Goal: Task Accomplishment & Management: Complete application form

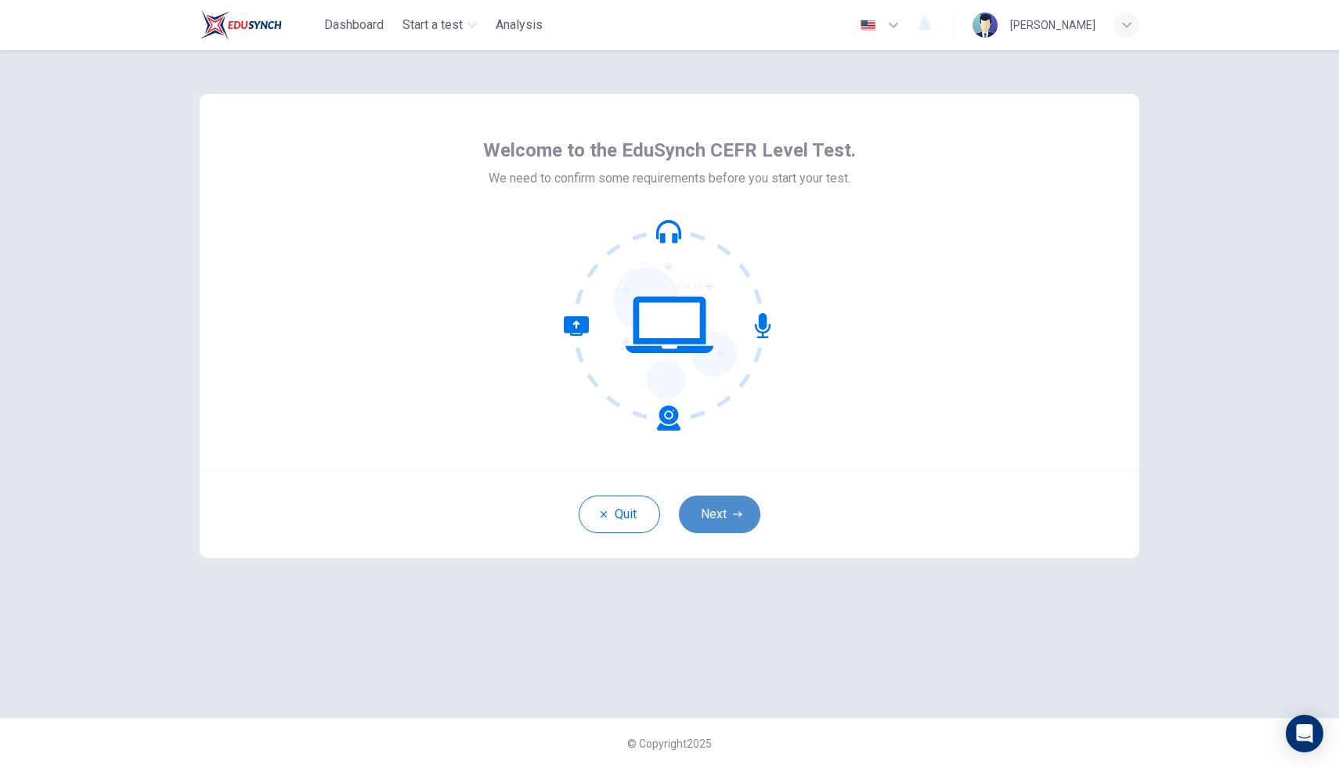
click at [727, 511] on button "Next" at bounding box center [719, 515] width 81 height 38
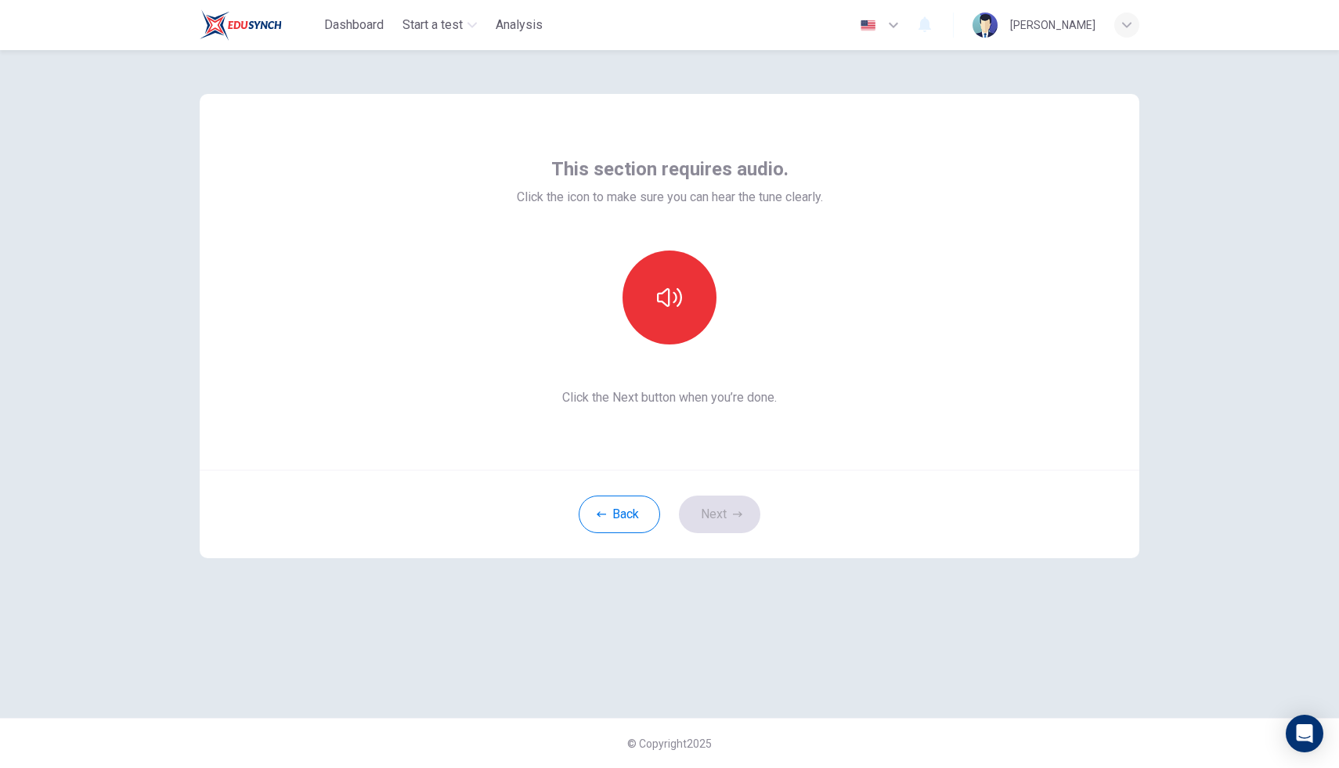
click at [670, 215] on div "This section requires audio. Click the icon to make sure you can hear the tune …" at bounding box center [670, 282] width 306 height 251
click at [665, 310] on button "button" at bounding box center [670, 298] width 94 height 94
click at [743, 501] on button "Next" at bounding box center [719, 515] width 81 height 38
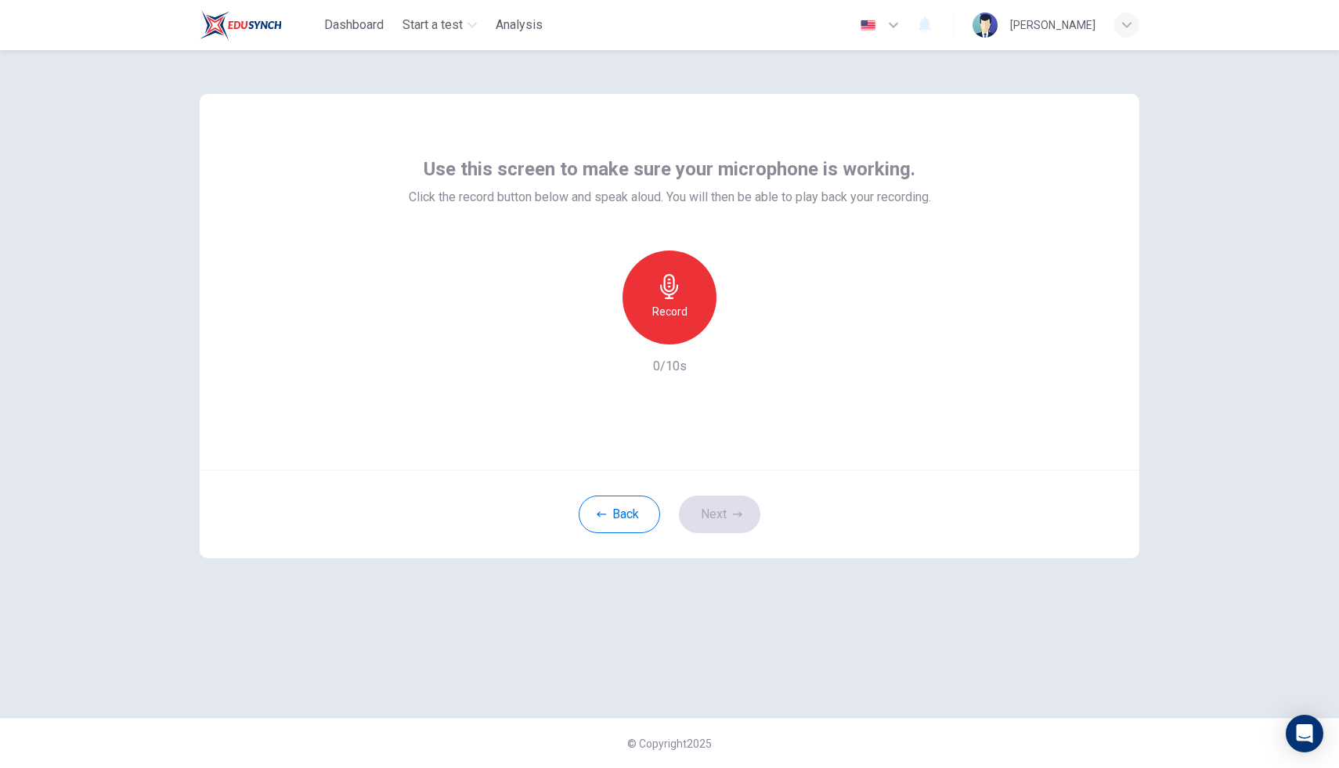
click at [681, 288] on icon "button" at bounding box center [669, 286] width 25 height 25
click at [675, 298] on icon "button" at bounding box center [669, 286] width 25 height 25
click at [713, 510] on button "Next" at bounding box center [719, 515] width 81 height 38
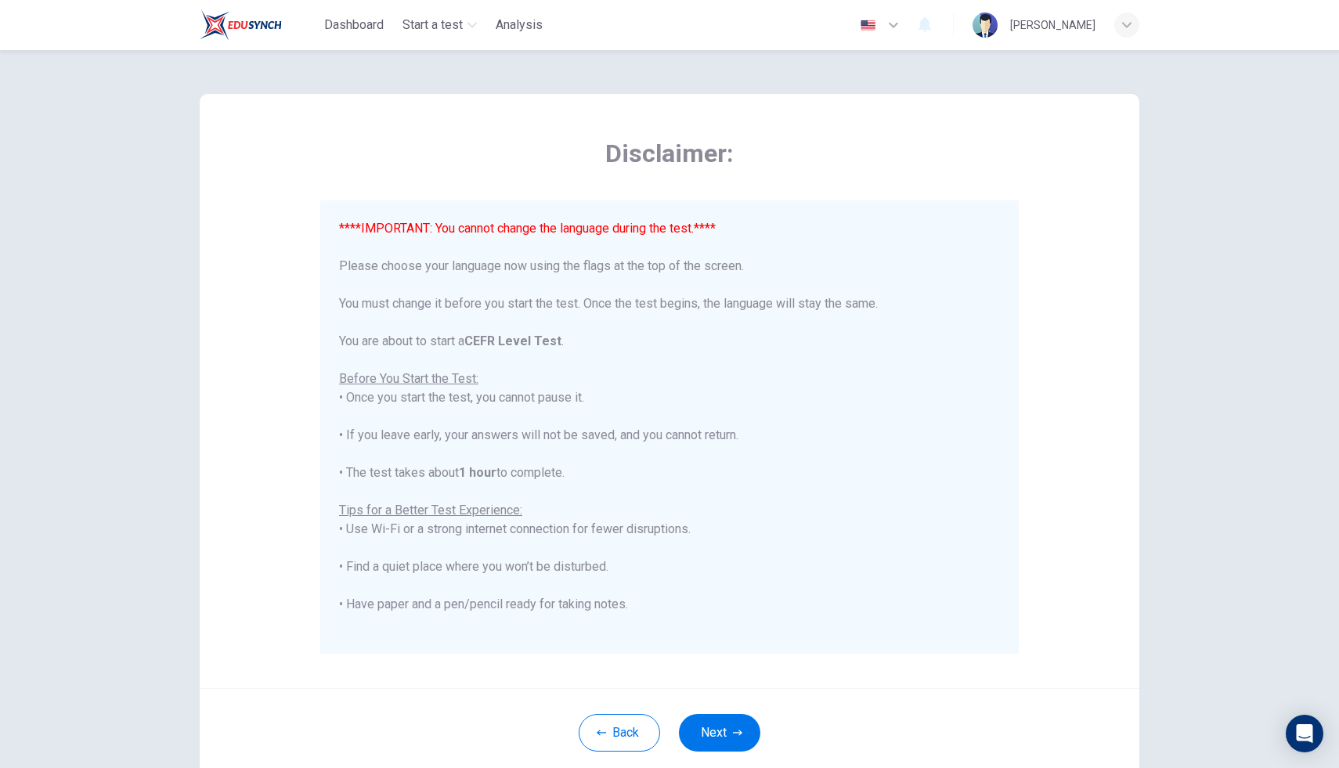
click at [710, 763] on div "Back Next" at bounding box center [670, 732] width 940 height 89
click at [717, 742] on button "Next" at bounding box center [719, 733] width 81 height 38
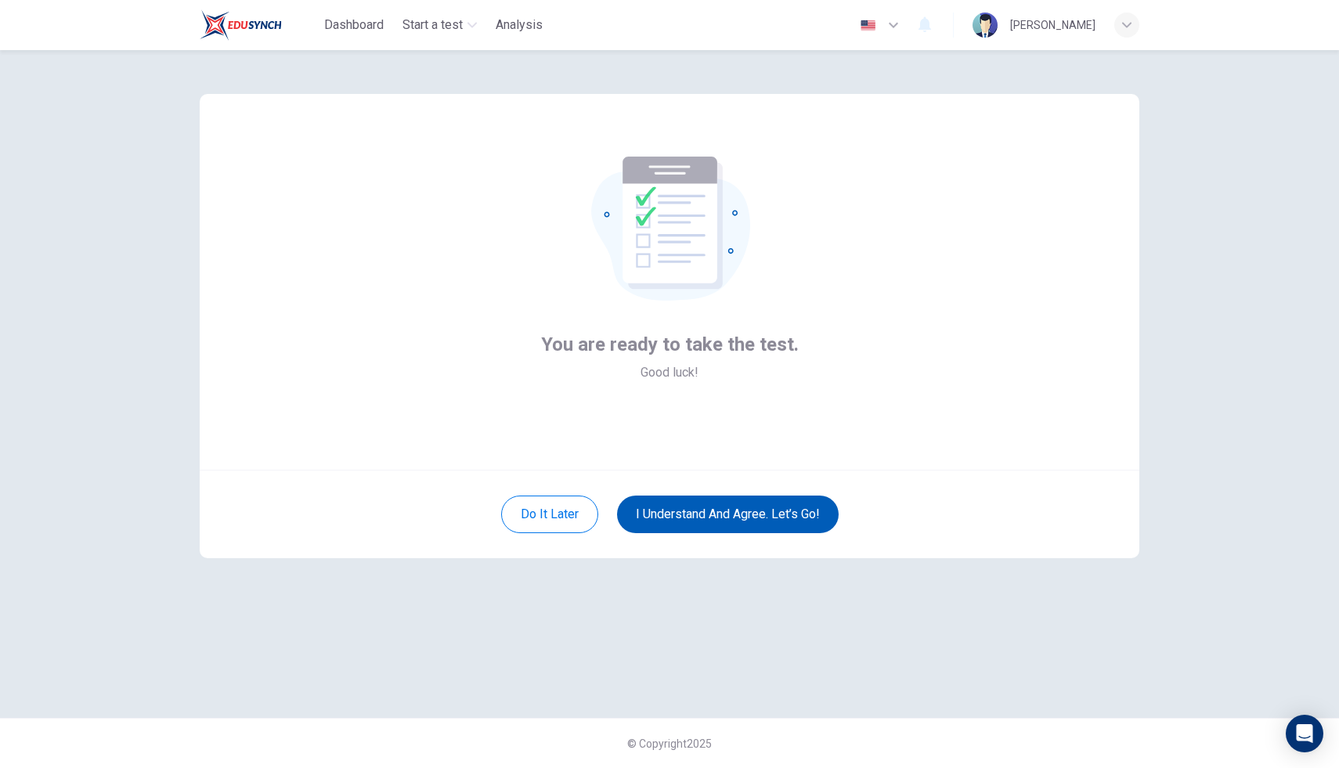
click at [667, 520] on button "I understand and agree. Let’s go!" at bounding box center [728, 515] width 222 height 38
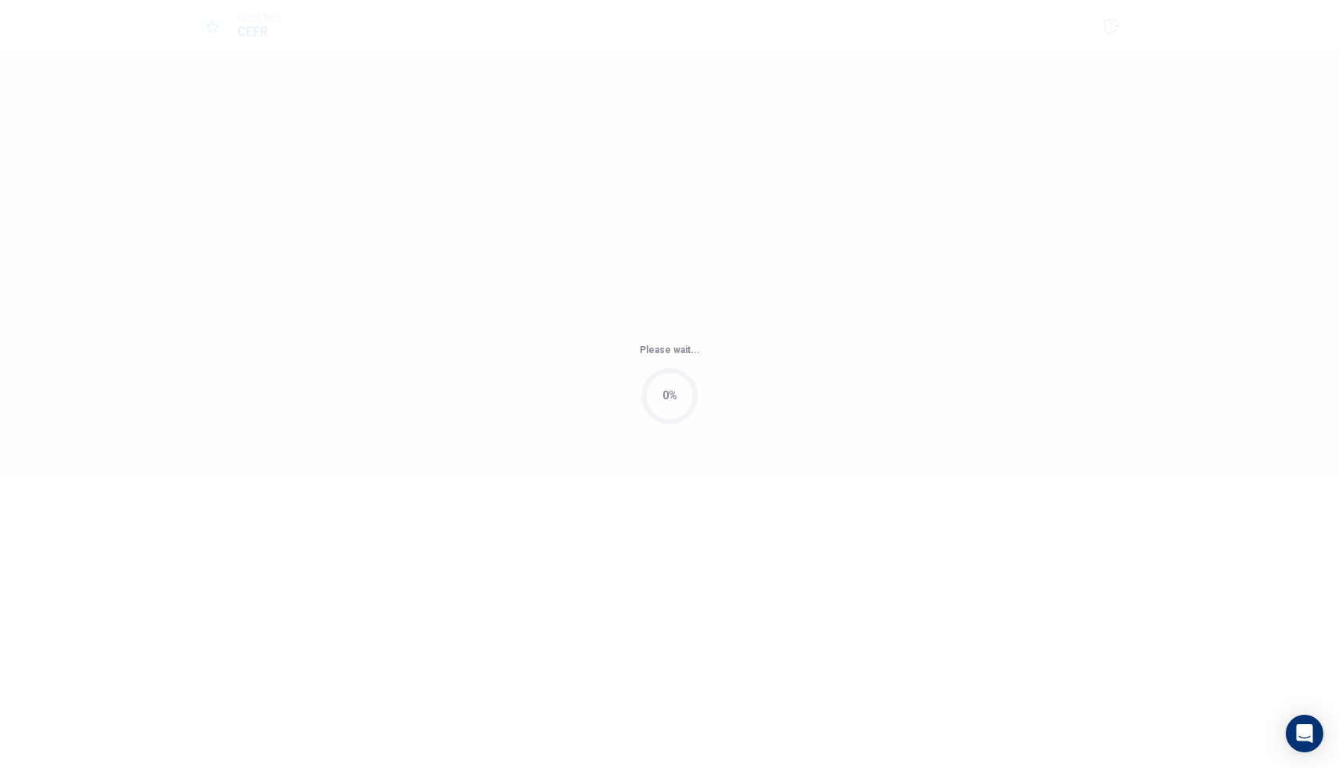
click at [665, 511] on div "Please wait... 0%" at bounding box center [669, 384] width 1339 height 768
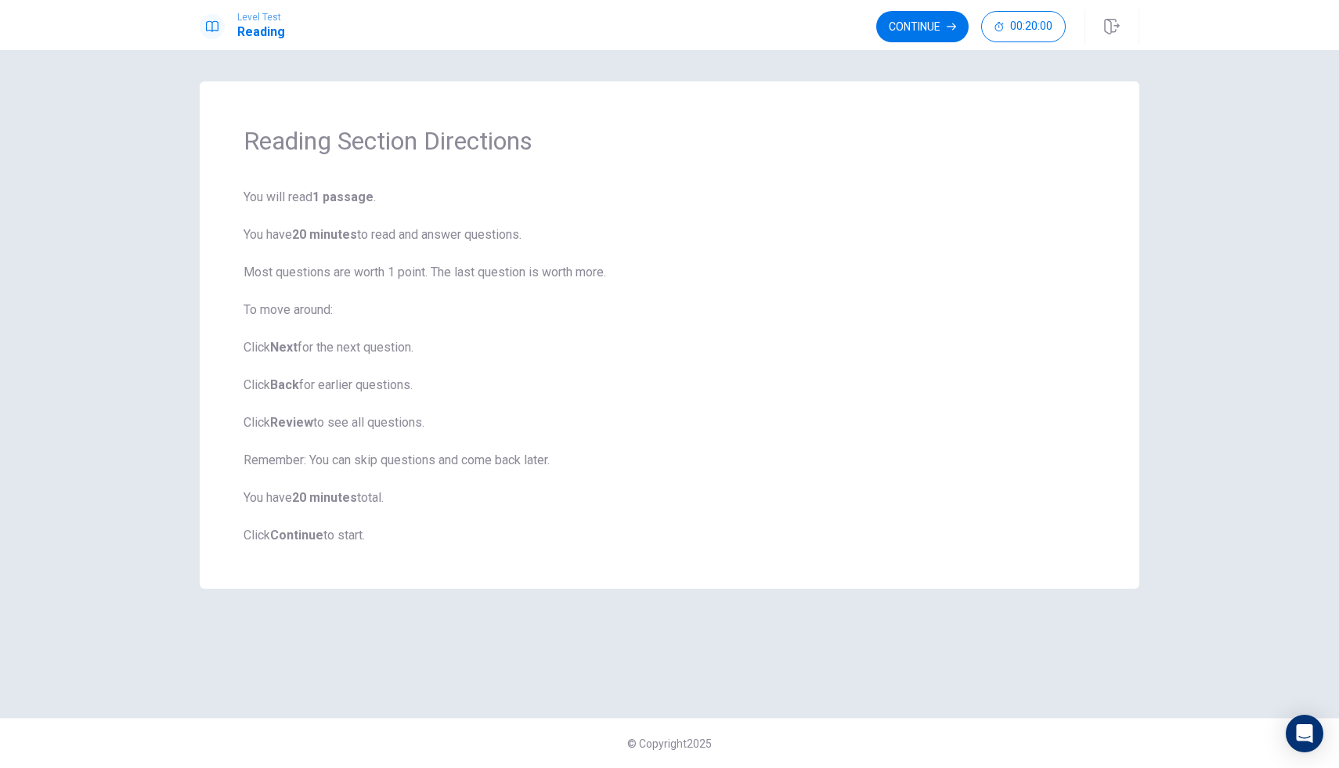
click at [349, 193] on b "1 passage" at bounding box center [343, 197] width 61 height 15
click at [354, 208] on span "You will read 1 passage . You have 20 minutes to read and answer questions. Mos…" at bounding box center [670, 366] width 852 height 357
click at [930, 26] on button "Continue" at bounding box center [922, 26] width 92 height 31
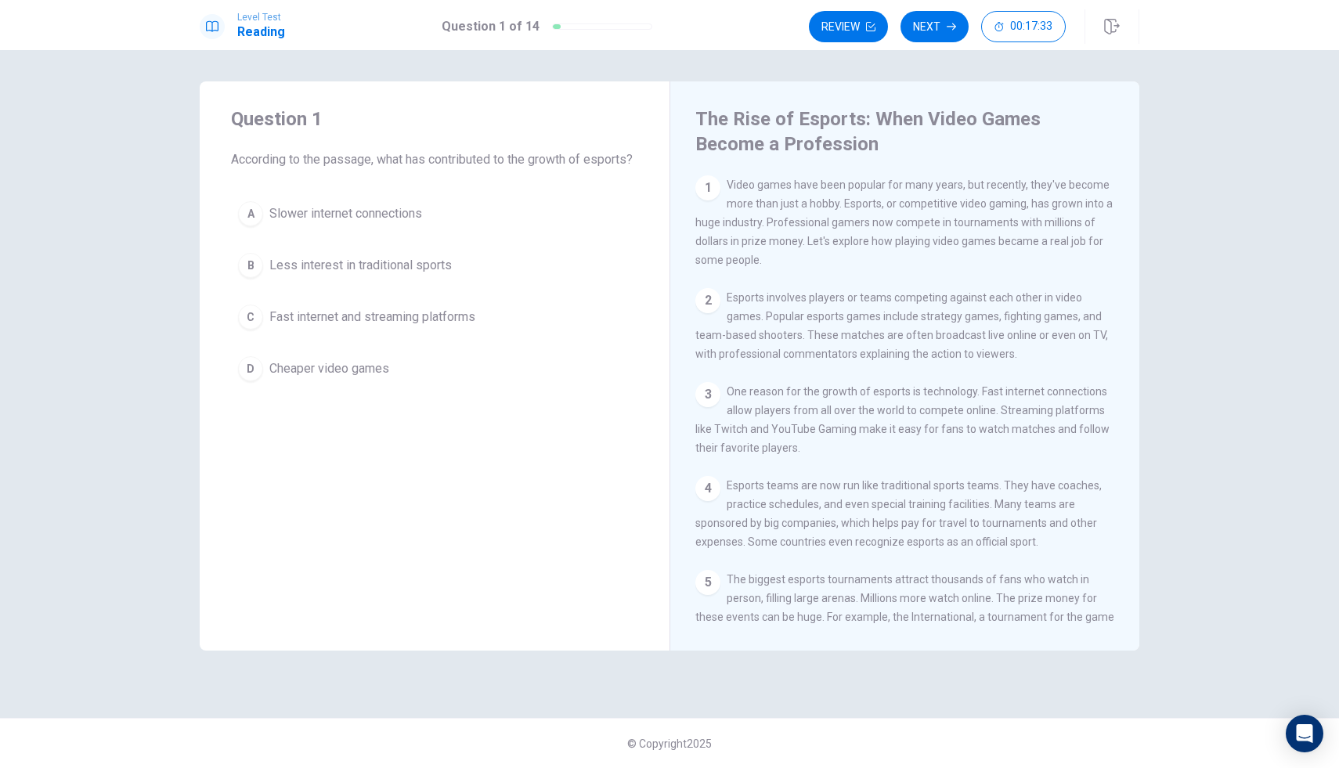
click at [247, 278] on div "B" at bounding box center [250, 265] width 25 height 25
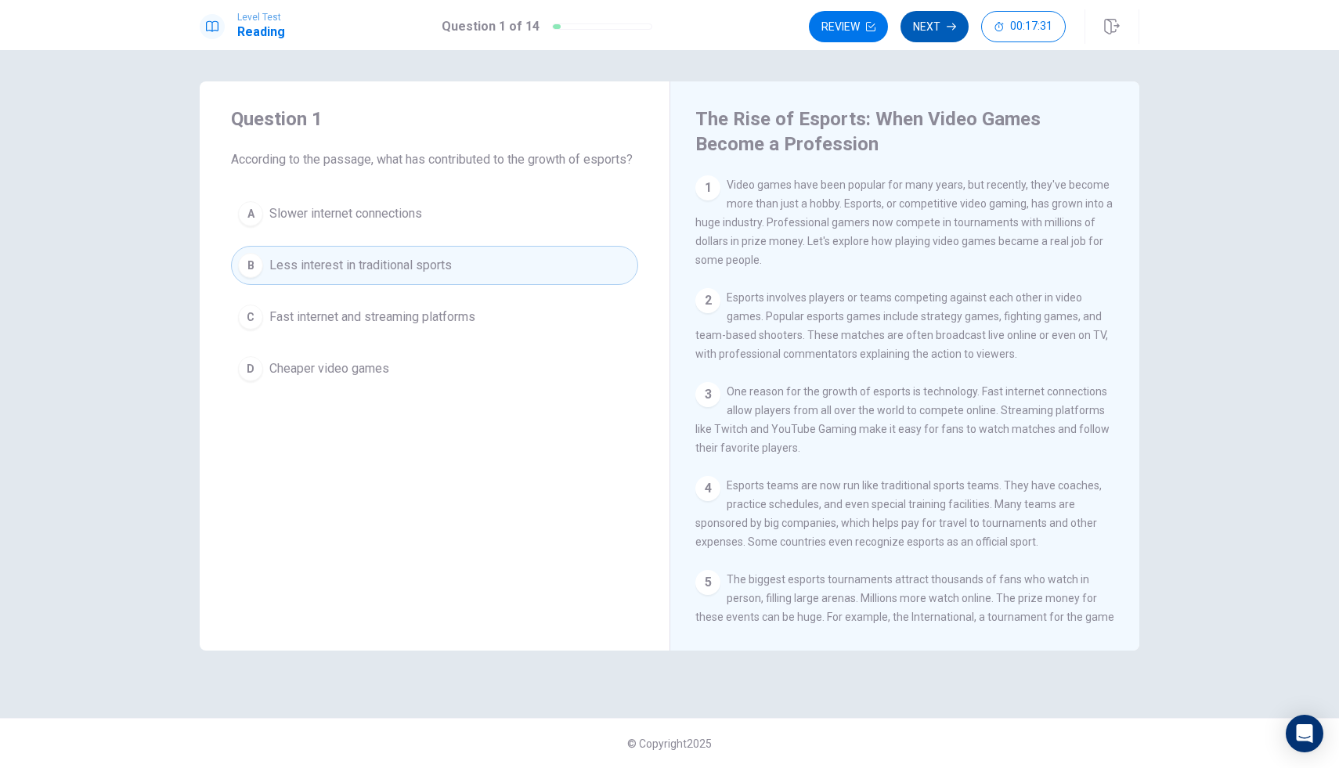
click at [934, 29] on button "Next" at bounding box center [935, 26] width 68 height 31
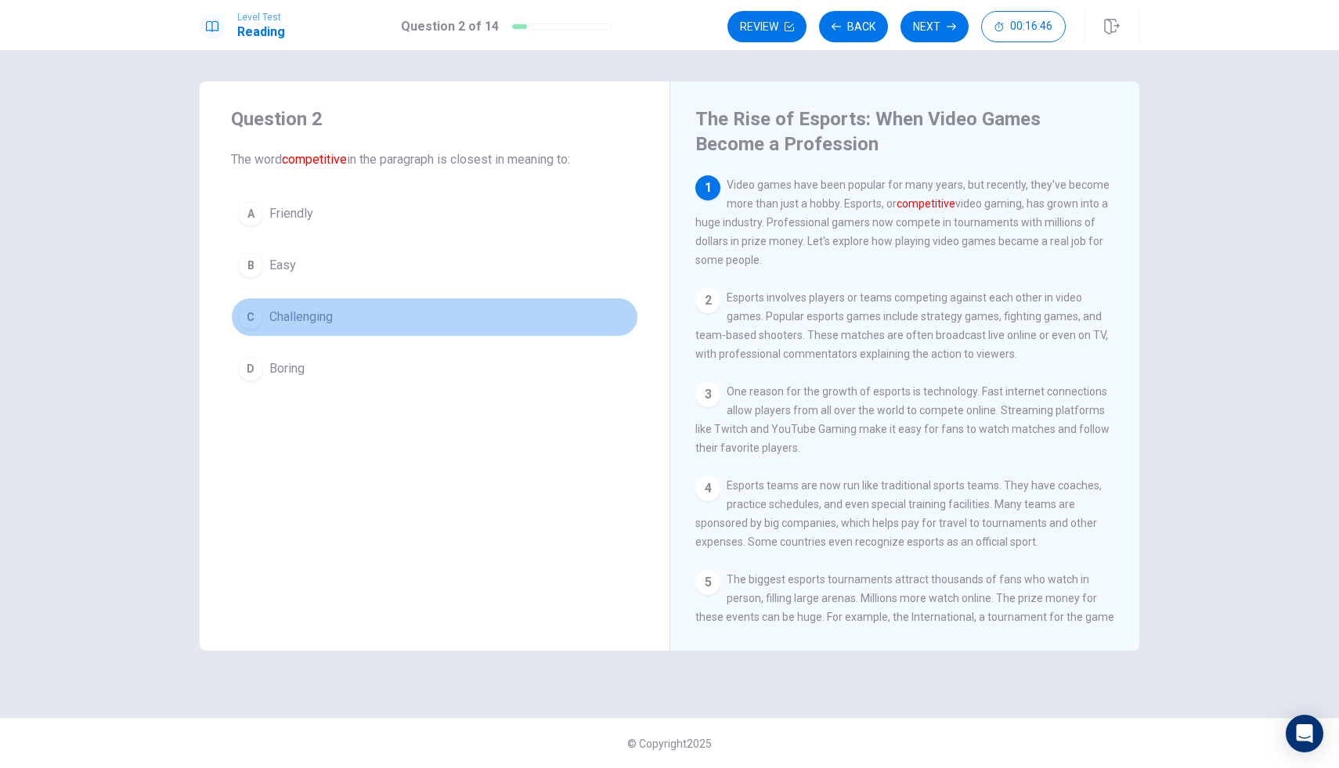
click at [251, 323] on div "C" at bounding box center [250, 317] width 25 height 25
click at [252, 322] on div "C" at bounding box center [250, 317] width 25 height 25
click at [248, 306] on div "C" at bounding box center [250, 317] width 25 height 25
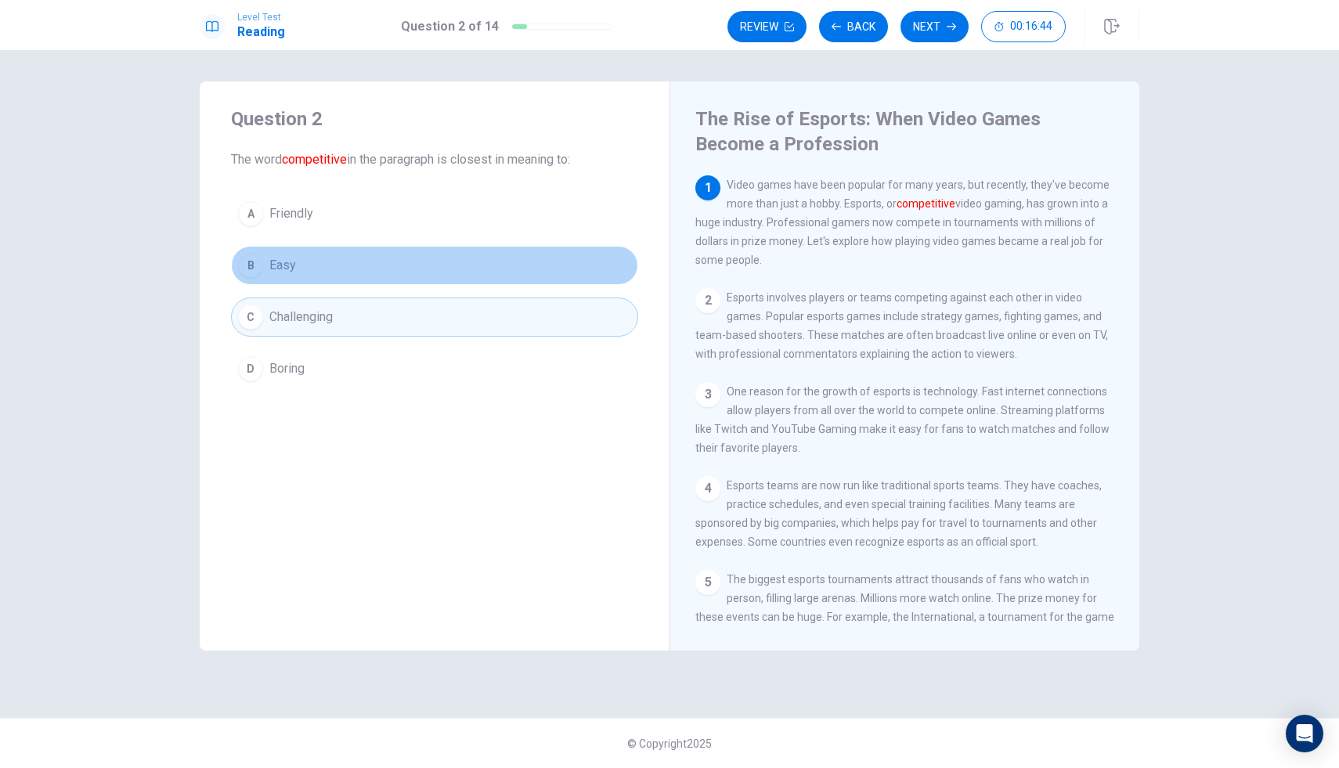
click at [258, 268] on div "B" at bounding box center [250, 265] width 25 height 25
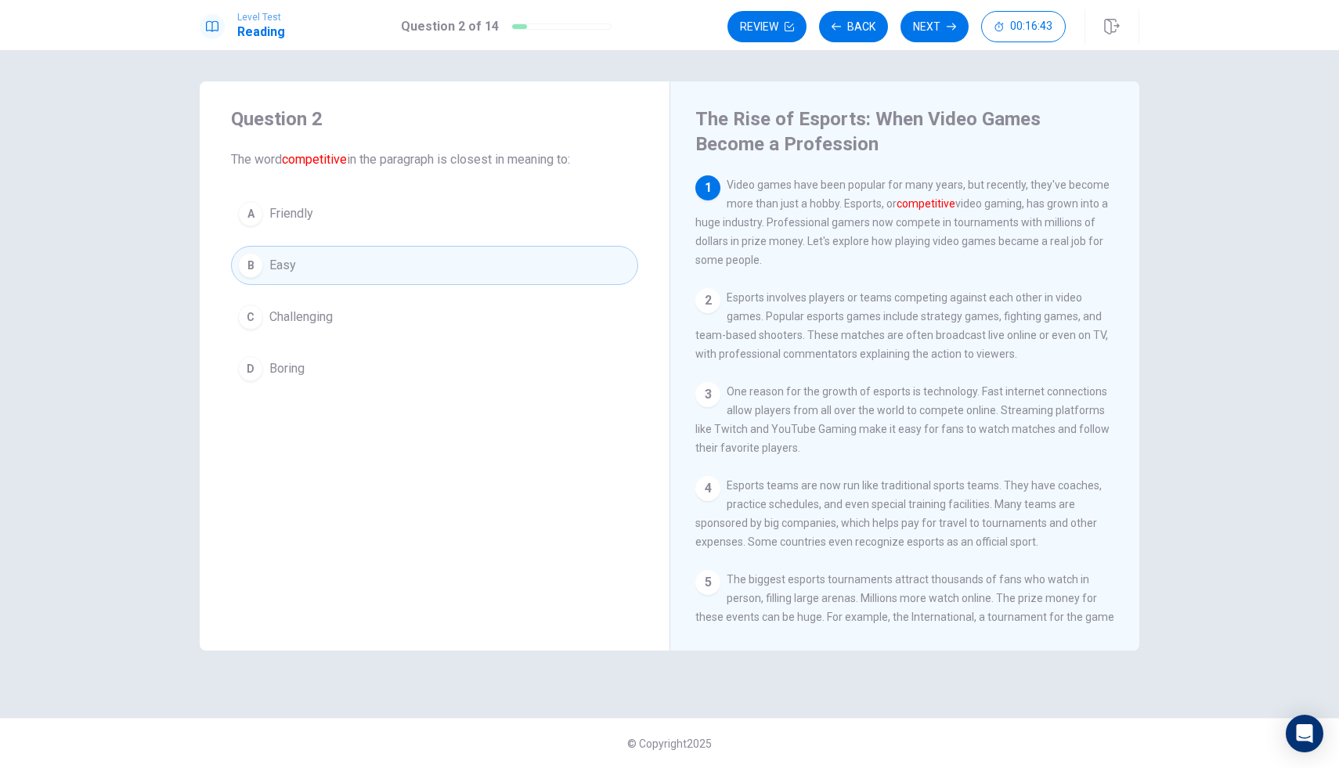
click at [250, 266] on div "B" at bounding box center [250, 265] width 25 height 25
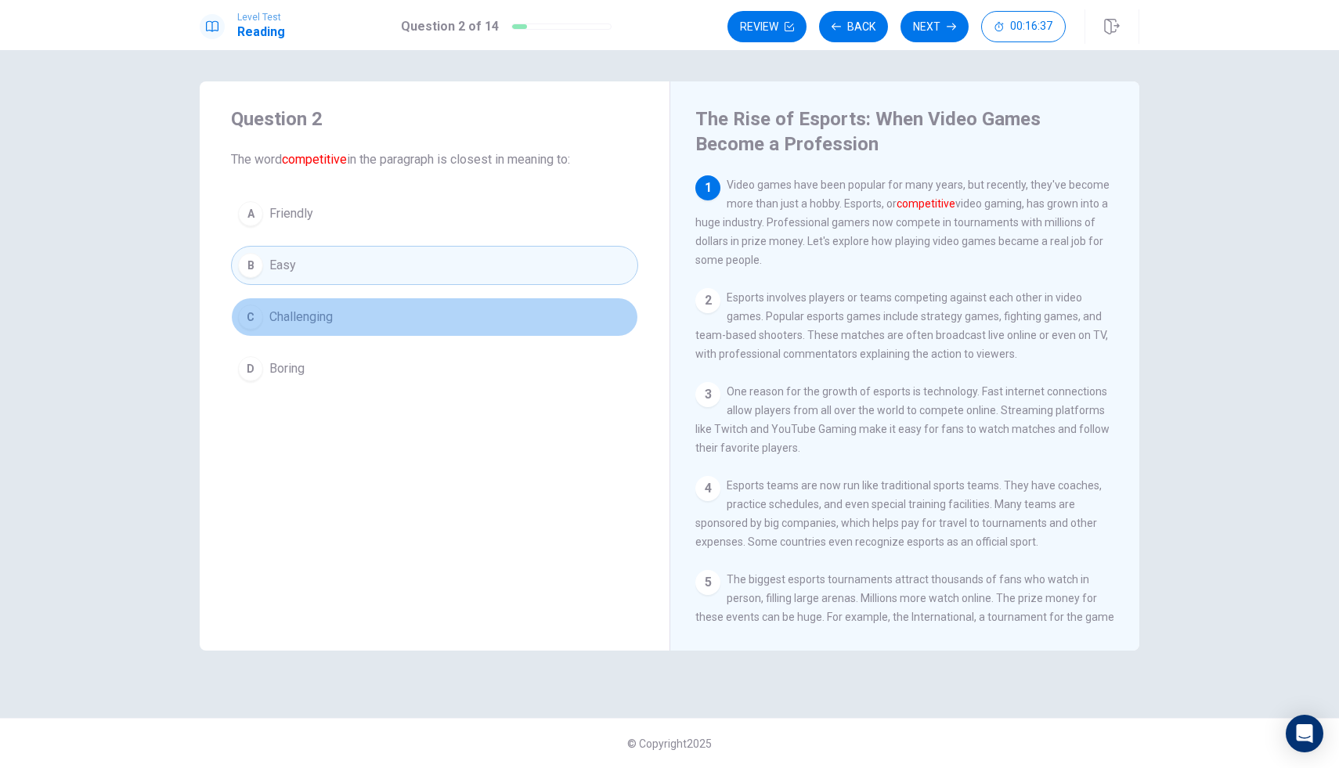
click at [319, 318] on span "Challenging" at bounding box center [300, 317] width 63 height 19
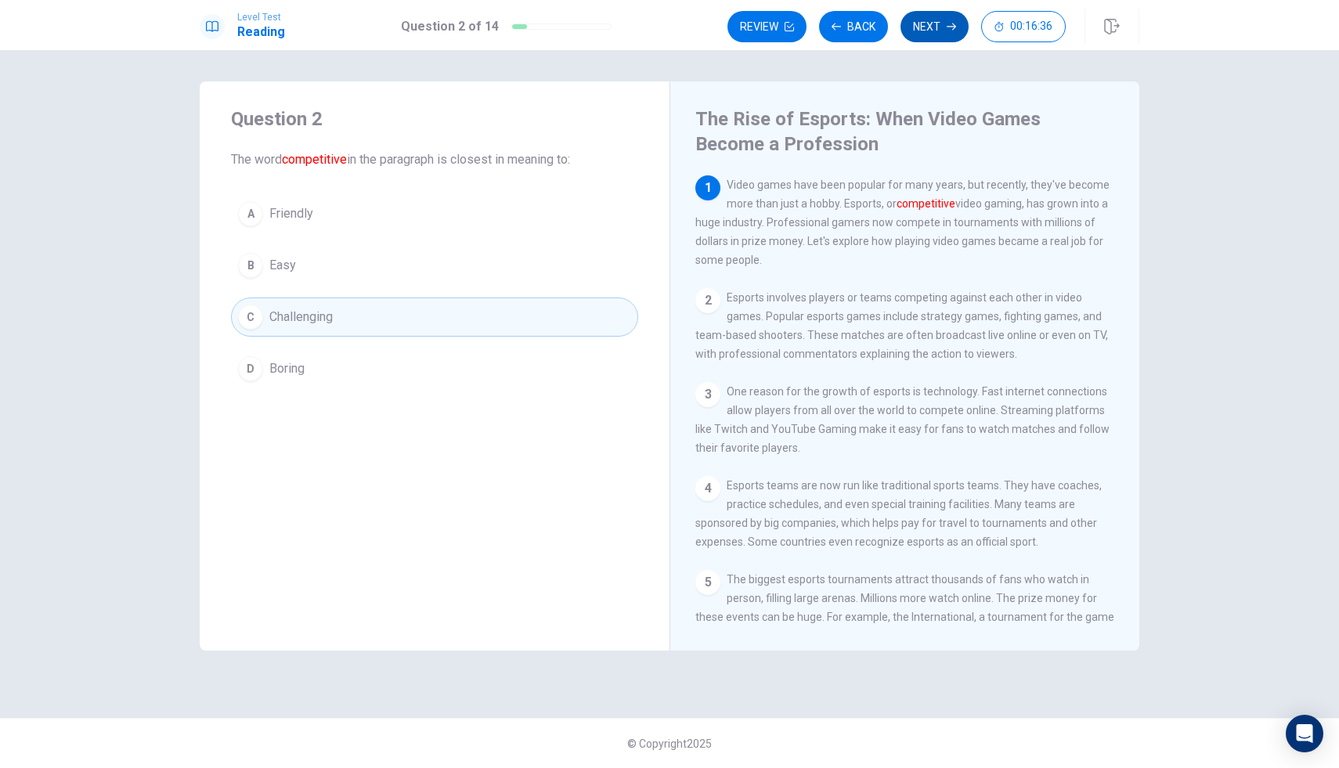
click at [923, 27] on button "Next" at bounding box center [935, 26] width 68 height 31
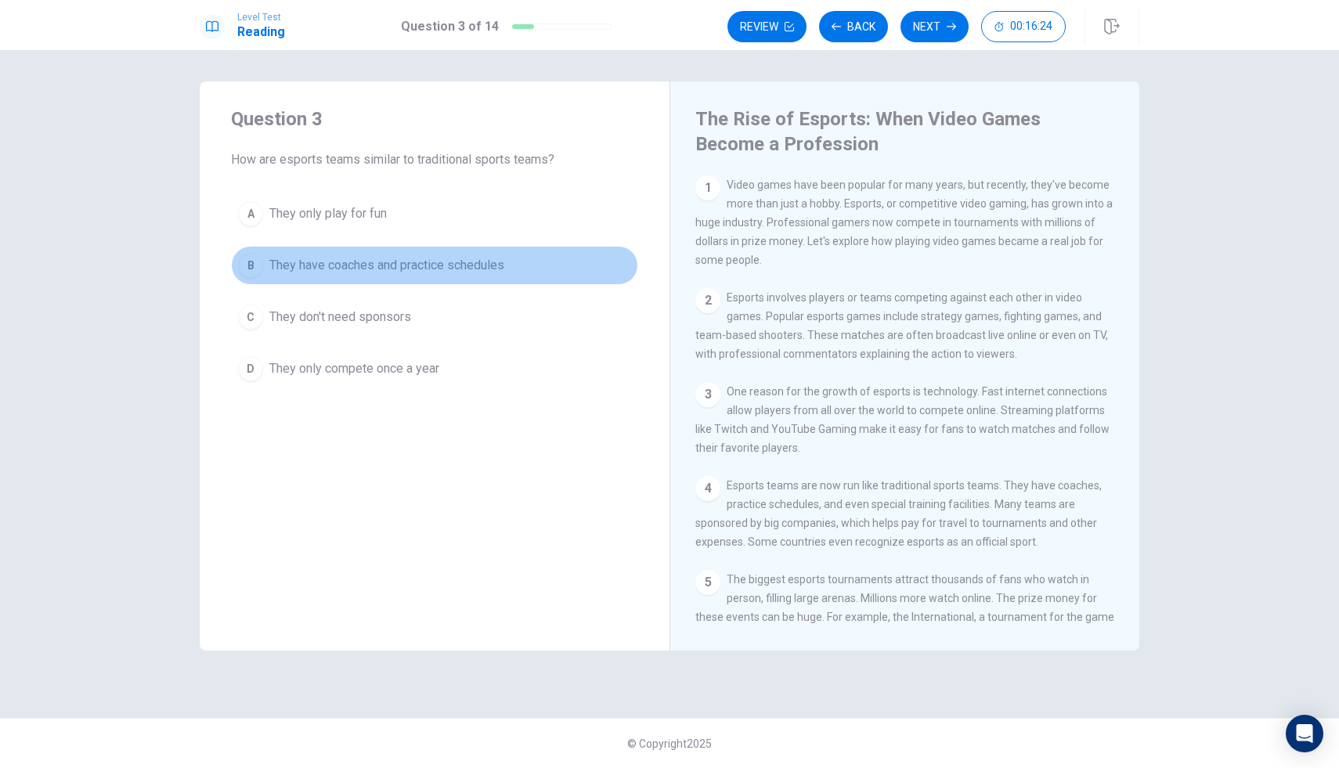
click at [274, 272] on span "They have coaches and practice schedules" at bounding box center [386, 265] width 235 height 19
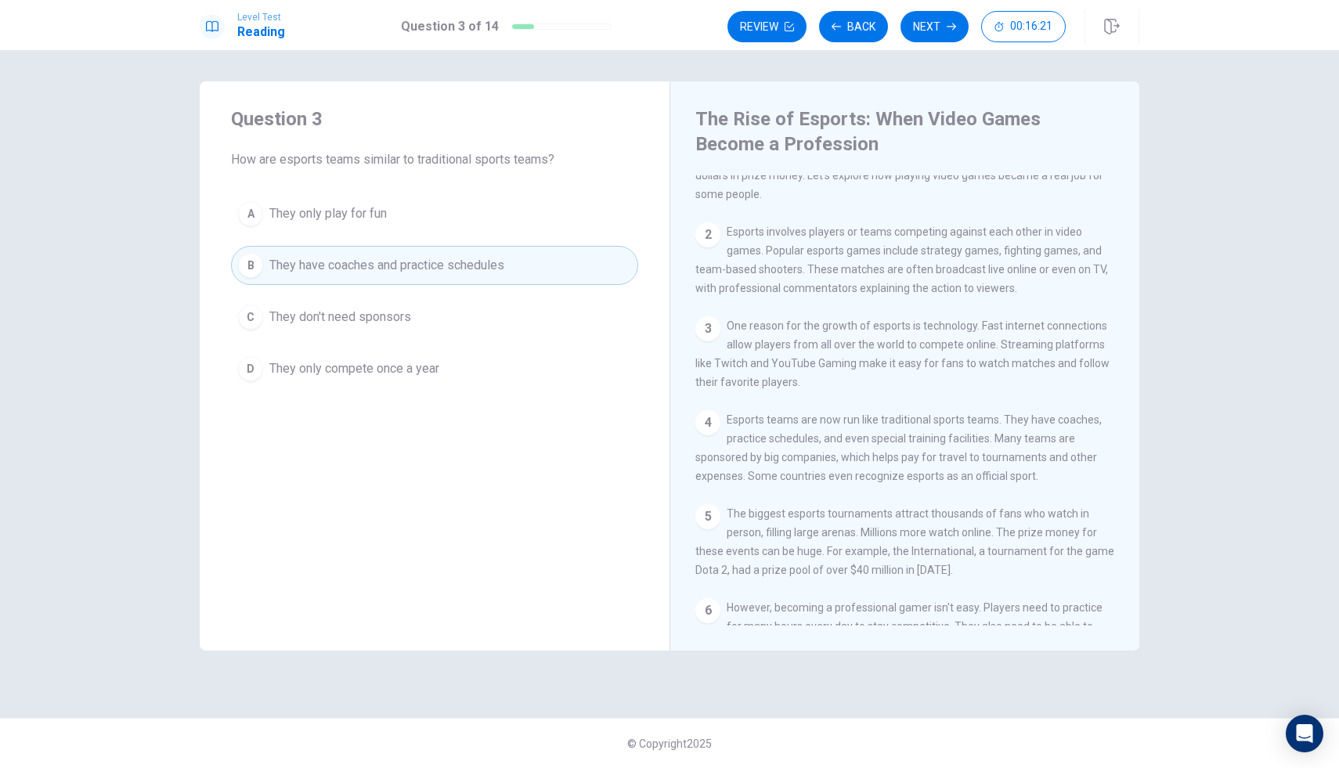
scroll to position [67, 0]
click at [950, 30] on icon "button" at bounding box center [951, 26] width 9 height 9
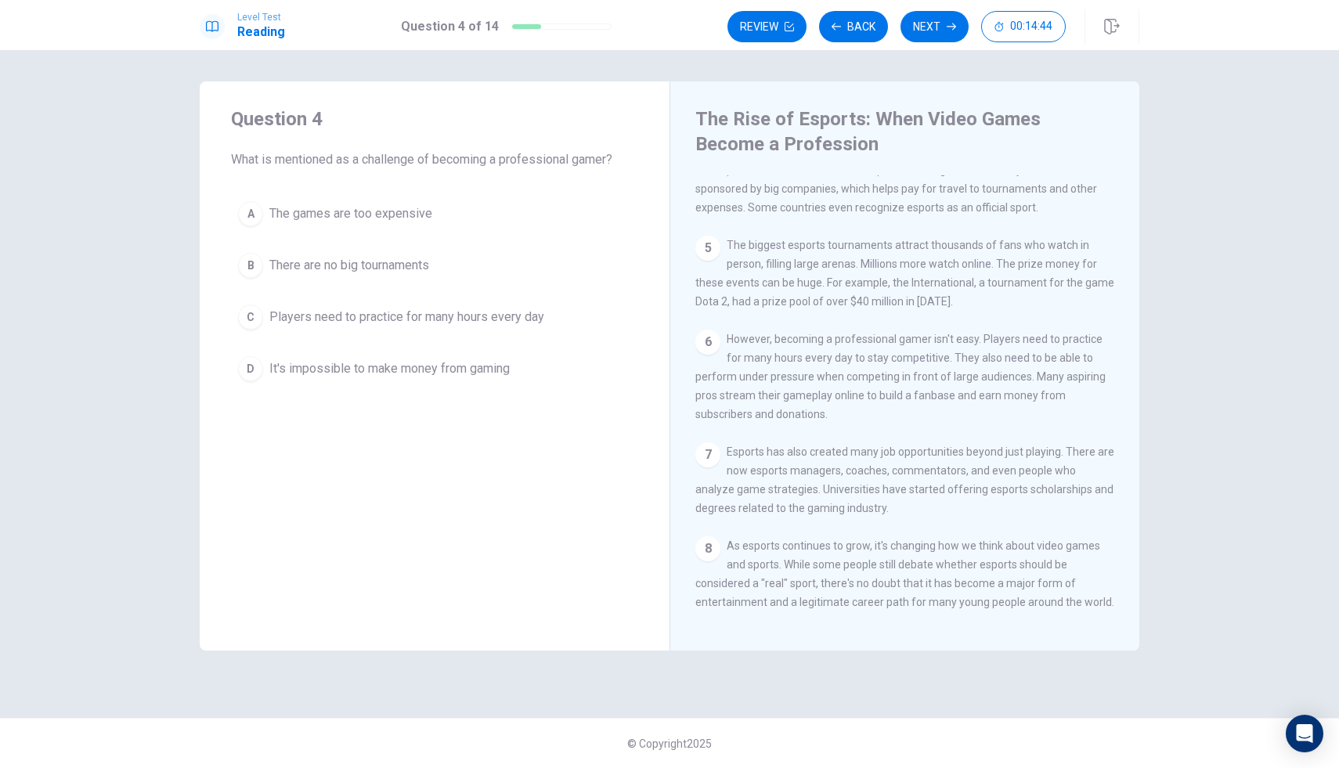
scroll to position [366, 0]
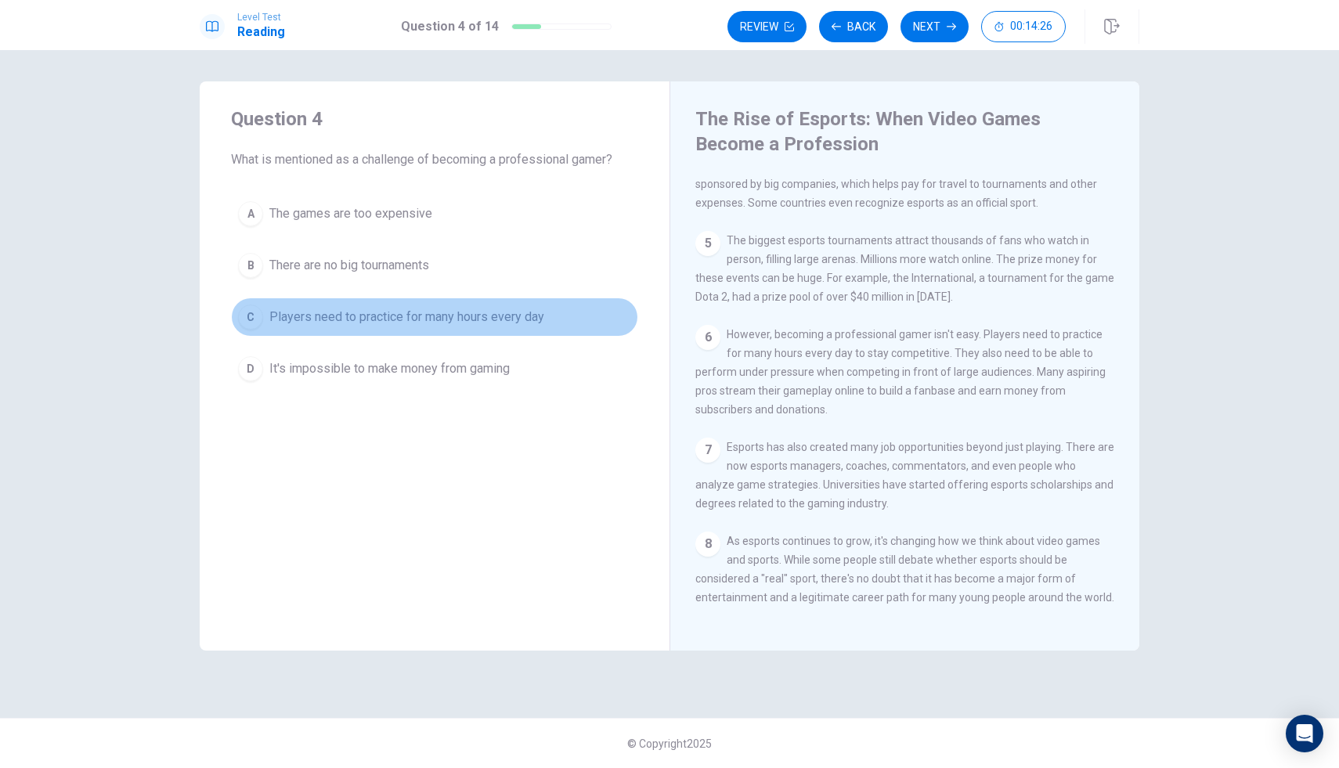
click at [270, 316] on span "Players need to practice for many hours every day" at bounding box center [406, 317] width 275 height 19
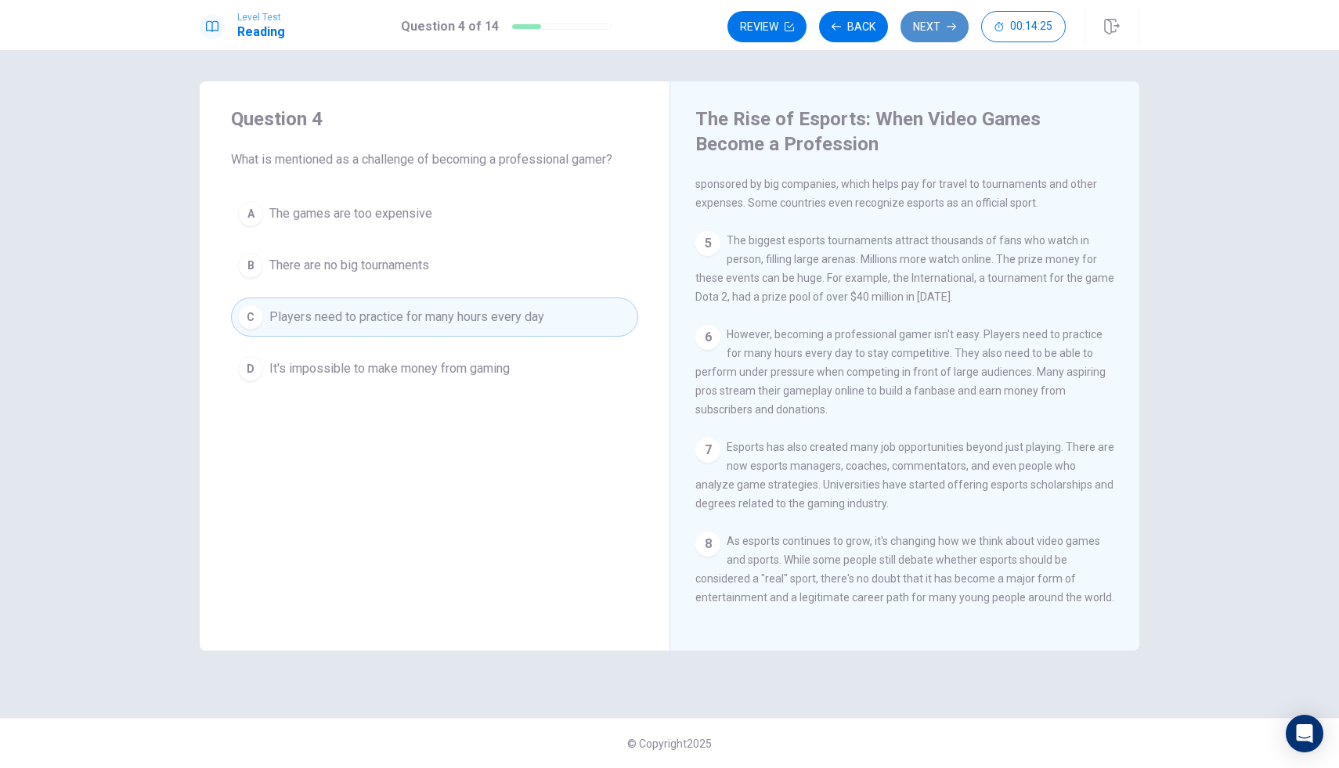
click at [908, 14] on button "Next" at bounding box center [935, 26] width 68 height 31
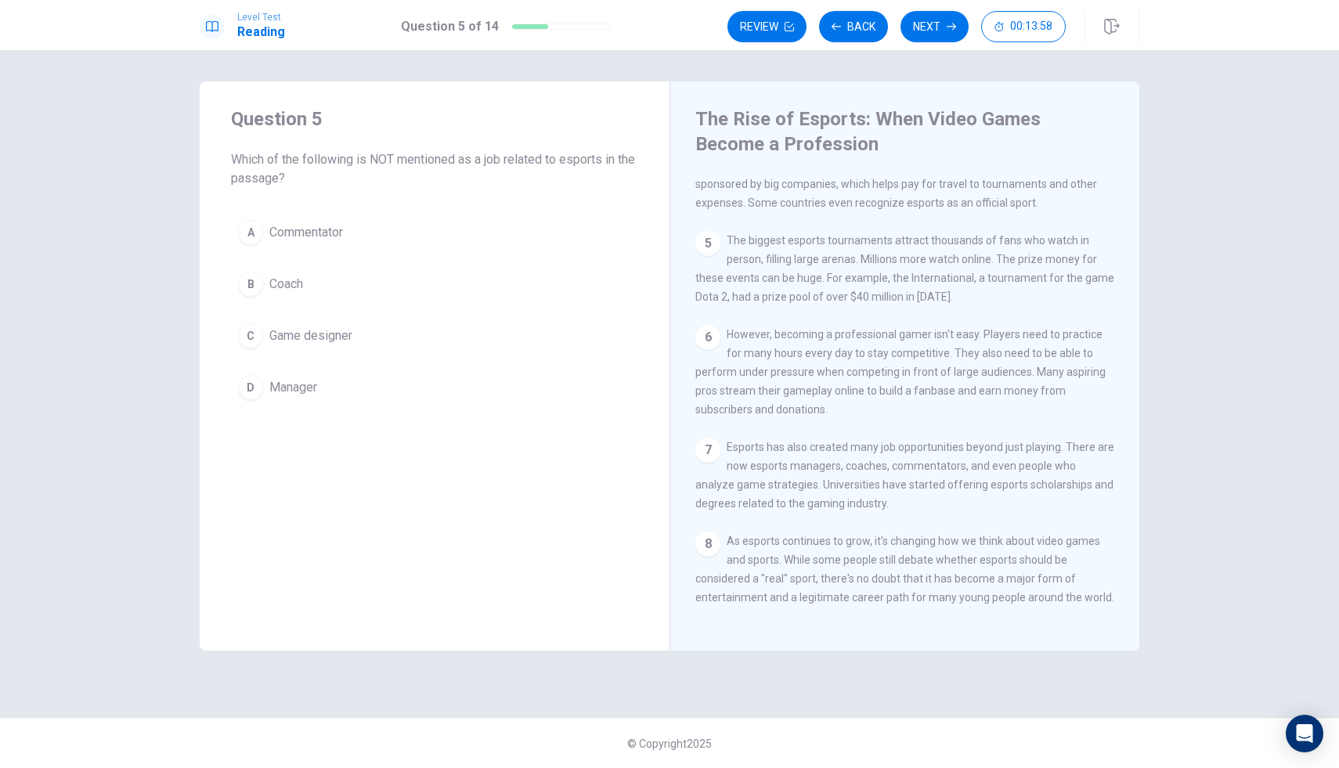
click at [347, 345] on span "Game designer" at bounding box center [310, 336] width 83 height 19
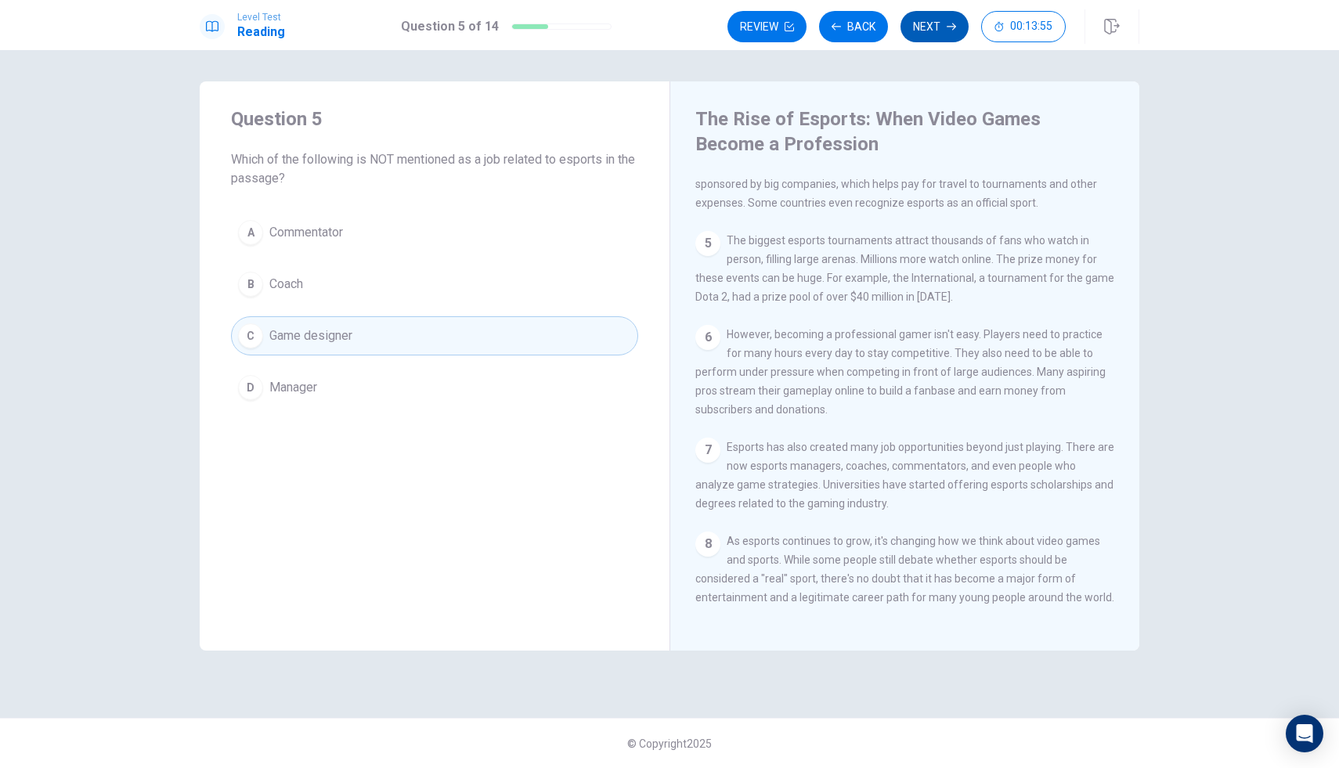
click at [952, 27] on icon "button" at bounding box center [951, 26] width 9 height 9
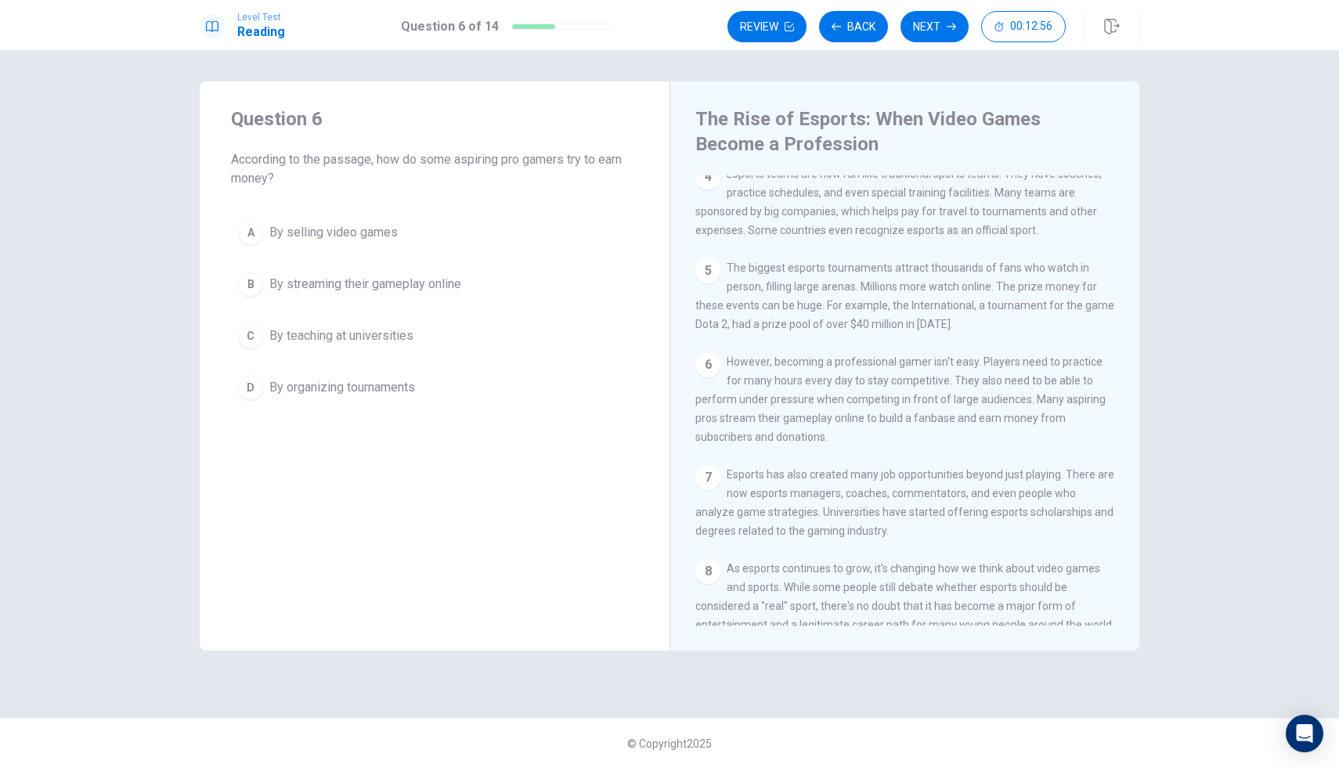
scroll to position [319, 0]
click at [273, 307] on div "A By selling video games B By streaming their gameplay online C By teaching at …" at bounding box center [434, 310] width 407 height 194
click at [255, 288] on div "B" at bounding box center [250, 284] width 25 height 25
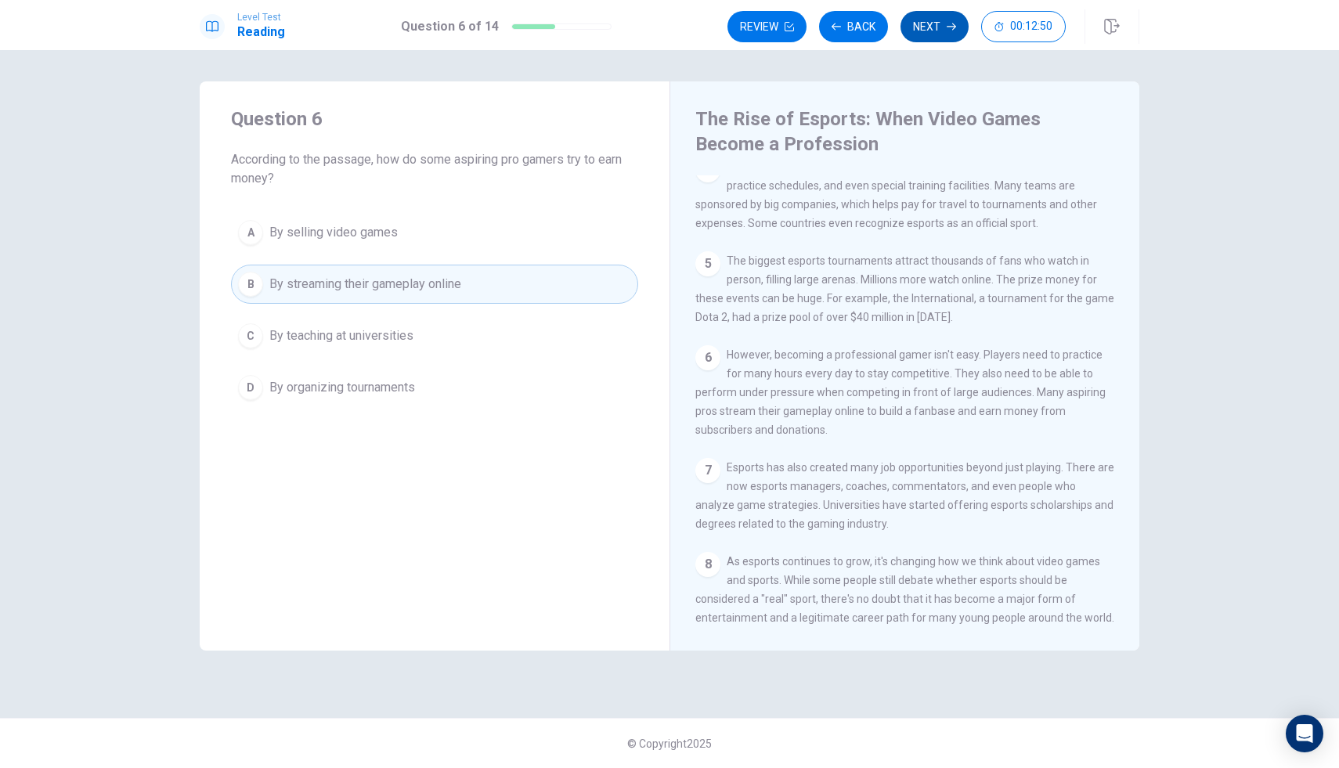
click at [952, 28] on icon "button" at bounding box center [951, 26] width 9 height 9
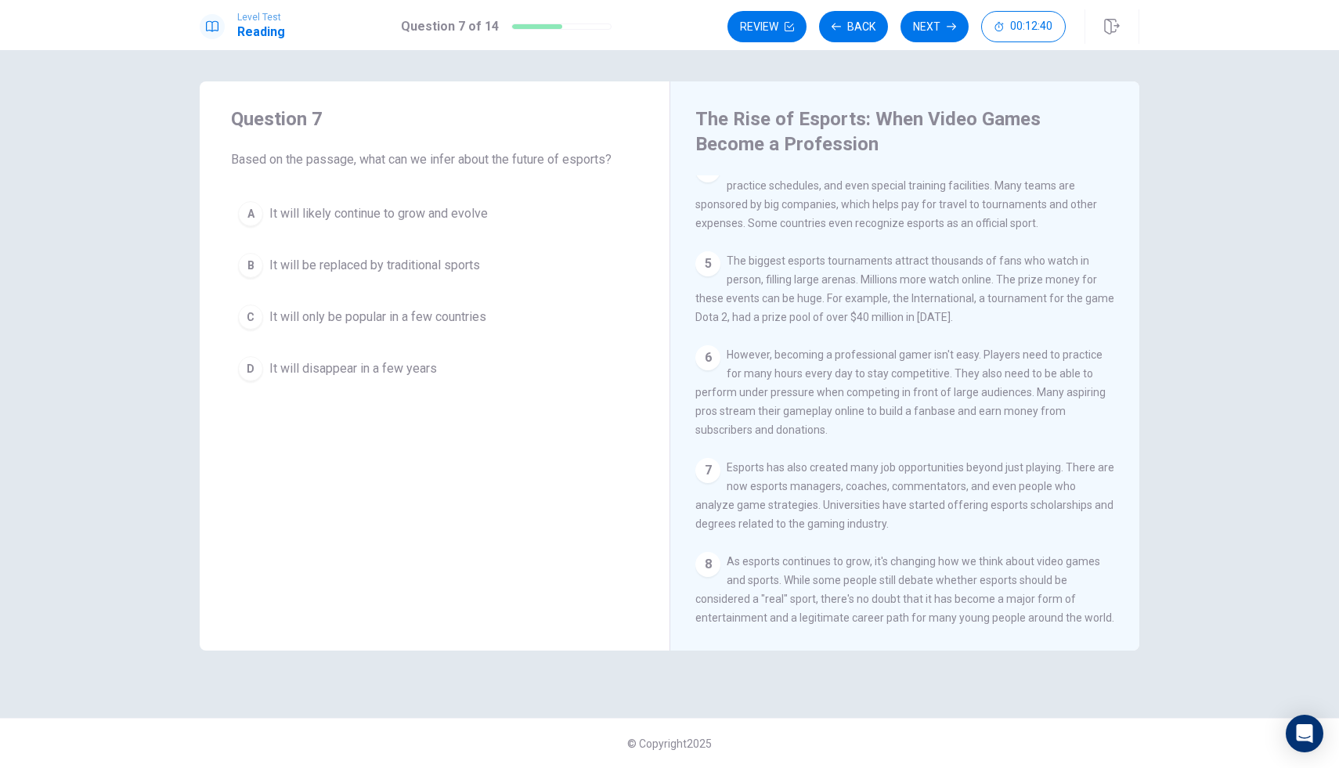
scroll to position [366, 0]
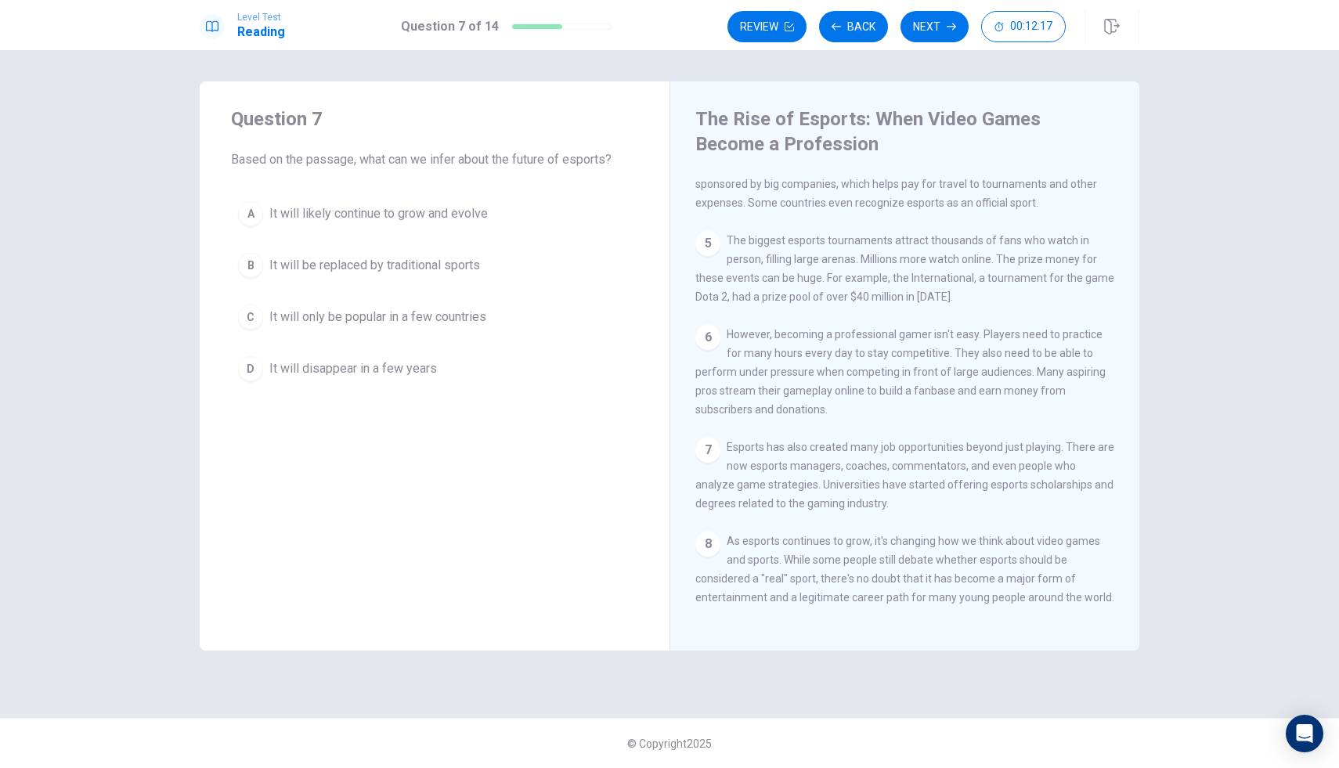
click at [254, 225] on button "A It will likely continue to grow and evolve" at bounding box center [434, 213] width 407 height 39
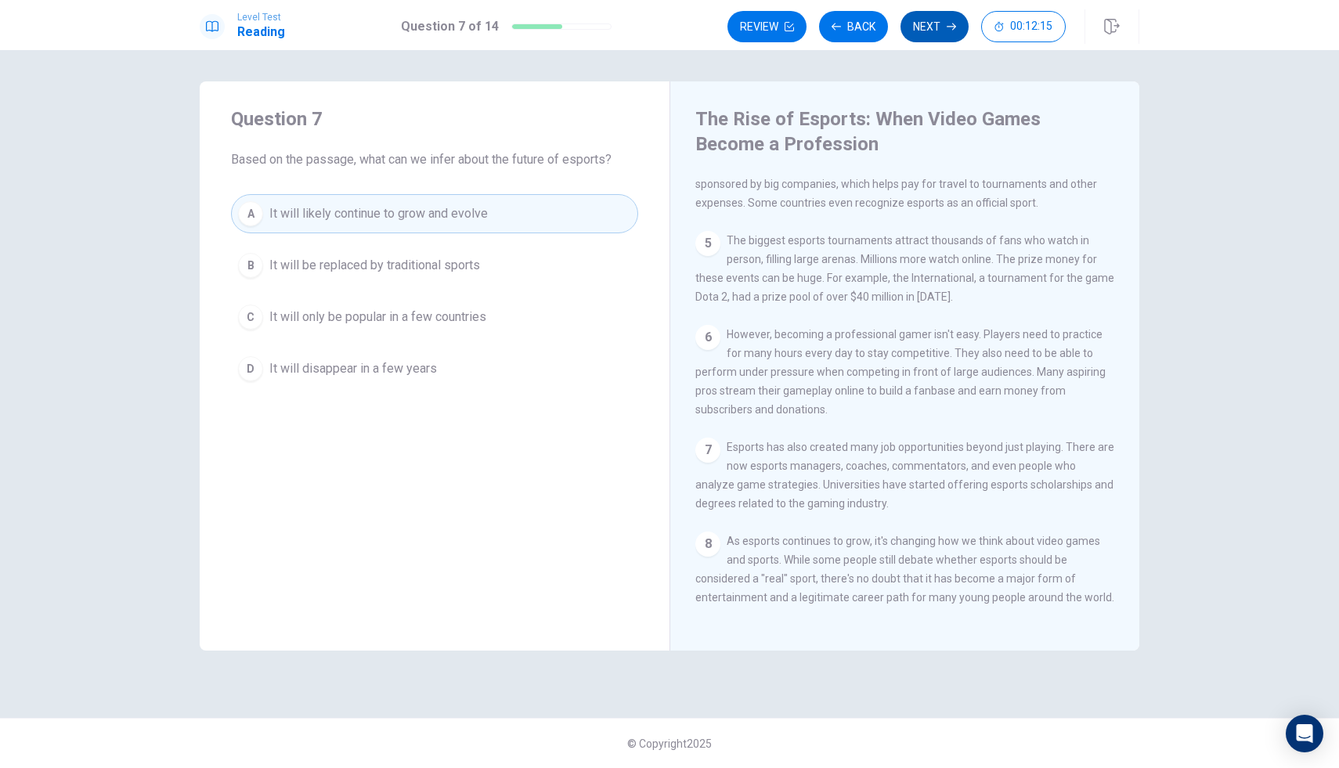
click at [934, 24] on button "Next" at bounding box center [935, 26] width 68 height 31
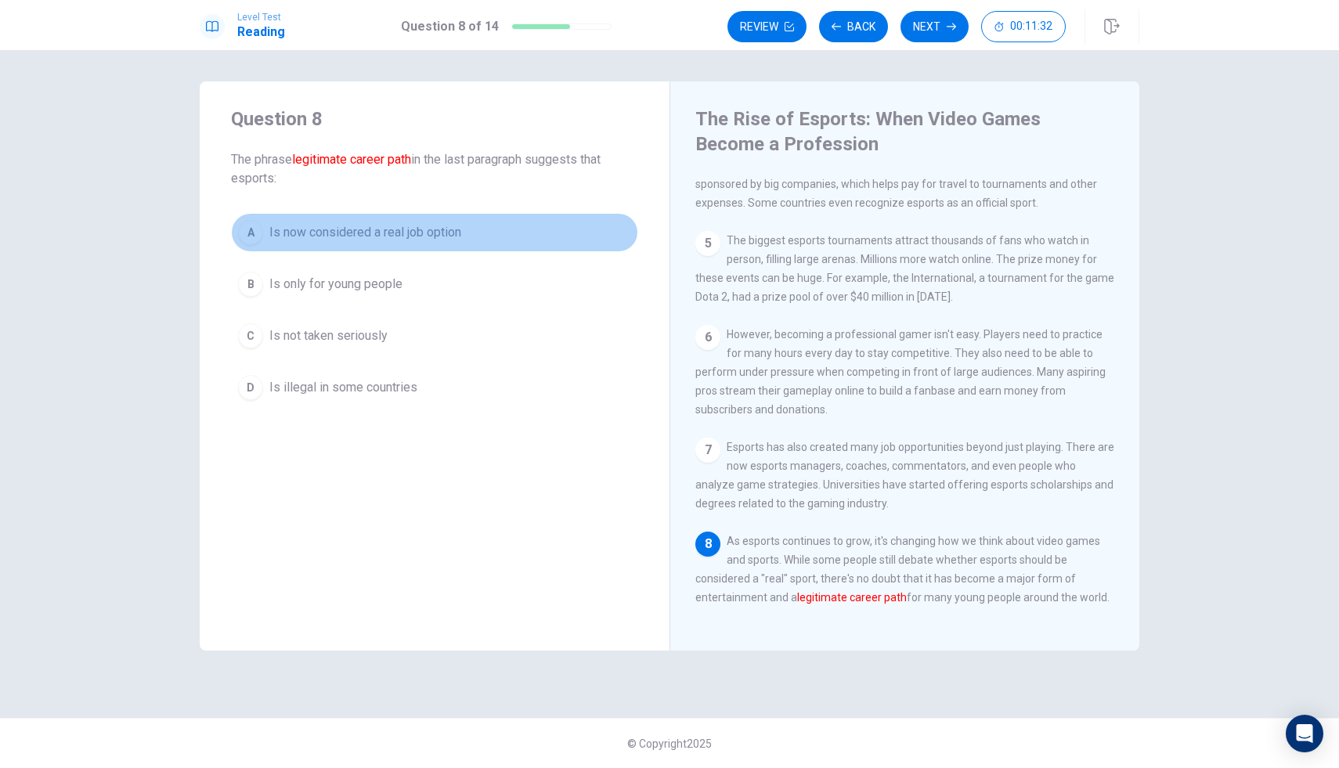
click at [262, 236] on div "A" at bounding box center [250, 232] width 25 height 25
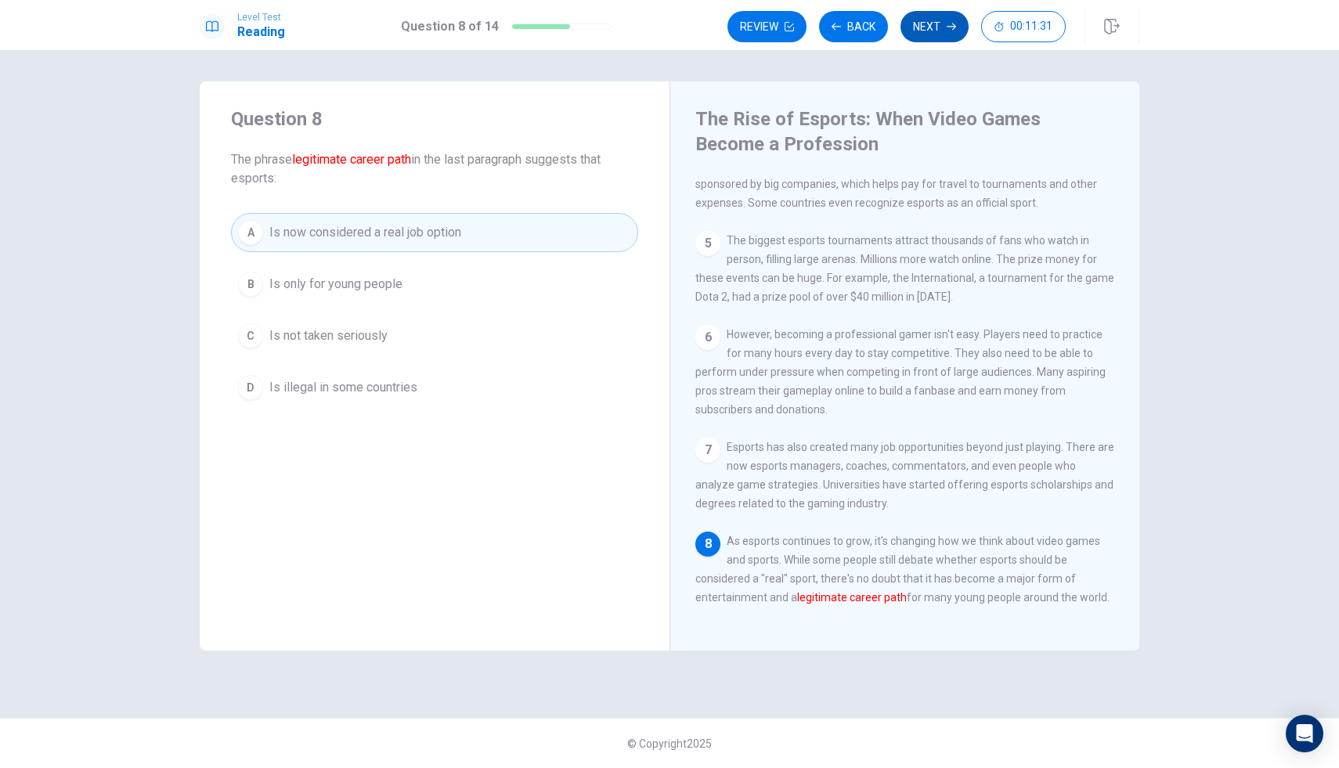
click at [945, 28] on button "Next" at bounding box center [935, 26] width 68 height 31
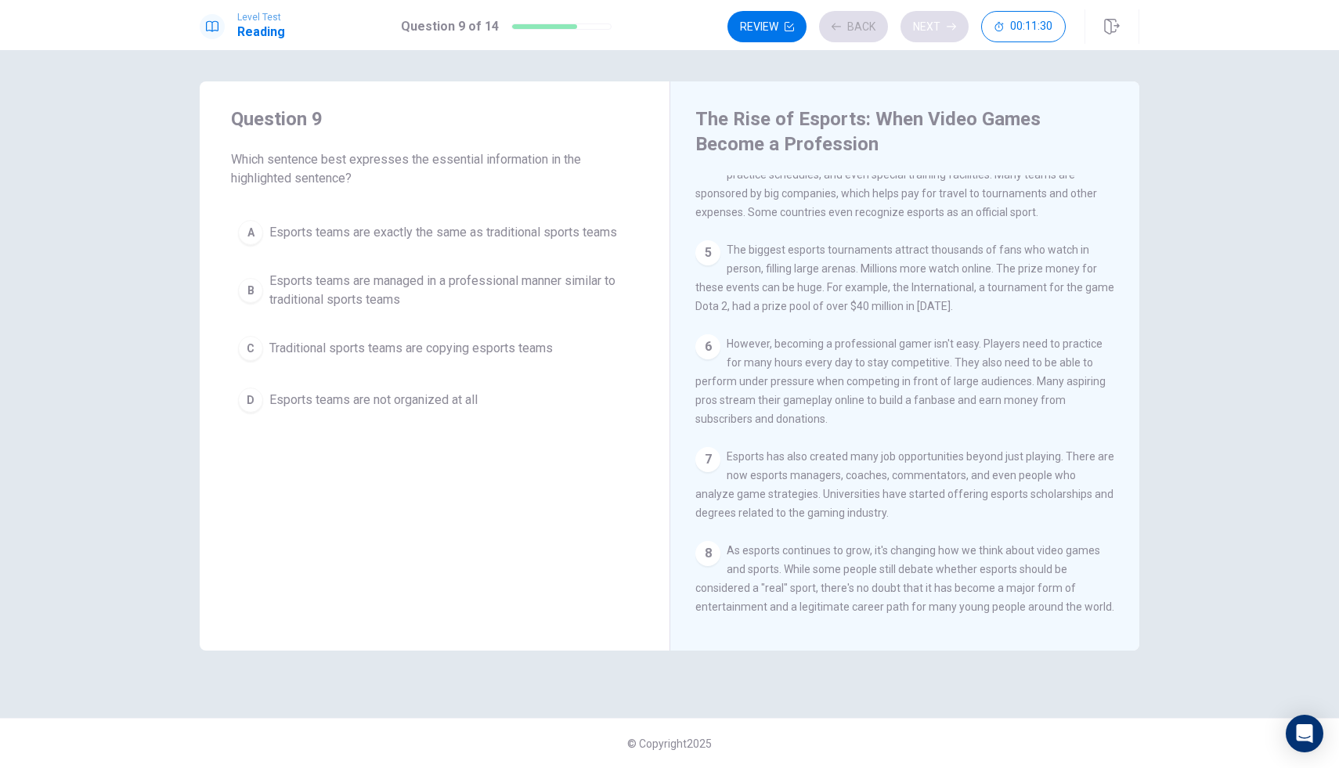
scroll to position [311, 0]
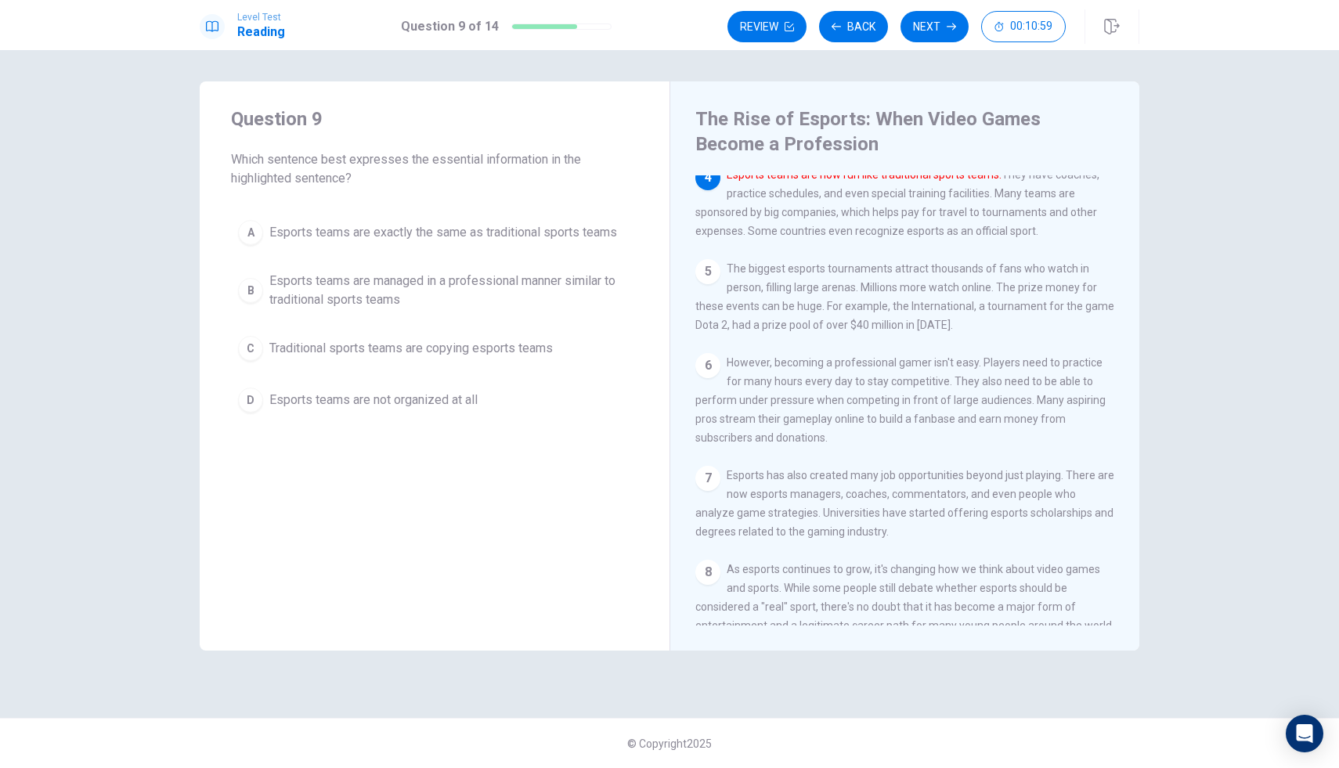
click at [357, 276] on span "Esports teams are managed in a professional manner similar to traditional sport…" at bounding box center [450, 291] width 362 height 38
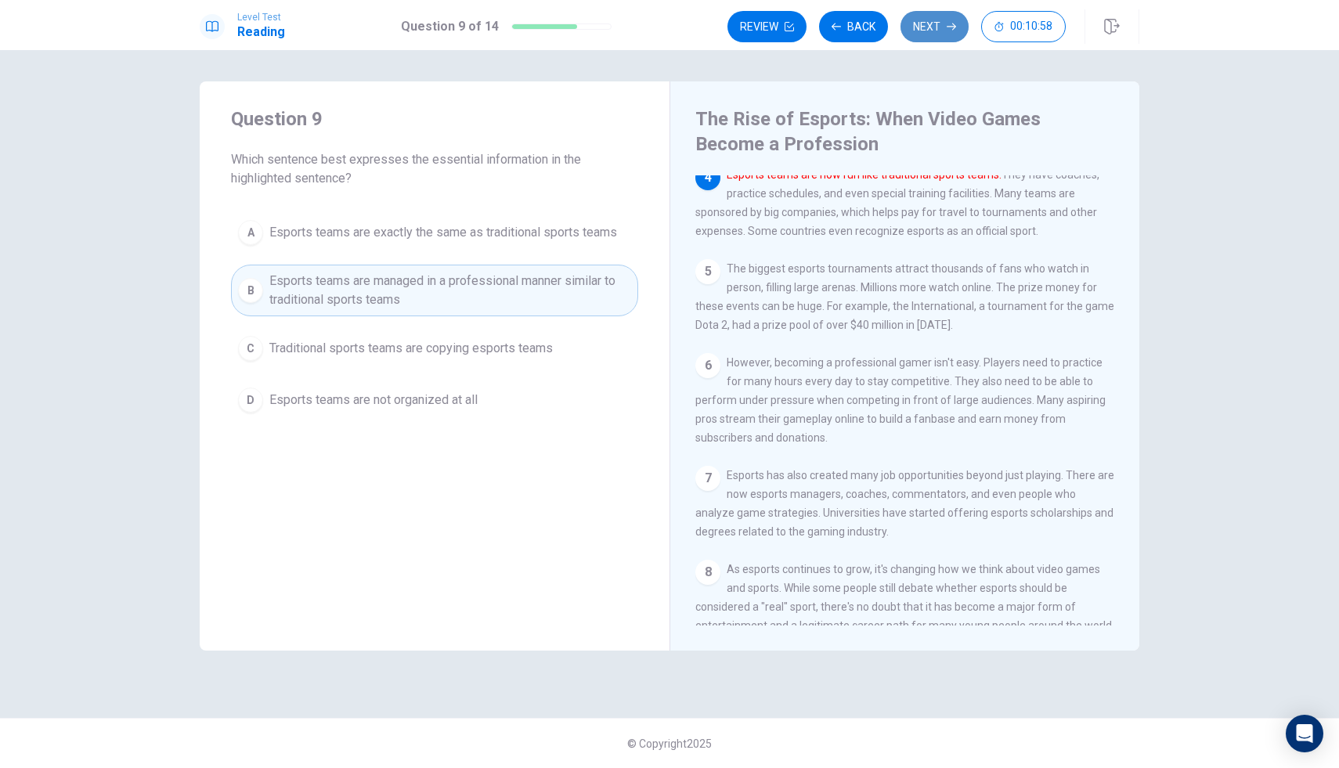
click at [911, 30] on button "Next" at bounding box center [935, 26] width 68 height 31
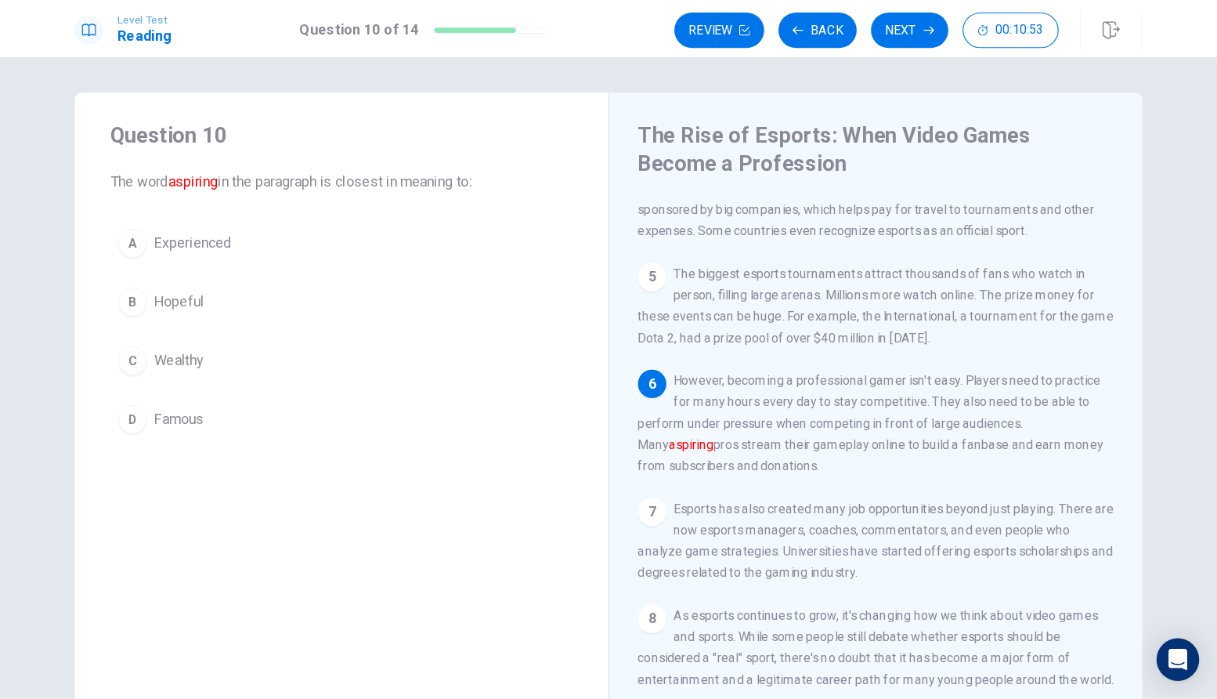
scroll to position [358, 0]
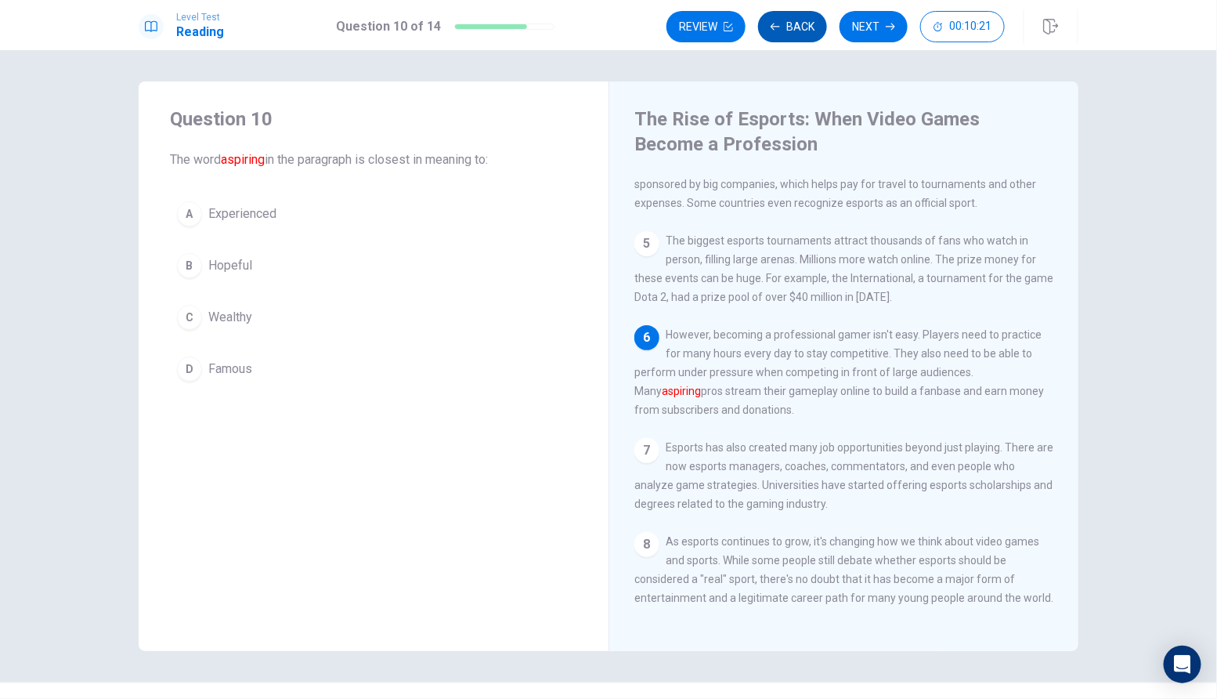
click at [805, 24] on button "Back" at bounding box center [792, 26] width 69 height 31
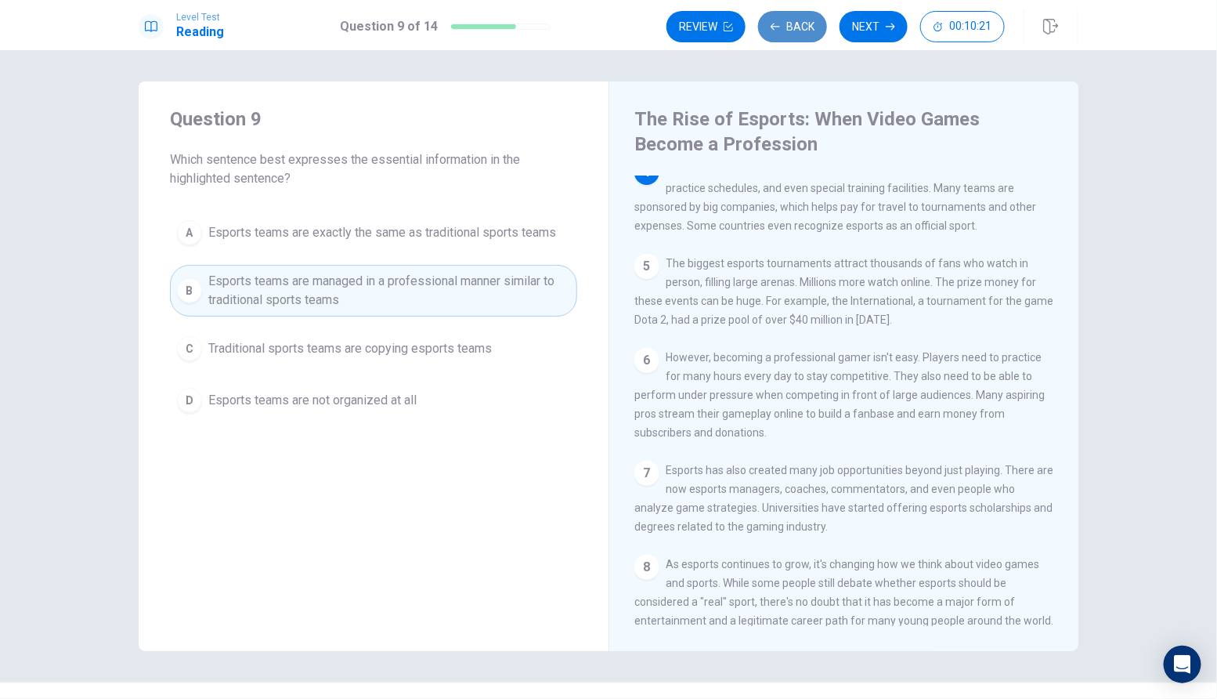
click at [805, 24] on button "Back" at bounding box center [792, 26] width 69 height 31
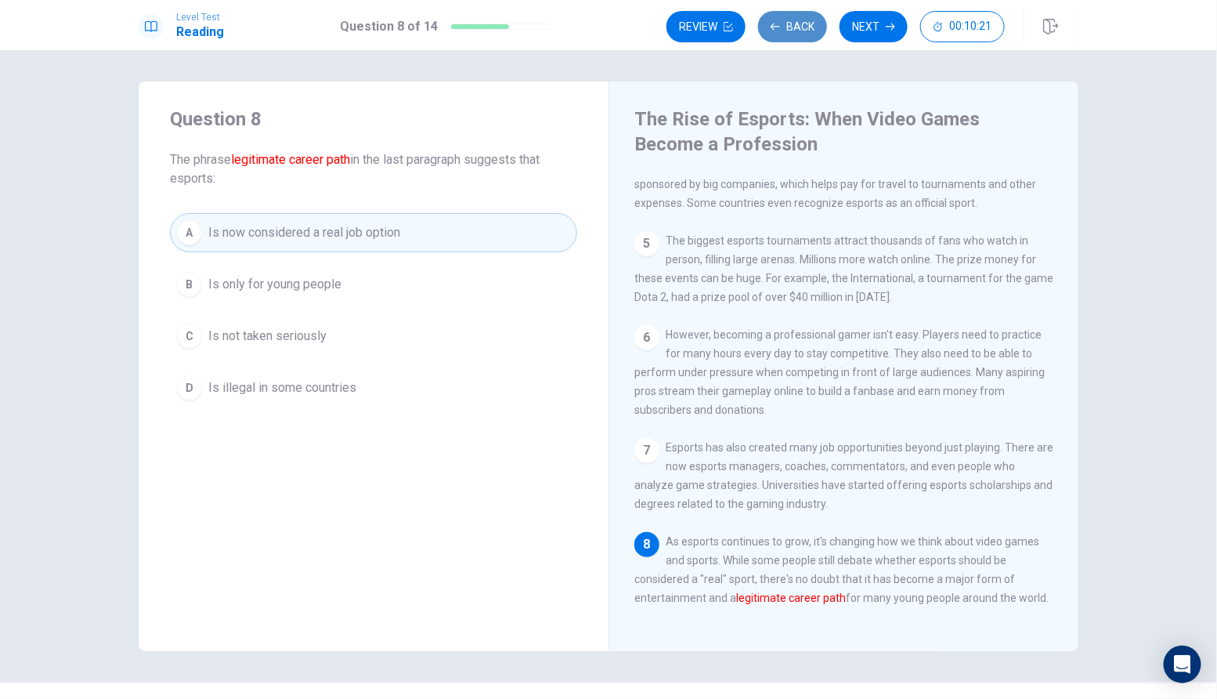
click at [805, 24] on button "Back" at bounding box center [792, 26] width 69 height 31
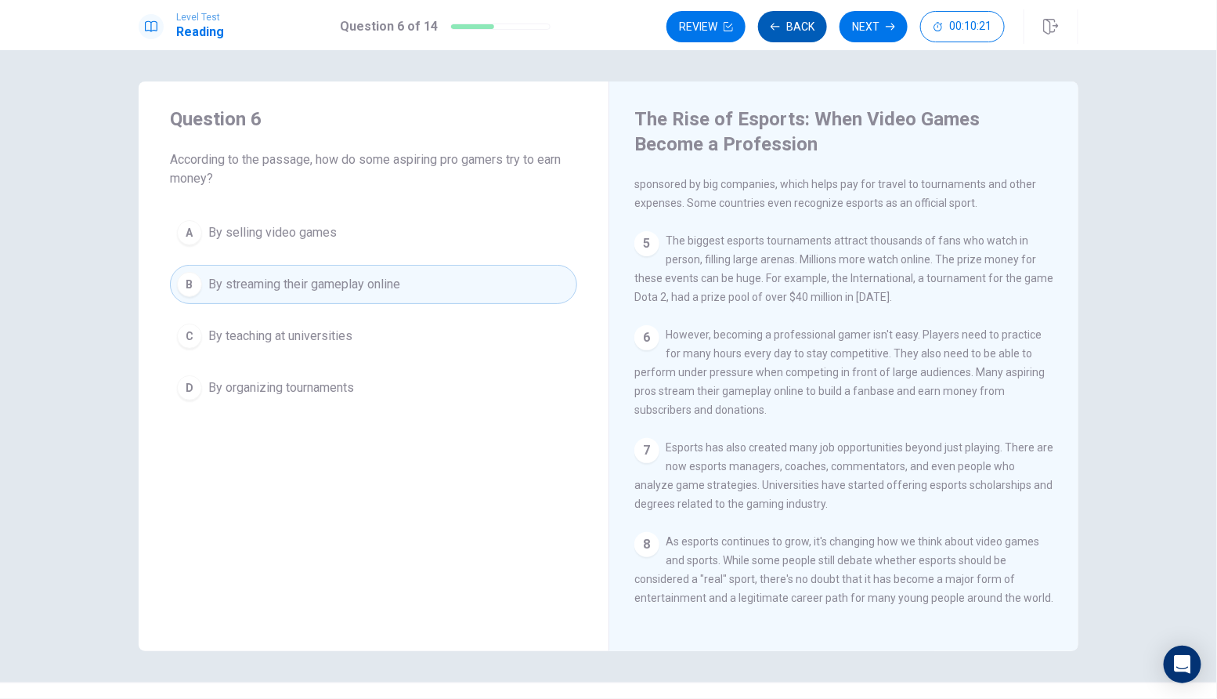
click at [805, 24] on button "Back" at bounding box center [792, 26] width 69 height 31
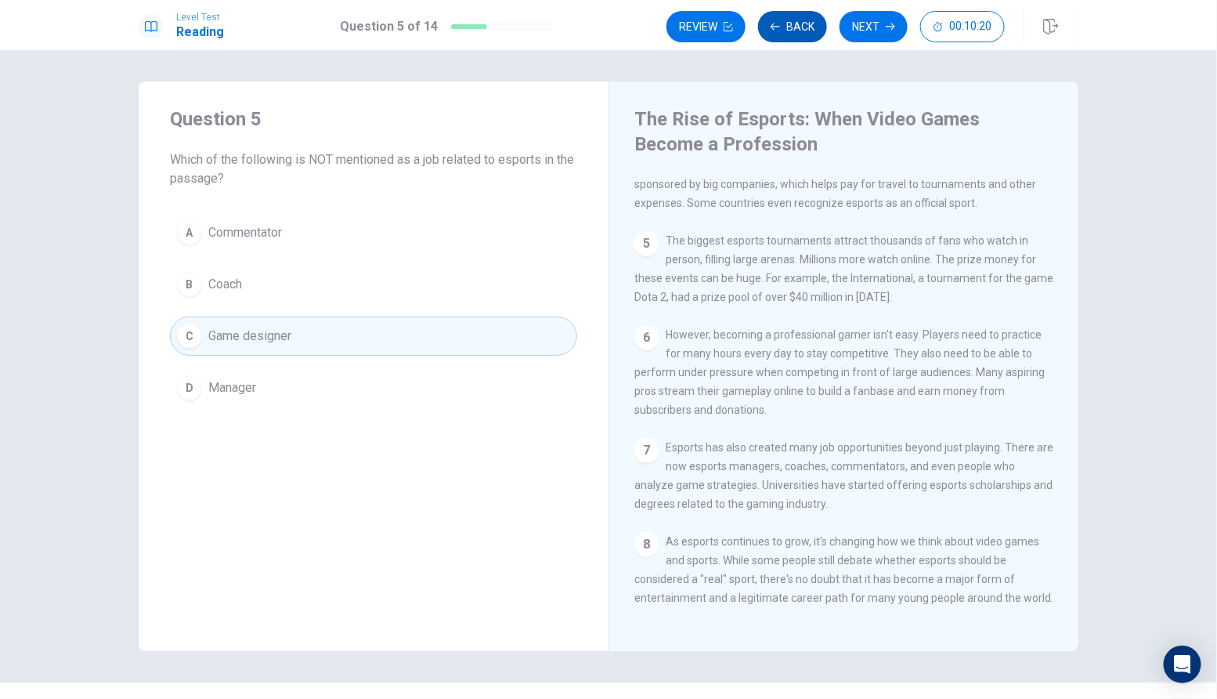
click at [805, 24] on button "Back" at bounding box center [792, 26] width 69 height 31
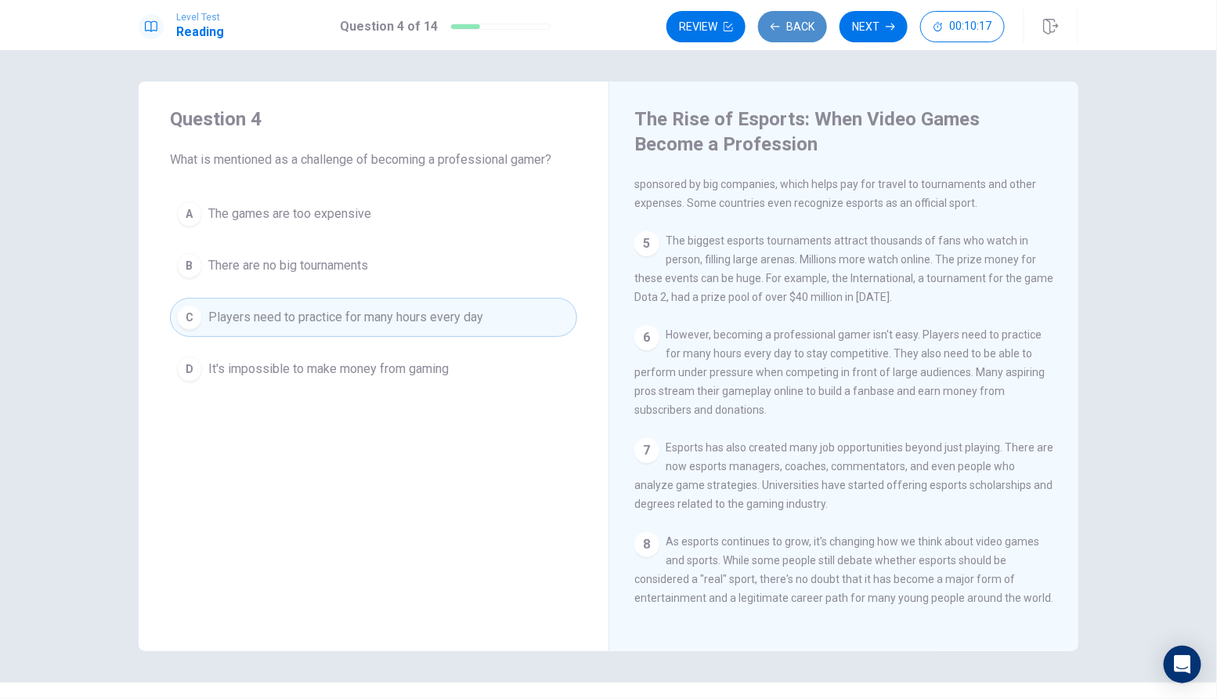
click at [811, 34] on button "Back" at bounding box center [792, 26] width 69 height 31
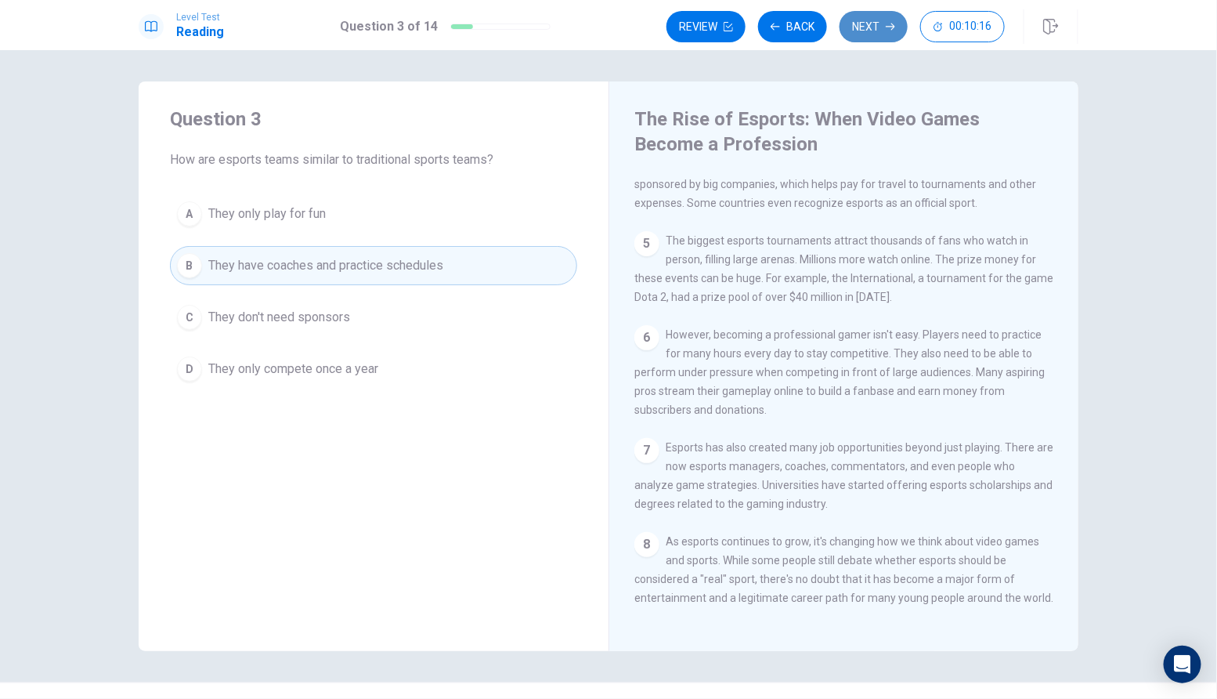
click at [867, 38] on button "Next" at bounding box center [874, 26] width 68 height 31
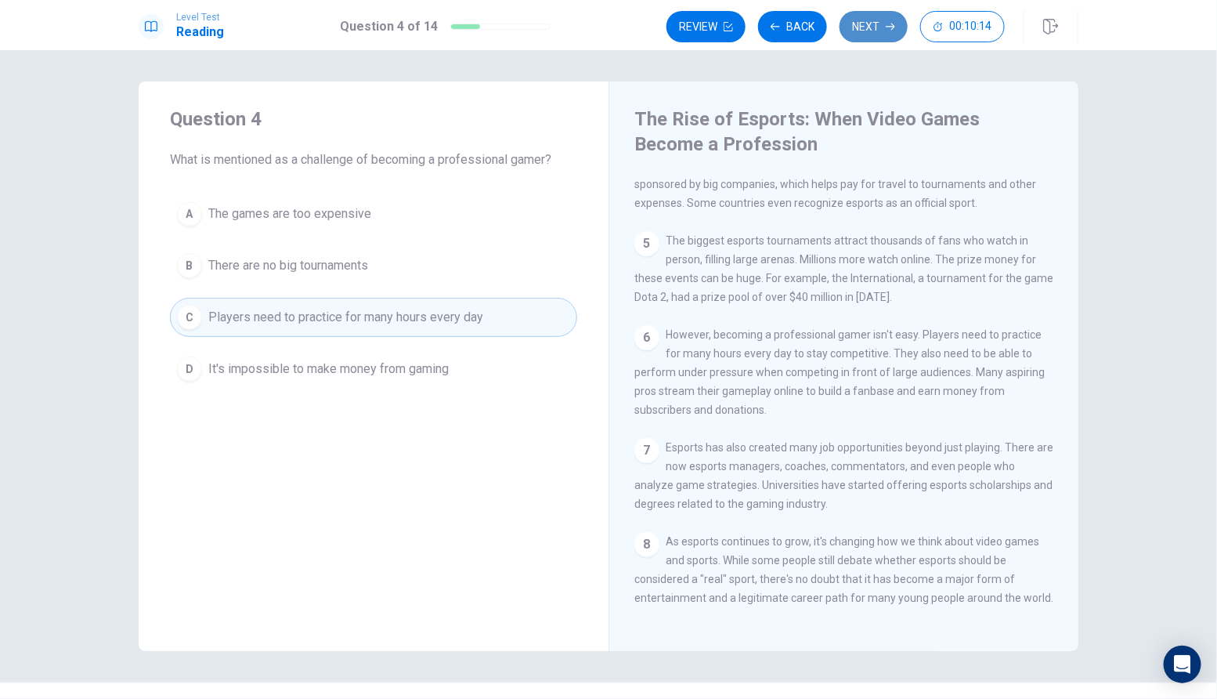
click at [869, 29] on button "Next" at bounding box center [874, 26] width 68 height 31
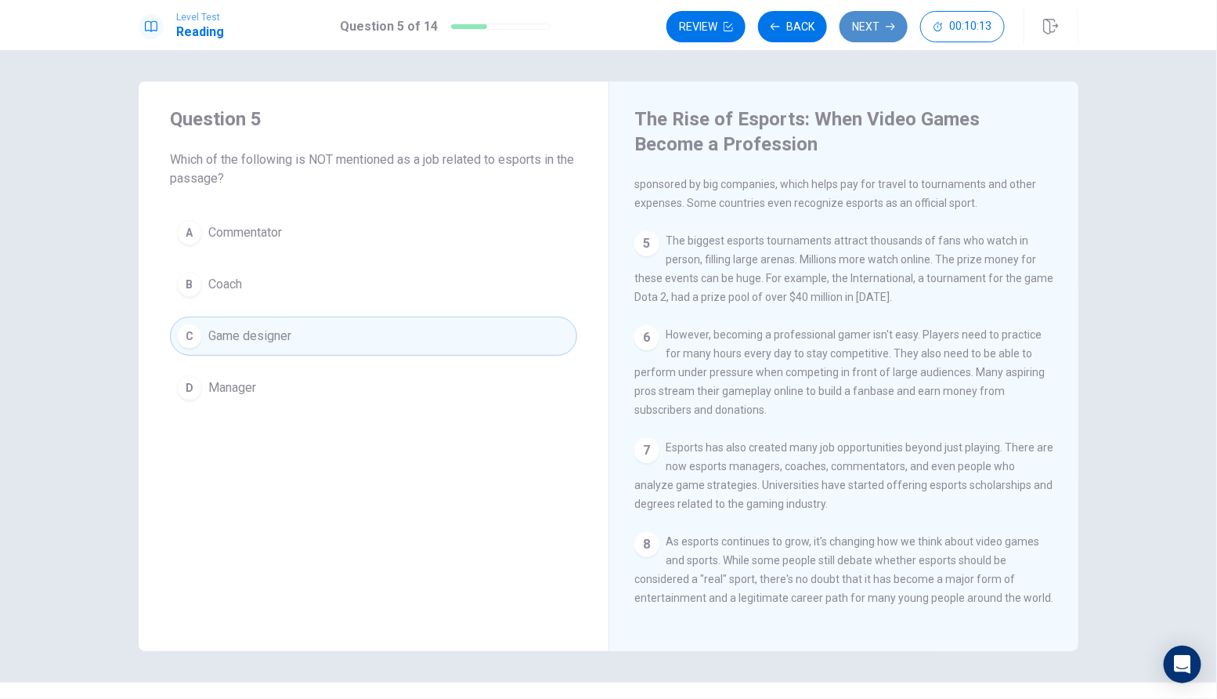
click at [869, 31] on button "Next" at bounding box center [874, 26] width 68 height 31
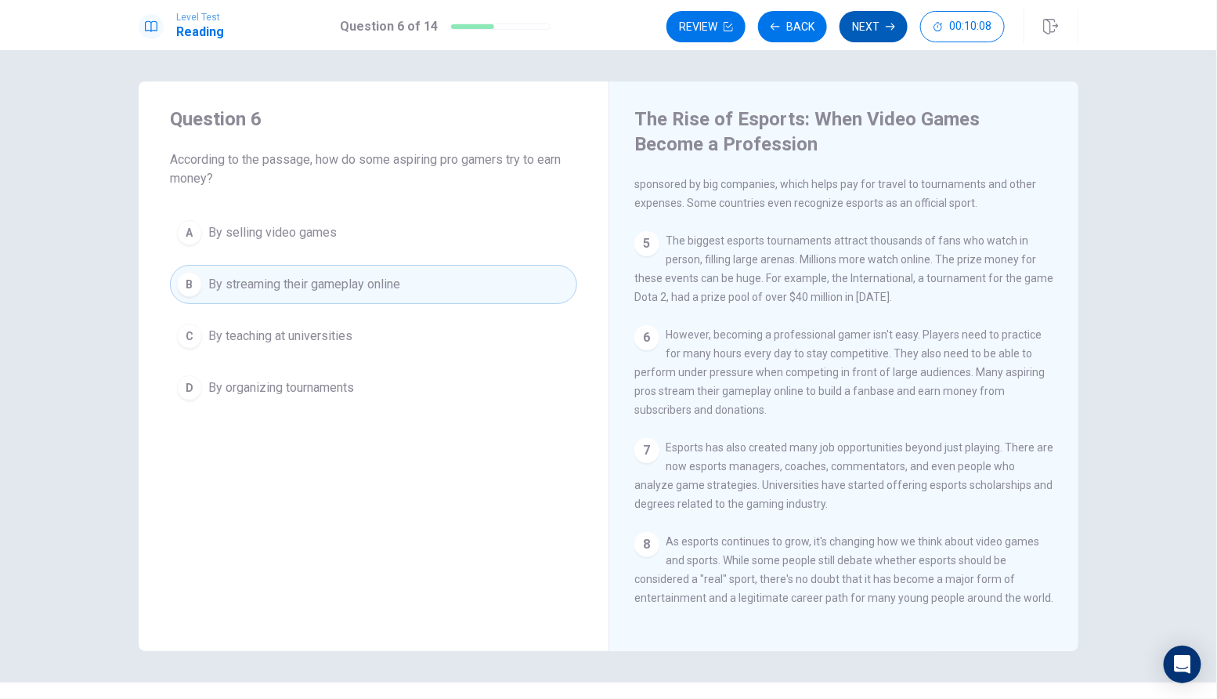
click at [873, 19] on button "Next" at bounding box center [874, 26] width 68 height 31
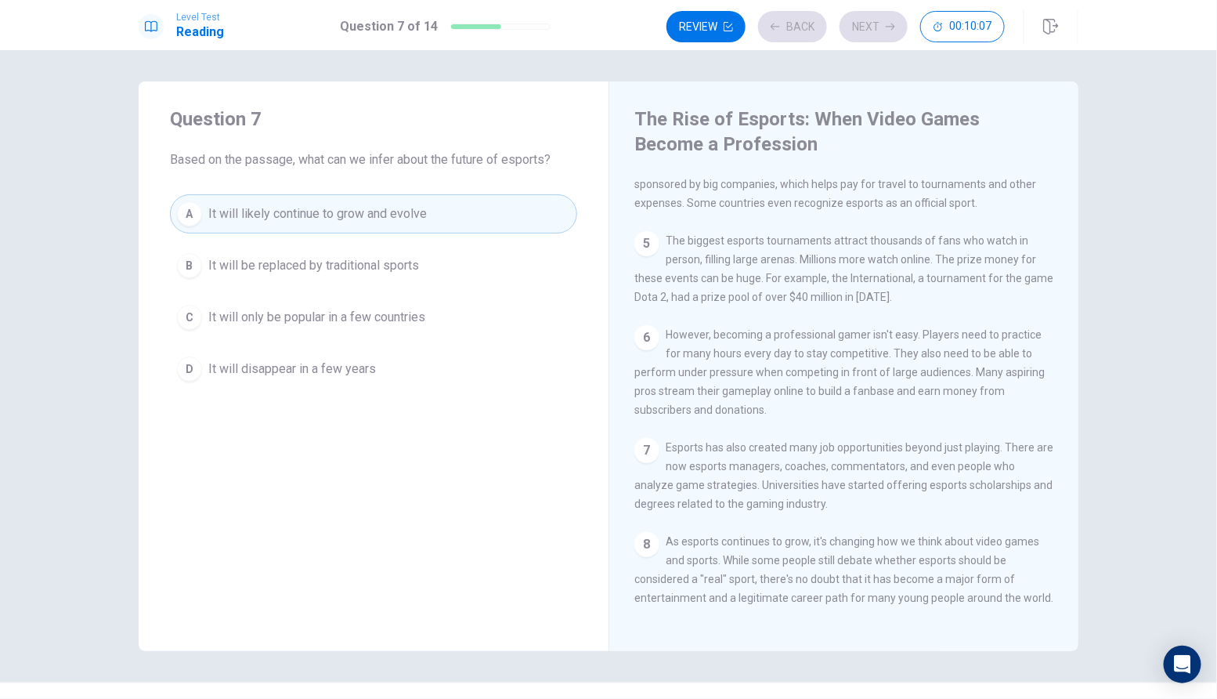
click at [874, 25] on div "Review Back Next 00:10:07" at bounding box center [836, 26] width 338 height 31
click at [874, 25] on button "Next" at bounding box center [874, 26] width 68 height 31
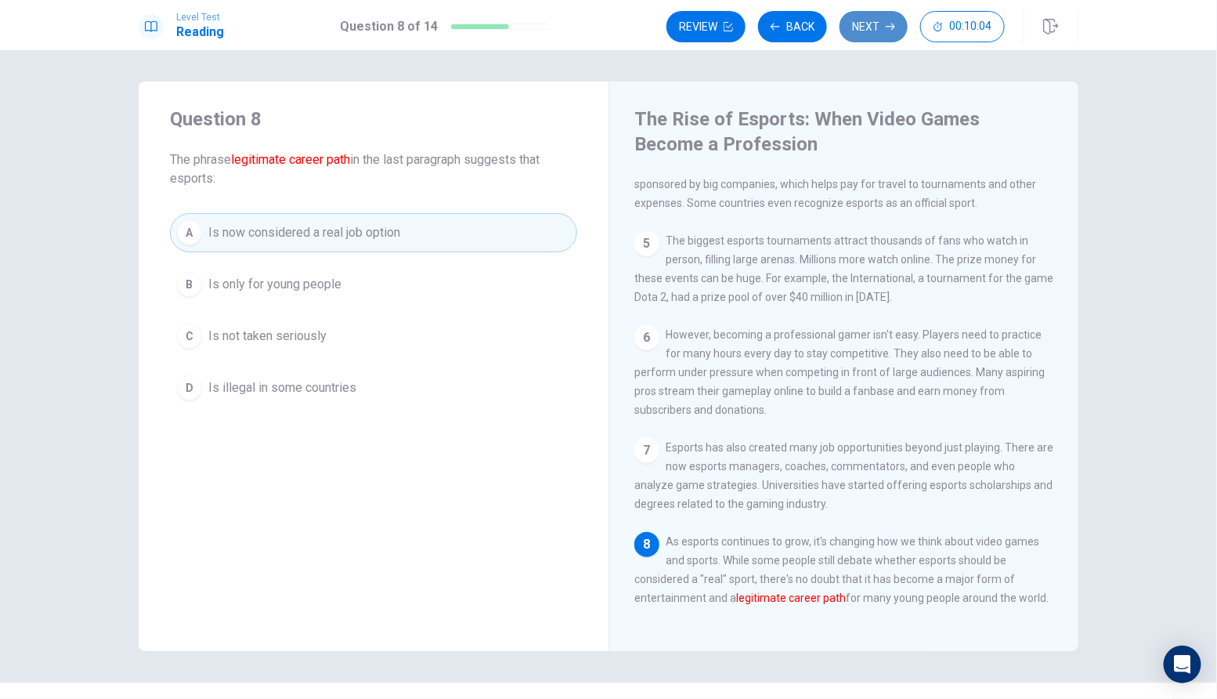
click at [874, 27] on button "Next" at bounding box center [874, 26] width 68 height 31
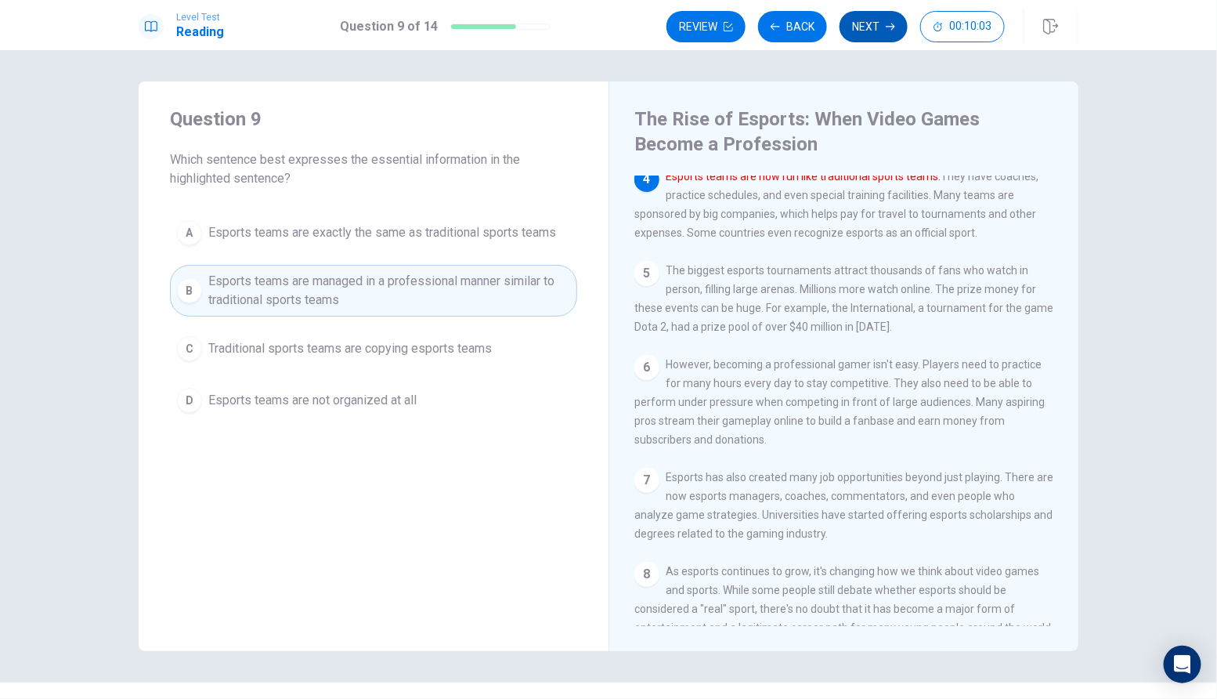
click at [874, 27] on button "Next" at bounding box center [874, 26] width 68 height 31
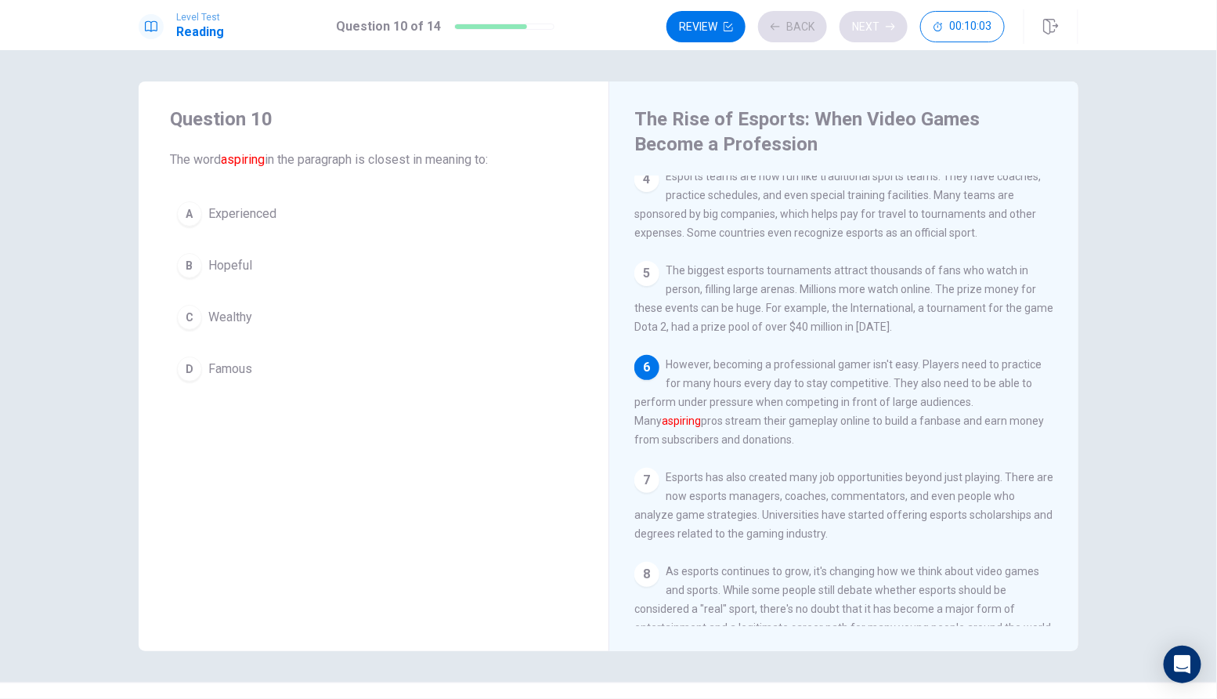
scroll to position [307, 0]
click at [425, 227] on button "A Experienced" at bounding box center [373, 213] width 407 height 39
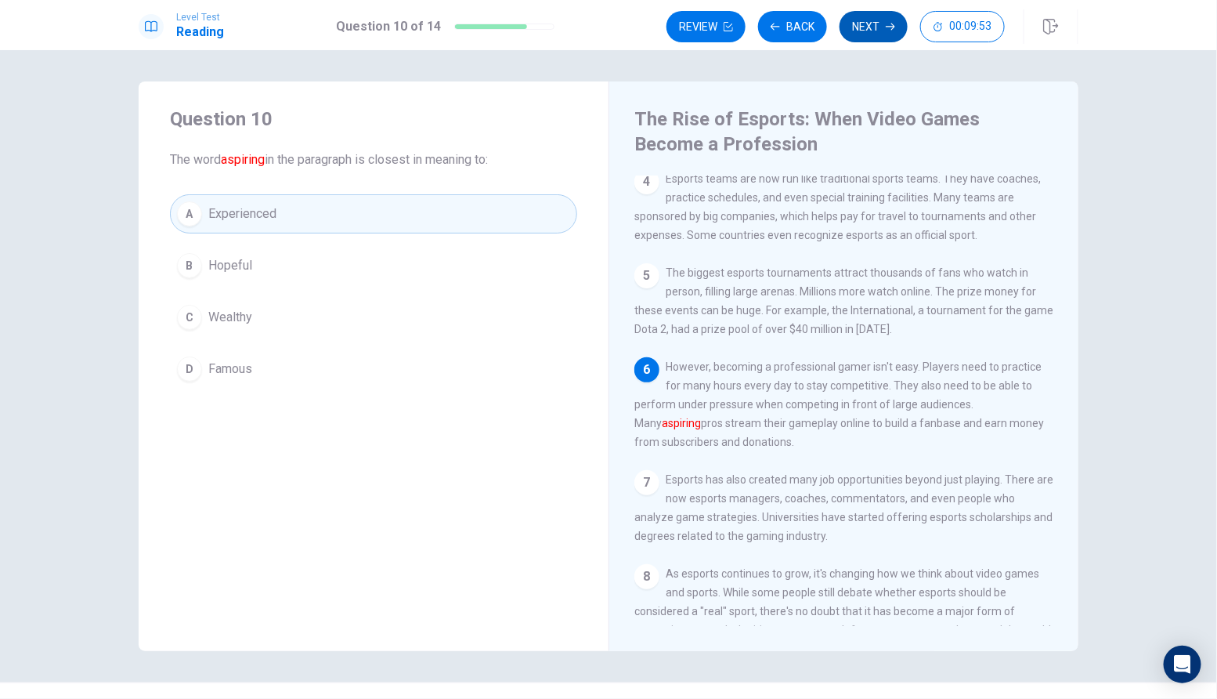
click at [899, 25] on button "Next" at bounding box center [874, 26] width 68 height 31
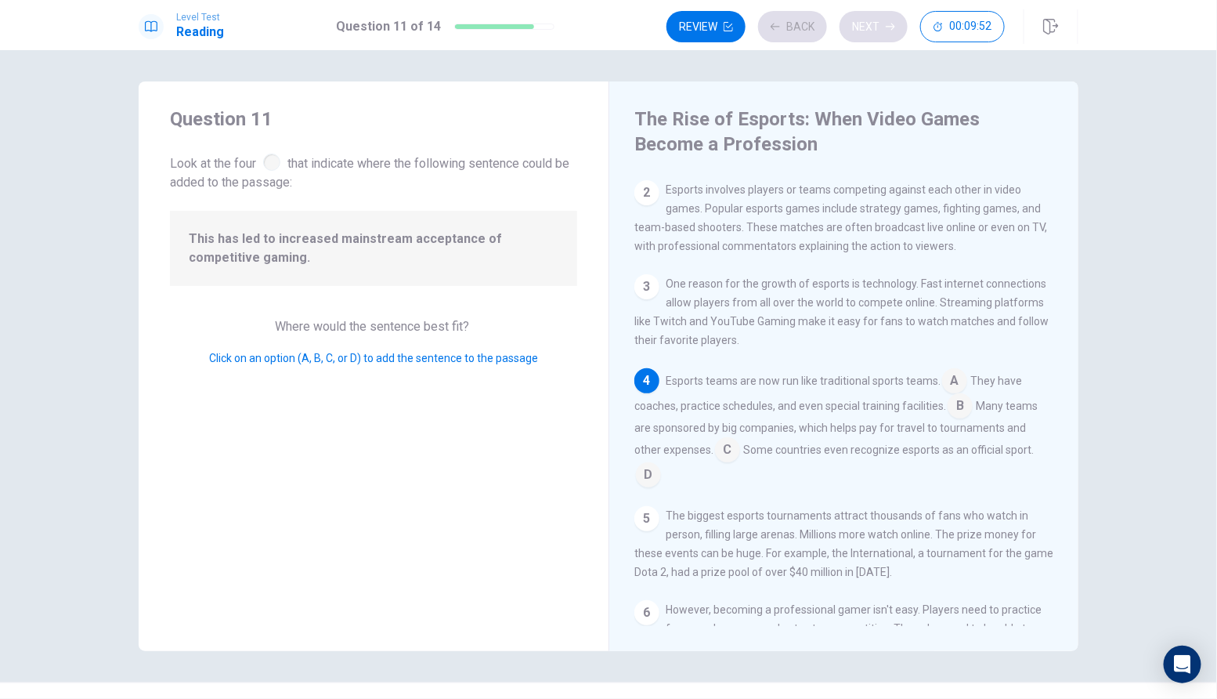
scroll to position [110, 0]
click at [959, 392] on input at bounding box center [954, 380] width 25 height 25
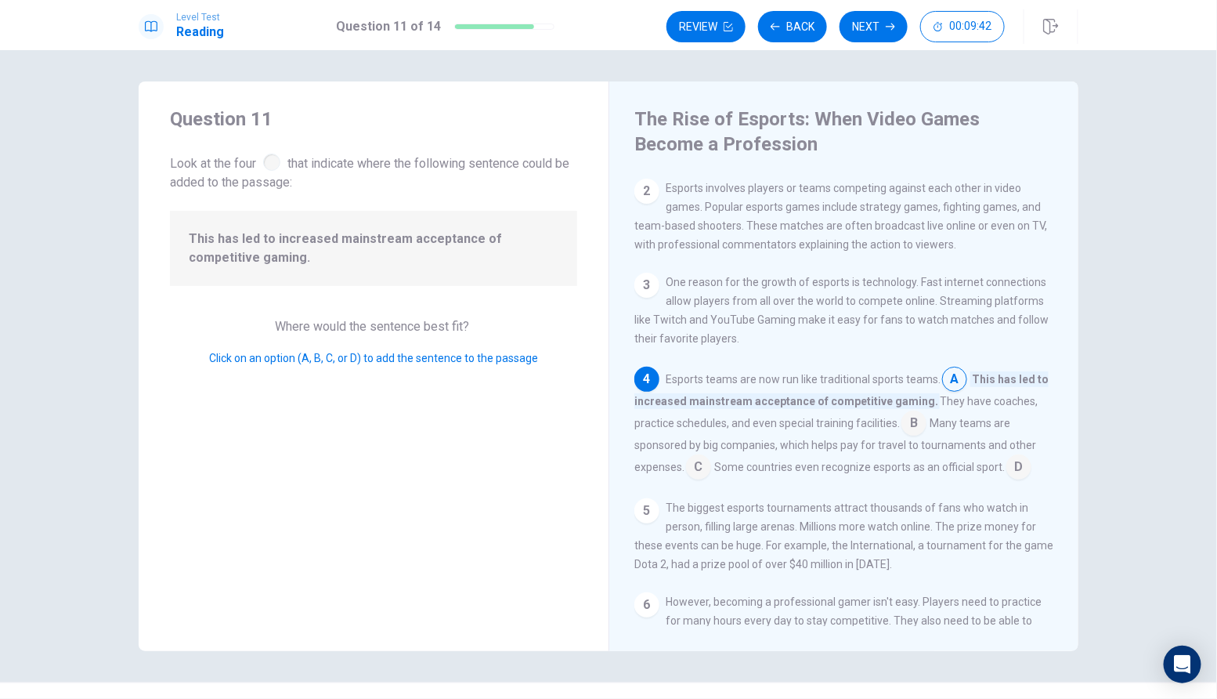
click at [959, 407] on span "They have coaches, practice schedules, and even special training facilities." at bounding box center [835, 412] width 403 height 34
click at [951, 380] on input at bounding box center [954, 380] width 25 height 25
click at [951, 393] on input at bounding box center [954, 380] width 25 height 25
click at [924, 433] on input at bounding box center [914, 424] width 25 height 25
click at [1027, 481] on input at bounding box center [1018, 468] width 25 height 25
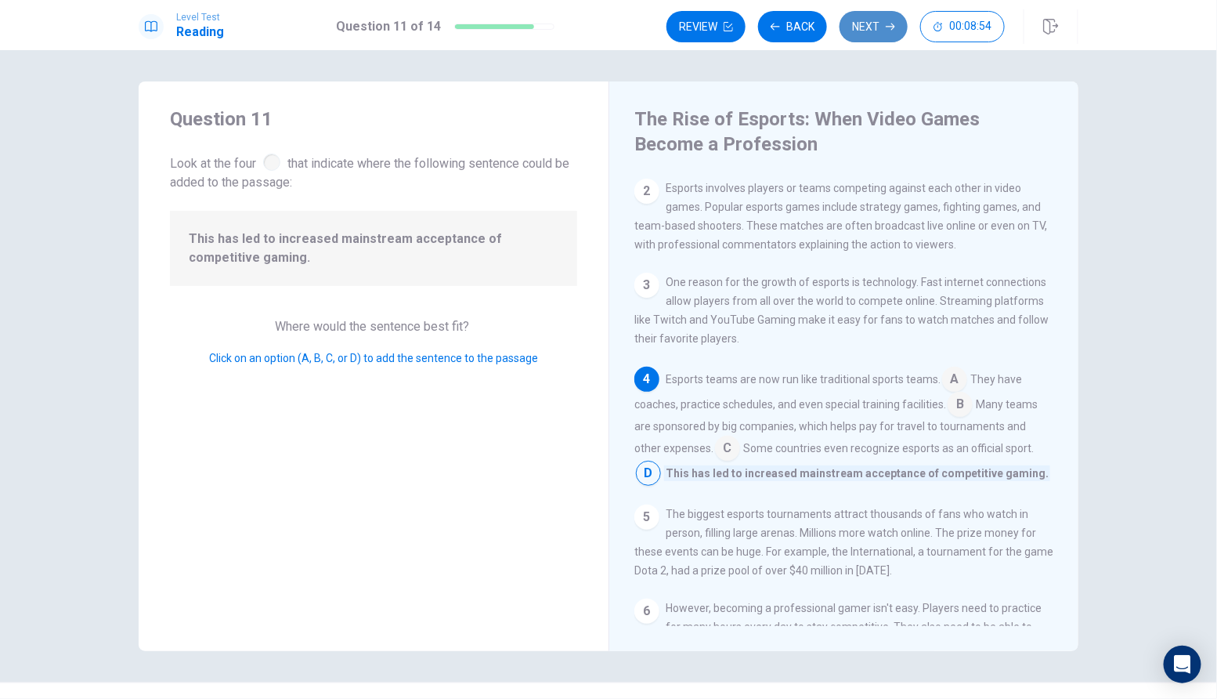
click at [888, 33] on button "Next" at bounding box center [874, 26] width 68 height 31
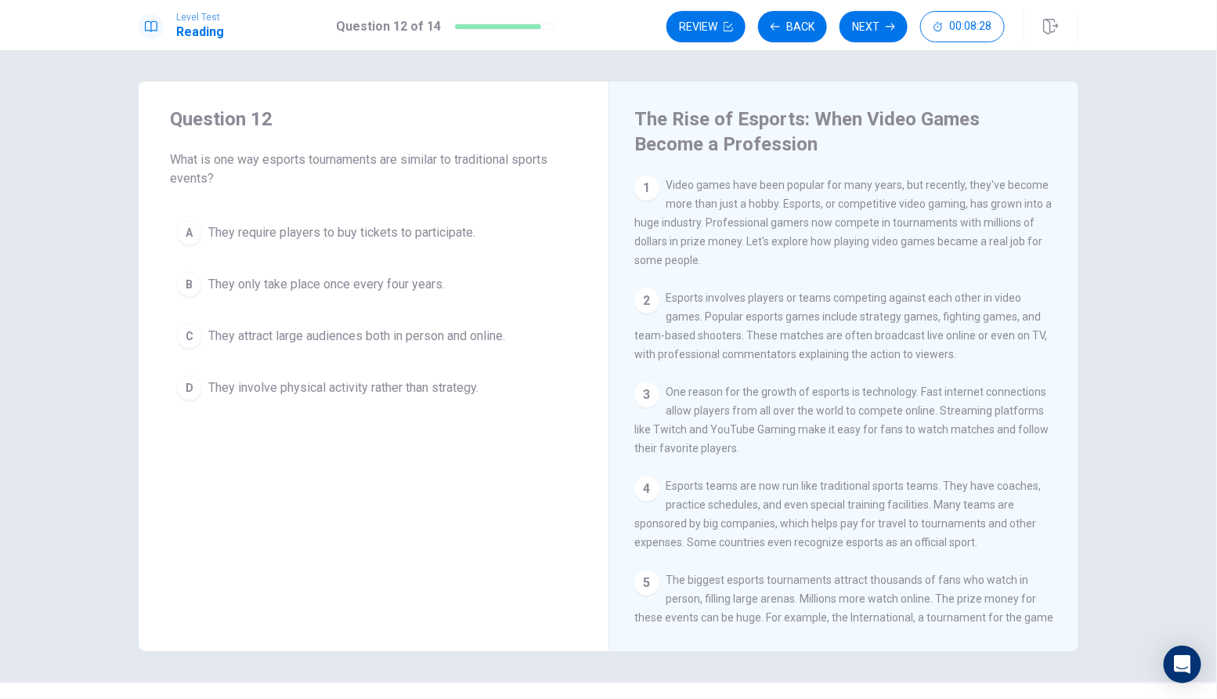
click at [201, 344] on button "C They attract large audiences both in person and online." at bounding box center [373, 335] width 407 height 39
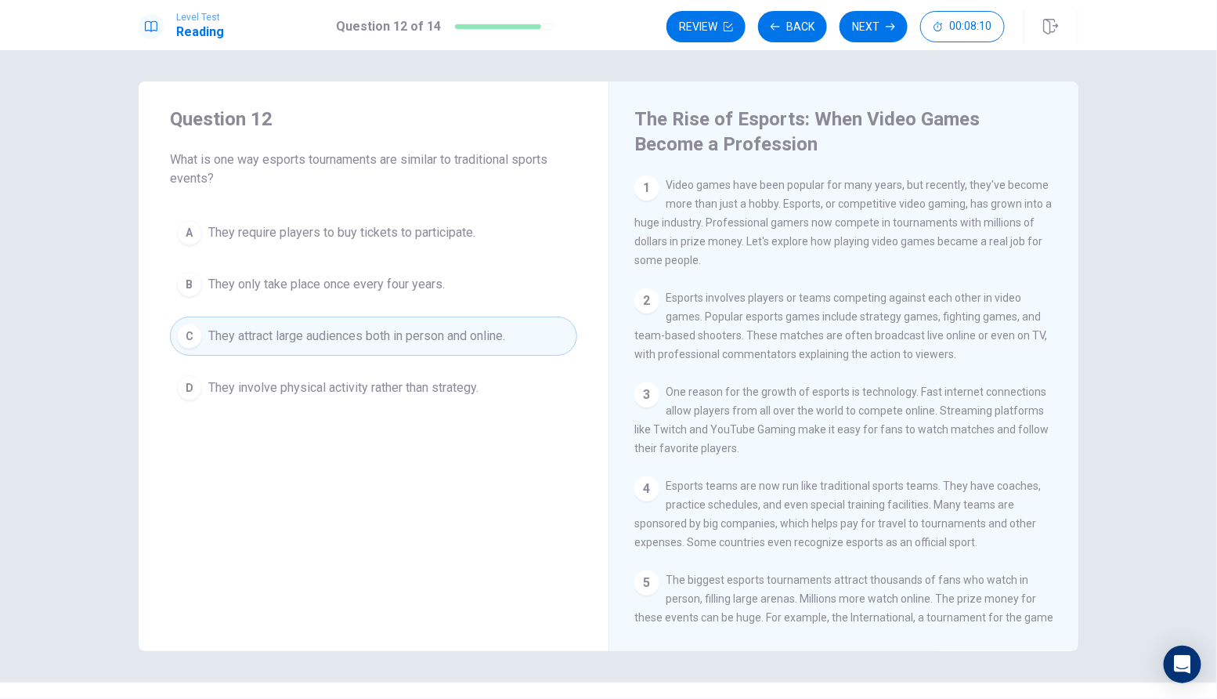
click at [880, 47] on div "Level Test Reading Question 12 of 14 Review Back Next 00:08:10" at bounding box center [608, 25] width 1217 height 50
click at [867, 39] on button "Next" at bounding box center [874, 26] width 68 height 31
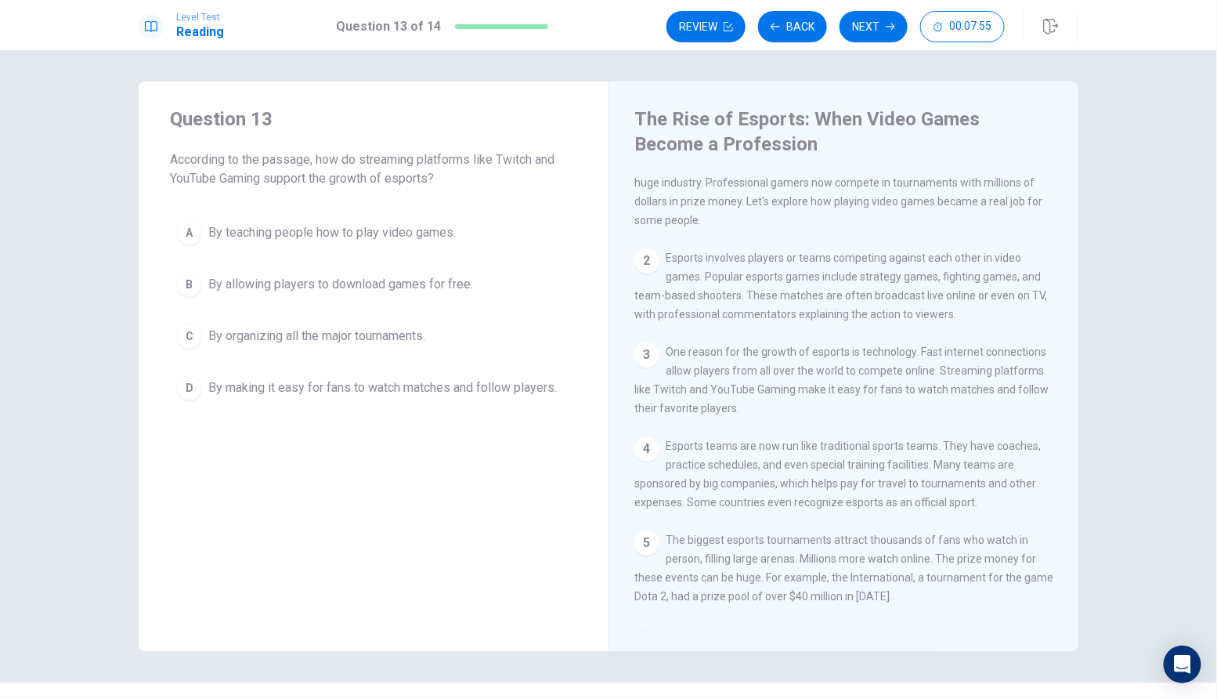
scroll to position [41, 0]
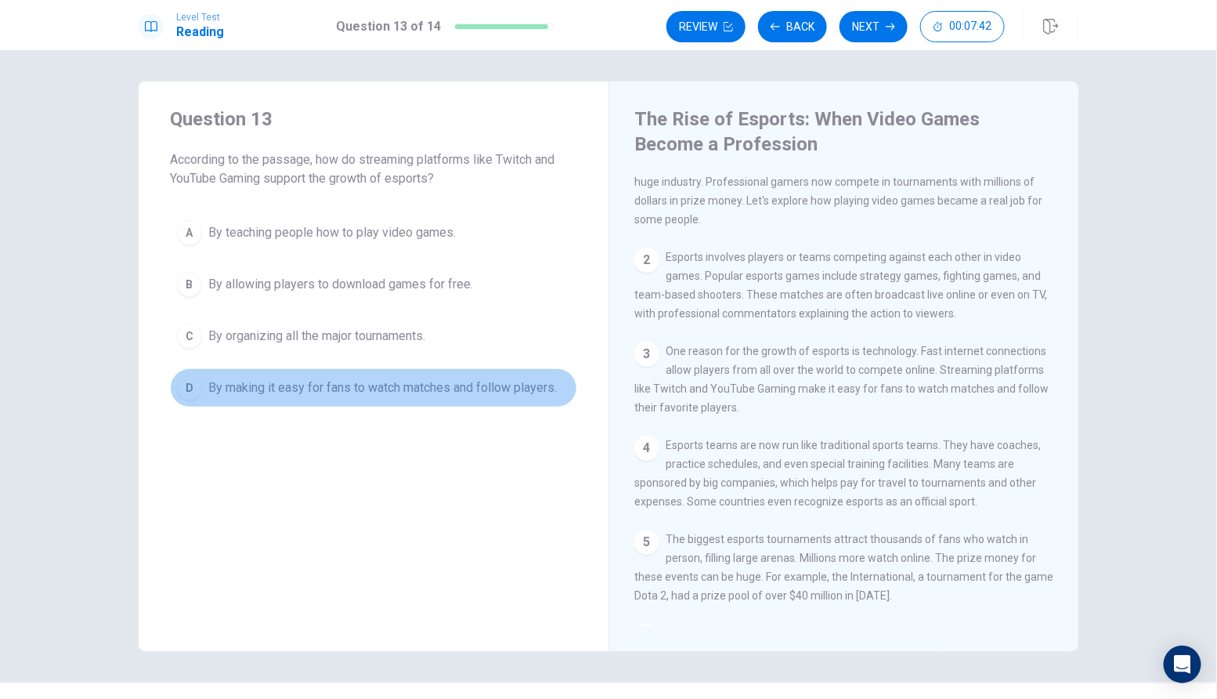
click at [531, 398] on button "D By making it easy for fans to watch matches and follow players." at bounding box center [373, 387] width 407 height 39
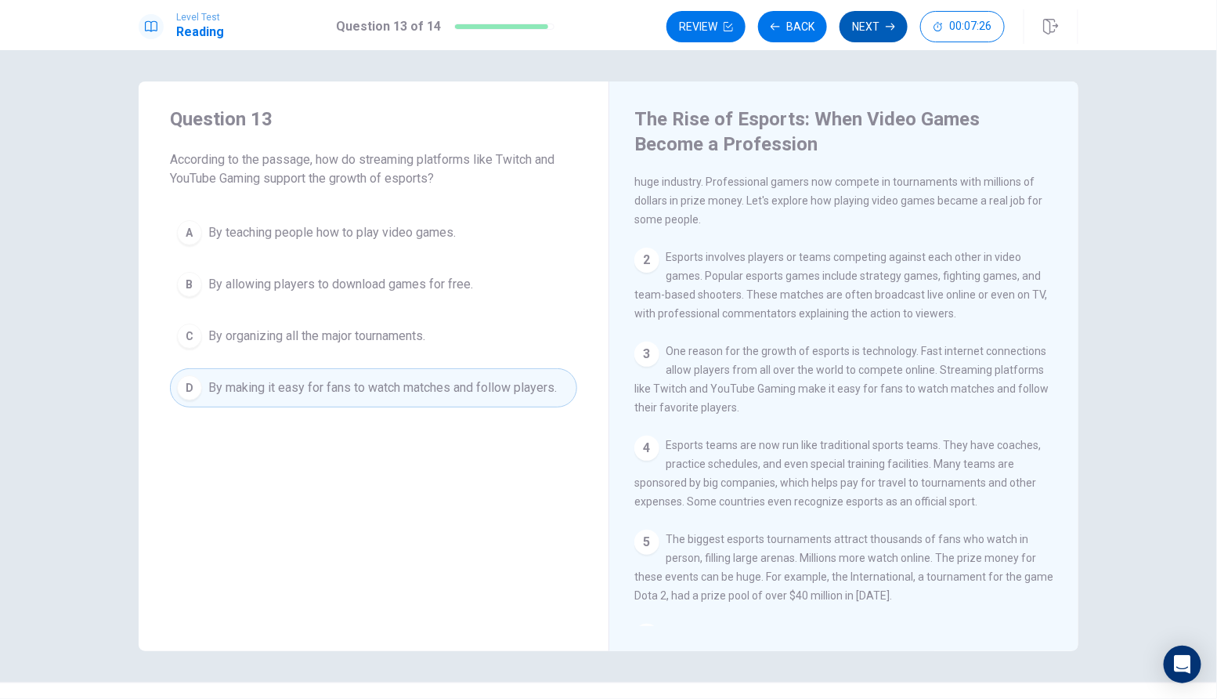
click at [862, 31] on button "Next" at bounding box center [874, 26] width 68 height 31
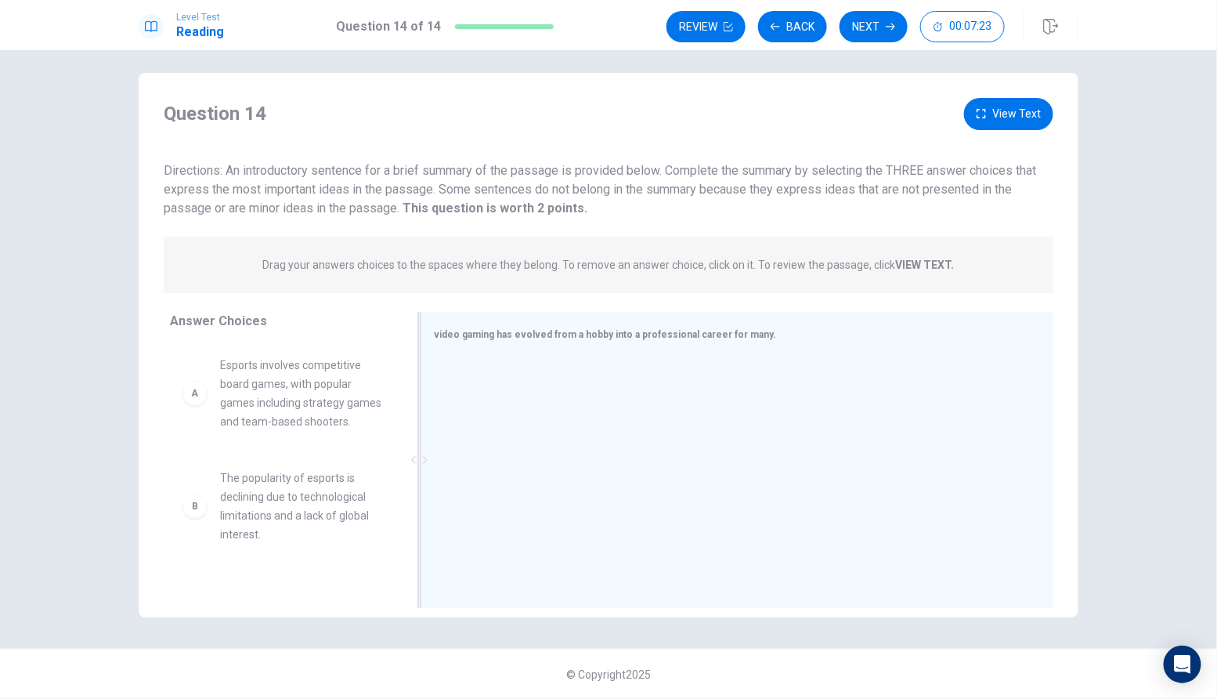
scroll to position [0, 0]
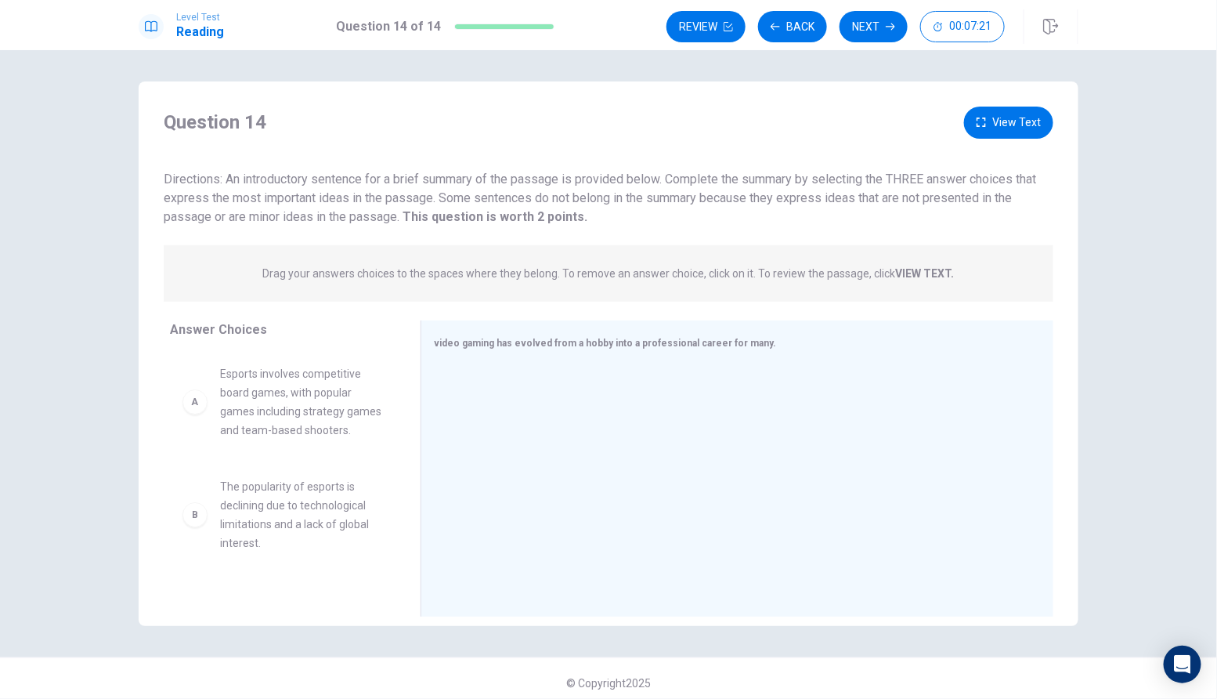
click at [201, 425] on div "A Esports involves competitive board games, with popular games including strate…" at bounding box center [282, 401] width 201 height 75
click at [201, 391] on div "A" at bounding box center [194, 401] width 25 height 25
click at [201, 410] on div "A" at bounding box center [194, 401] width 25 height 25
click at [201, 413] on div "A Esports involves competitive board games, with popular games including strate…" at bounding box center [282, 401] width 201 height 75
click at [191, 410] on div "A" at bounding box center [194, 401] width 25 height 25
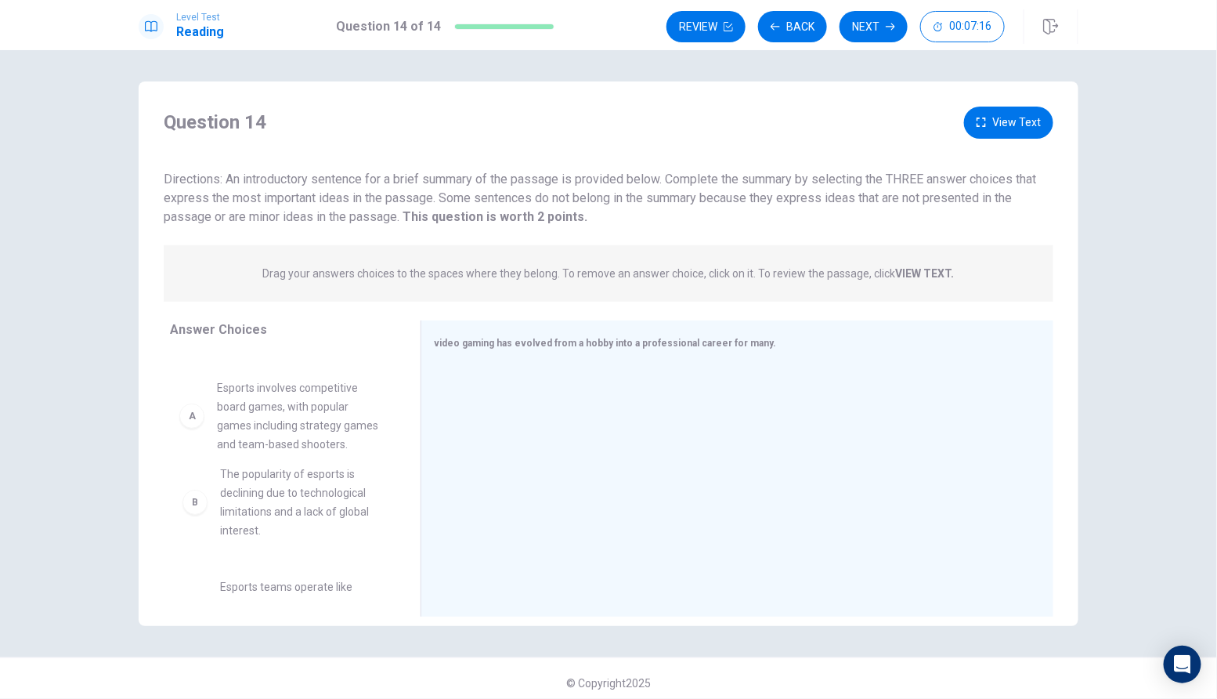
drag, startPoint x: 228, startPoint y: 418, endPoint x: 236, endPoint y: 432, distance: 15.4
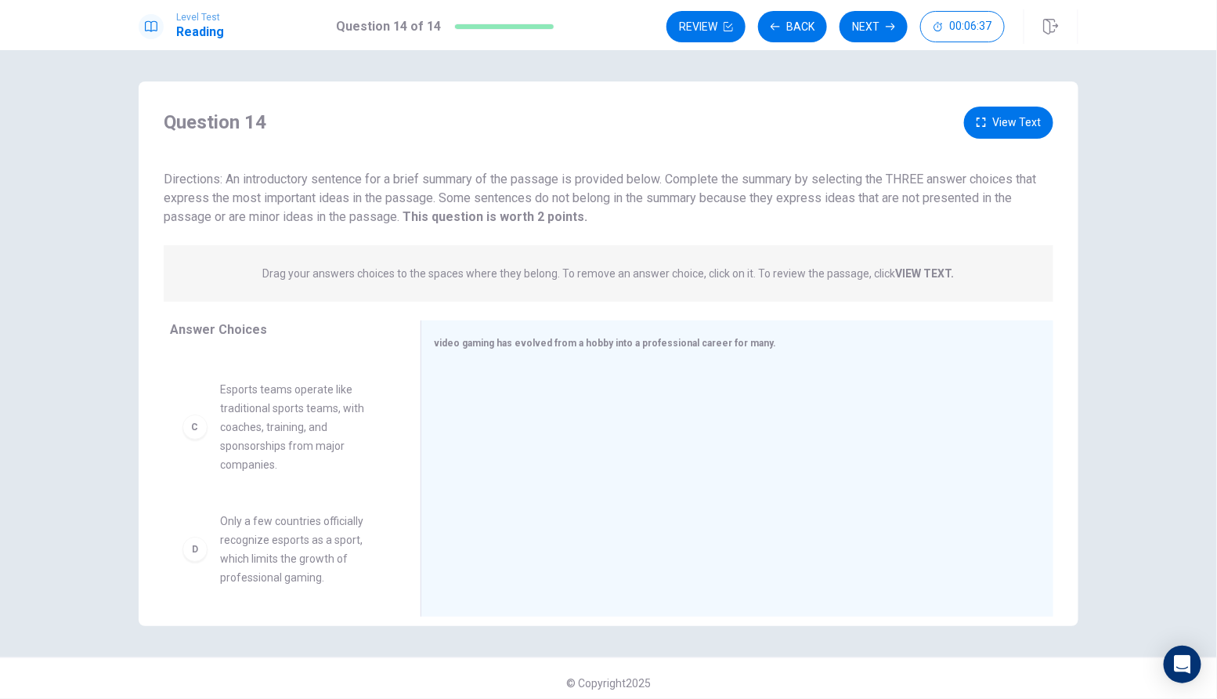
scroll to position [209, 0]
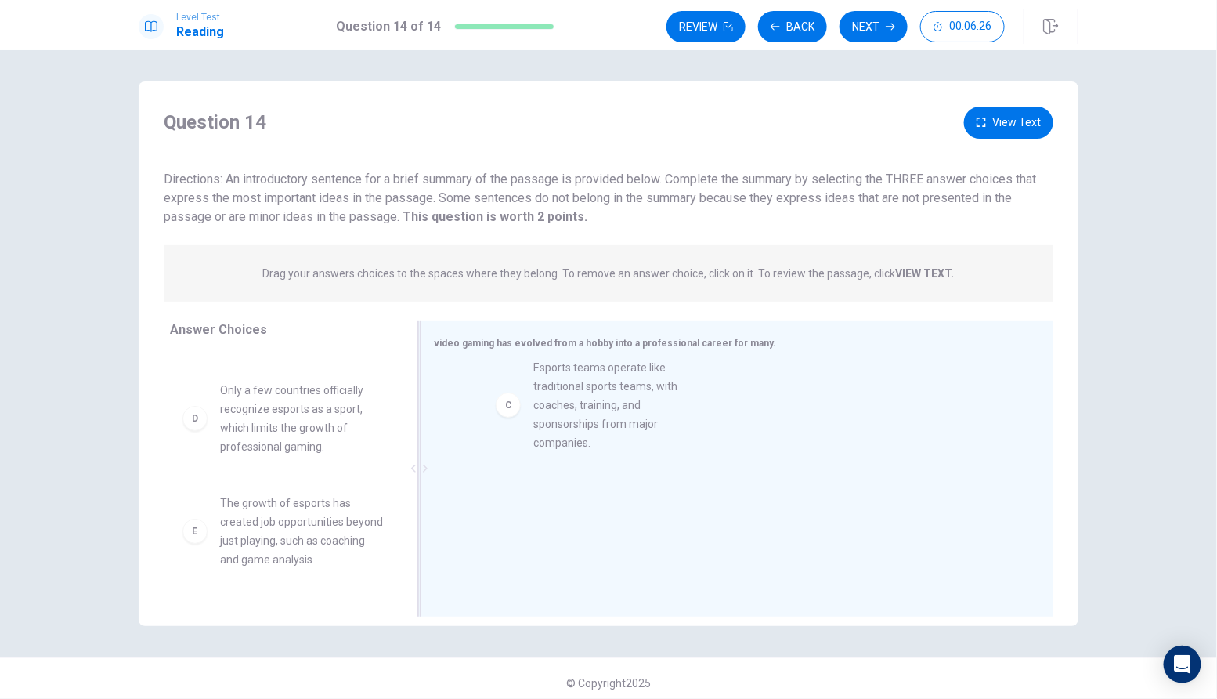
drag, startPoint x: 279, startPoint y: 417, endPoint x: 600, endPoint y: 396, distance: 321.9
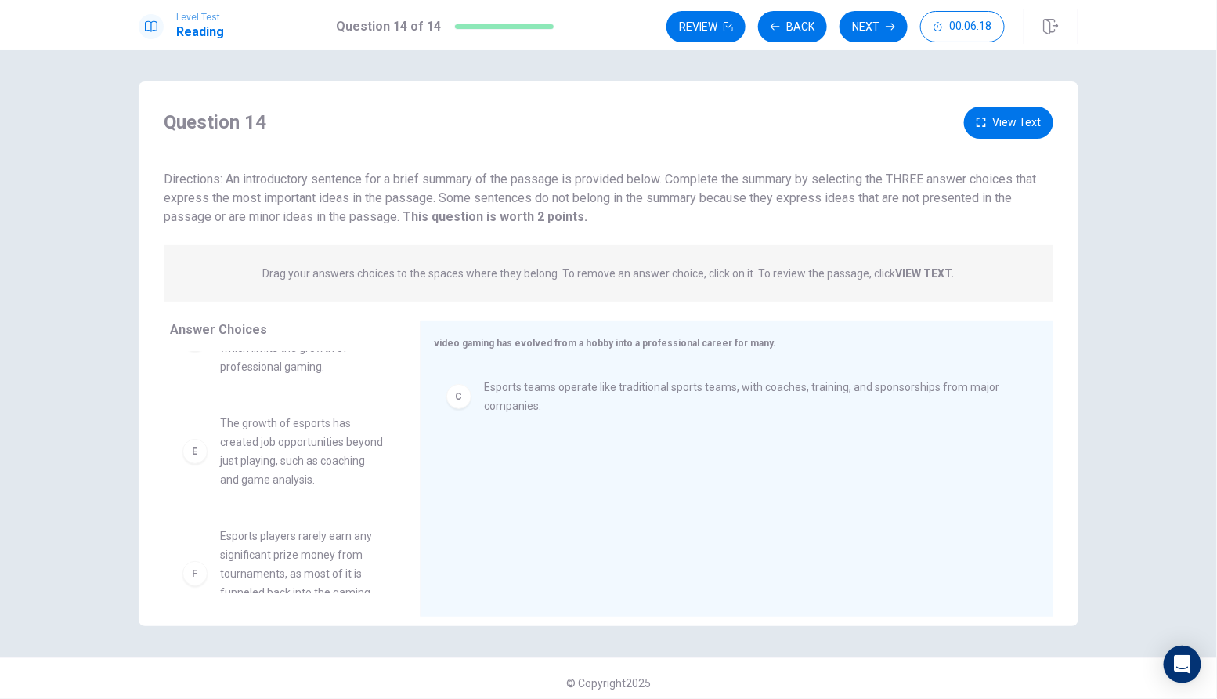
scroll to position [292, 0]
drag, startPoint x: 281, startPoint y: 464, endPoint x: 520, endPoint y: 493, distance: 240.6
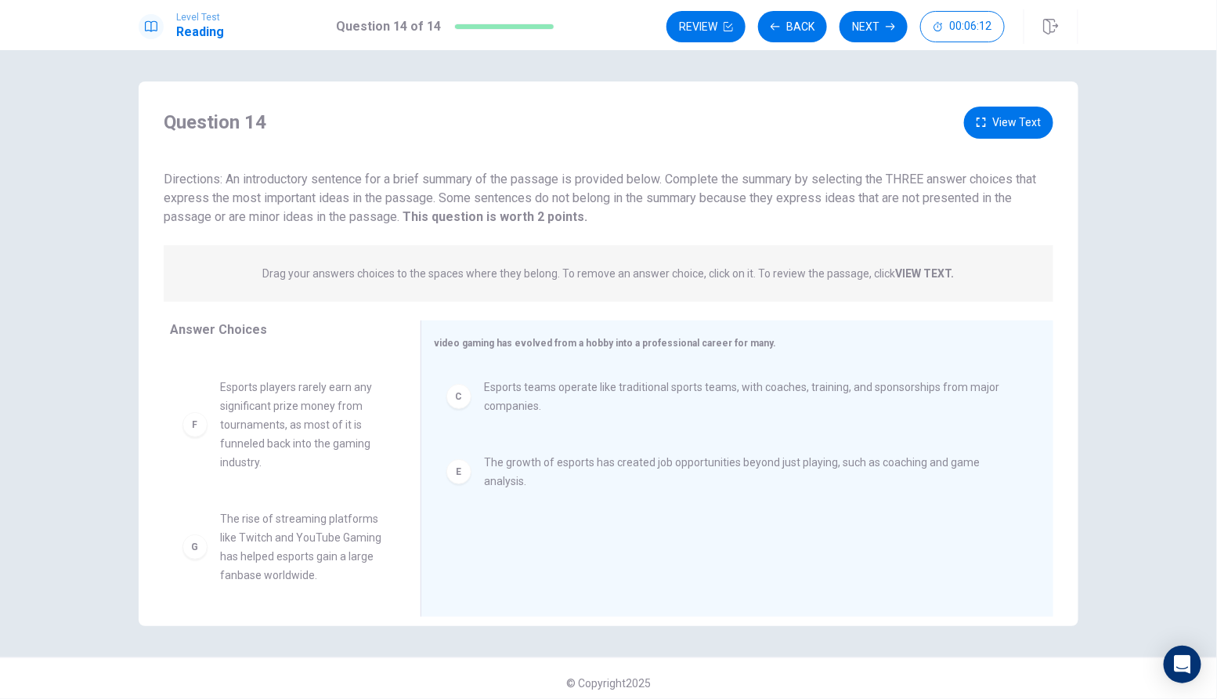
scroll to position [328, 0]
drag, startPoint x: 620, startPoint y: 473, endPoint x: 597, endPoint y: 470, distance: 23.7
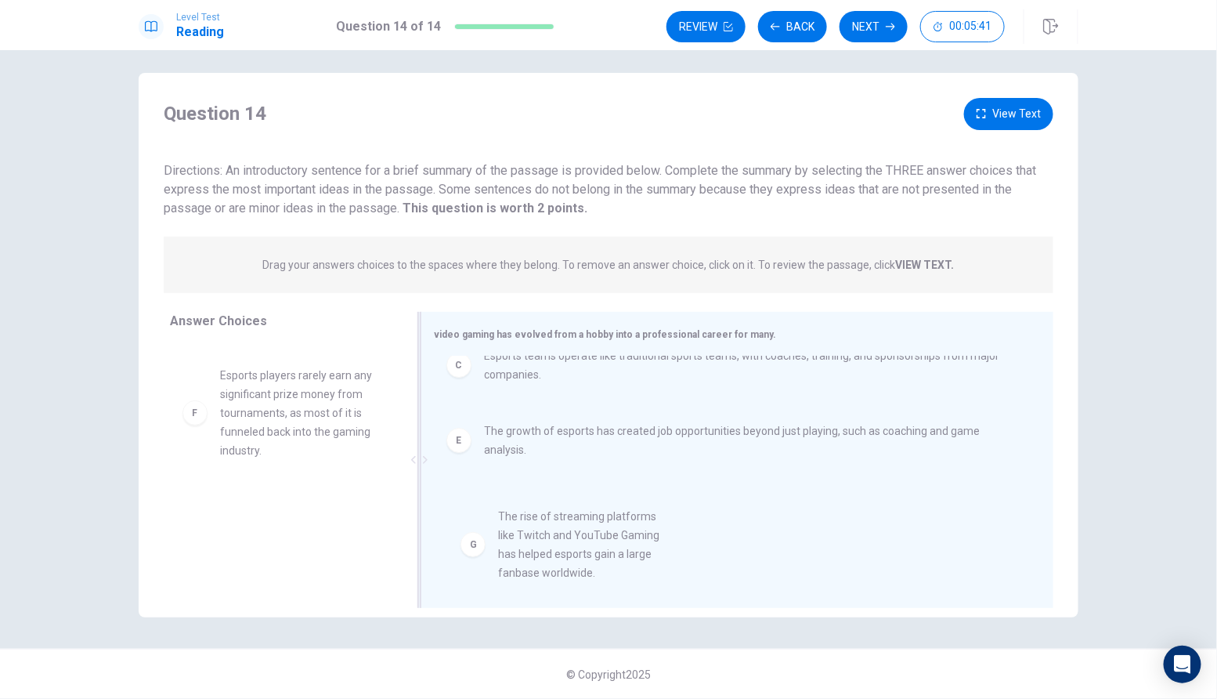
drag, startPoint x: 300, startPoint y: 526, endPoint x: 602, endPoint y: 544, distance: 302.0
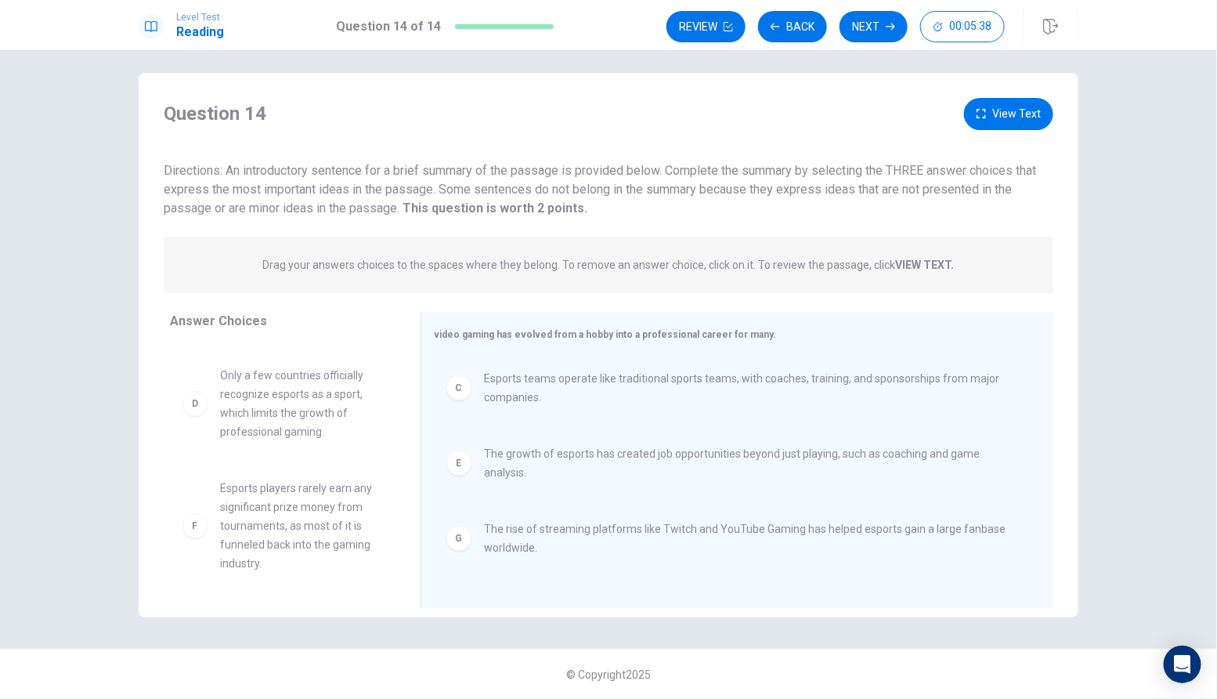
scroll to position [0, 0]
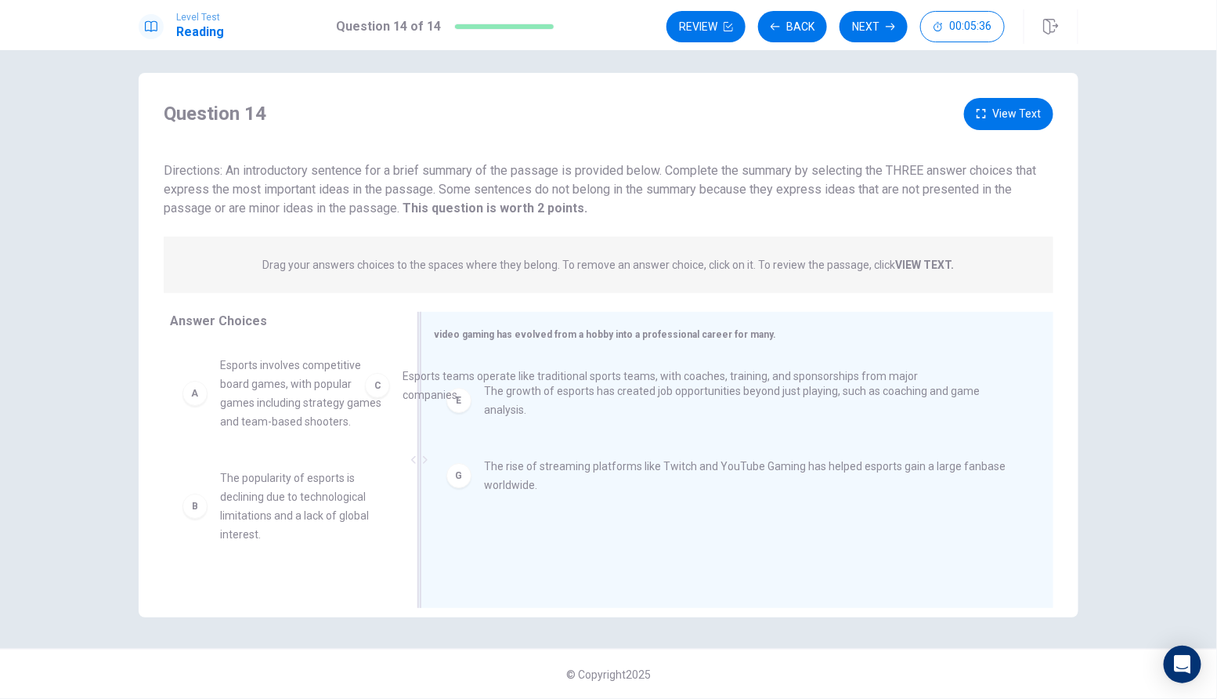
drag, startPoint x: 608, startPoint y: 385, endPoint x: 239, endPoint y: 414, distance: 370.0
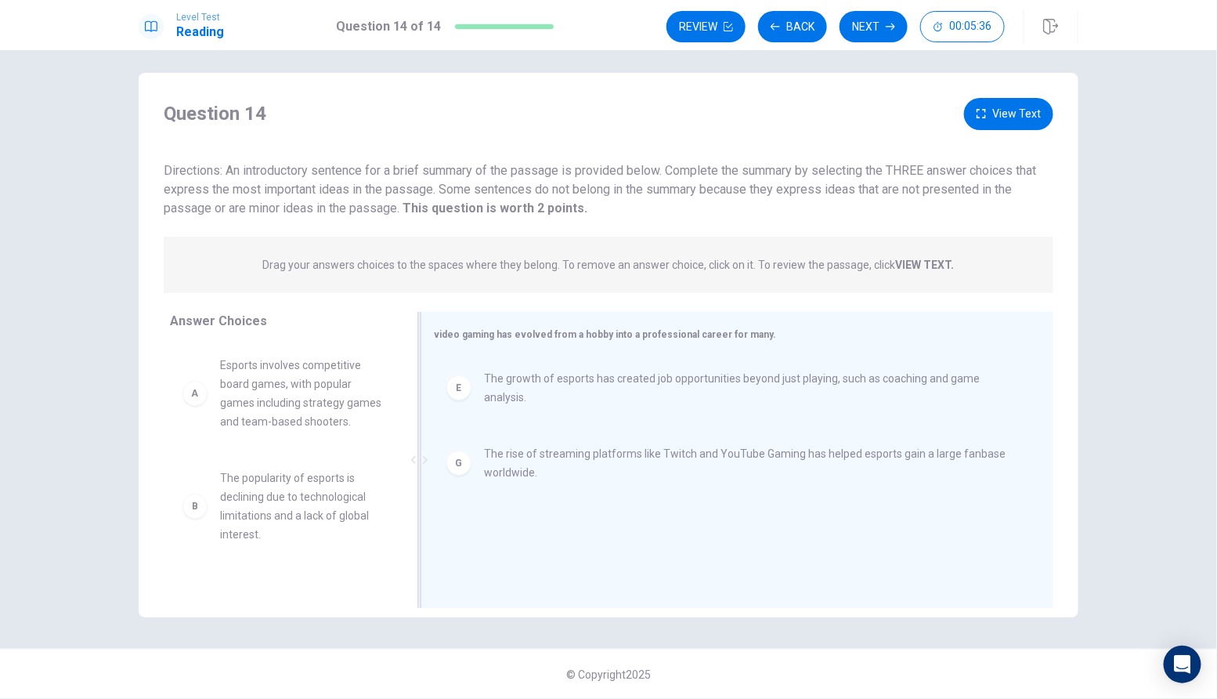
click at [345, 465] on div "B The popularity of esports is declining due to technological limitations and a…" at bounding box center [283, 506] width 226 height 100
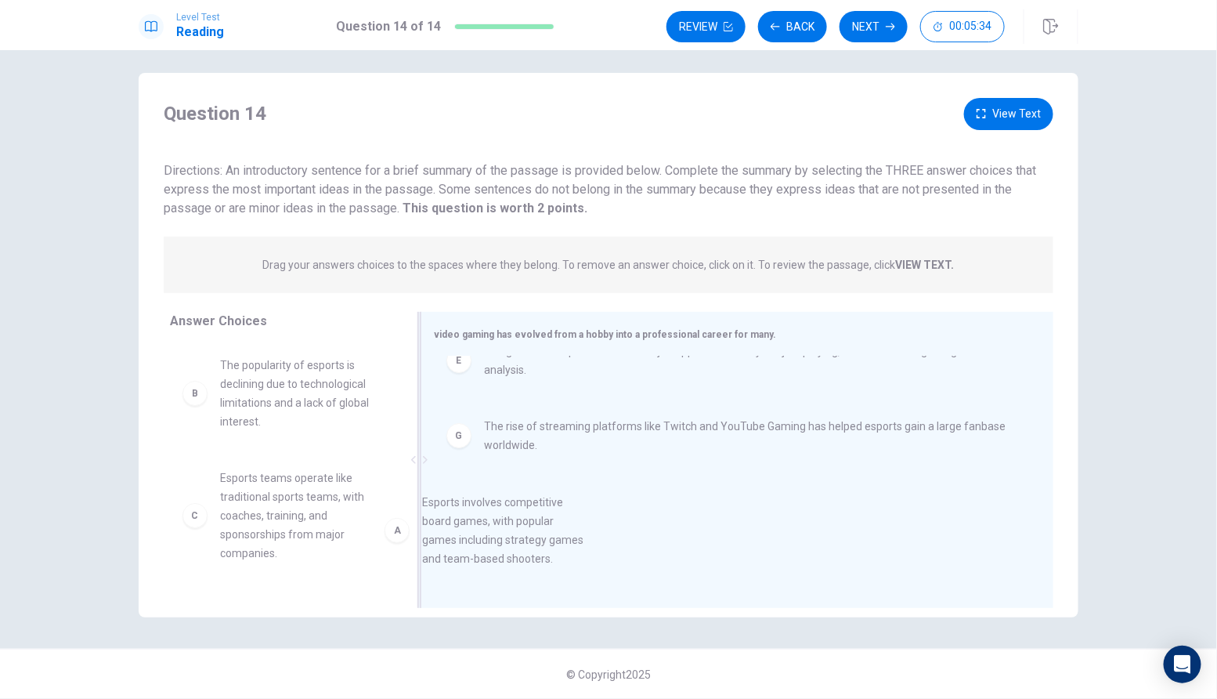
drag, startPoint x: 302, startPoint y: 381, endPoint x: 523, endPoint y: 518, distance: 259.9
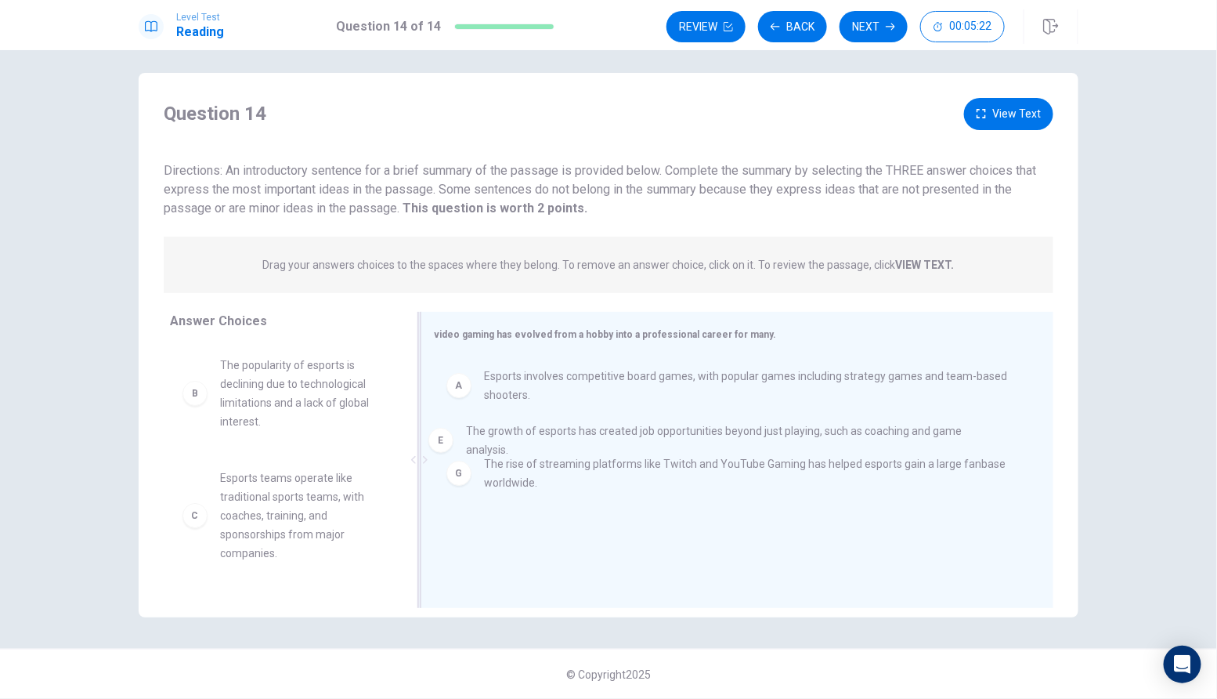
drag, startPoint x: 590, startPoint y: 472, endPoint x: 574, endPoint y: 450, distance: 27.0
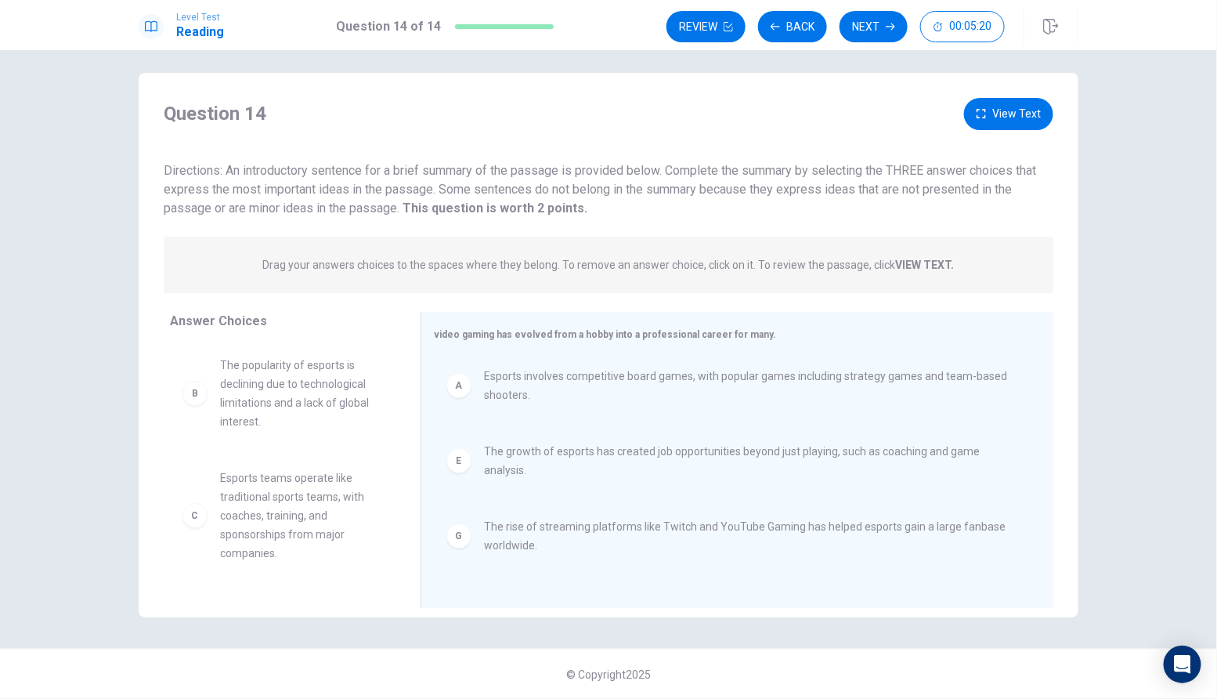
click at [986, 123] on button "View Text" at bounding box center [1008, 114] width 89 height 32
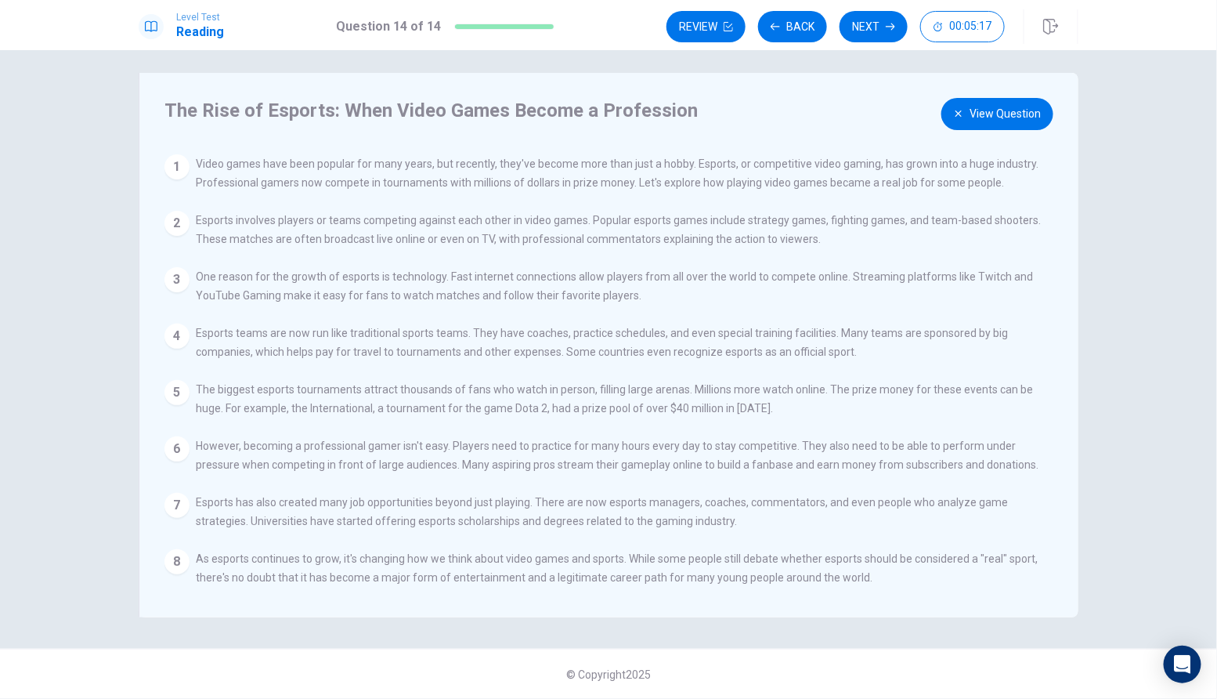
click at [180, 184] on div "1 Video games have been popular for many years, but recently, they've become mo…" at bounding box center [602, 173] width 877 height 38
click at [180, 176] on div "1" at bounding box center [176, 166] width 25 height 25
click at [183, 163] on div "1" at bounding box center [176, 166] width 25 height 25
click at [1024, 116] on button "View Question" at bounding box center [997, 114] width 112 height 32
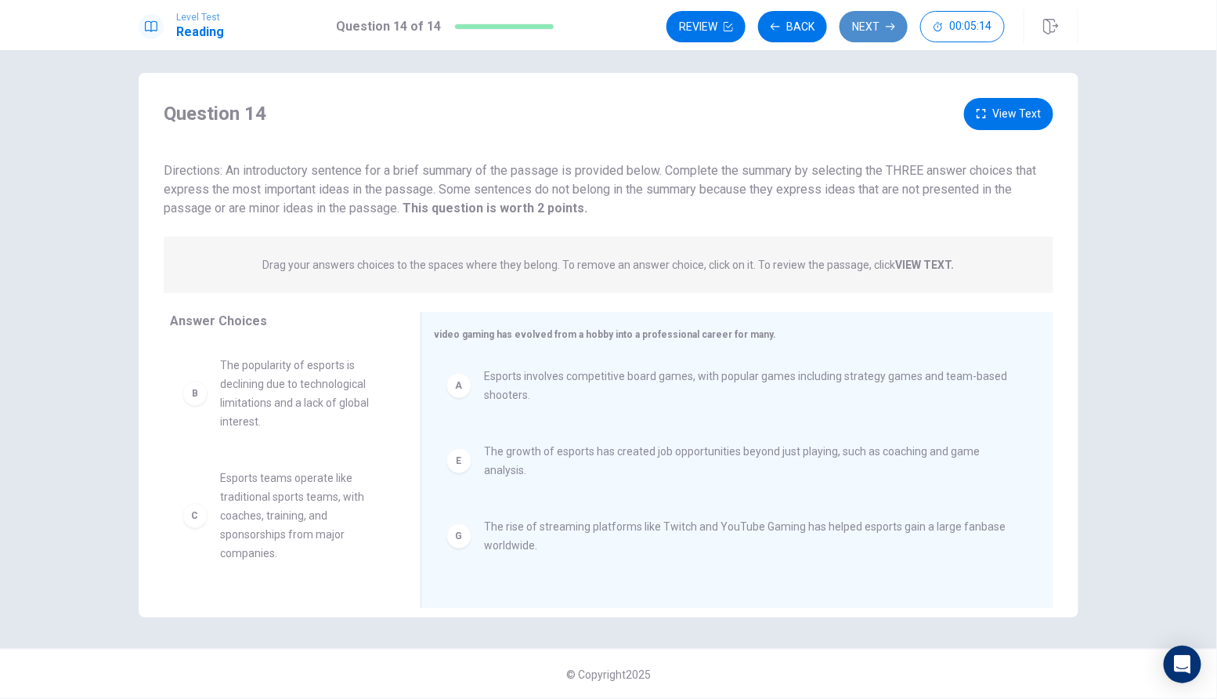
click at [879, 27] on button "Next" at bounding box center [874, 26] width 68 height 31
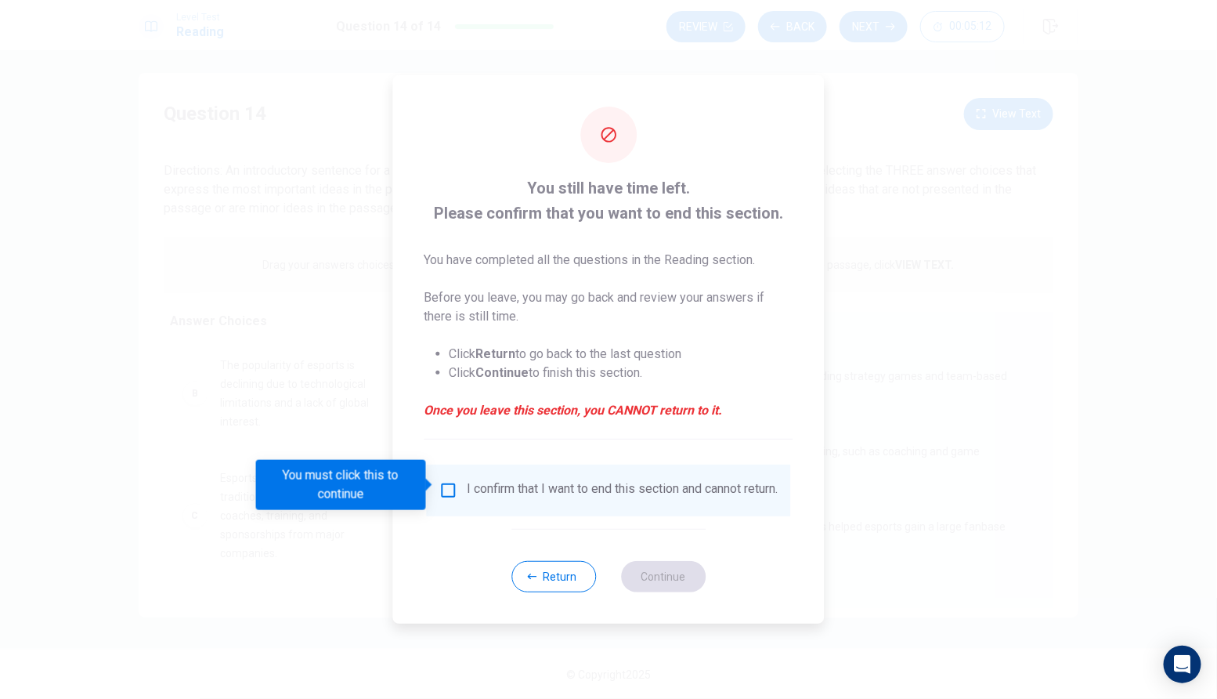
click at [578, 600] on div "Return Continue" at bounding box center [608, 576] width 194 height 95
click at [574, 569] on button "Return" at bounding box center [553, 576] width 85 height 31
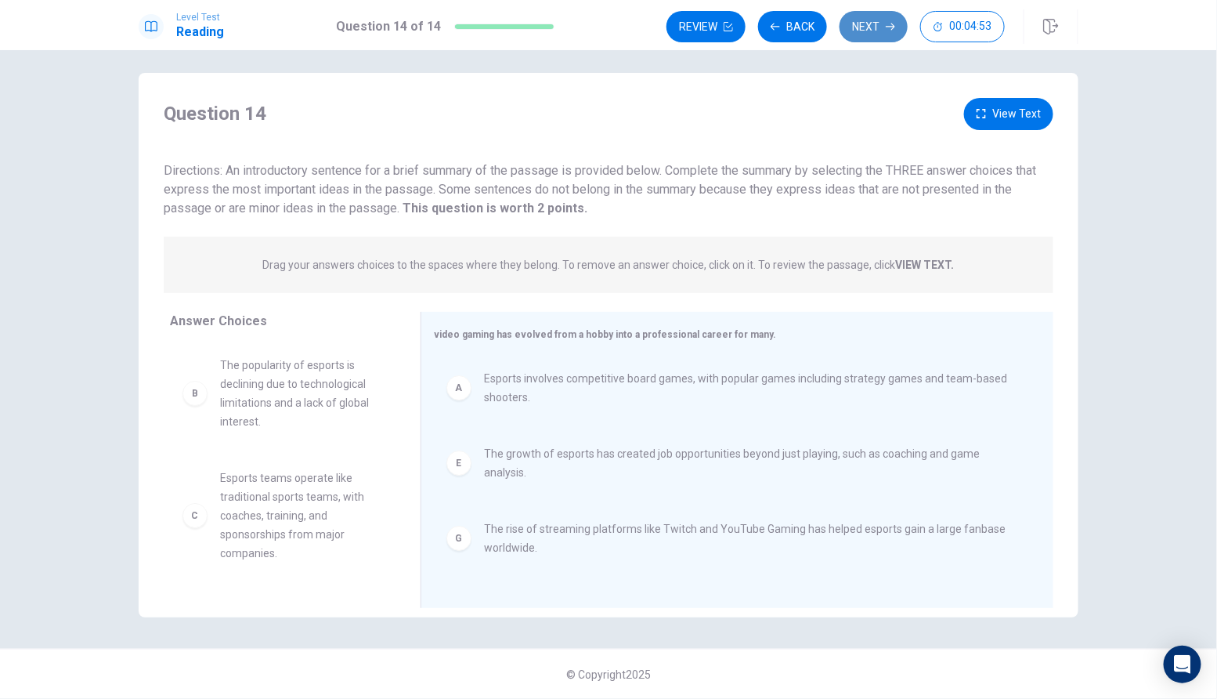
click at [862, 34] on button "Next" at bounding box center [874, 26] width 68 height 31
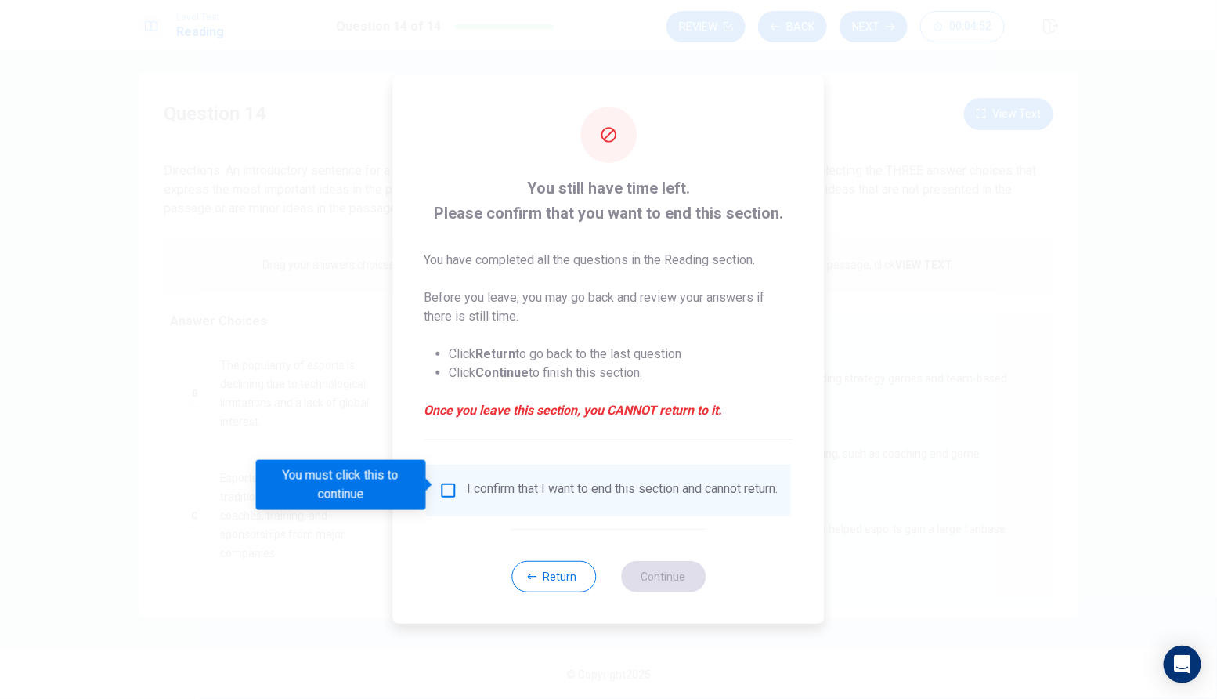
click at [455, 500] on div "I confirm that I want to end this section and cannot return." at bounding box center [608, 490] width 339 height 19
click at [450, 483] on input "You must click this to continue" at bounding box center [448, 490] width 19 height 19
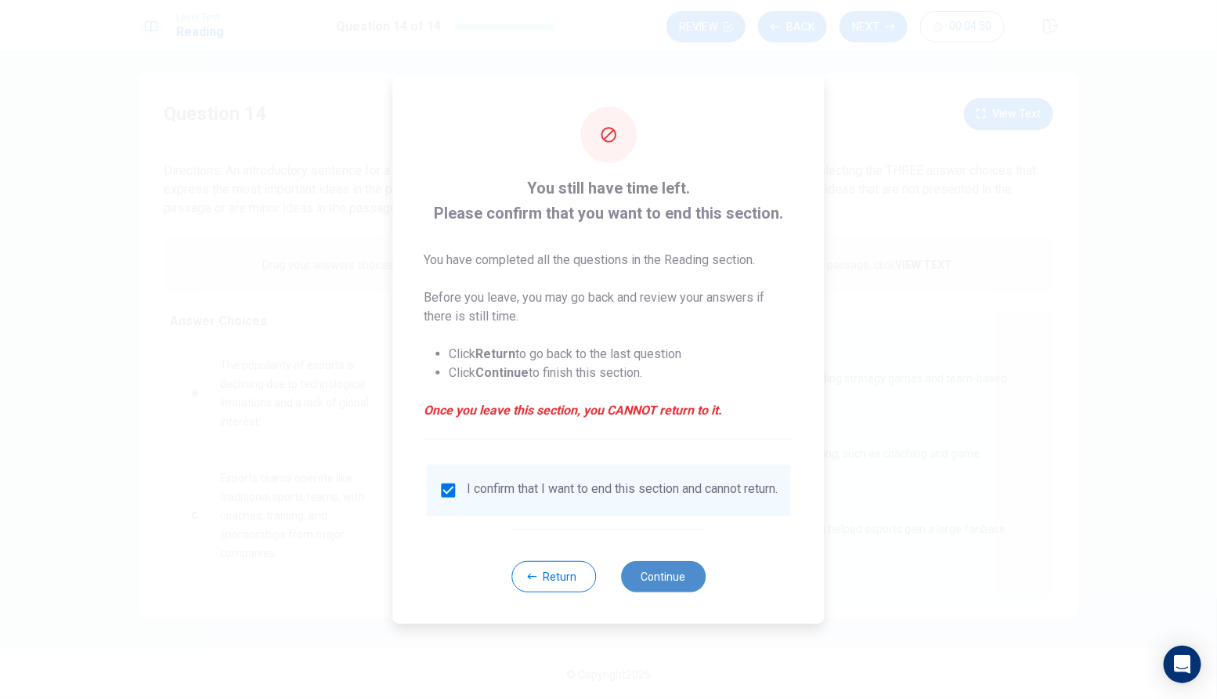
click at [674, 587] on button "Continue" at bounding box center [663, 576] width 85 height 31
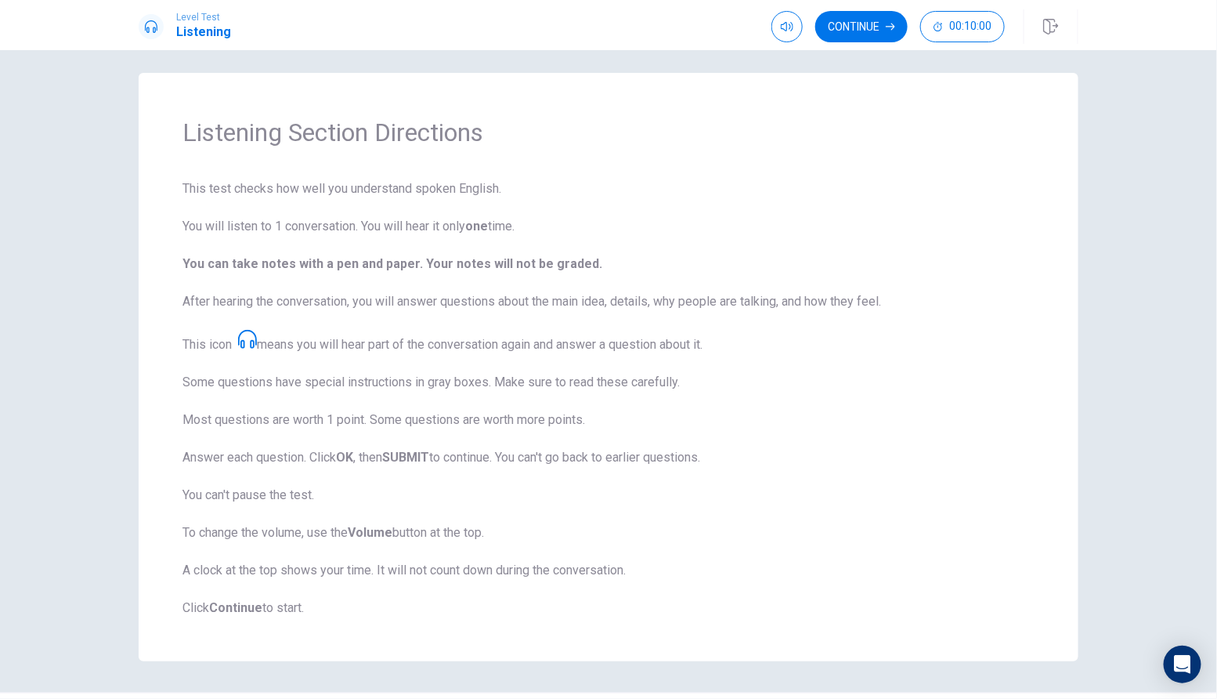
click at [251, 349] on span at bounding box center [244, 344] width 25 height 15
click at [249, 335] on icon at bounding box center [247, 339] width 19 height 19
click at [785, 21] on icon "button" at bounding box center [787, 26] width 13 height 13
click at [789, 28] on icon "button" at bounding box center [787, 26] width 13 height 9
click at [789, 27] on icon "button" at bounding box center [787, 26] width 13 height 13
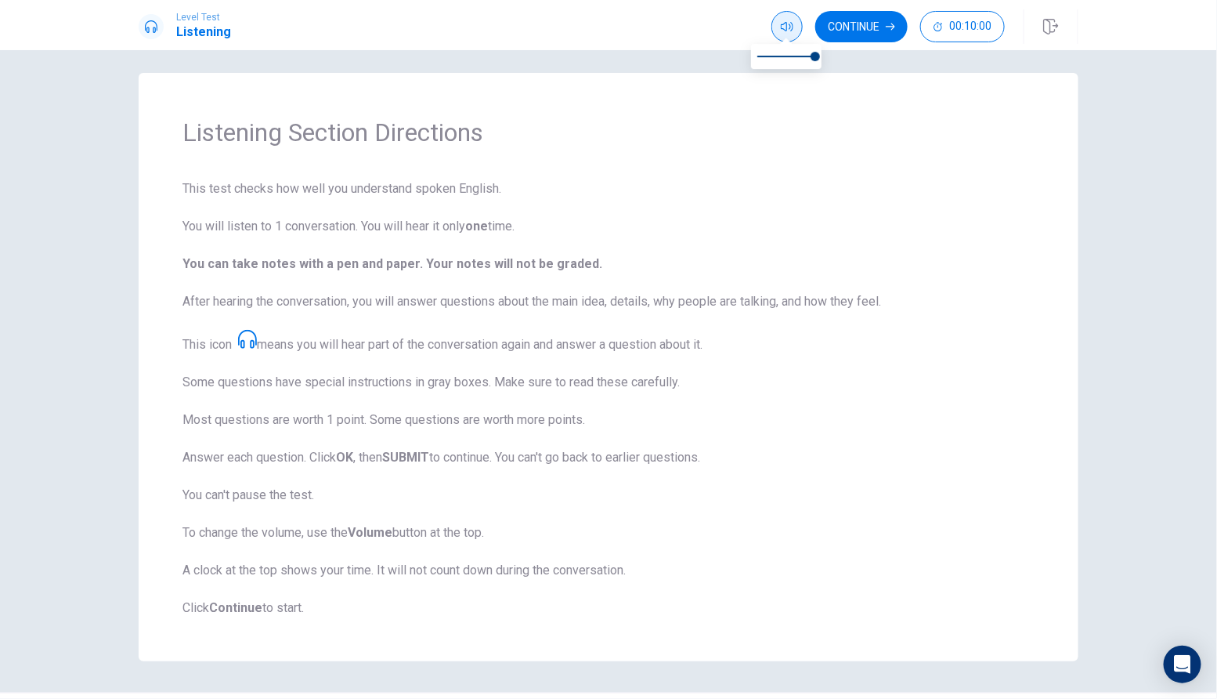
click at [789, 27] on icon "button" at bounding box center [787, 26] width 13 height 13
click at [847, 40] on button "Continue" at bounding box center [861, 26] width 92 height 31
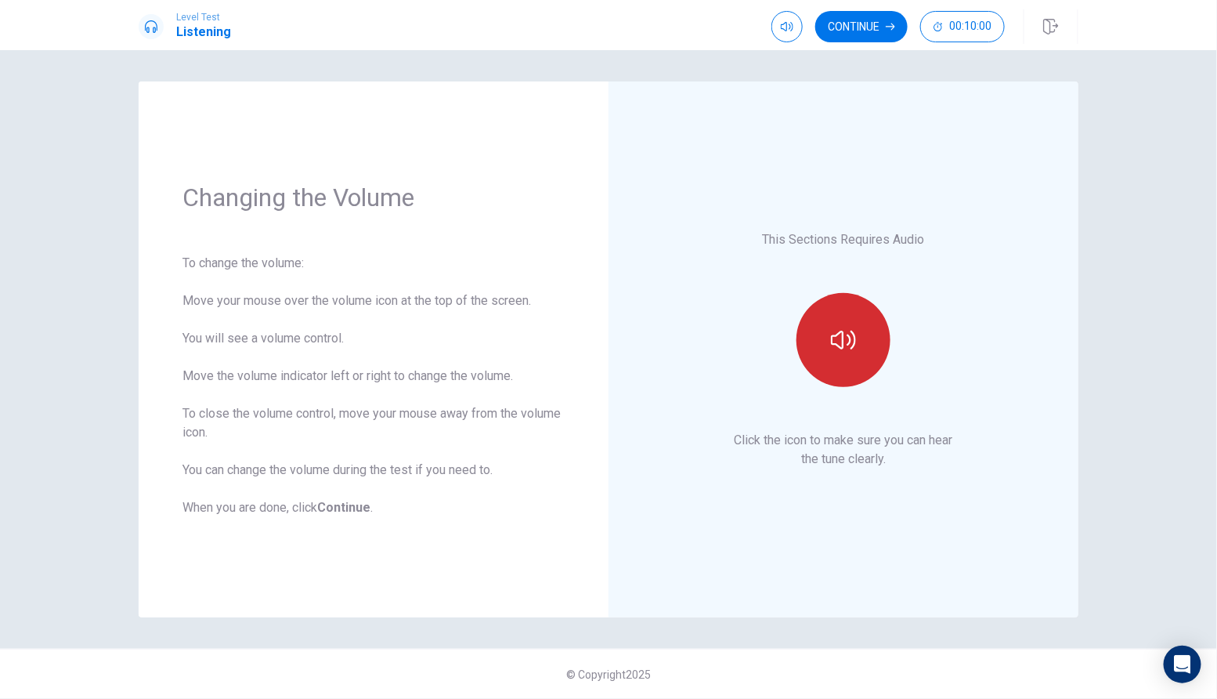
click at [847, 341] on icon "button" at bounding box center [843, 339] width 25 height 25
click at [864, 27] on button "Continue" at bounding box center [861, 26] width 92 height 31
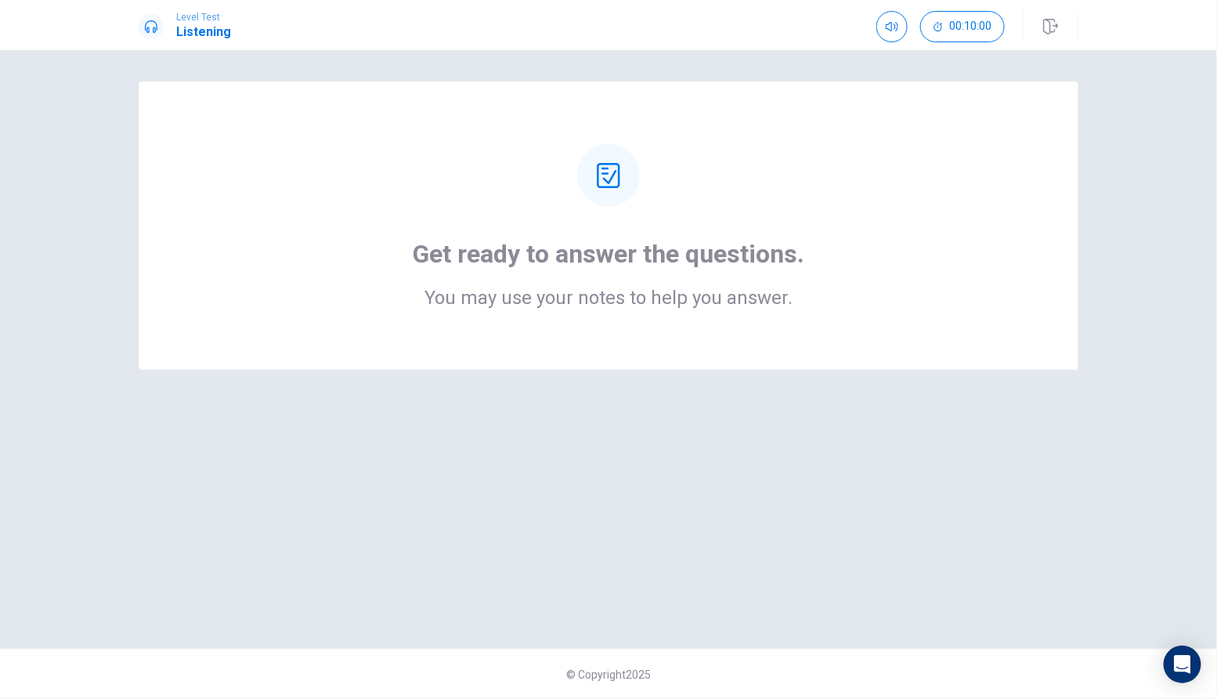
click at [674, 307] on h2 "You may use your notes to help you answer." at bounding box center [609, 297] width 392 height 19
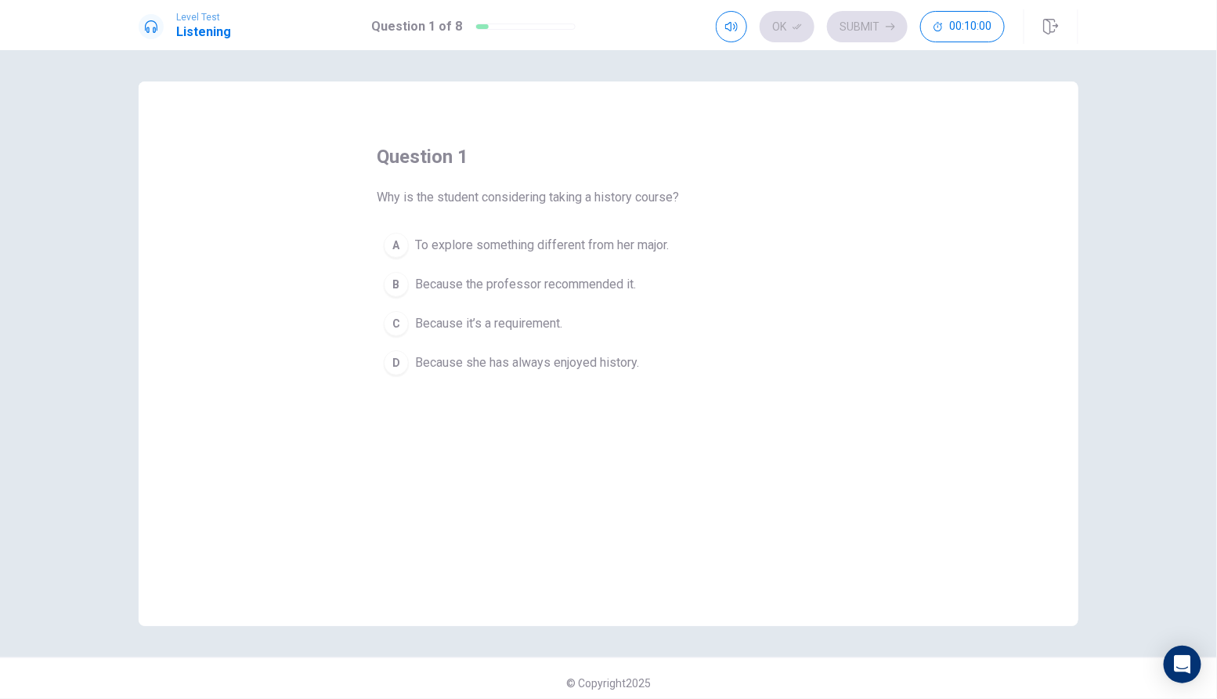
click at [896, 35] on div "Ok Submit 00:10:00" at bounding box center [860, 26] width 289 height 31
click at [385, 232] on button "A To explore something different from her major." at bounding box center [609, 245] width 464 height 39
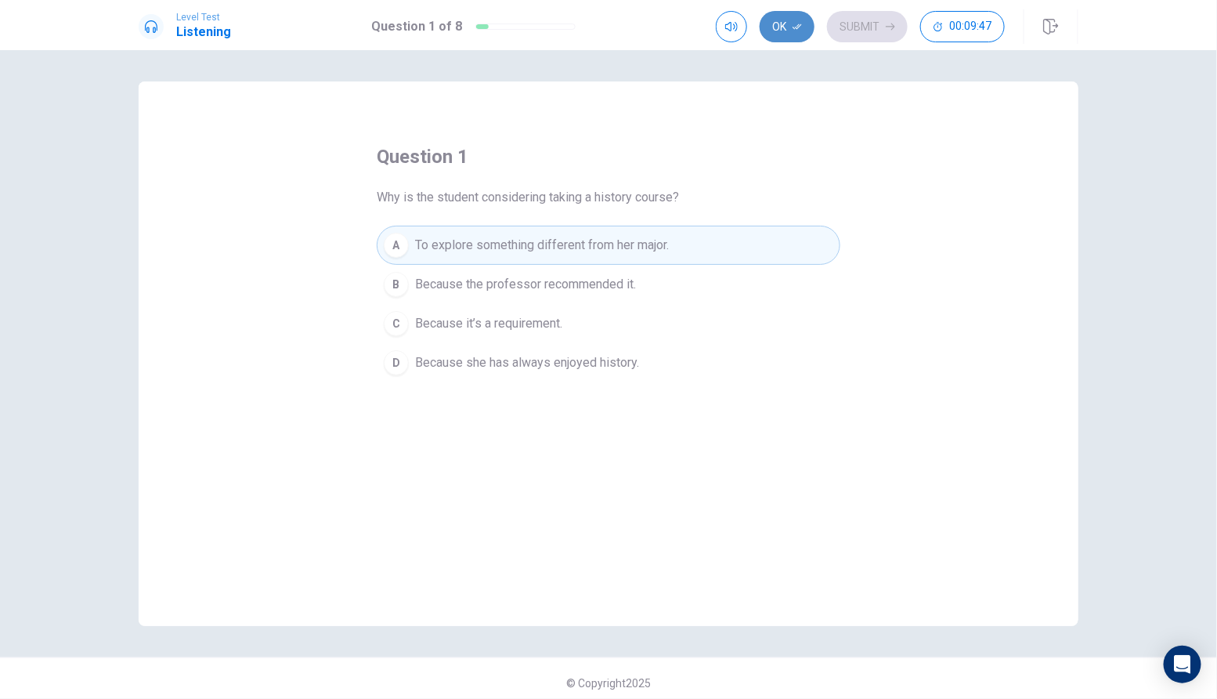
click at [788, 28] on button "Ok" at bounding box center [787, 26] width 55 height 31
click at [868, 34] on button "Submit" at bounding box center [867, 26] width 81 height 31
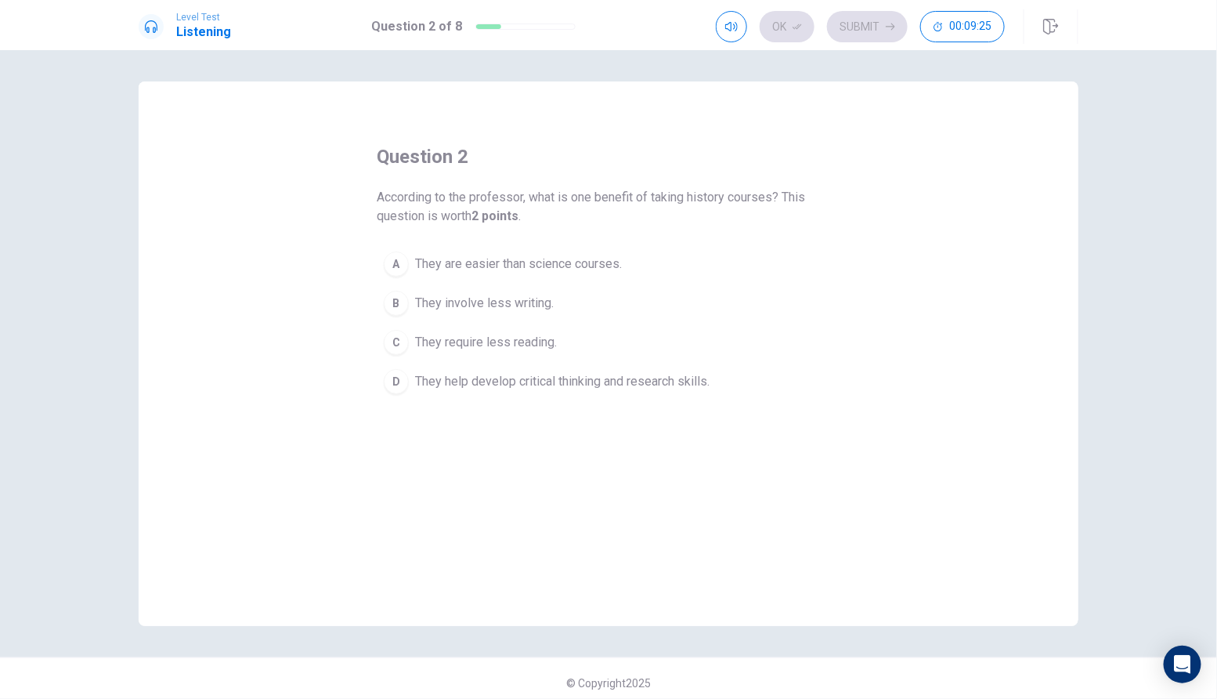
click at [467, 383] on span "They help develop critical thinking and research skills." at bounding box center [562, 381] width 294 height 19
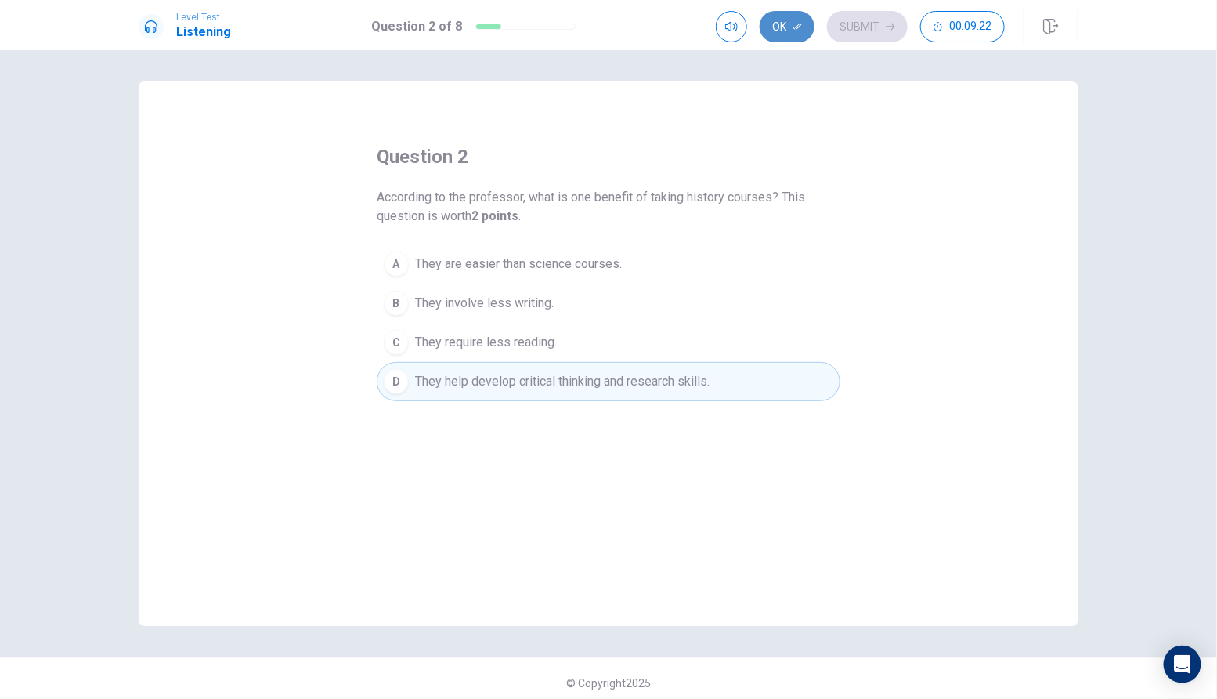
click at [783, 35] on button "Ok" at bounding box center [787, 26] width 55 height 31
click at [880, 31] on button "Submit" at bounding box center [867, 26] width 81 height 31
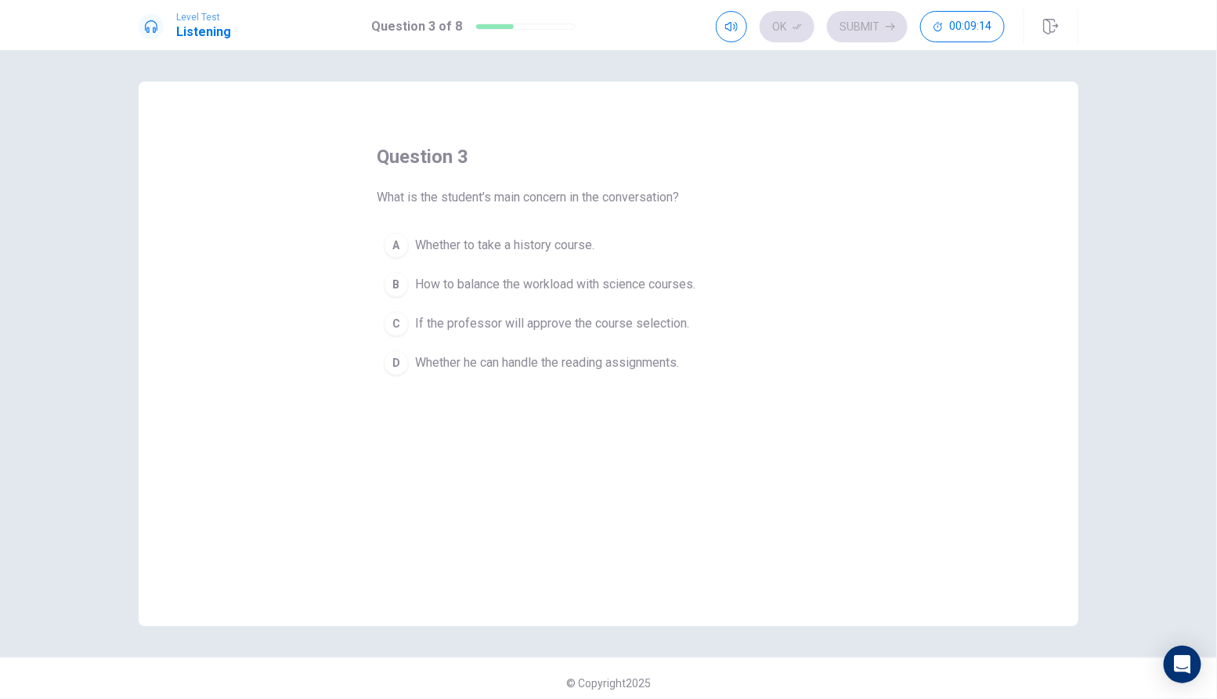
click at [449, 297] on button "B How to balance the workload with science courses." at bounding box center [609, 284] width 464 height 39
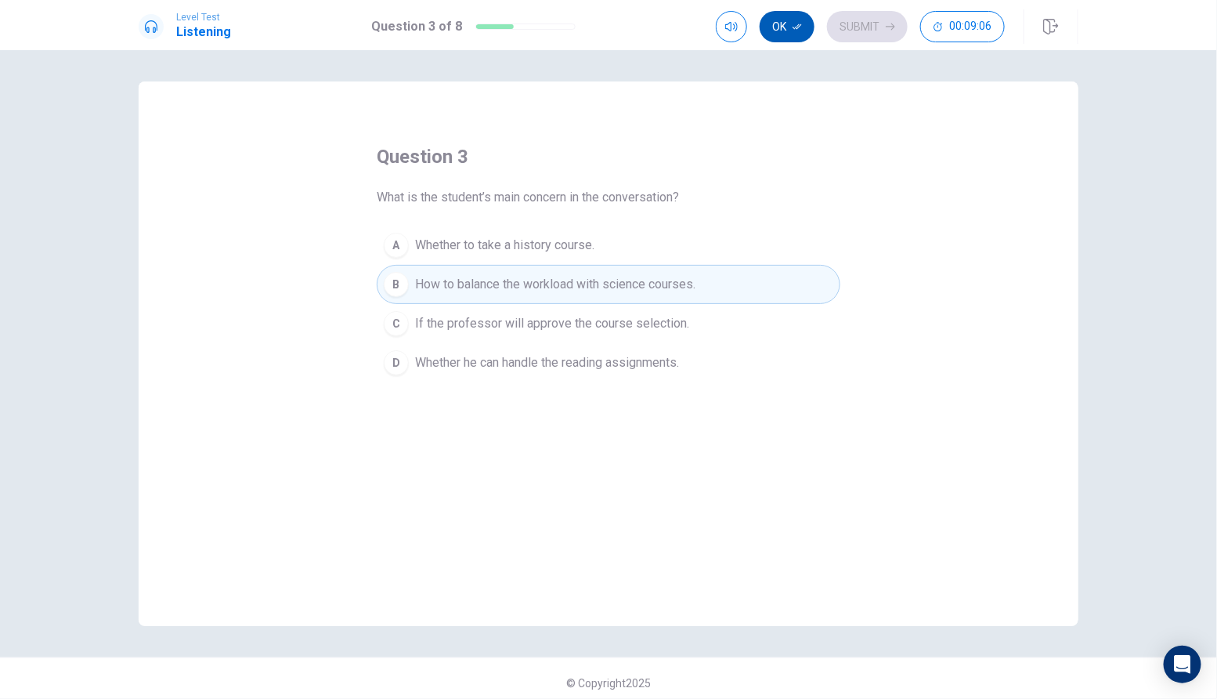
click at [797, 34] on button "Ok" at bounding box center [787, 26] width 55 height 31
click at [880, 21] on button "Submit" at bounding box center [867, 26] width 81 height 31
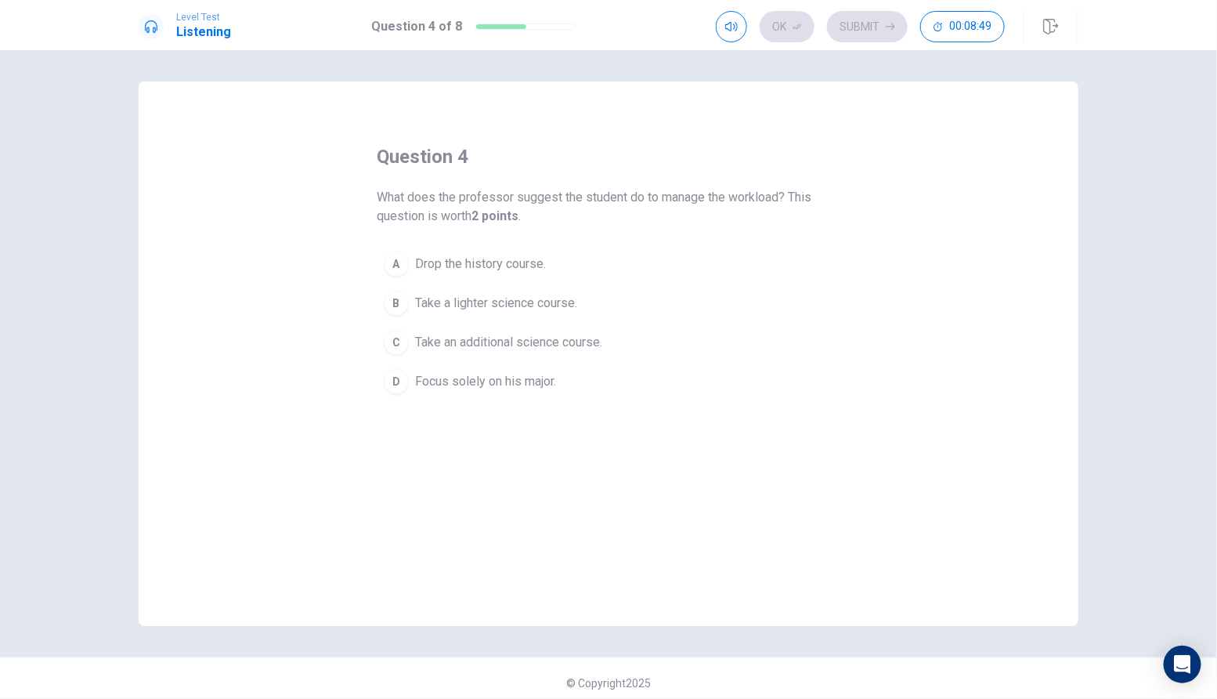
click at [500, 303] on span "Take a lighter science course." at bounding box center [496, 303] width 162 height 19
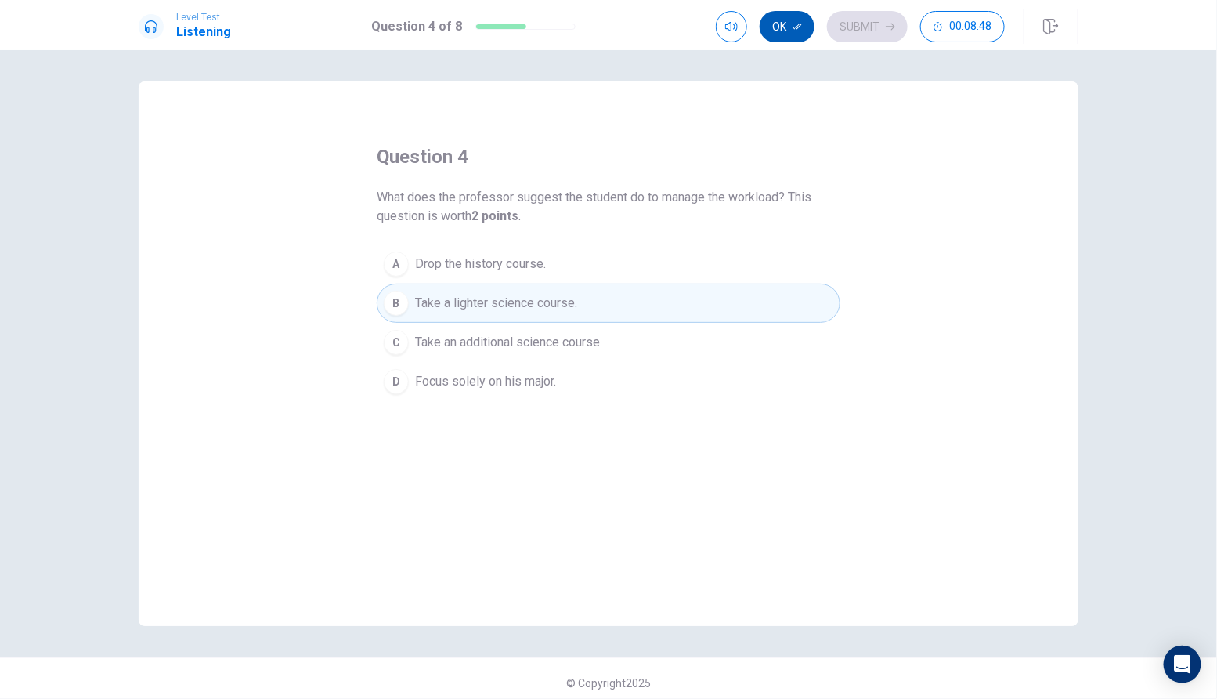
click at [799, 33] on button "Ok" at bounding box center [787, 26] width 55 height 31
click at [872, 33] on button "Submit" at bounding box center [867, 26] width 81 height 31
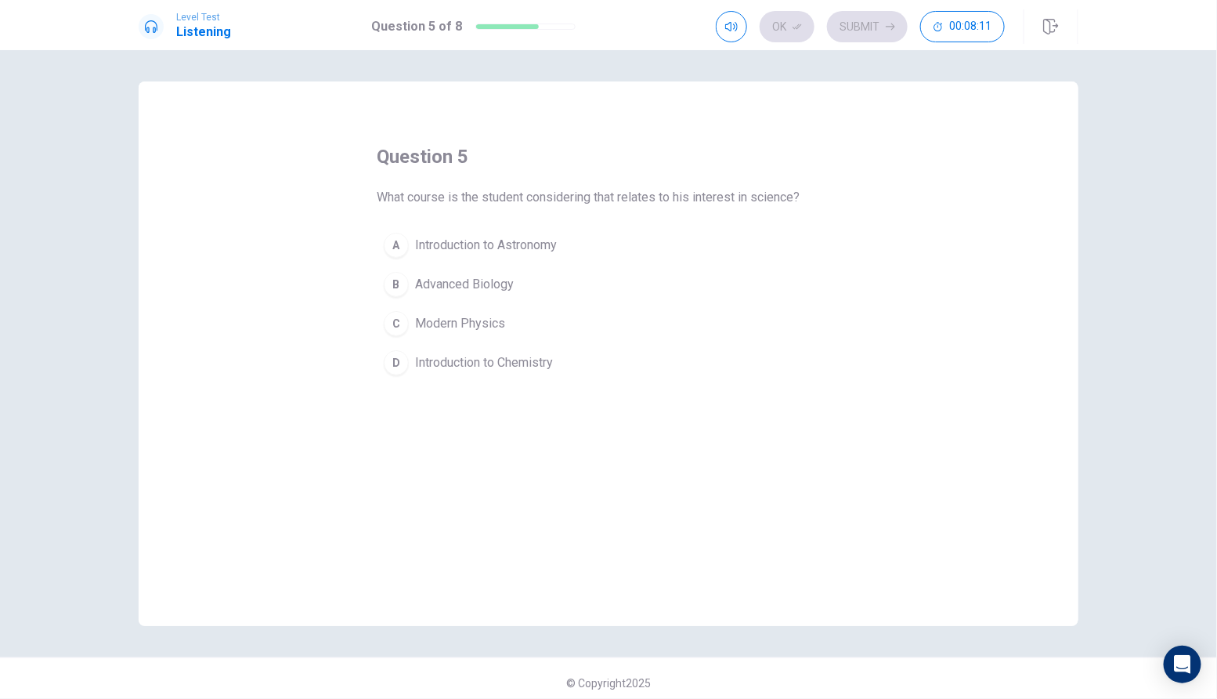
click at [438, 291] on span "Advanced Biology" at bounding box center [464, 284] width 99 height 19
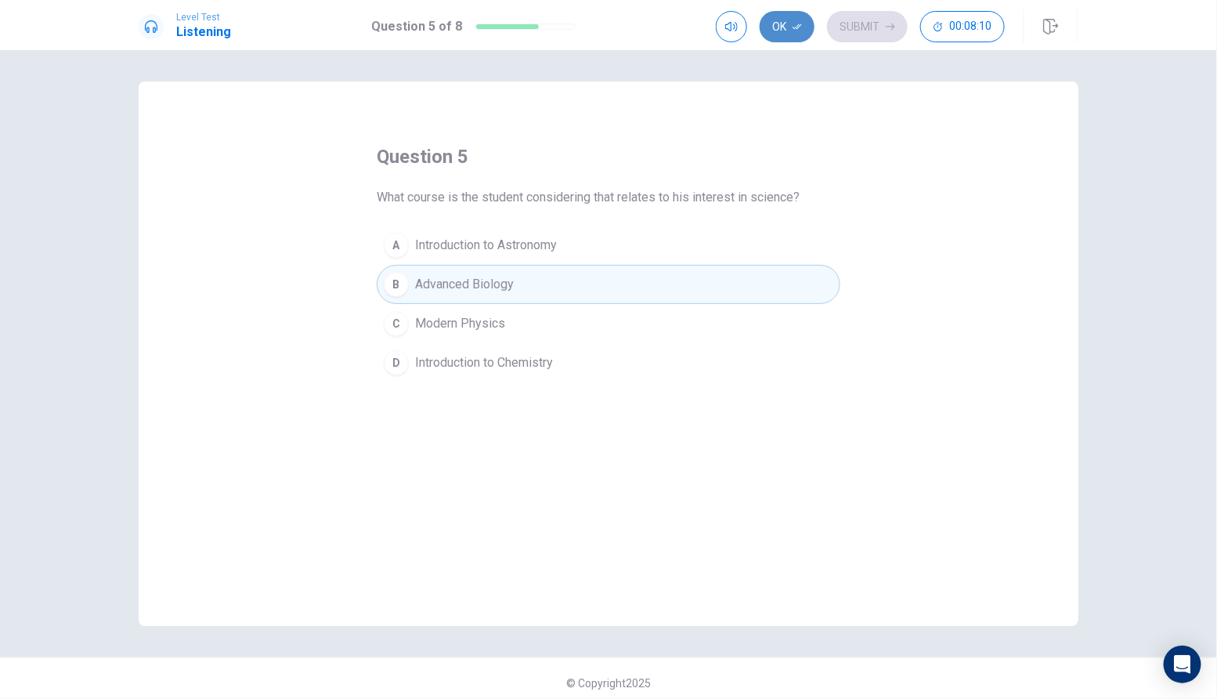
click at [793, 27] on icon "button" at bounding box center [797, 26] width 9 height 9
click at [867, 26] on button "Submit" at bounding box center [867, 26] width 81 height 31
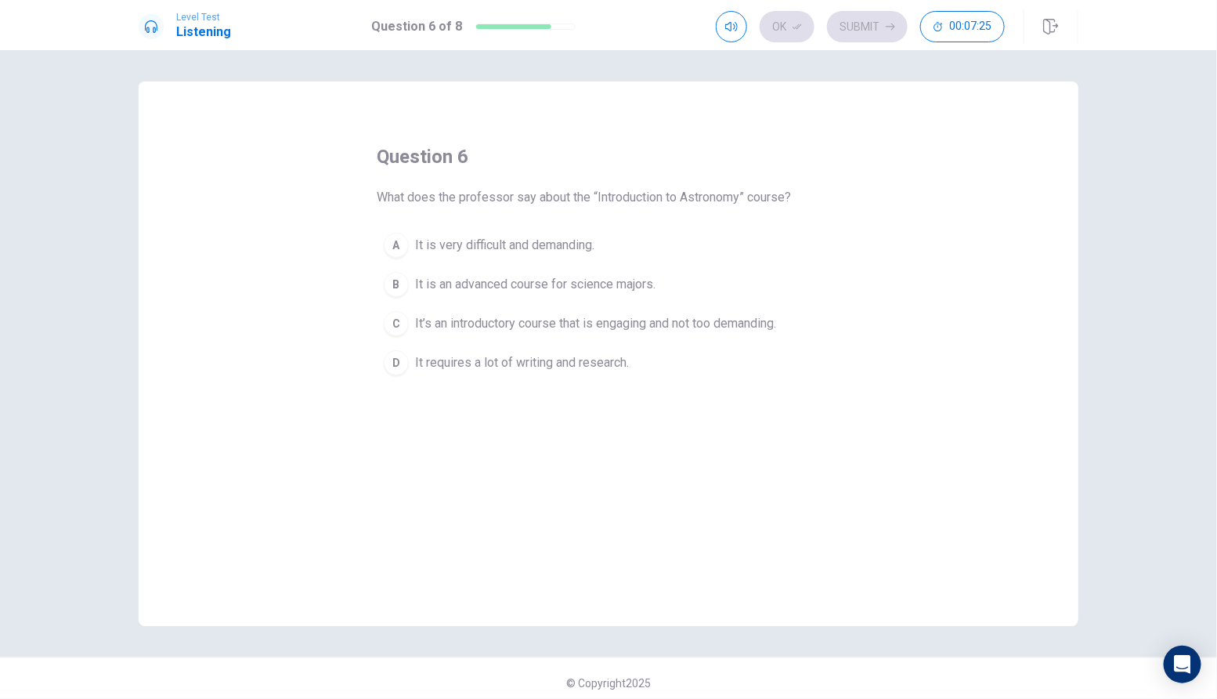
click at [523, 280] on span "It is an advanced course for science majors." at bounding box center [535, 284] width 240 height 19
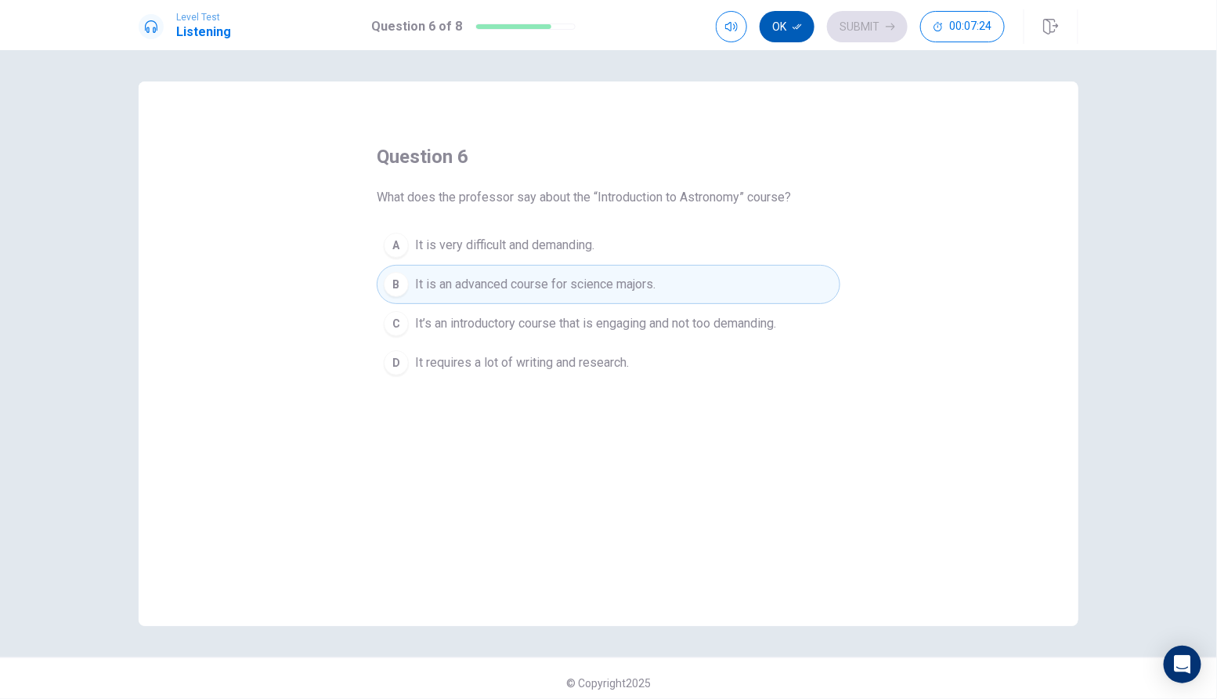
click at [793, 22] on icon "button" at bounding box center [797, 26] width 9 height 9
click at [869, 23] on button "Submit" at bounding box center [867, 26] width 81 height 31
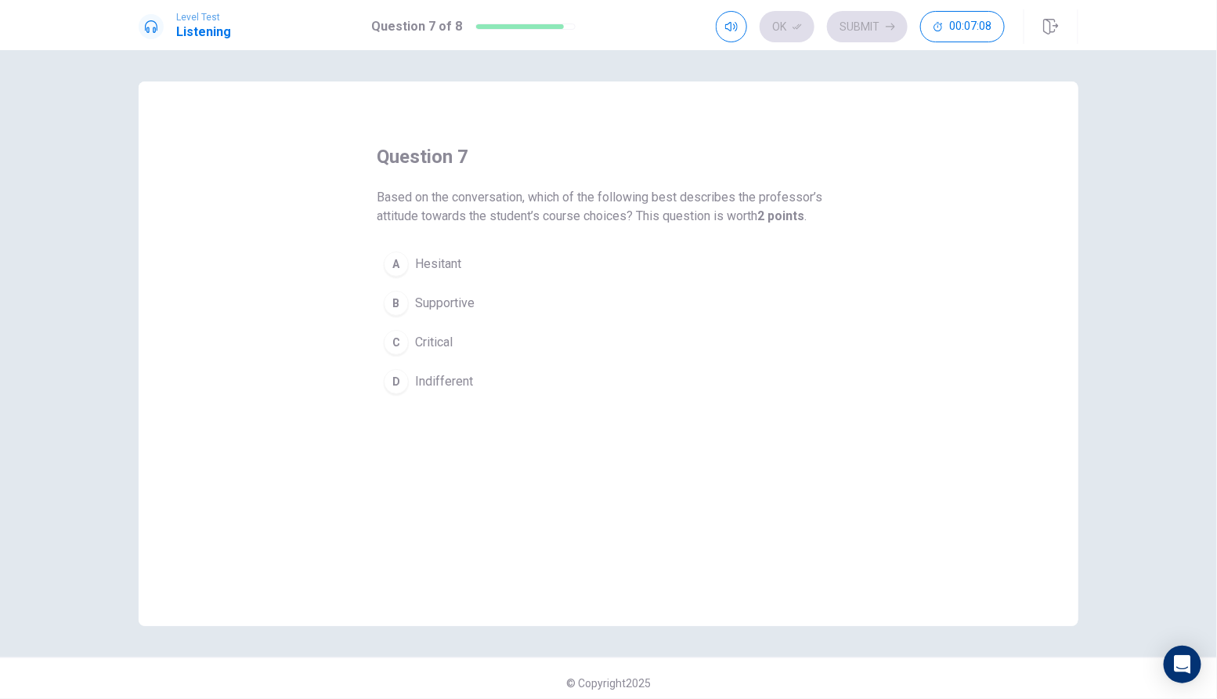
click at [486, 271] on button "A Hesitant" at bounding box center [609, 263] width 464 height 39
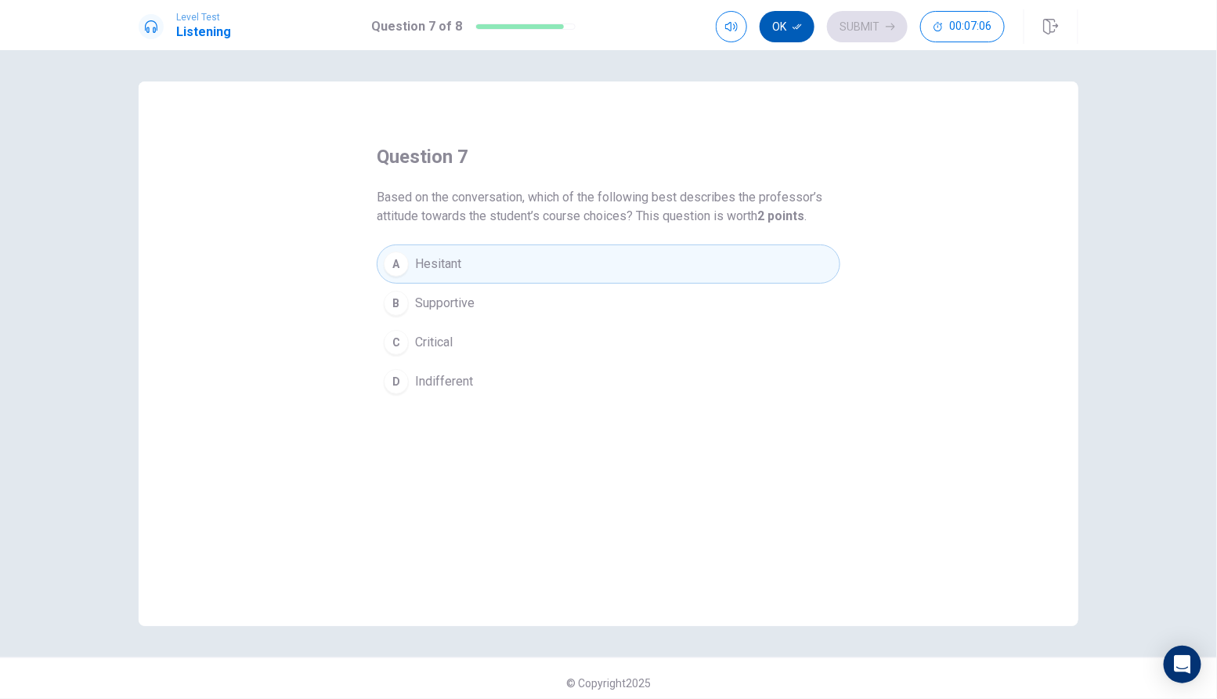
click at [790, 26] on button "Ok" at bounding box center [787, 26] width 55 height 31
click at [493, 386] on button "D Indifferent" at bounding box center [609, 381] width 464 height 39
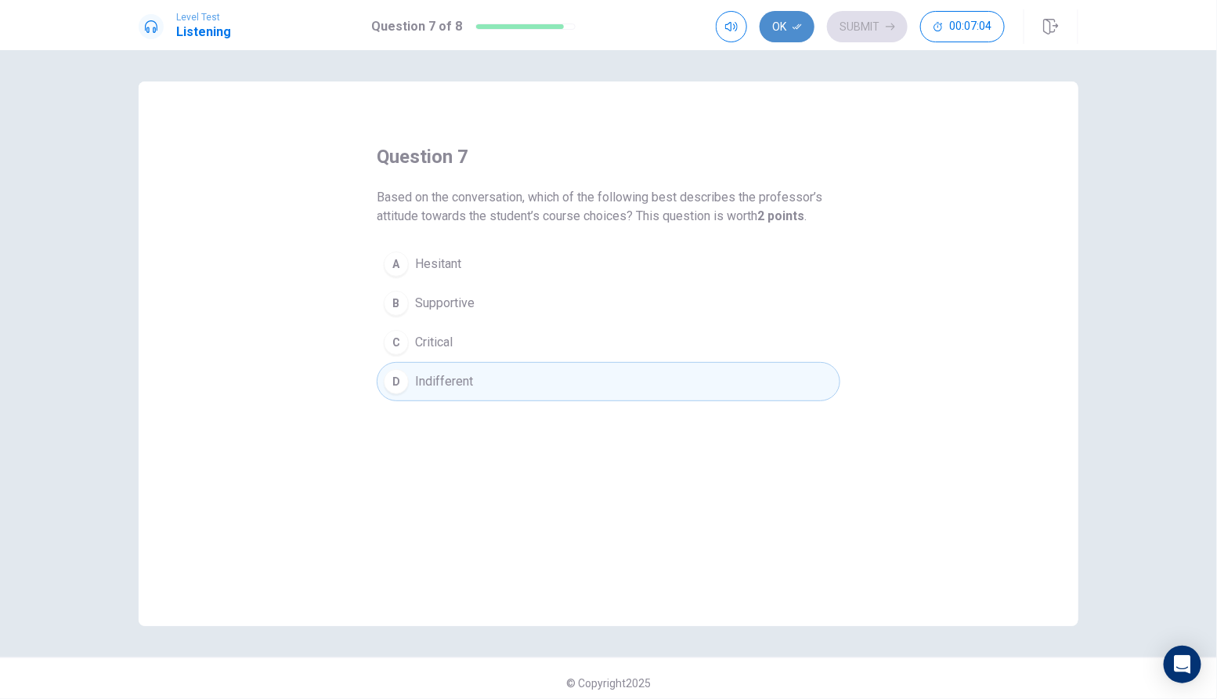
click at [784, 29] on button "Ok" at bounding box center [787, 26] width 55 height 31
click at [866, 29] on button "Submit" at bounding box center [867, 26] width 81 height 31
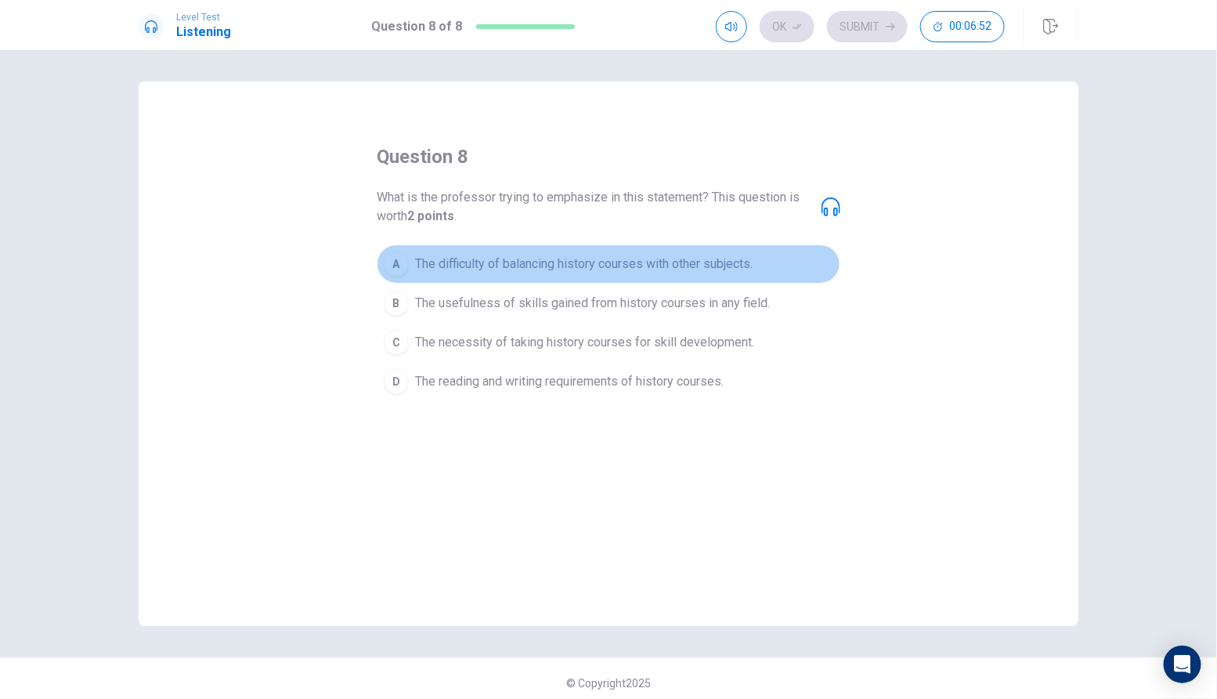
click at [397, 266] on div "A" at bounding box center [396, 263] width 25 height 25
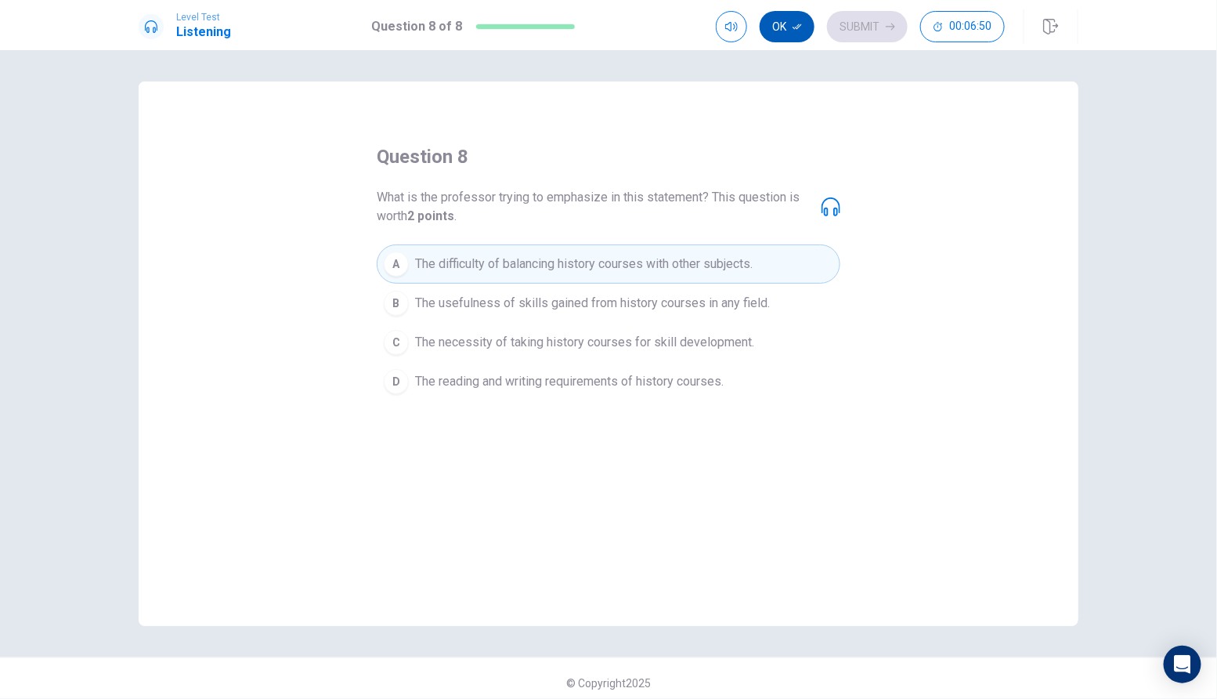
click at [793, 28] on icon "button" at bounding box center [797, 26] width 9 height 9
click at [867, 25] on button "Submit" at bounding box center [867, 26] width 81 height 31
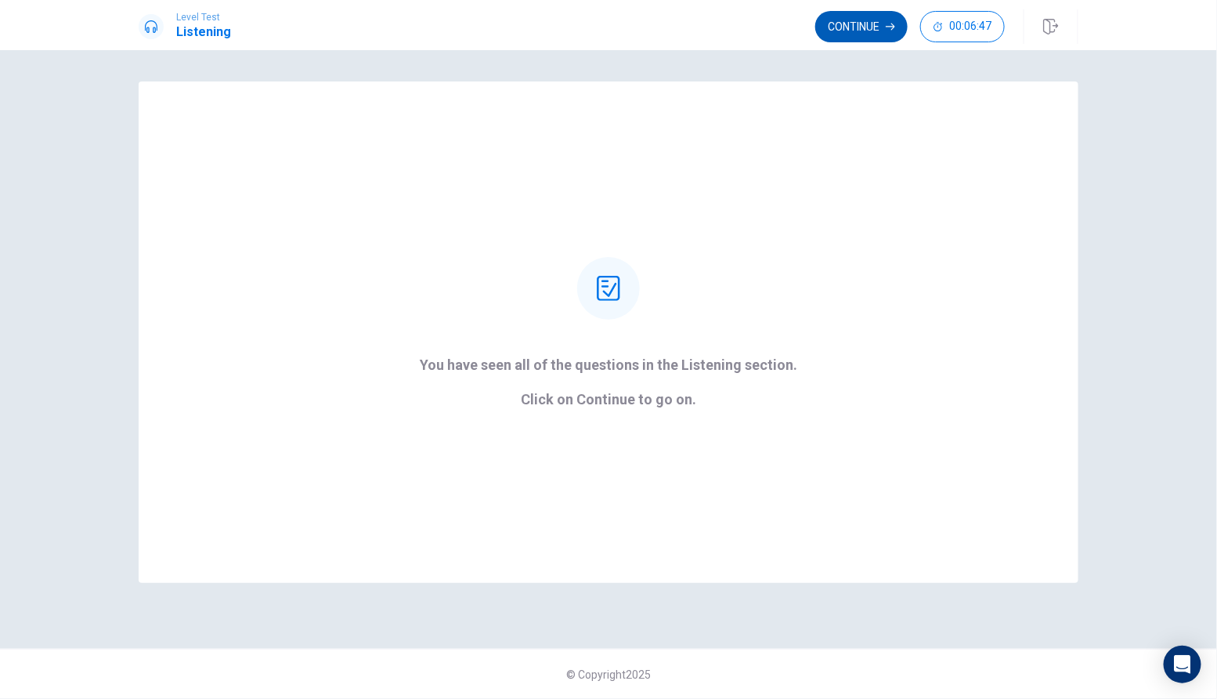
click at [877, 34] on button "Continue" at bounding box center [861, 26] width 92 height 31
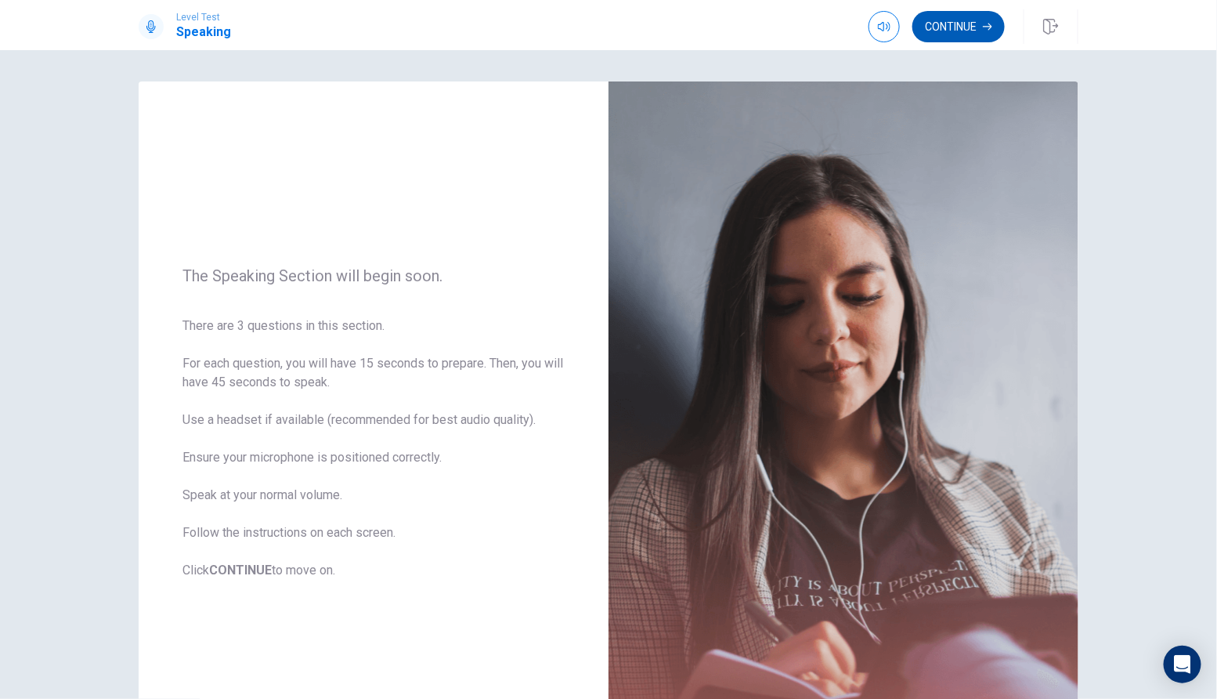
click at [956, 17] on button "Continue" at bounding box center [958, 26] width 92 height 31
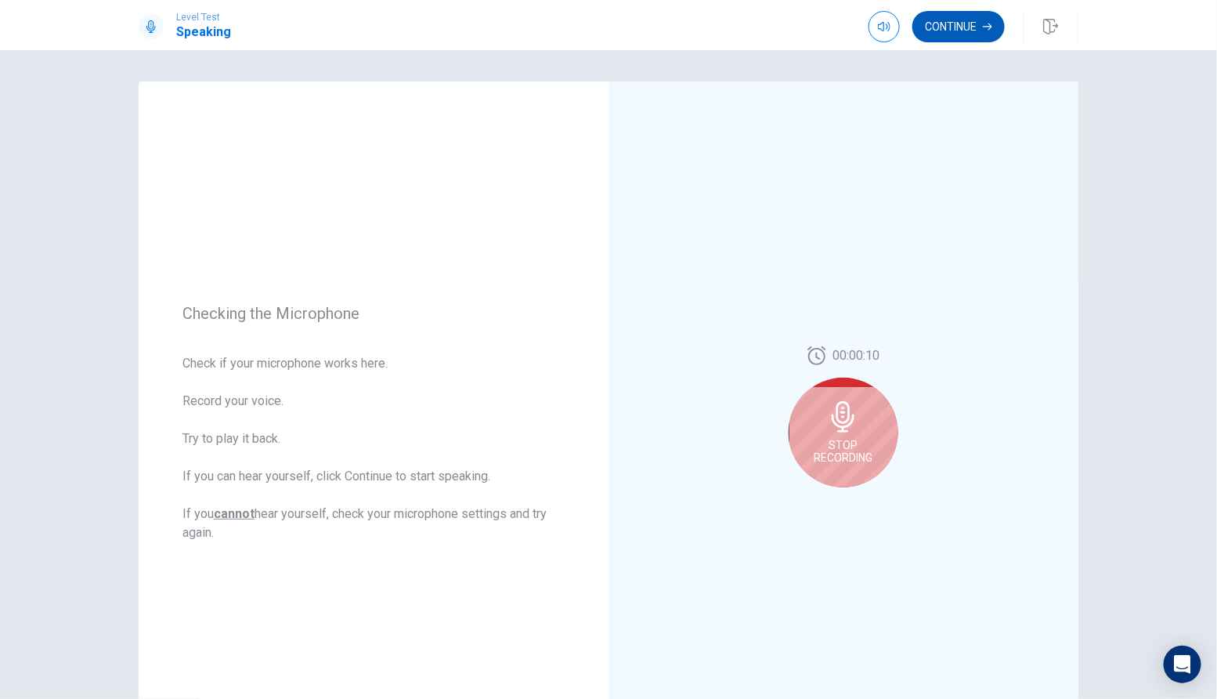
click at [972, 27] on button "Continue" at bounding box center [958, 26] width 92 height 31
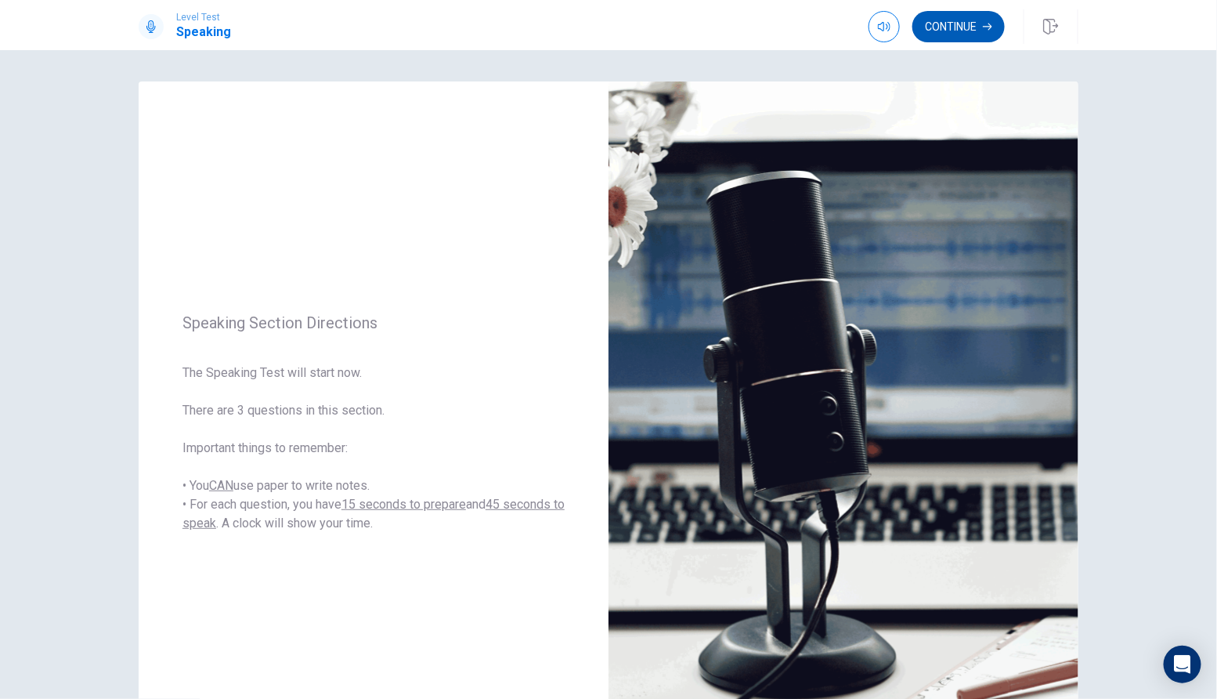
click at [941, 33] on button "Continue" at bounding box center [958, 26] width 92 height 31
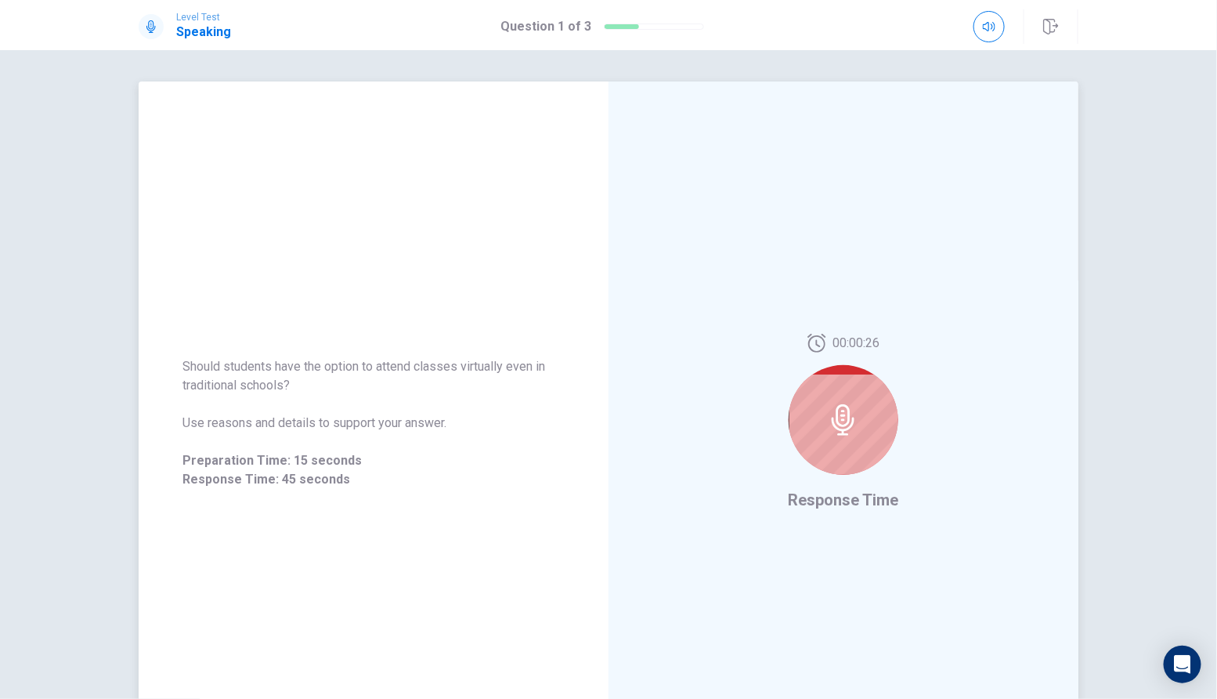
click at [817, 434] on div at bounding box center [844, 420] width 110 height 110
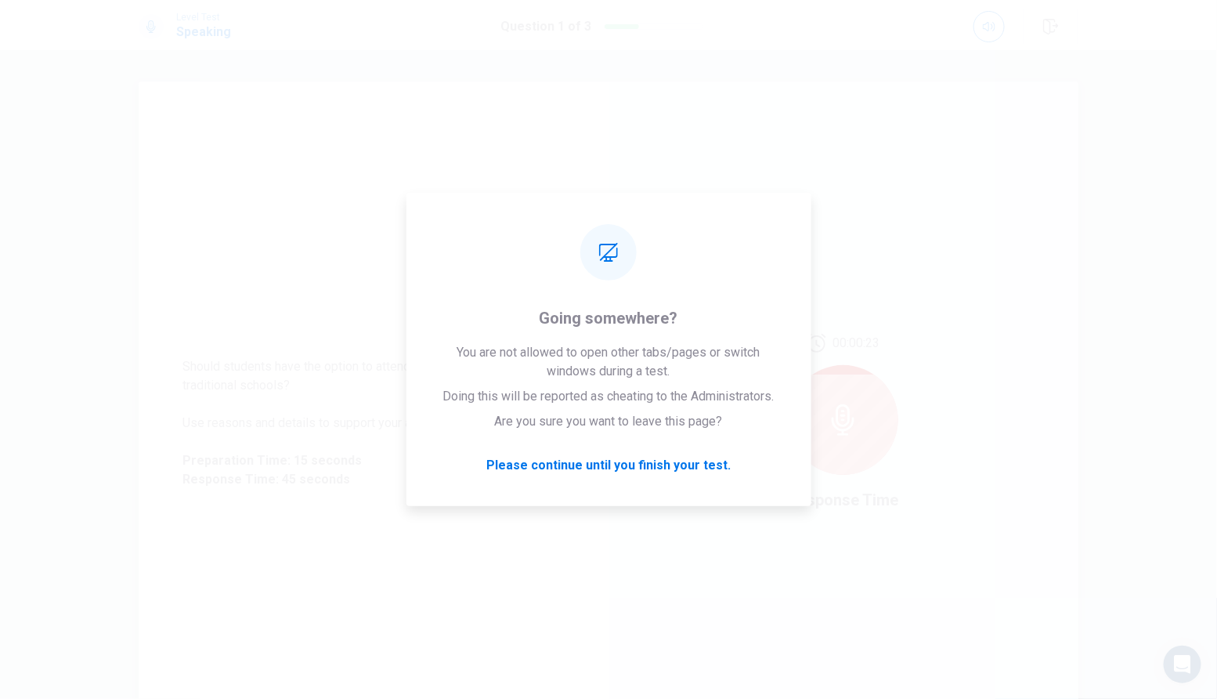
click at [922, 317] on div "00:00:23 Response Time" at bounding box center [844, 422] width 470 height 683
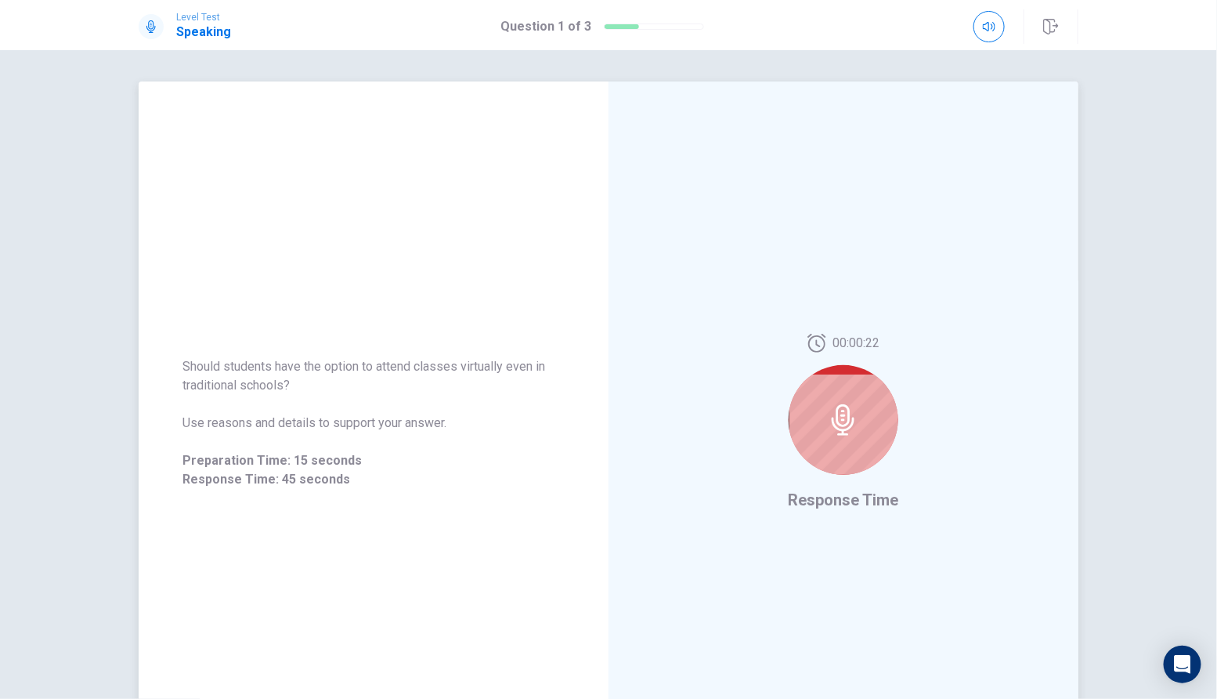
click at [851, 496] on span "Response Time" at bounding box center [844, 499] width 110 height 19
click at [851, 436] on div at bounding box center [844, 420] width 110 height 110
click at [1001, 25] on button "button" at bounding box center [989, 26] width 31 height 31
click at [912, 480] on div "00:00:19 Response Time" at bounding box center [844, 422] width 470 height 683
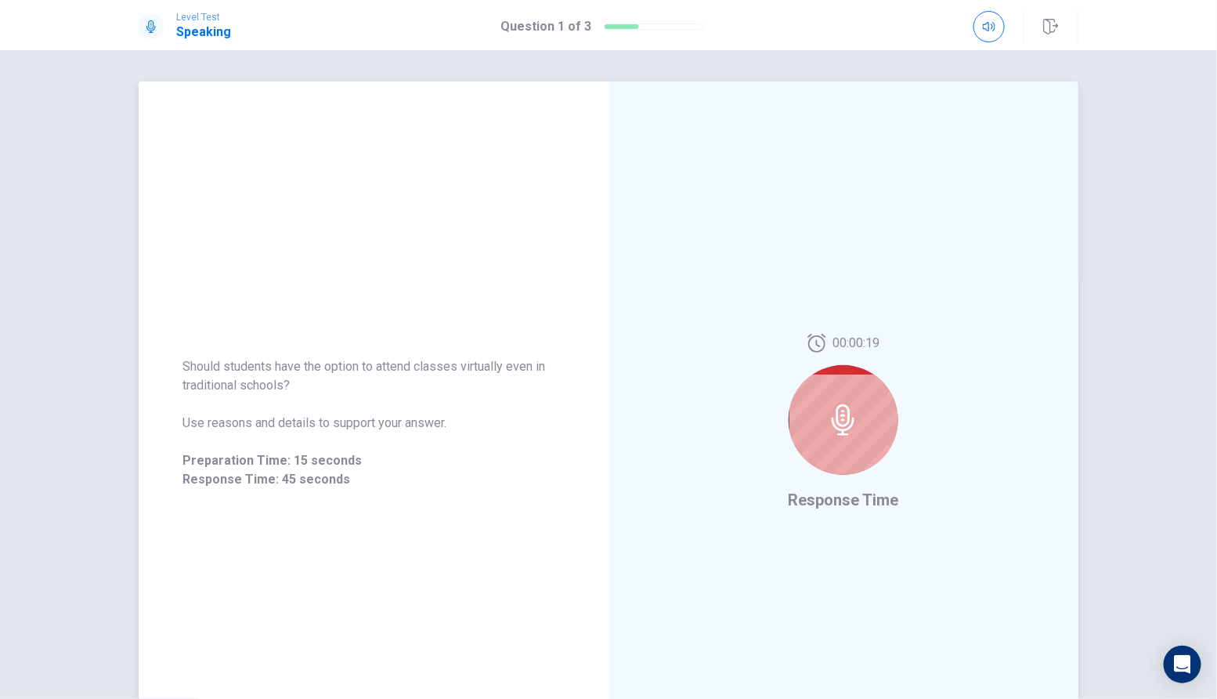
click at [876, 497] on span "Response Time" at bounding box center [844, 499] width 110 height 19
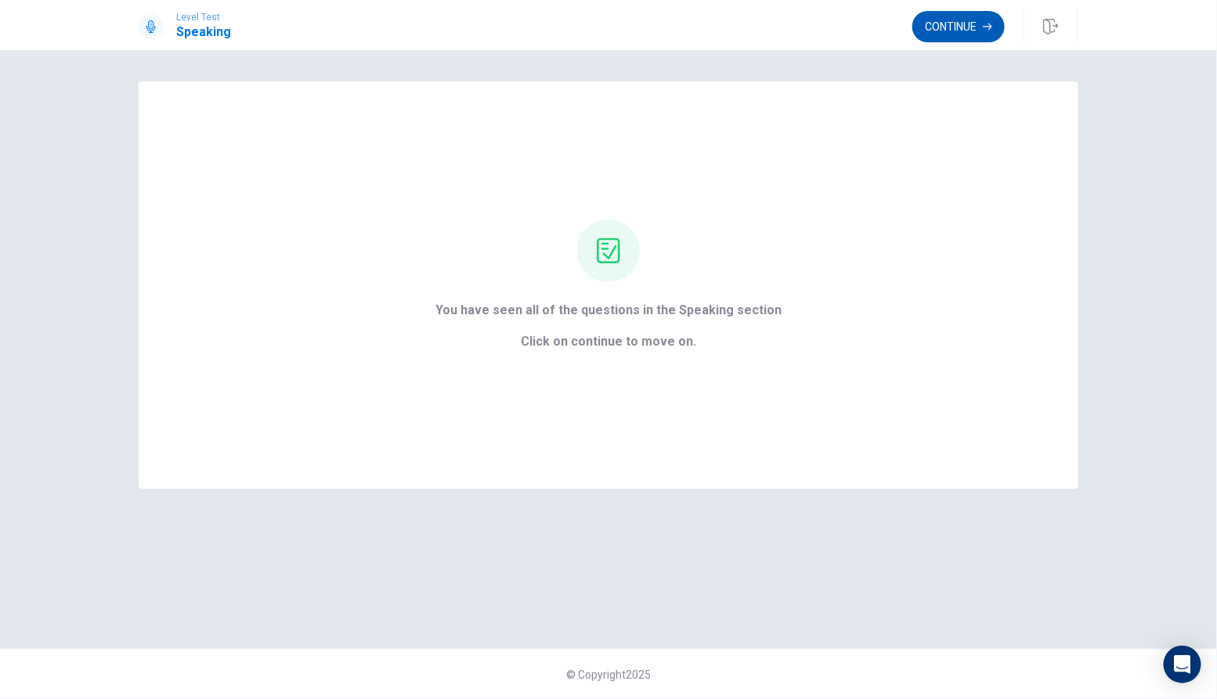
click at [966, 21] on button "Continue" at bounding box center [958, 26] width 92 height 31
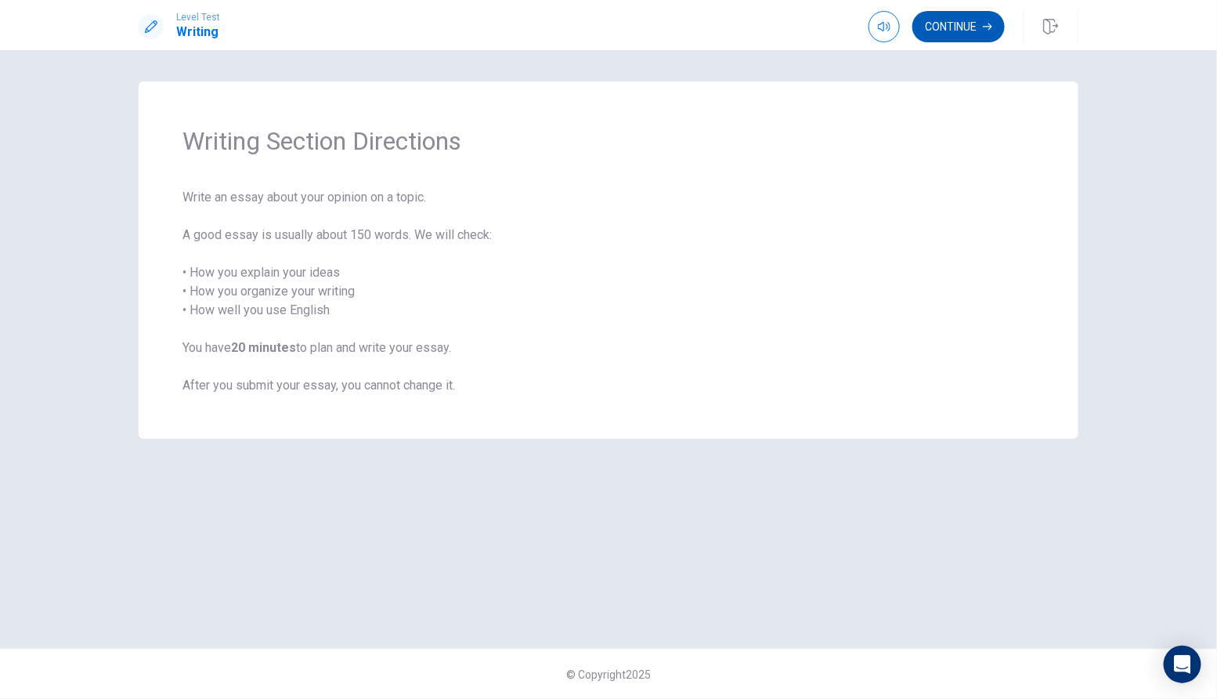
click at [966, 21] on button "Continue" at bounding box center [958, 26] width 92 height 31
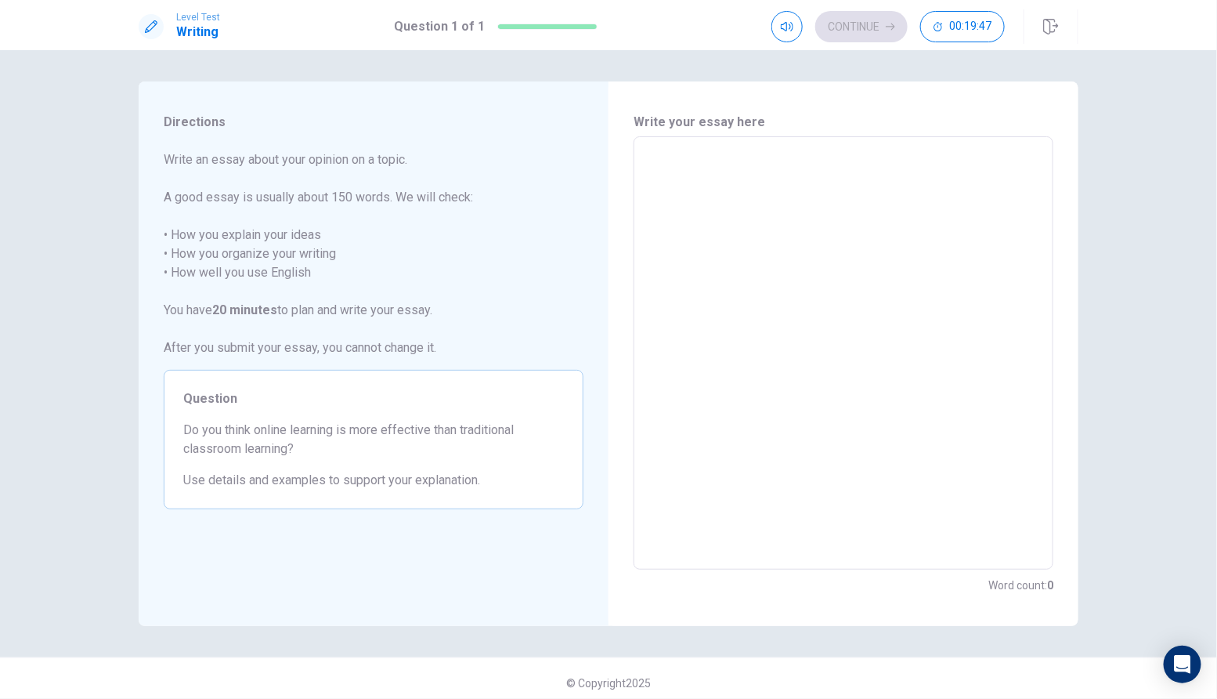
click at [667, 185] on textarea at bounding box center [844, 353] width 398 height 407
type textarea "n"
type textarea "x"
type textarea "no"
type textarea "x"
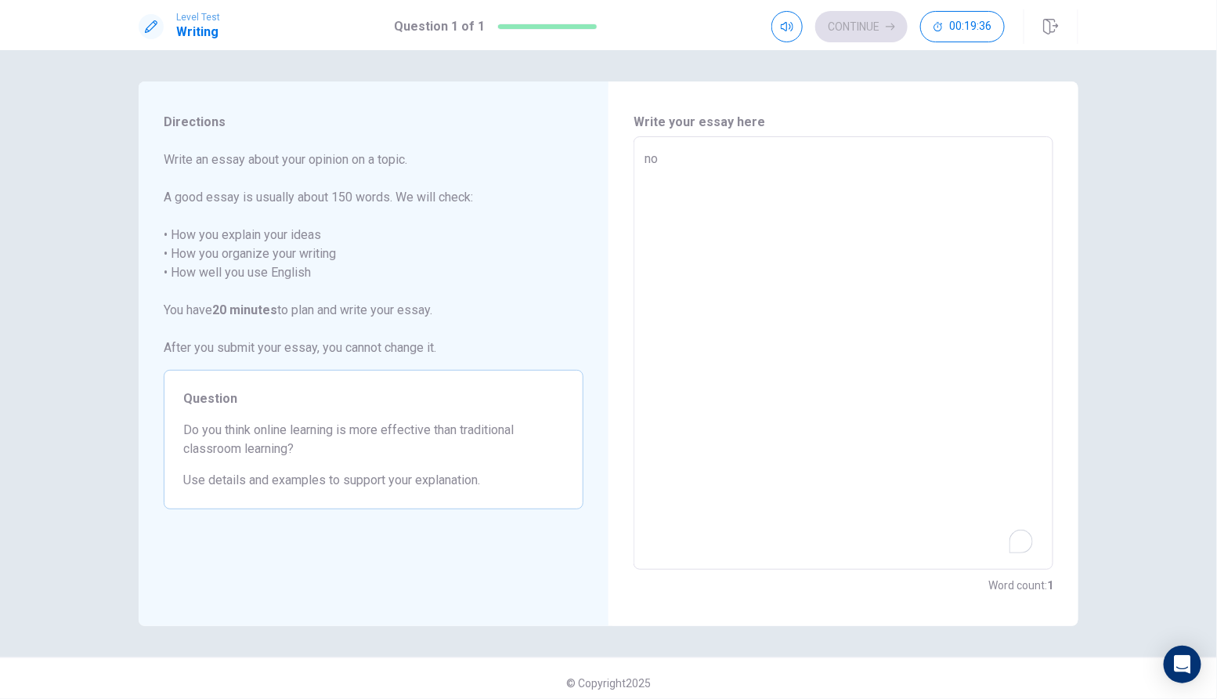
type textarea "弄"
type textarea "x"
type textarea "n"
type textarea "x"
type textarea "no"
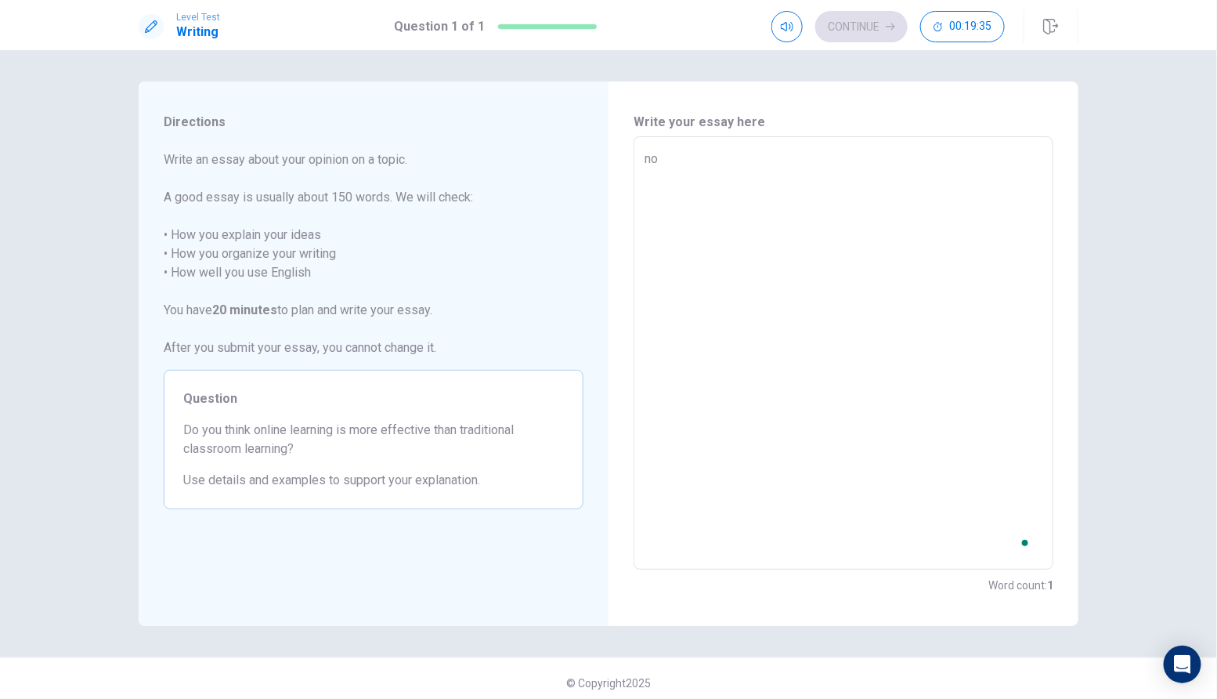
type textarea "x"
type textarea "no"
type textarea "x"
type textarea "no i"
type textarea "x"
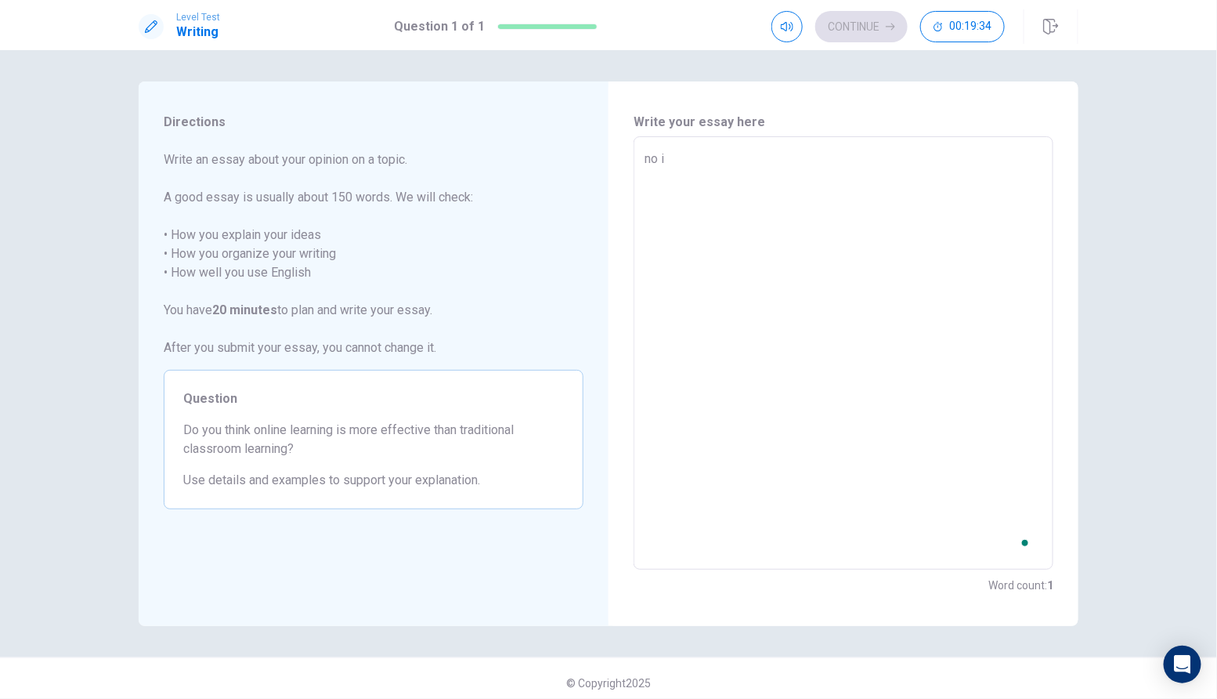
type textarea "no i"
type textarea "x"
type textarea "no i d"
type textarea "x"
type textarea "no i do"
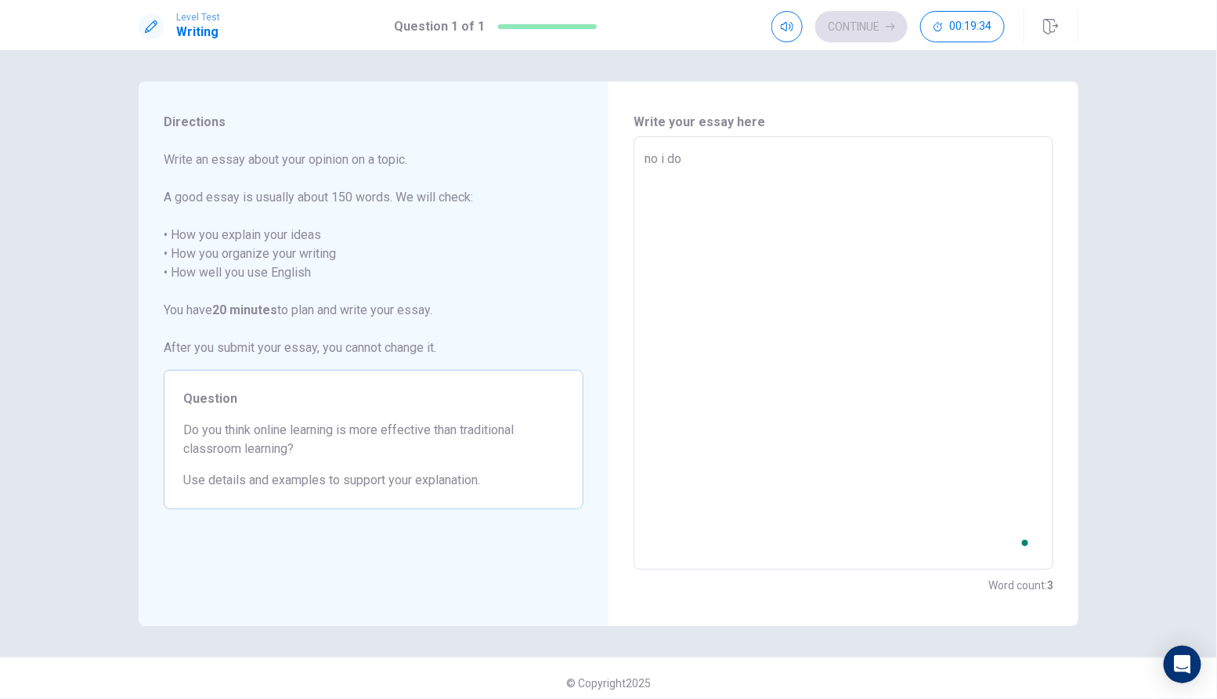
type textarea "x"
type textarea "no i don"
type textarea "x"
type textarea "no i don'"
type textarea "x"
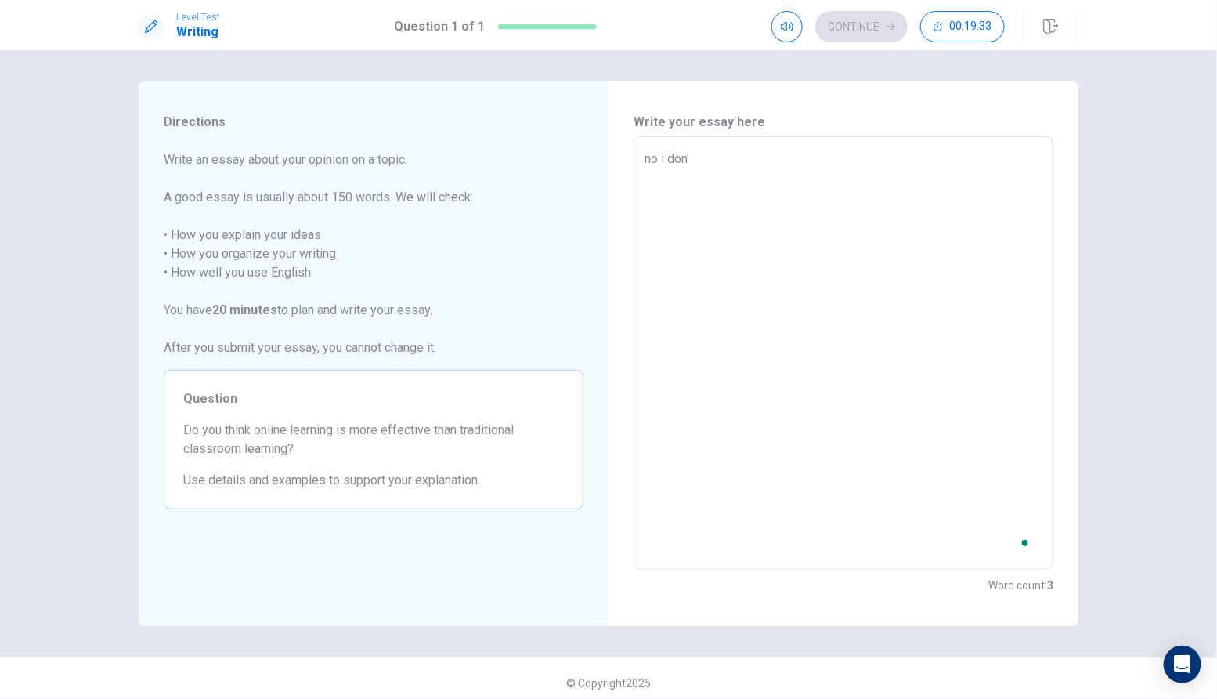
type textarea "no i don't"
type textarea "x"
type textarea "no i don't"
type textarea "x"
type textarea "no i don't t"
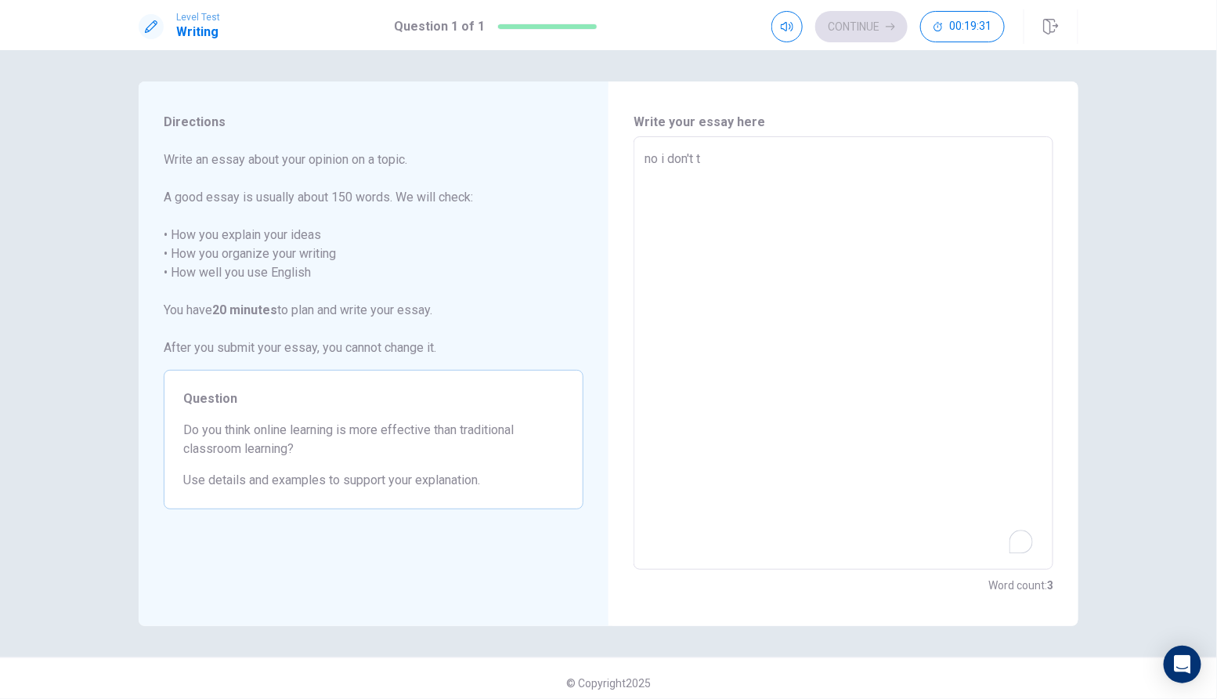
type textarea "x"
type textarea "no i don't th"
type textarea "x"
type textarea "no i don't thi"
type textarea "x"
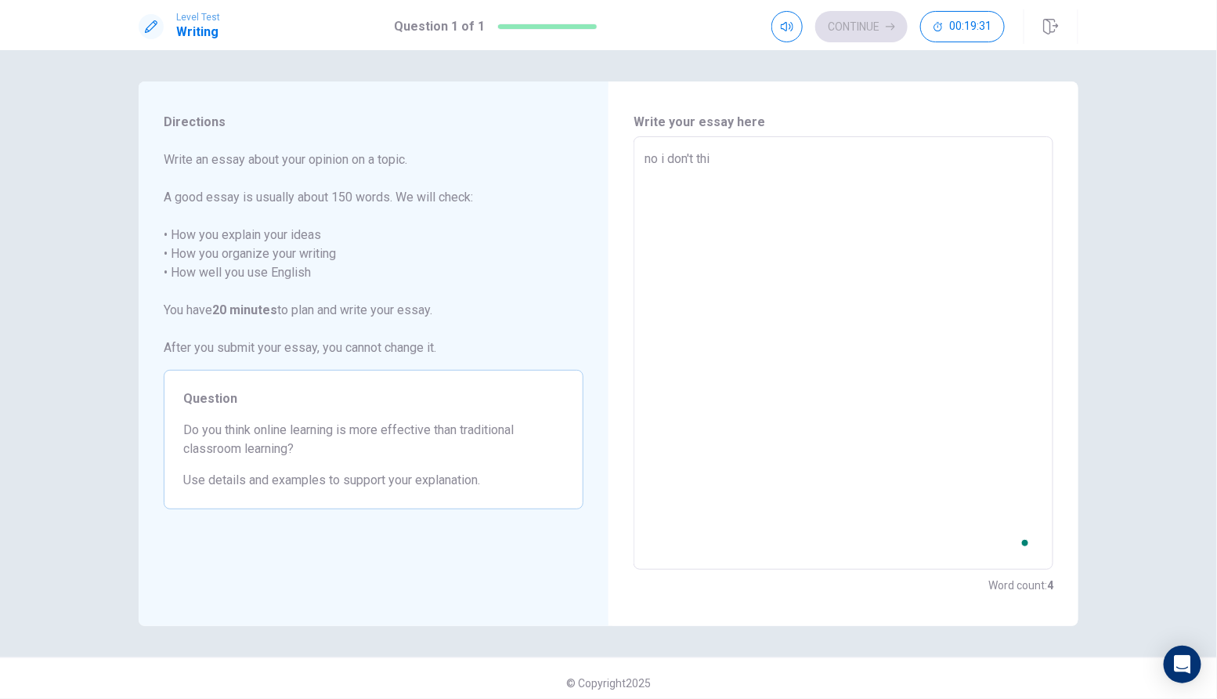
type textarea "no i don't thin"
type textarea "x"
type textarea "no i don't think"
type textarea "x"
type textarea "no i don't think"
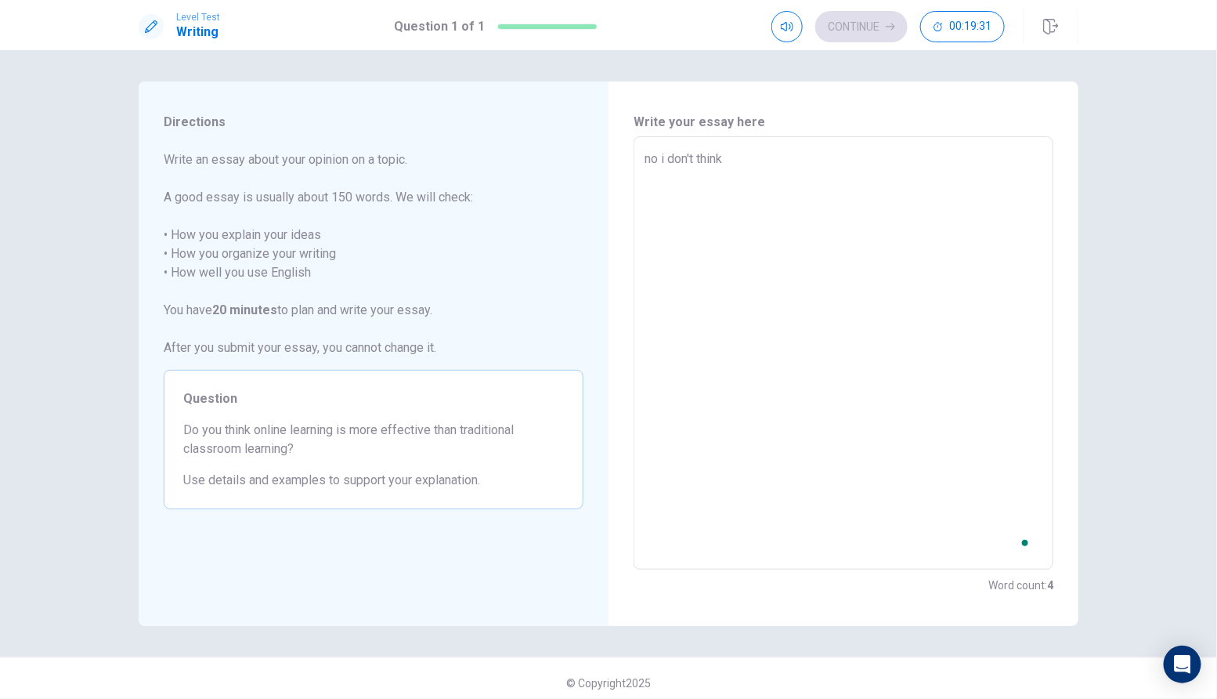
type textarea "x"
type textarea "no i don't think t"
type textarea "x"
type textarea "no i don't think th"
type textarea "x"
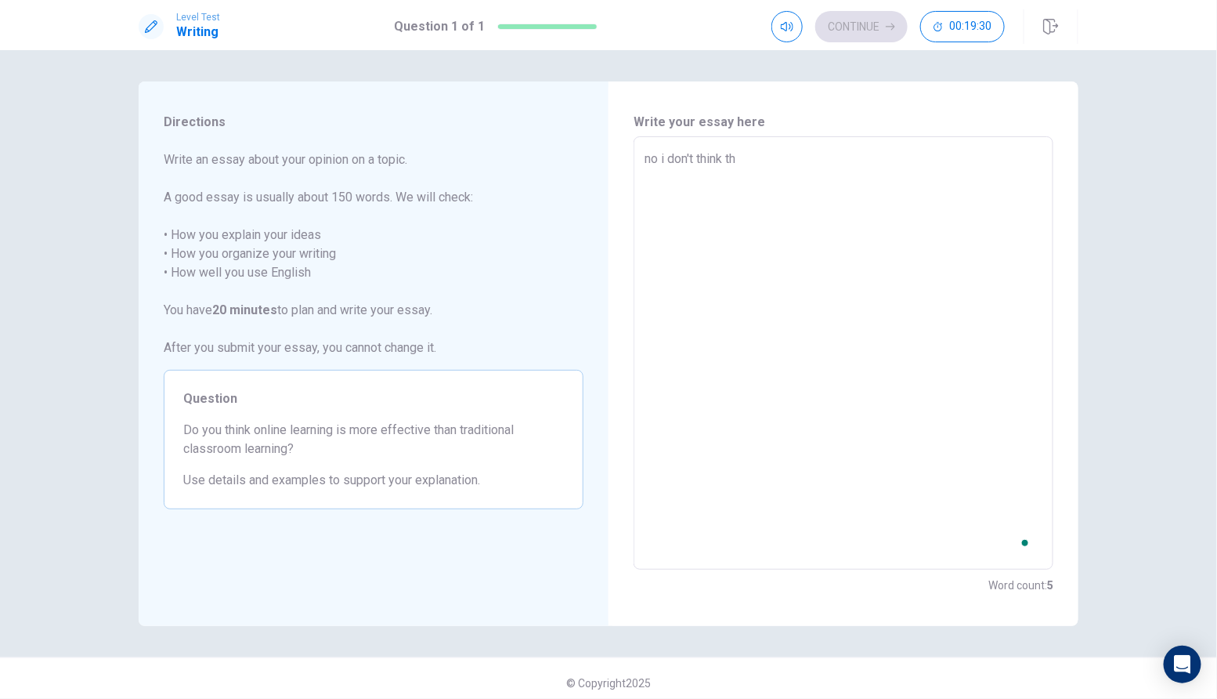
type textarea "no i don't think tha"
type textarea "x"
type textarea "no i don't think that"
type textarea "x"
type textarea "no i don't think that"
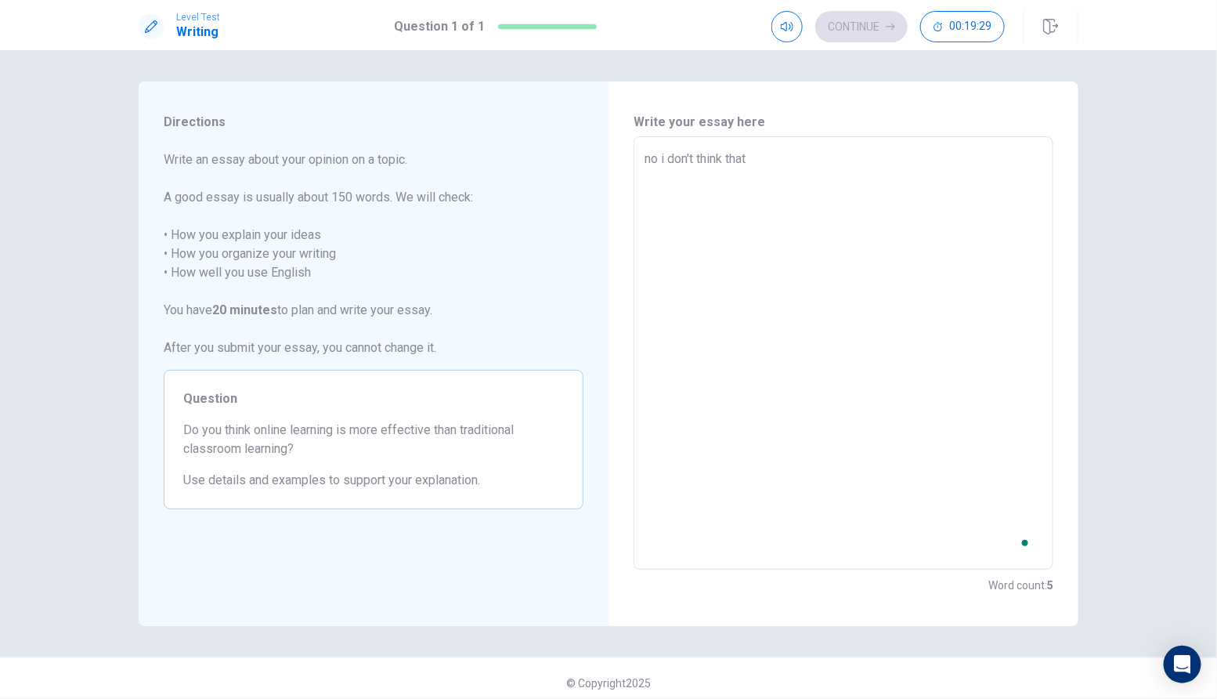
type textarea "x"
type textarea "no i don't think that o"
type textarea "x"
type textarea "no i don't think that on"
type textarea "x"
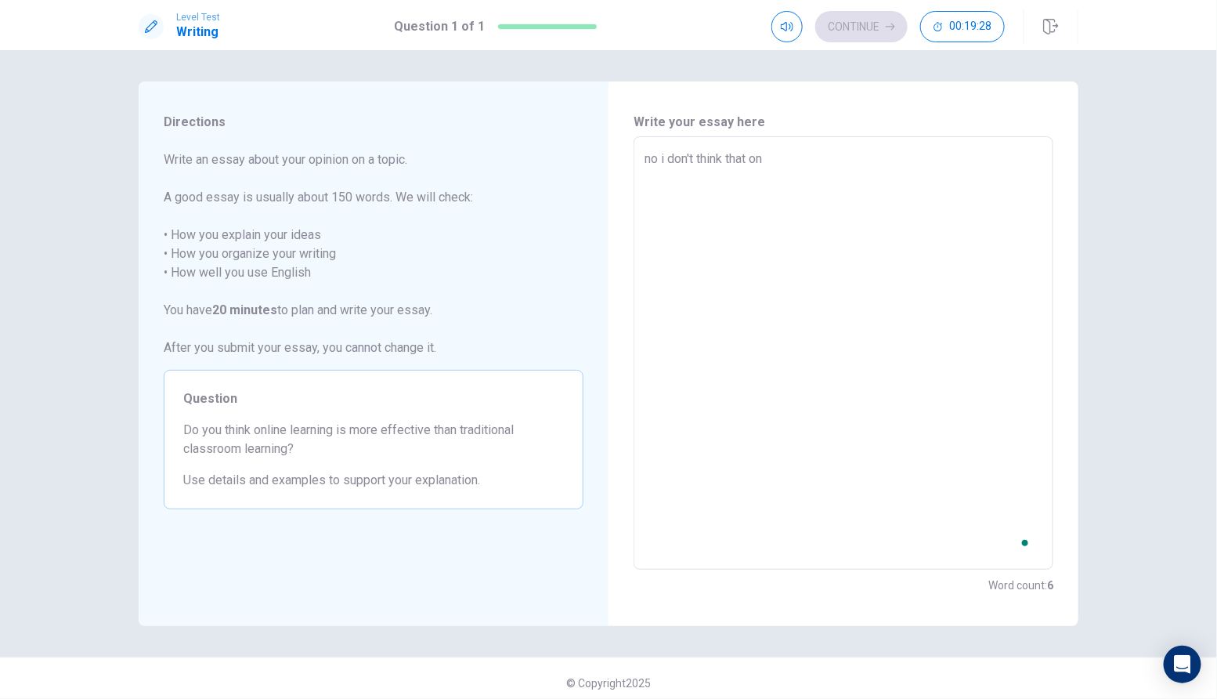
type textarea "no i don't think that onl"
type textarea "x"
type textarea "no i don't think that onli"
type textarea "x"
type textarea "no i don't think that [PERSON_NAME]"
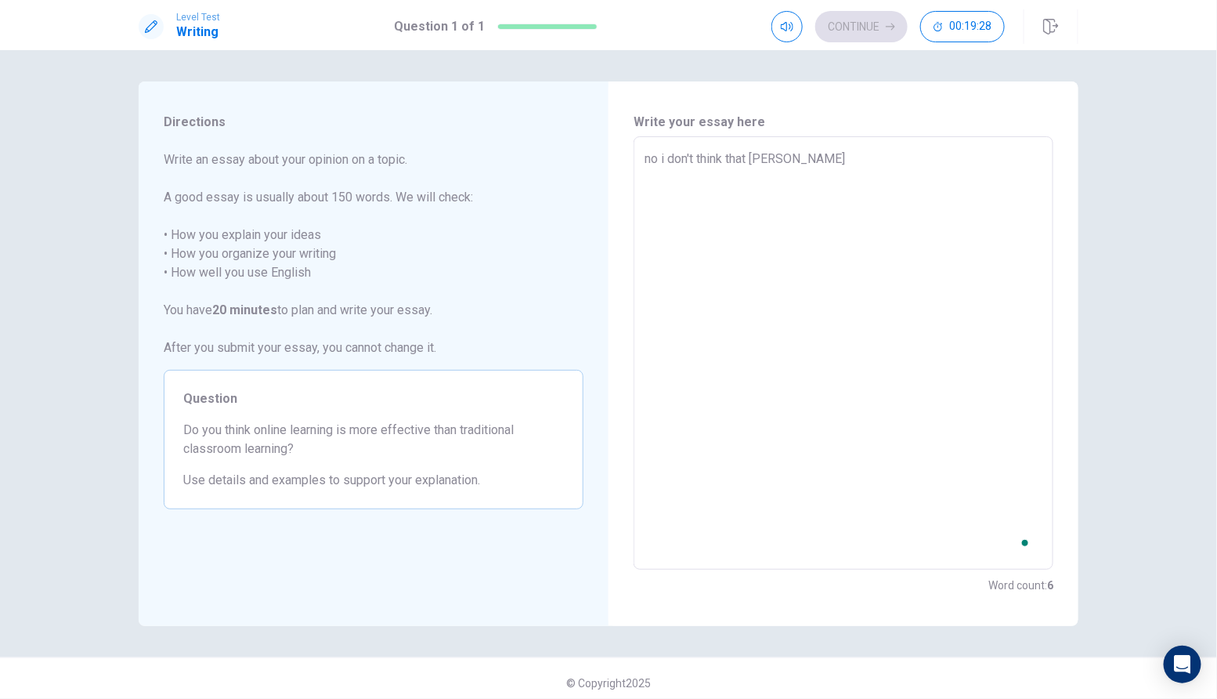
type textarea "x"
type textarea "no i don't think that online"
type textarea "x"
type textarea "no i don't think that online"
type textarea "x"
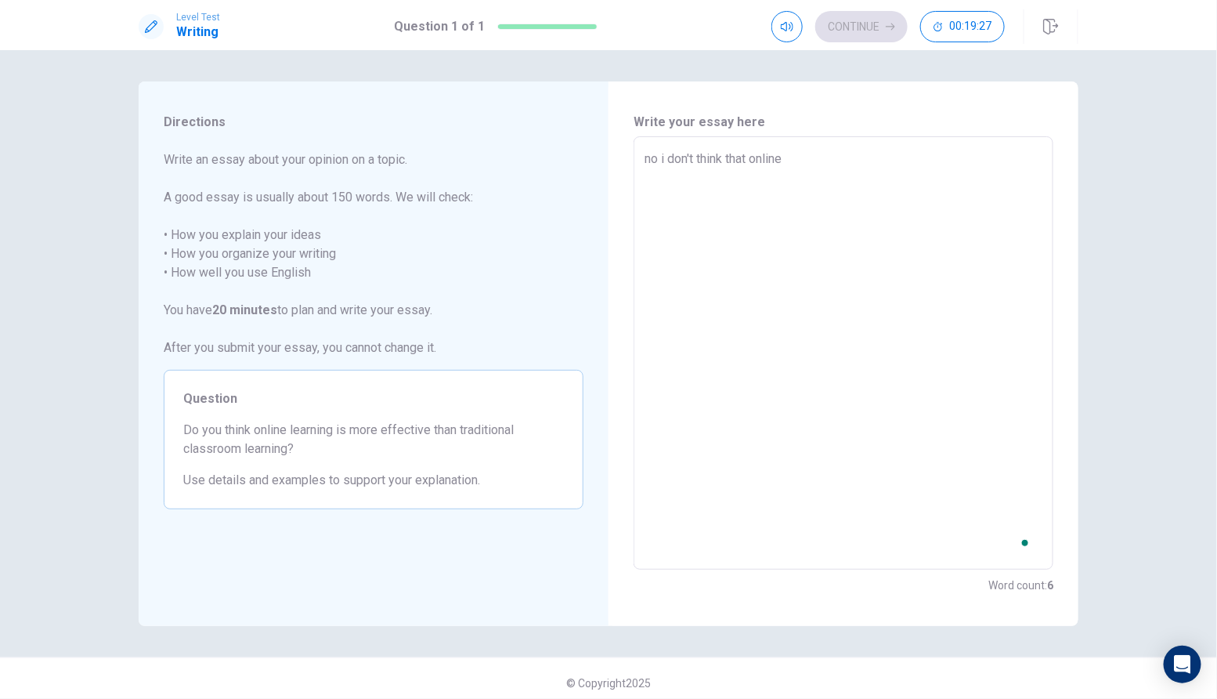
type textarea "no i don't think that online l"
type textarea "x"
type textarea "no i don't think that online le"
type textarea "x"
type textarea "no i don't think that online lea"
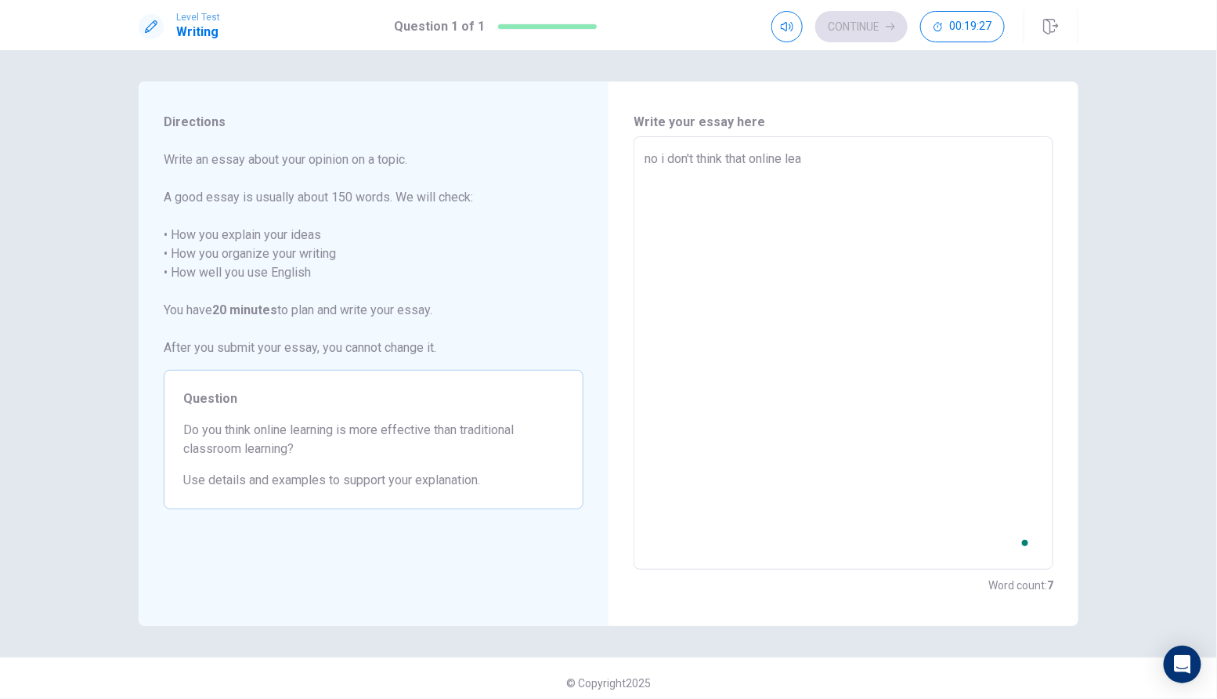
type textarea "x"
type textarea "no i don't think that online [PERSON_NAME]"
type textarea "x"
type textarea "no i don't think that online learn"
type textarea "x"
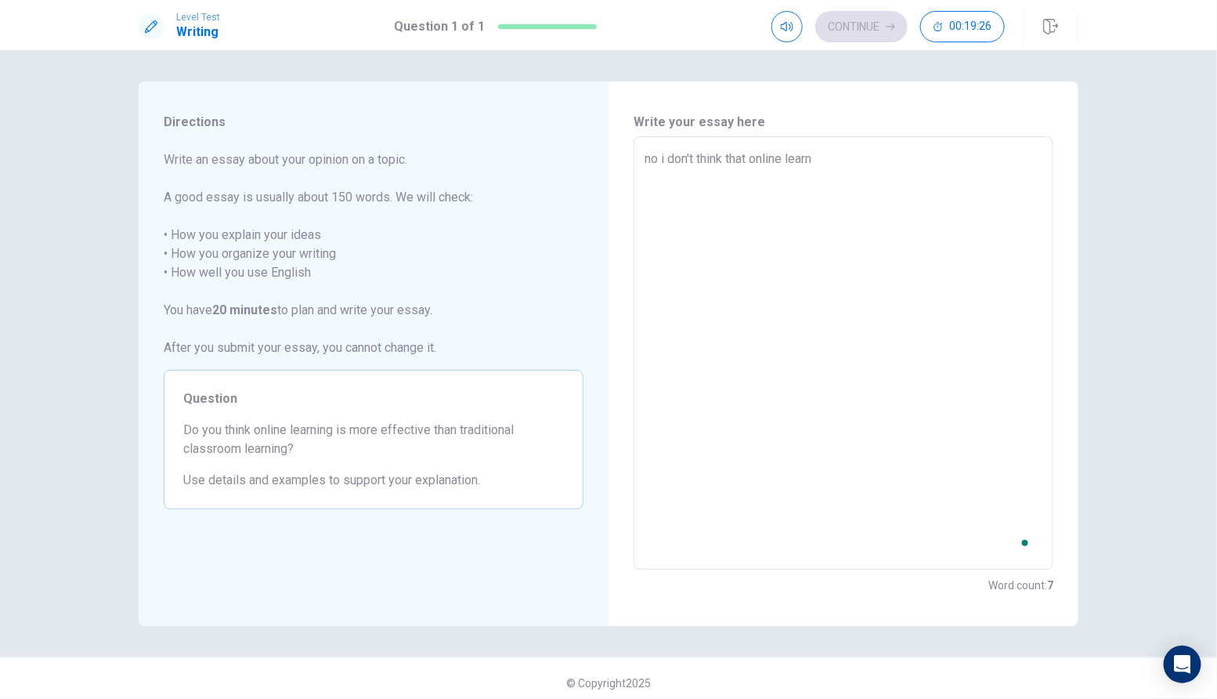
type textarea "no i don't think that online learni"
type textarea "x"
type textarea "no i don't think that online learnin"
type textarea "x"
type textarea "no i don't think that online learning"
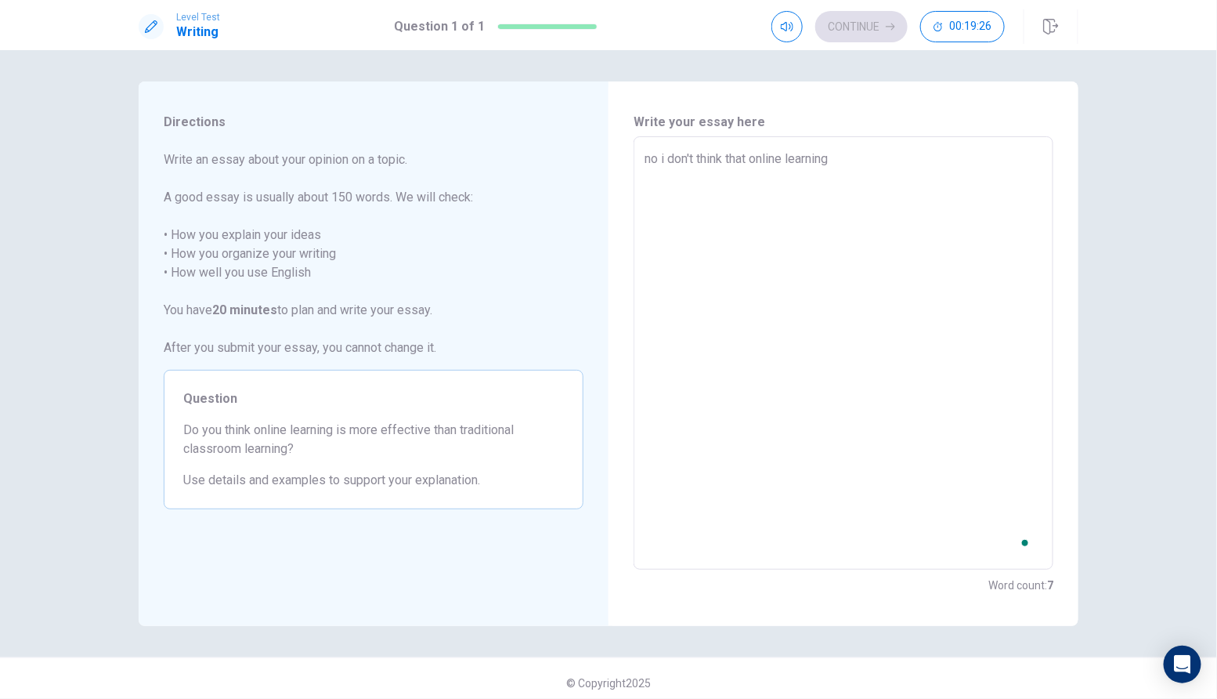
type textarea "x"
type textarea "no i don't think that online learning"
type textarea "x"
type textarea "no i don't think that online learning i"
type textarea "x"
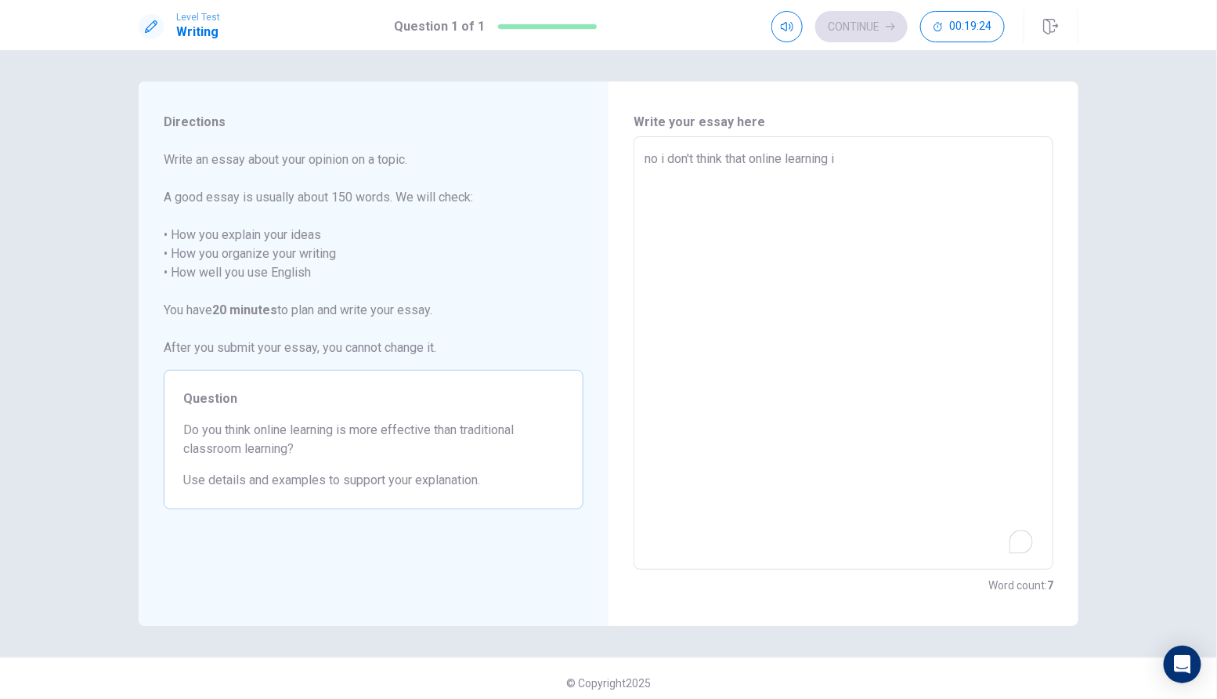
type textarea "no i don't think that online learning is"
type textarea "x"
type textarea "no i don't think that online learning is"
type textarea "x"
type textarea "no i don't think that online learning is b"
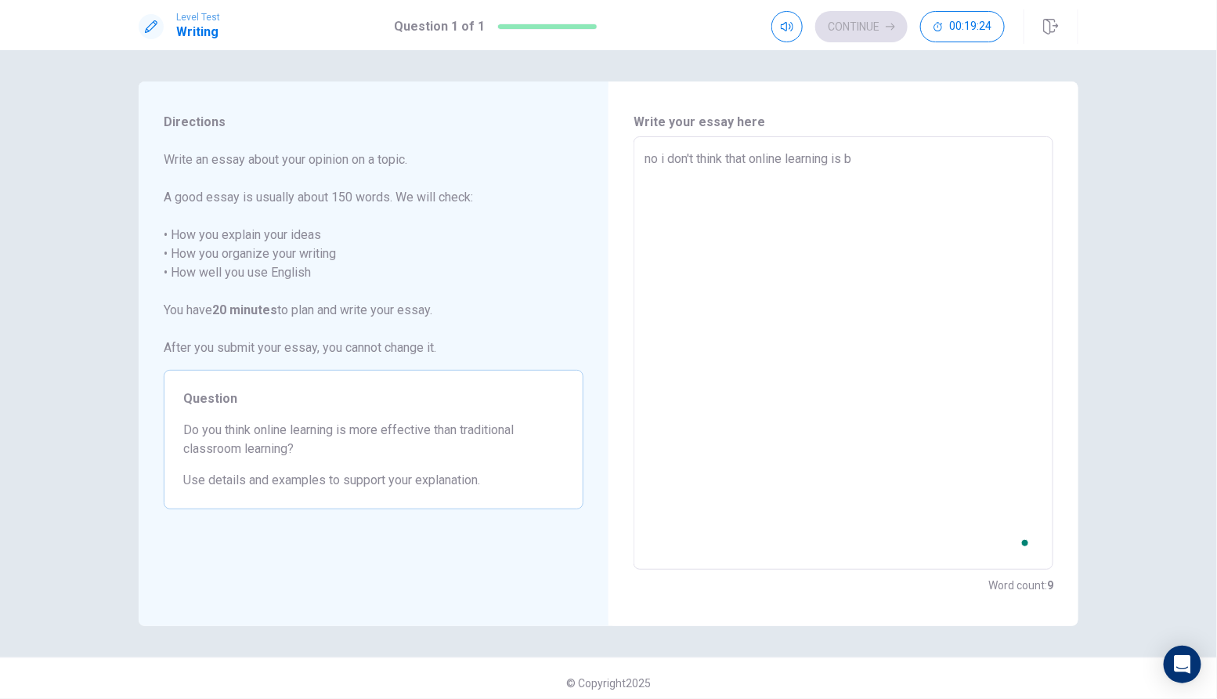
type textarea "x"
type textarea "no i don't think that online learning is be"
type textarea "x"
type textarea "no i don't think that online learning is bet"
type textarea "x"
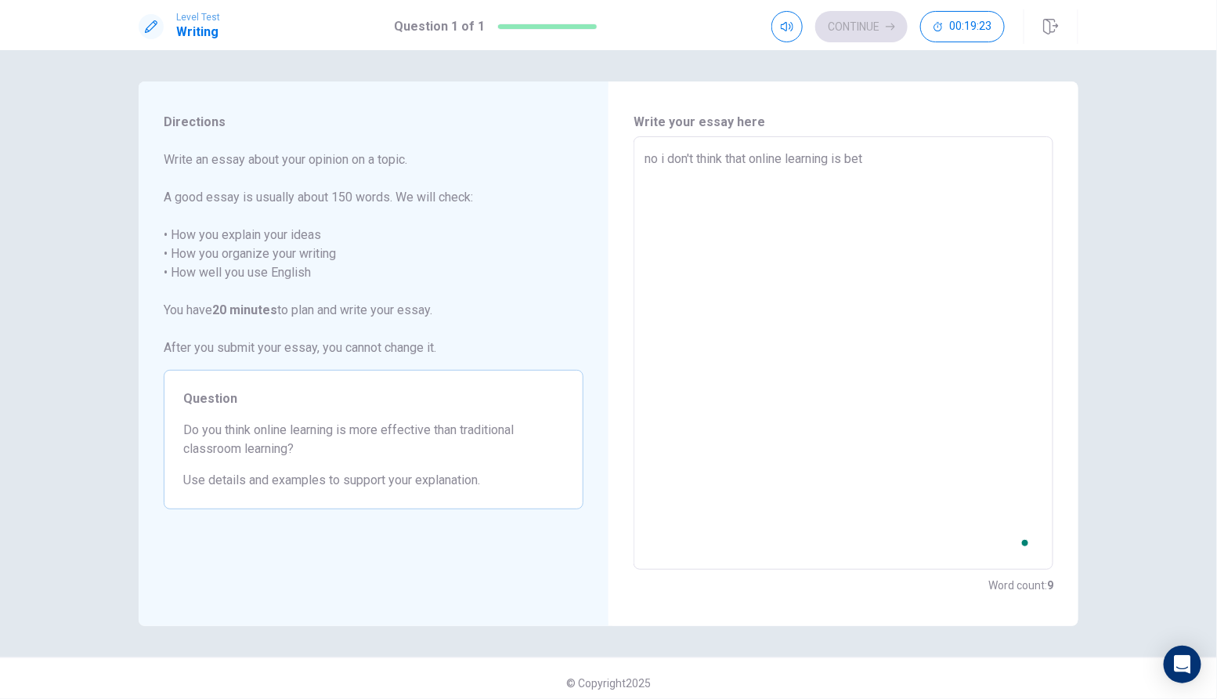
type textarea "no i don't think that online learning is bett"
type textarea "x"
type textarea "no i don't think that online learning is bettw"
type textarea "x"
type textarea "no i don't think that online learning is bett"
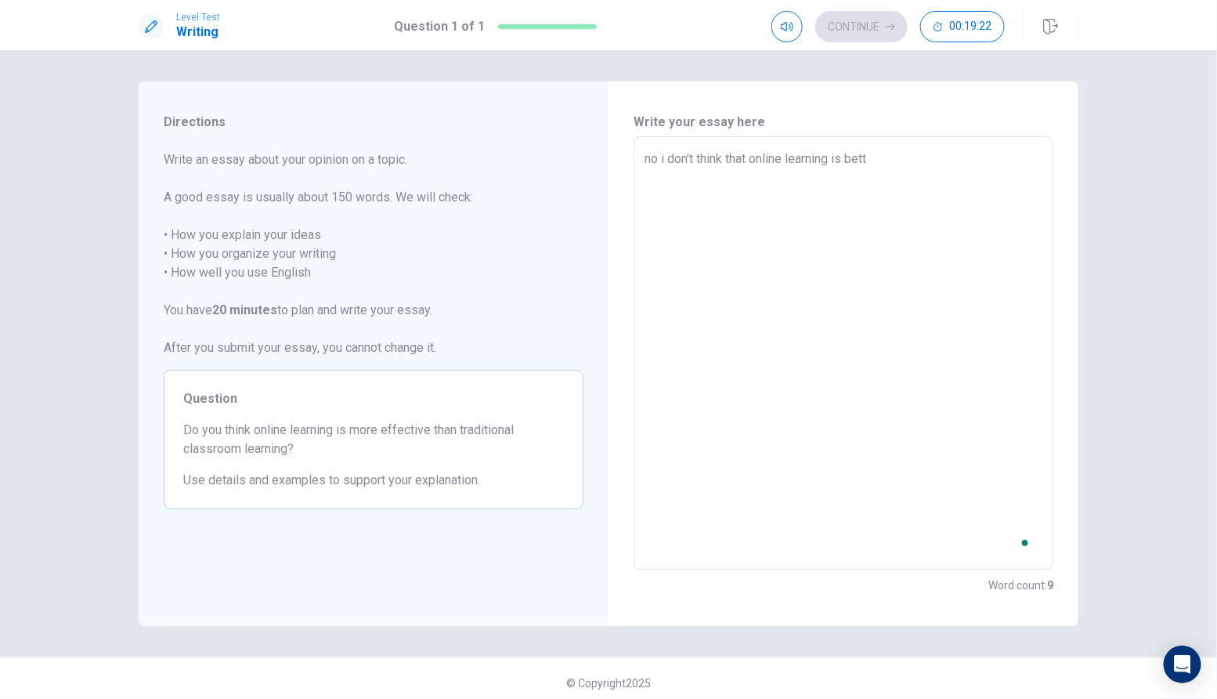
type textarea "x"
type textarea "no i don't think that online learning is bet"
type textarea "x"
type textarea "no i don't think that online learning is bett"
type textarea "x"
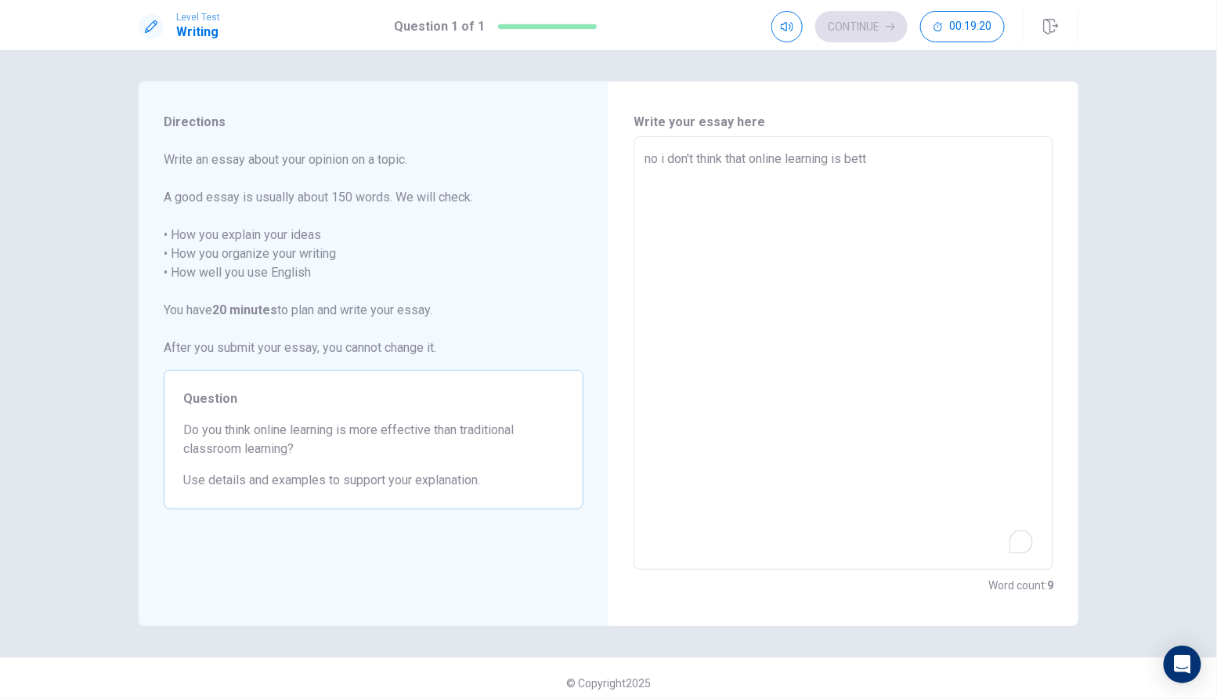
type textarea "no i don't think that online learning is [PERSON_NAME]"
type textarea "x"
type textarea "no i don't think that online learning is better"
type textarea "x"
type textarea "no i don't think that online learning is better"
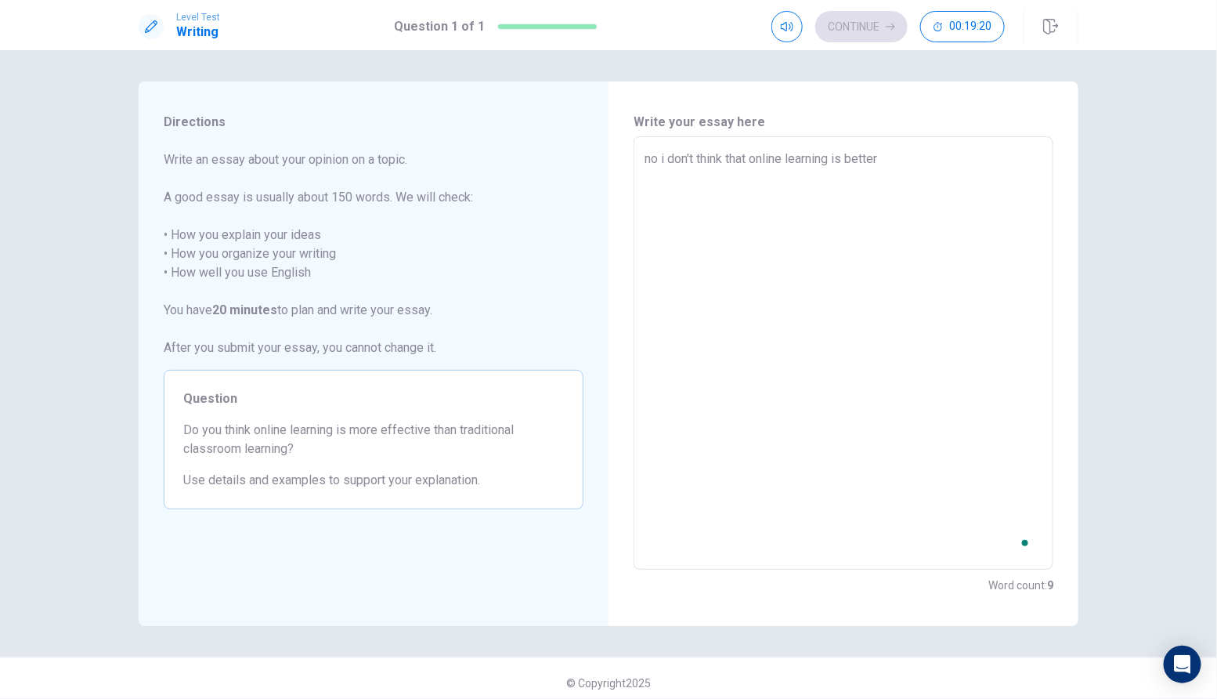
type textarea "x"
type textarea "no i don't think that online learning is better t"
type textarea "x"
type textarea "no i don't think that online learning is better th"
type textarea "x"
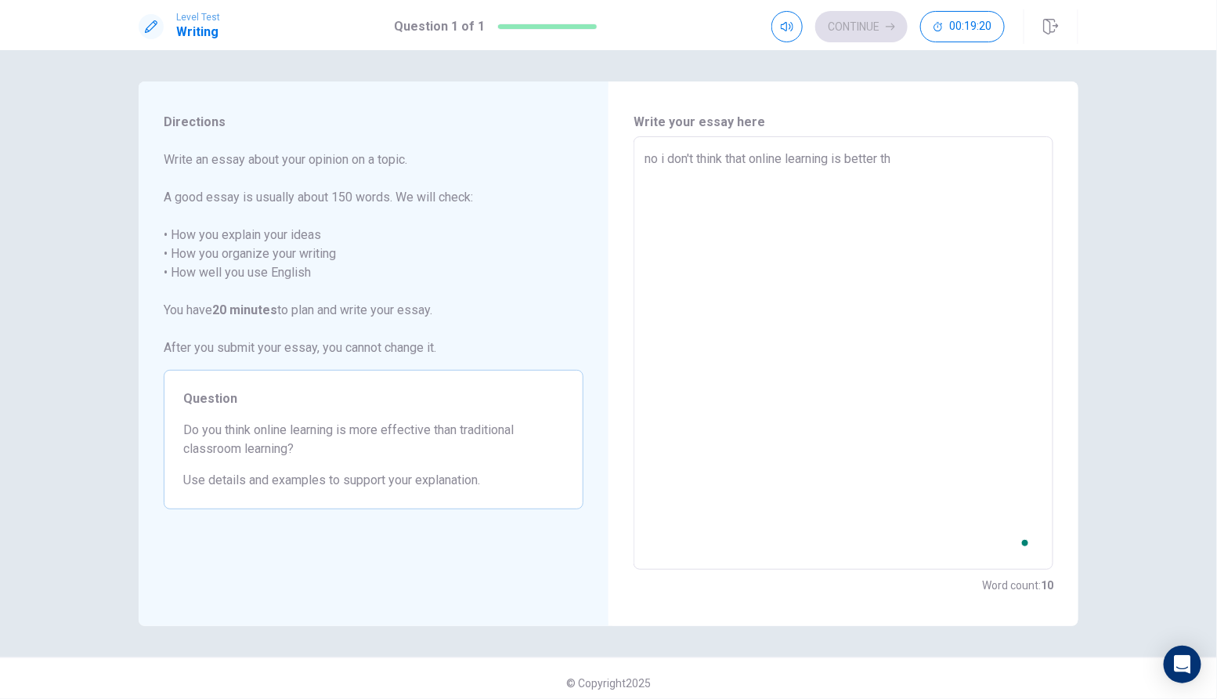
type textarea "no i don't think that online learning is better tha"
type textarea "x"
type textarea "no i don't think that online learning is better than"
type textarea "x"
type textarea "no i don't think that online learning is better than"
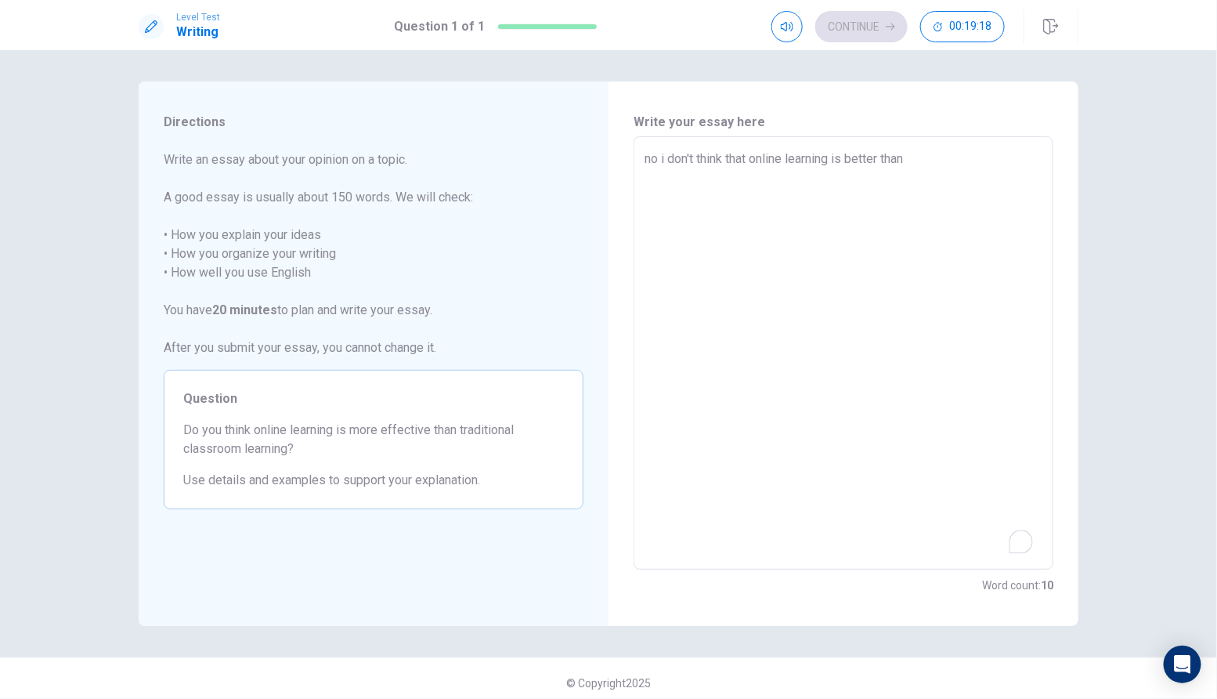
type textarea "x"
type textarea "no i don't think that online learning is better than t"
type textarea "x"
type textarea "no i don't think that online learning is better than tr"
type textarea "x"
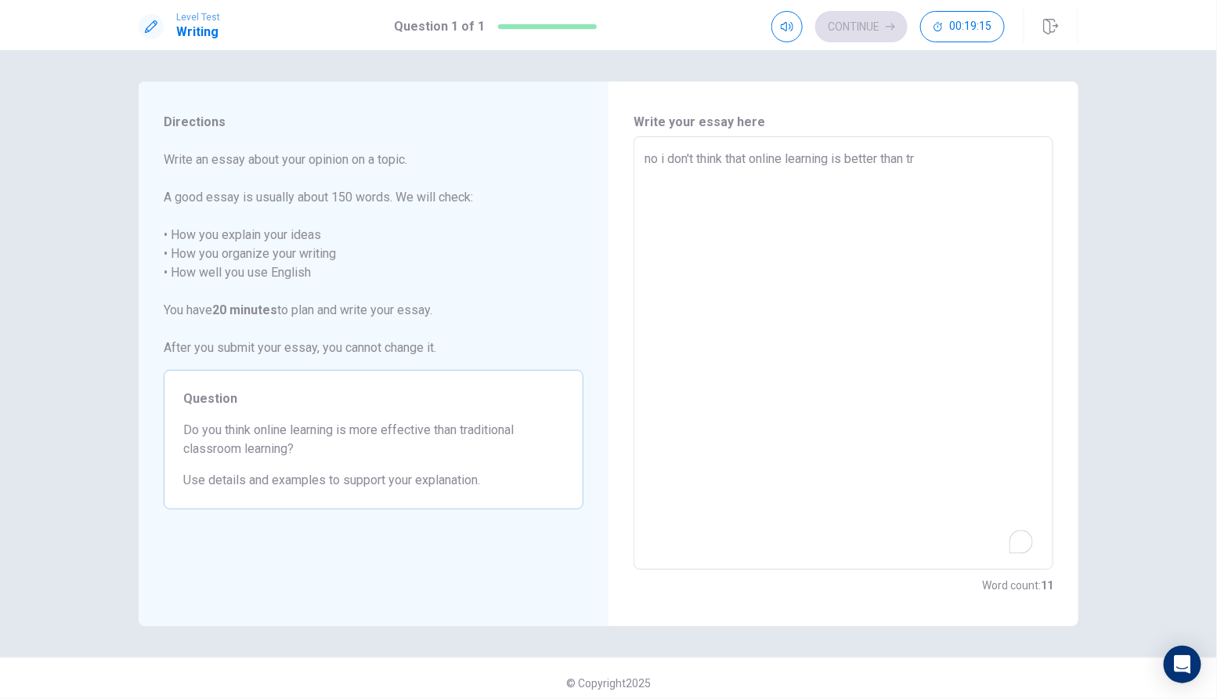
type textarea "no i don't think that online learning is better than tra"
type textarea "x"
type textarea "no i don't think that online learning is better than trad"
type textarea "x"
type textarea "no i don't think that online learning is better than tradi"
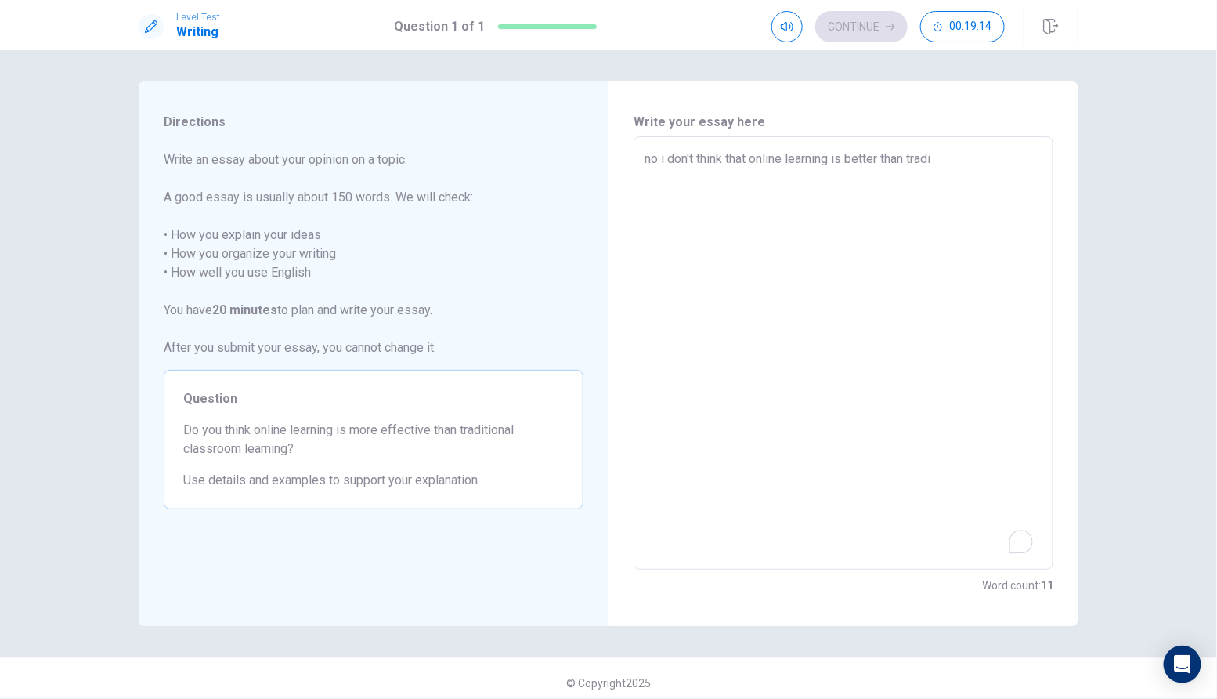
type textarea "x"
type textarea "no i don't think that online learning is better than tradio"
type textarea "x"
type textarea "no i don't think that online learning is better than tradi"
type textarea "x"
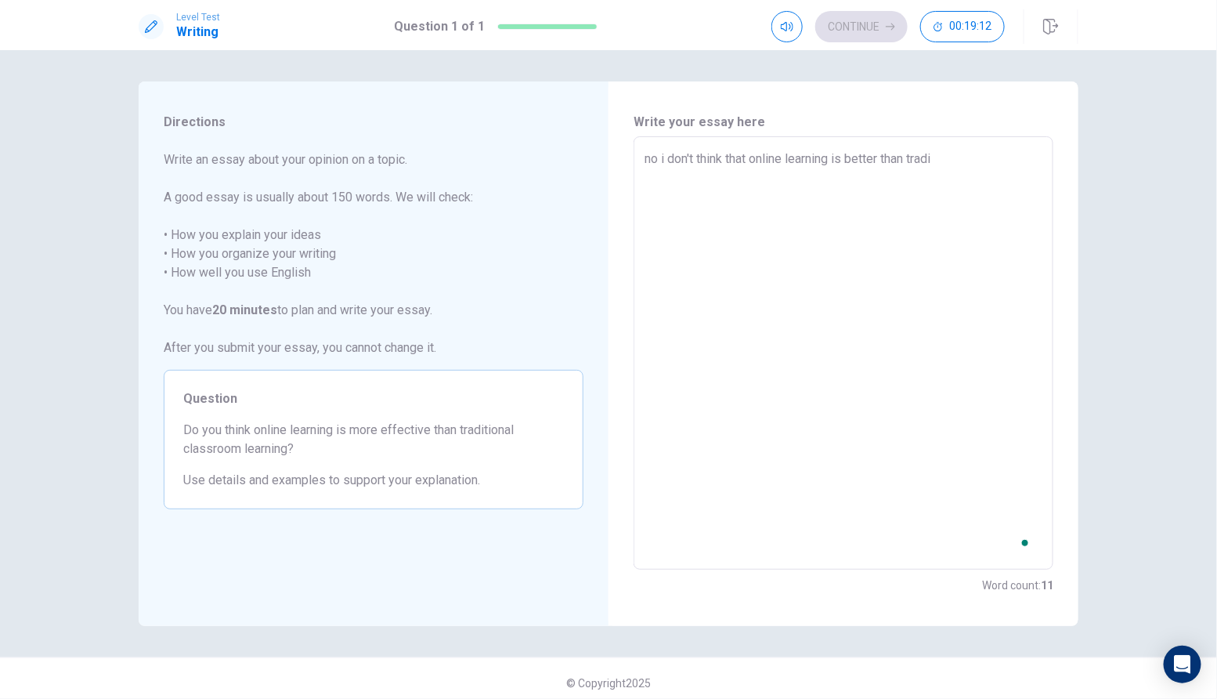
type textarea "no i don't think that online learning is better than tradit"
type textarea "x"
type textarea "no i don't think that online learning is better than traditi"
type textarea "x"
type textarea "no i don't think that online learning is better than traditio"
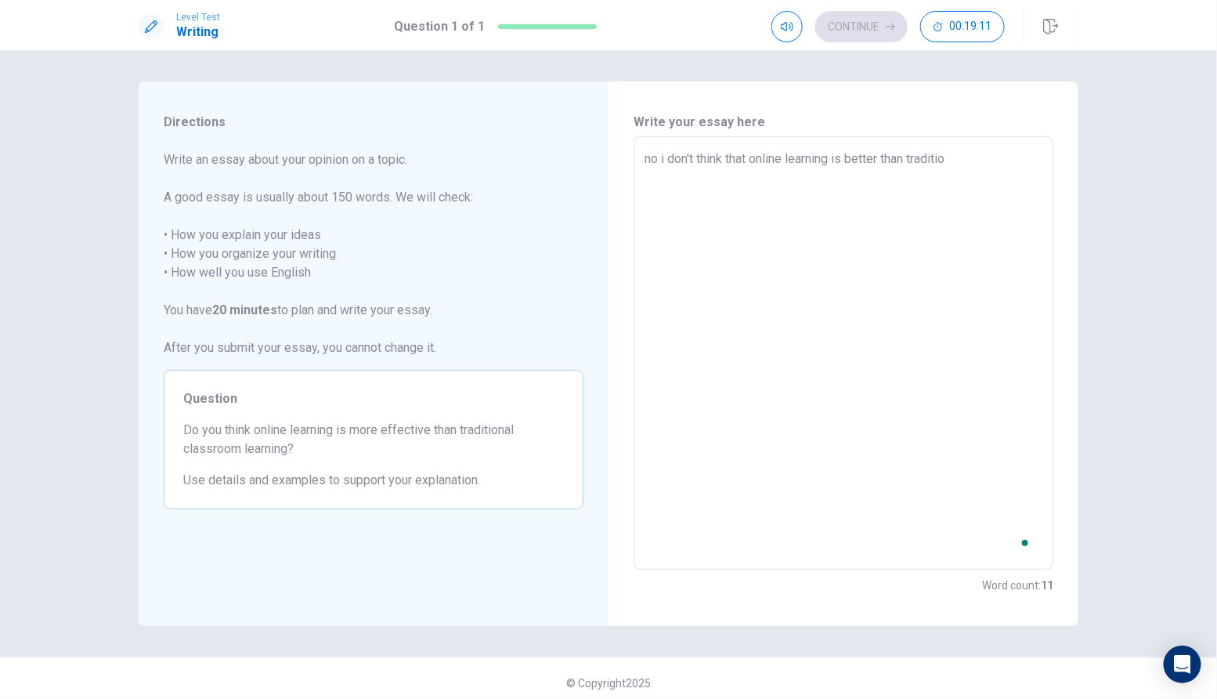
type textarea "x"
type textarea "no i don't think that online learning is better than tradition"
type textarea "x"
type textarea "no i don't think that online learning is better than traditiona"
type textarea "x"
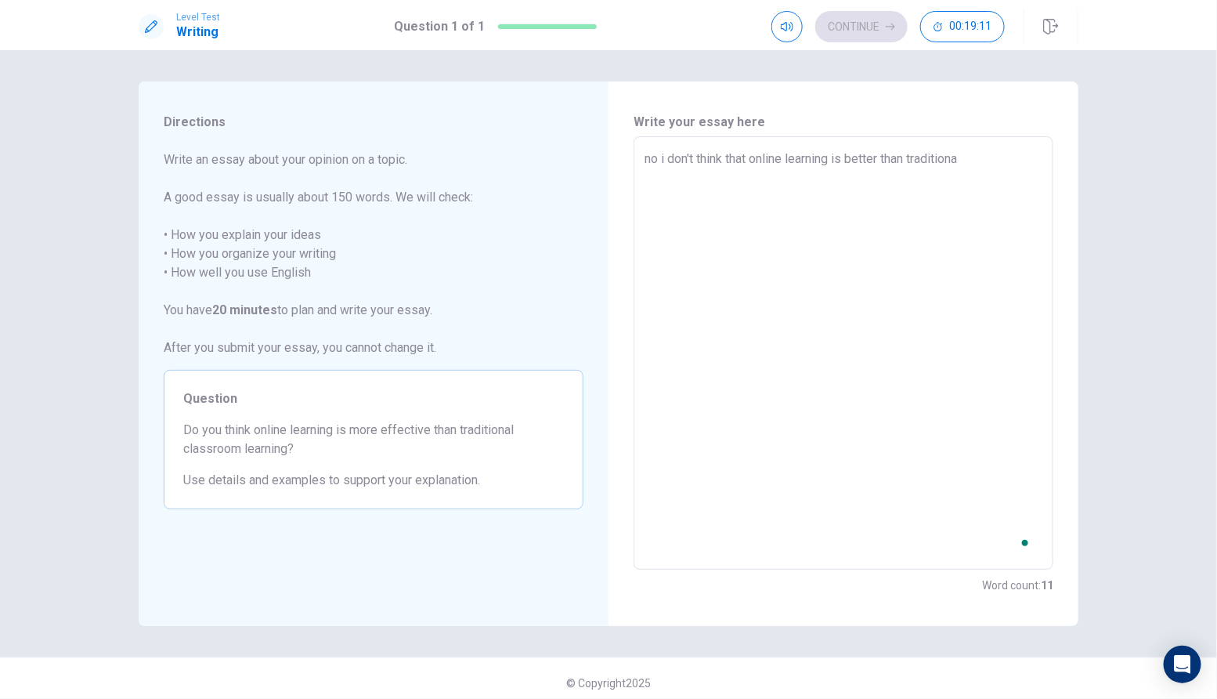
type textarea "no i don't think that online learning is better than traditional"
type textarea "x"
type textarea "no i don't think that online learning is better than traditional"
type textarea "x"
type textarea "no i don't think that online learning is better than traditional l"
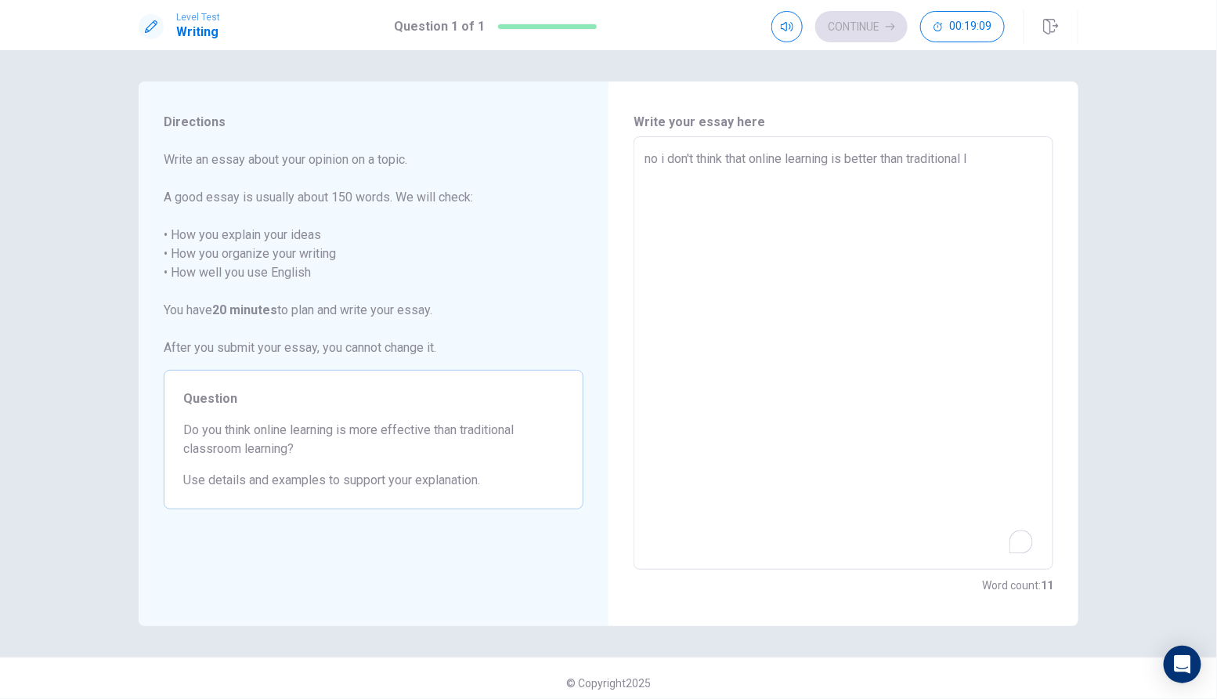
type textarea "x"
type textarea "no i don't think that online learning is better than traditional le"
type textarea "x"
type textarea "no i don't think that online learning is better than traditional ler"
type textarea "x"
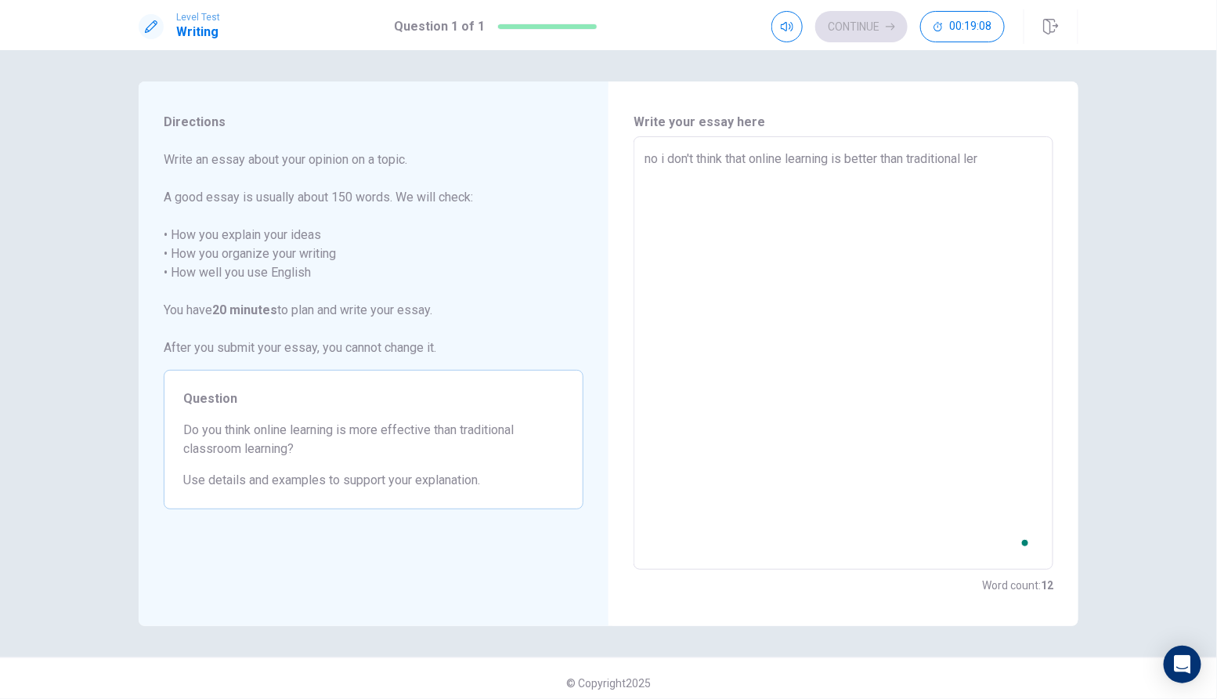
type textarea "no i don't think that online learning is better than traditional lera"
type textarea "x"
type textarea "no i don't think that online learning is better than traditional leran"
type textarea "x"
type textarea "no i don't think that online learning is better than traditional lerani"
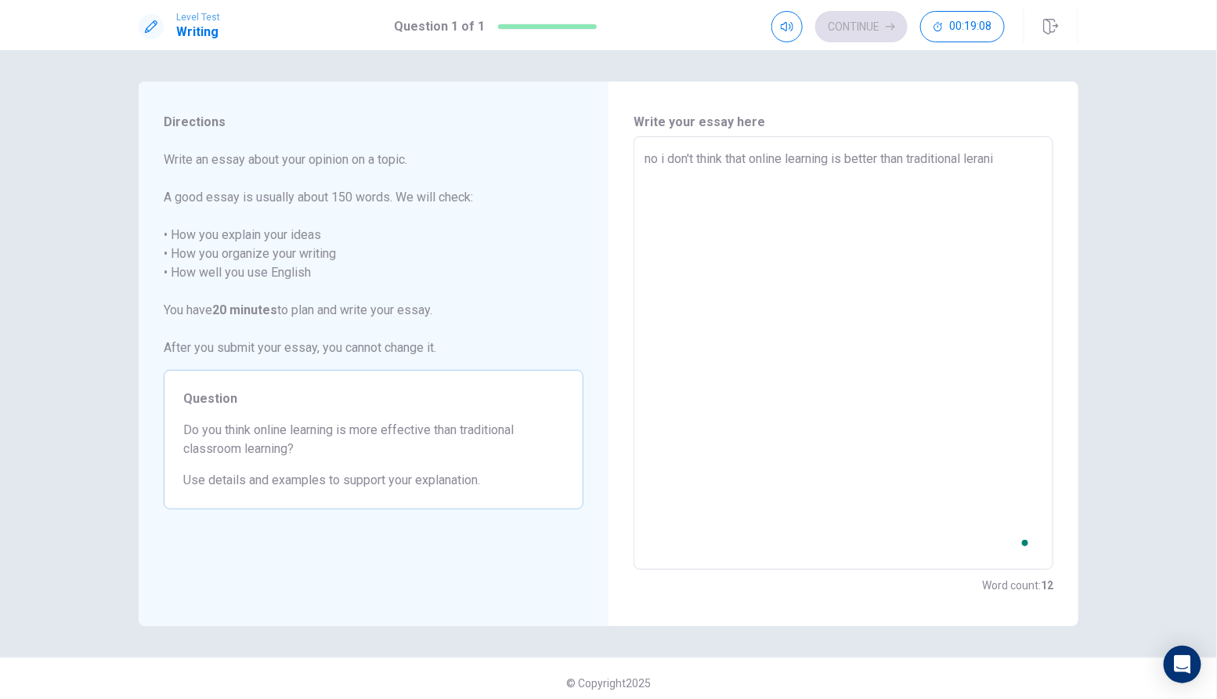
type textarea "x"
type textarea "no i don't think that online learning is better than traditional leranin"
type textarea "x"
type textarea "no i don't think that online learning is better than traditional leraning"
type textarea "x"
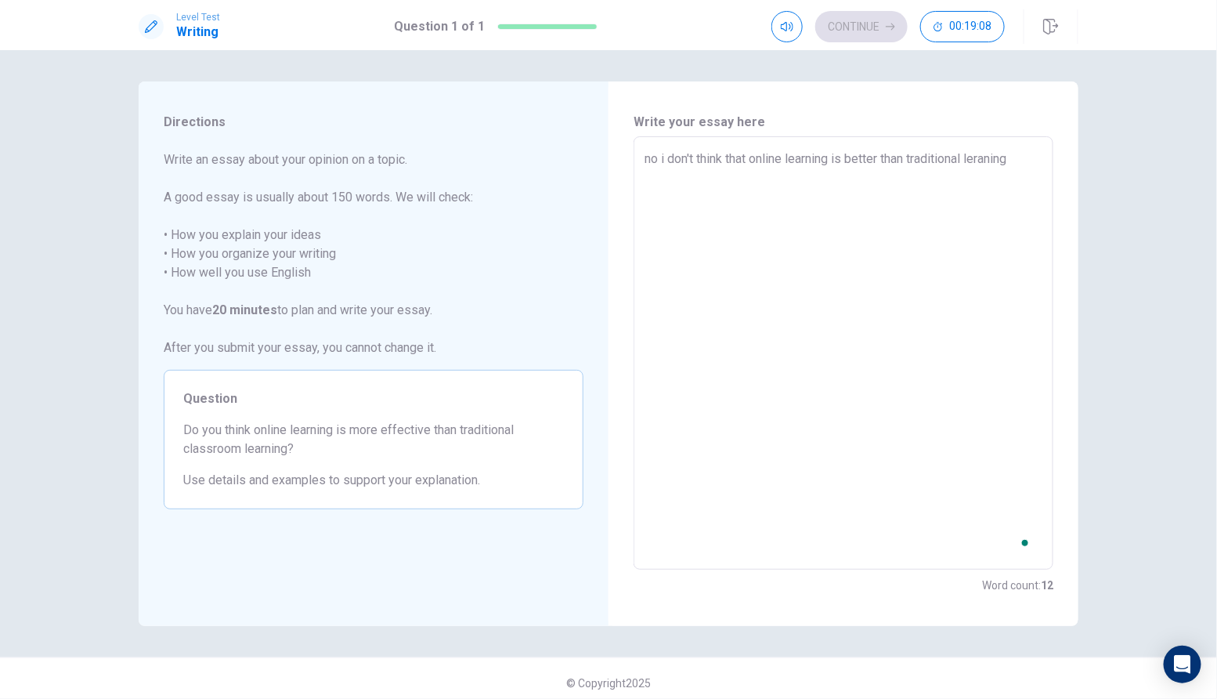
type textarea "no i don't think that online learning is better than traditional leraning"
type textarea "x"
type textarea "no i don't think that online learning is better than traditional leraning b"
type textarea "x"
type textarea "no i don't think that online learning is better than traditional leraning be"
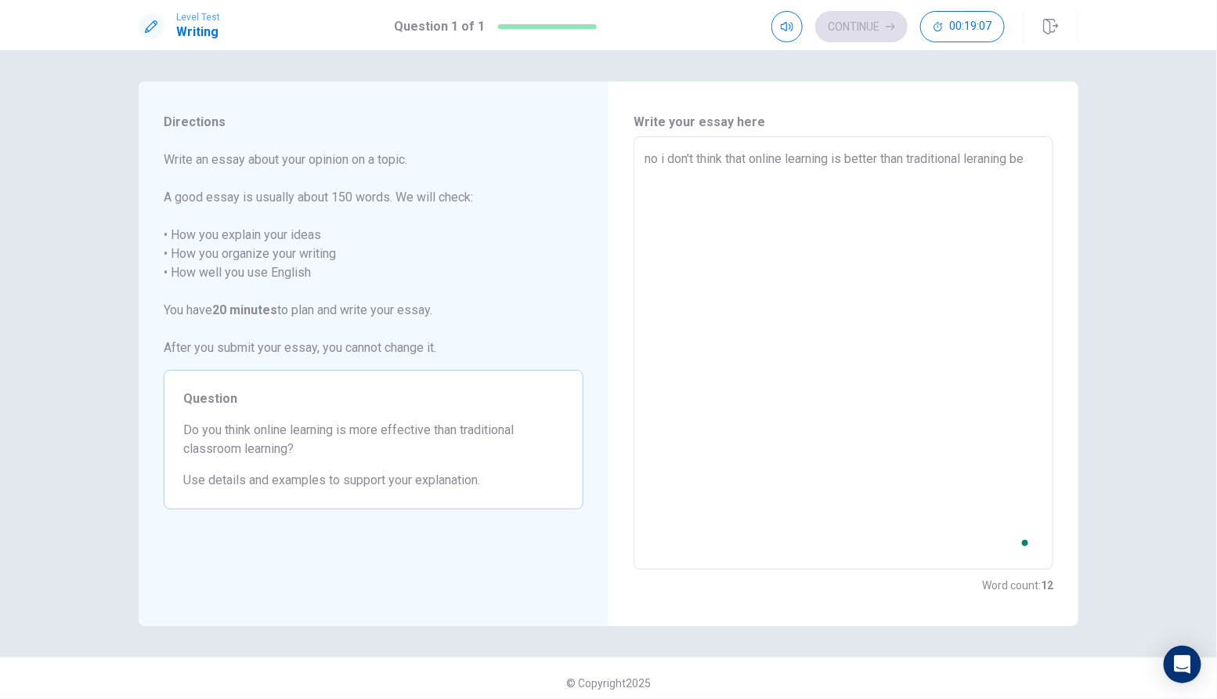
type textarea "x"
type textarea "no i don't think that online learning is better than traditional leraning bec"
type textarea "x"
type textarea "no i don't think that online learning is better than traditional leraning beca"
type textarea "x"
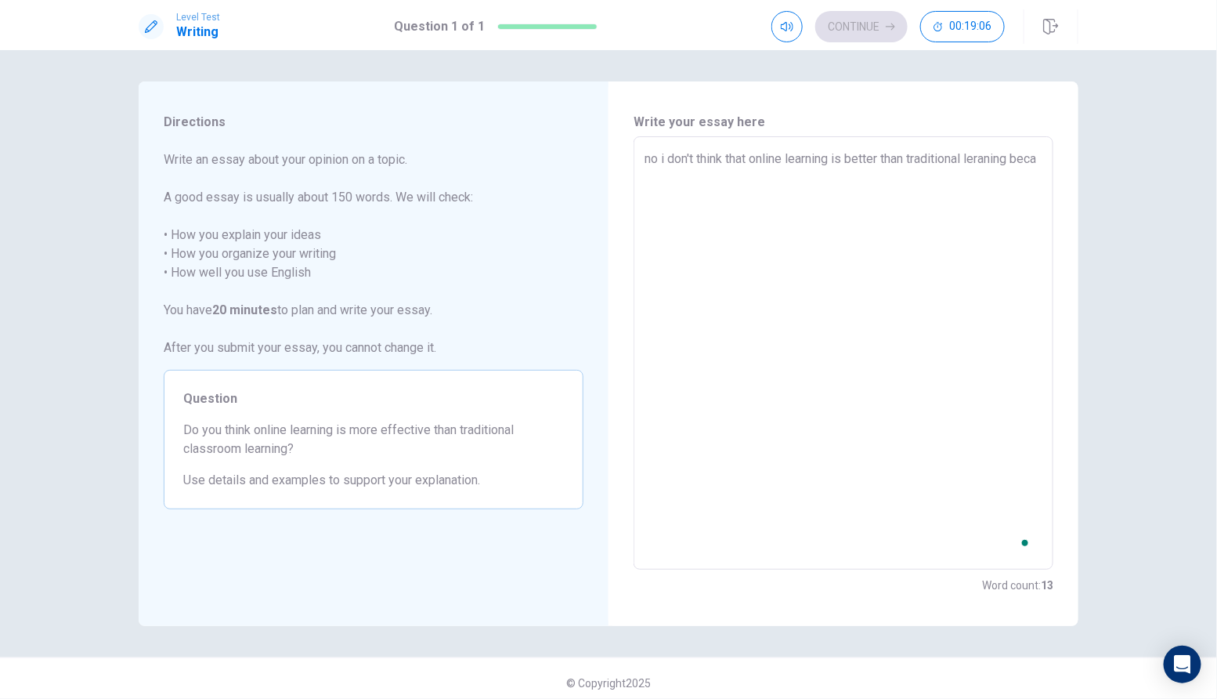
type textarea "no i don't think that online learning is better than traditional leraning becau"
type textarea "x"
type textarea "no i don't think that online learning is better than traditional leraning becaus"
type textarea "x"
type textarea "no i don't think that online learning is better than traditional leraning becaus"
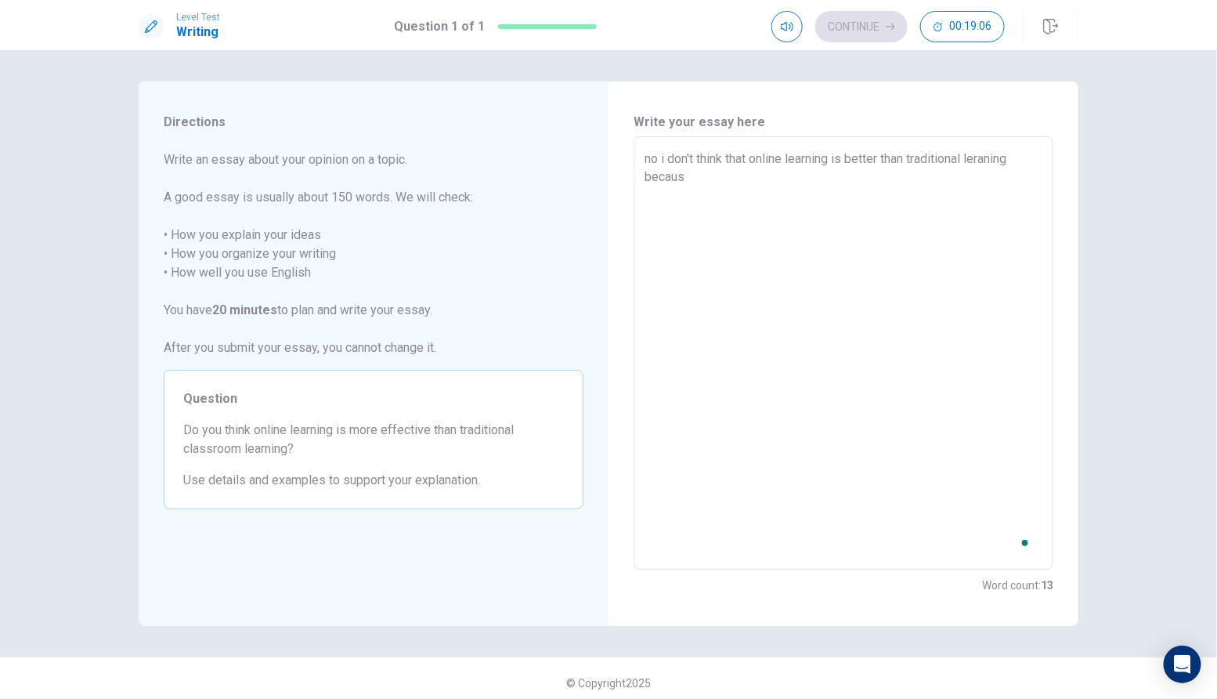
type textarea "x"
type textarea "no i don't think that online learning is better than traditional leraning becau…"
type textarea "x"
type textarea "no i don't think that online learning is better than traditional leraning becaus"
type textarea "x"
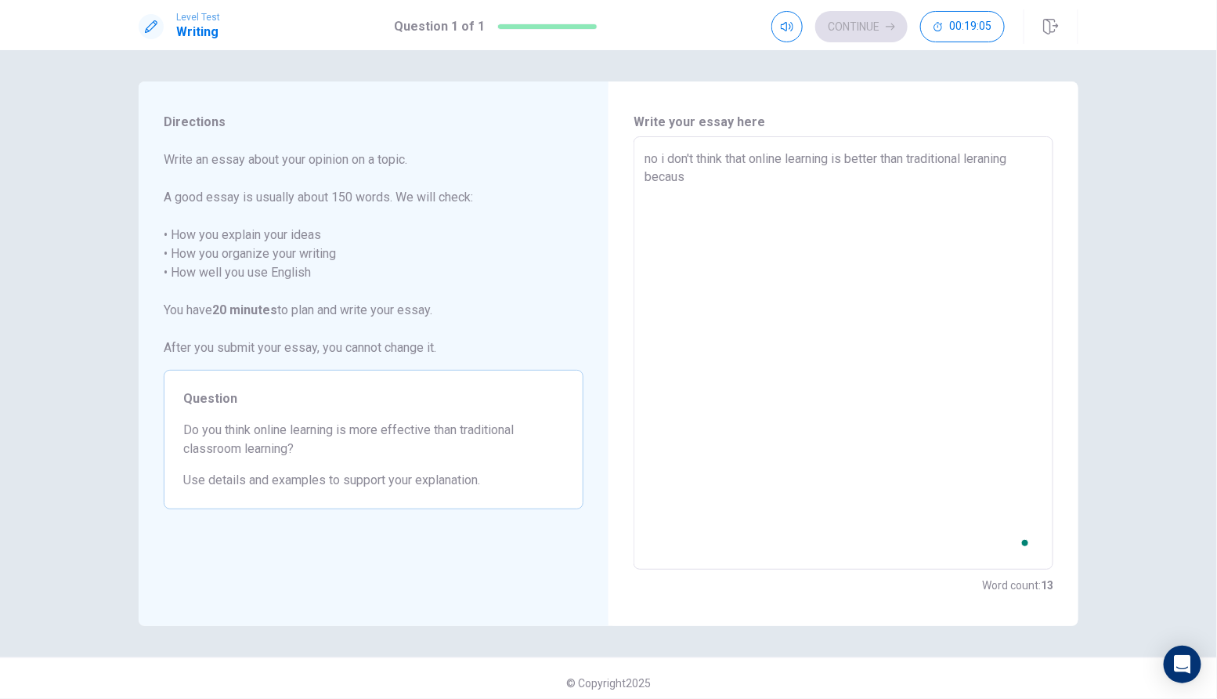
type textarea "no i don't think that online learning is better than traditional leraning becaus"
type textarea "x"
type textarea "no i don't think that online learning is better than traditional leraning becau…"
type textarea "x"
type textarea "no i don't think that online learning is better than traditional leraning becau…"
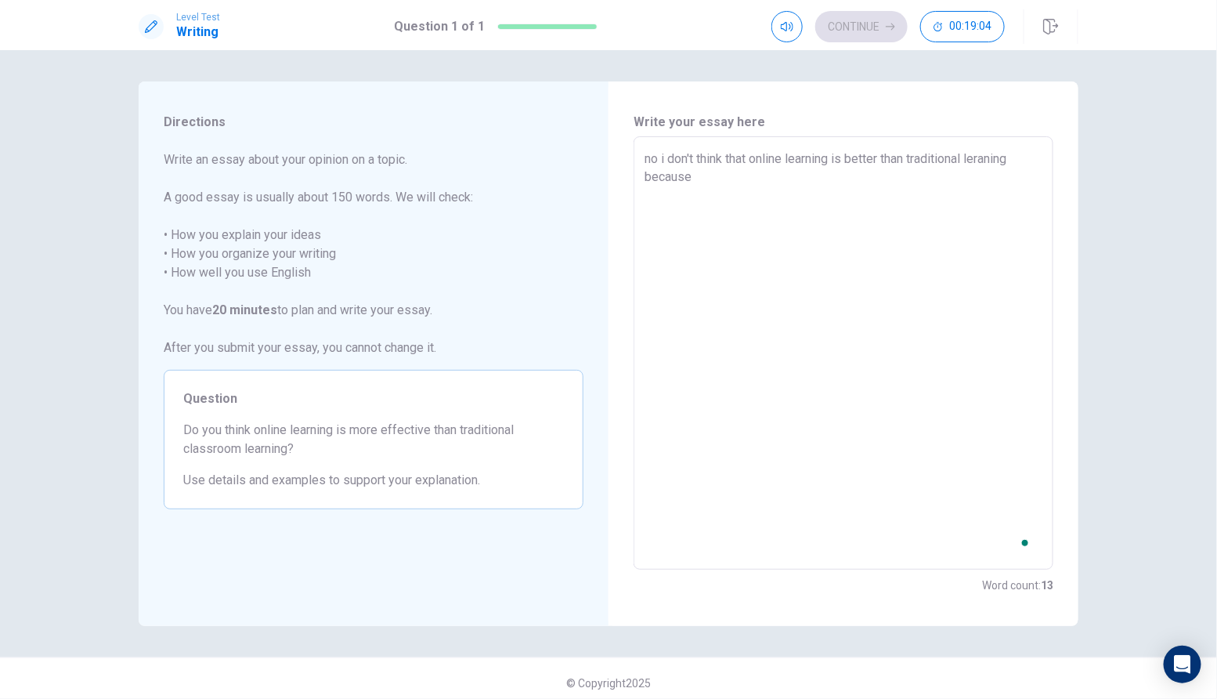
type textarea "x"
type textarea "no i don't think that online learning is better than traditional leraning becau…"
type textarea "x"
type textarea "no i don't think that online learning is better than traditional leraning becau…"
type textarea "x"
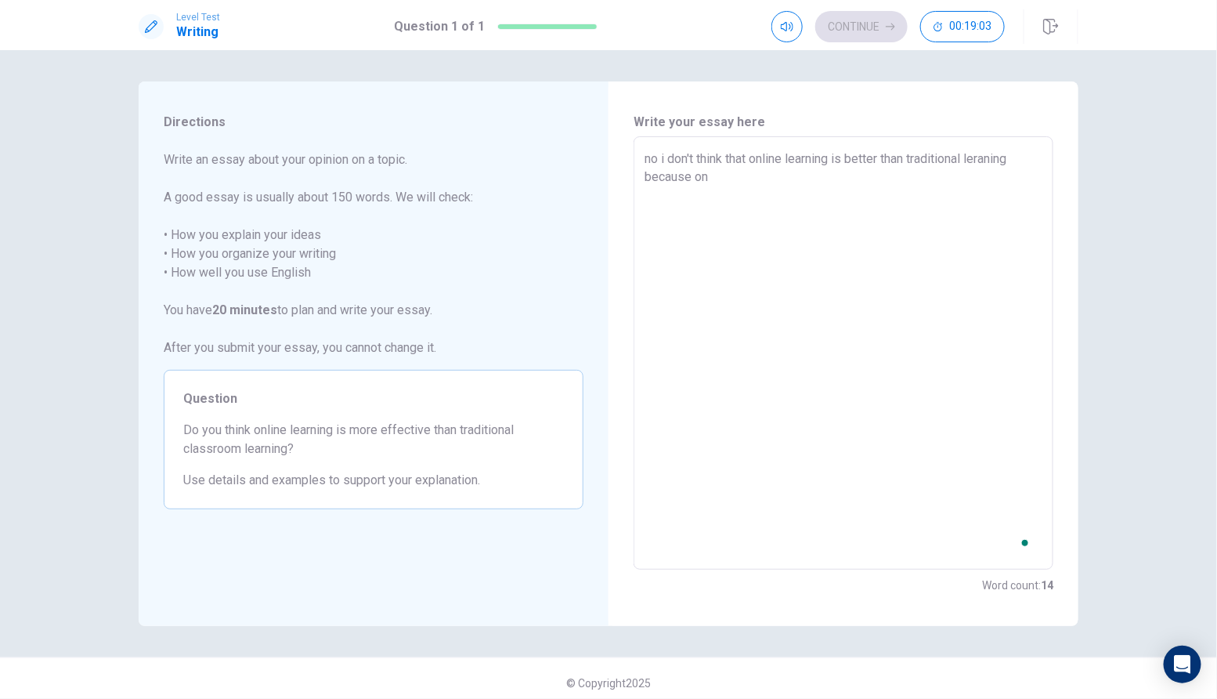
type textarea "no i don't think that online learning is better than traditional leraning becau…"
type textarea "x"
type textarea "no i don't think that online learning is better than traditional leraning becau…"
type textarea "x"
type textarea "no i don't think that online learning is better than traditional leraning becau…"
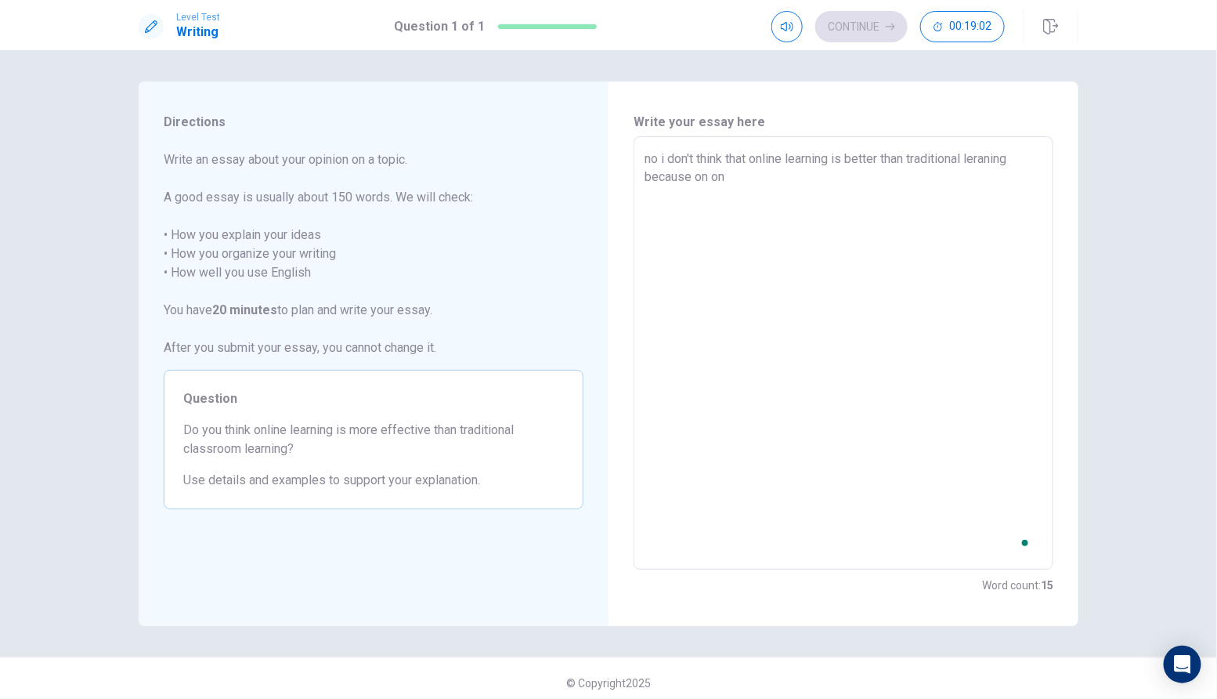
type textarea "x"
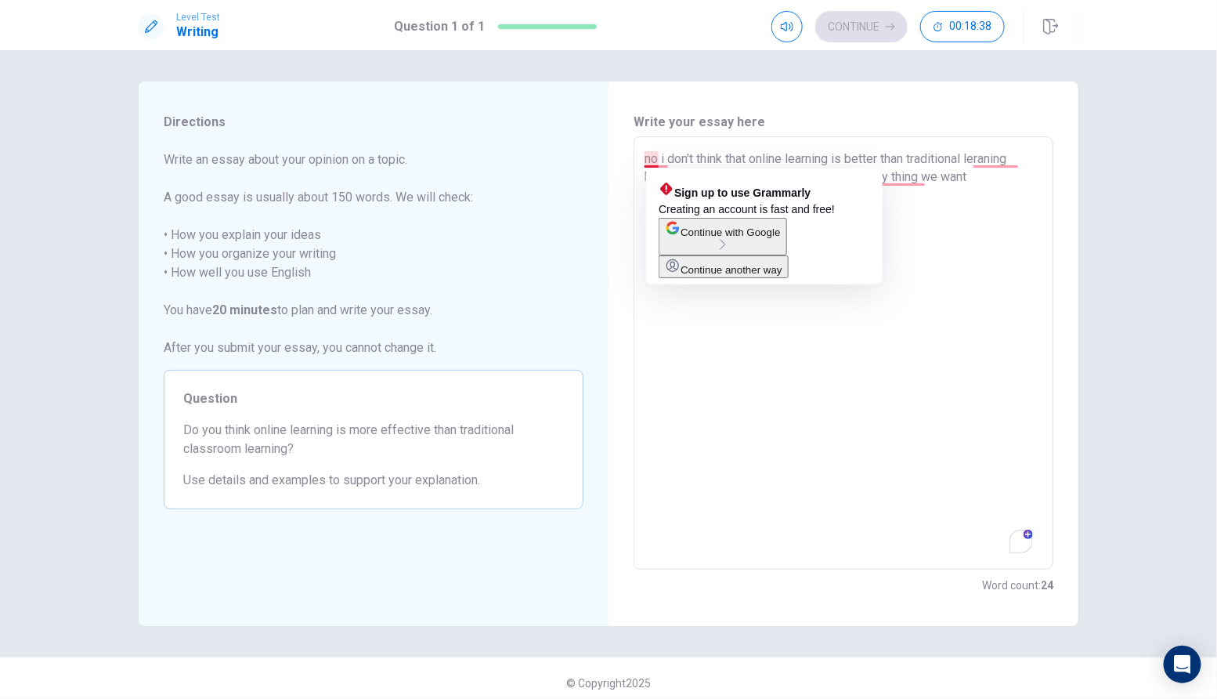
click at [656, 161] on textarea "no i don't think that online learning is better than traditional leraning becau…" at bounding box center [844, 353] width 398 height 407
click at [652, 157] on textarea "no i don't think that online learning is better than traditional leraning becau…" at bounding box center [844, 353] width 398 height 407
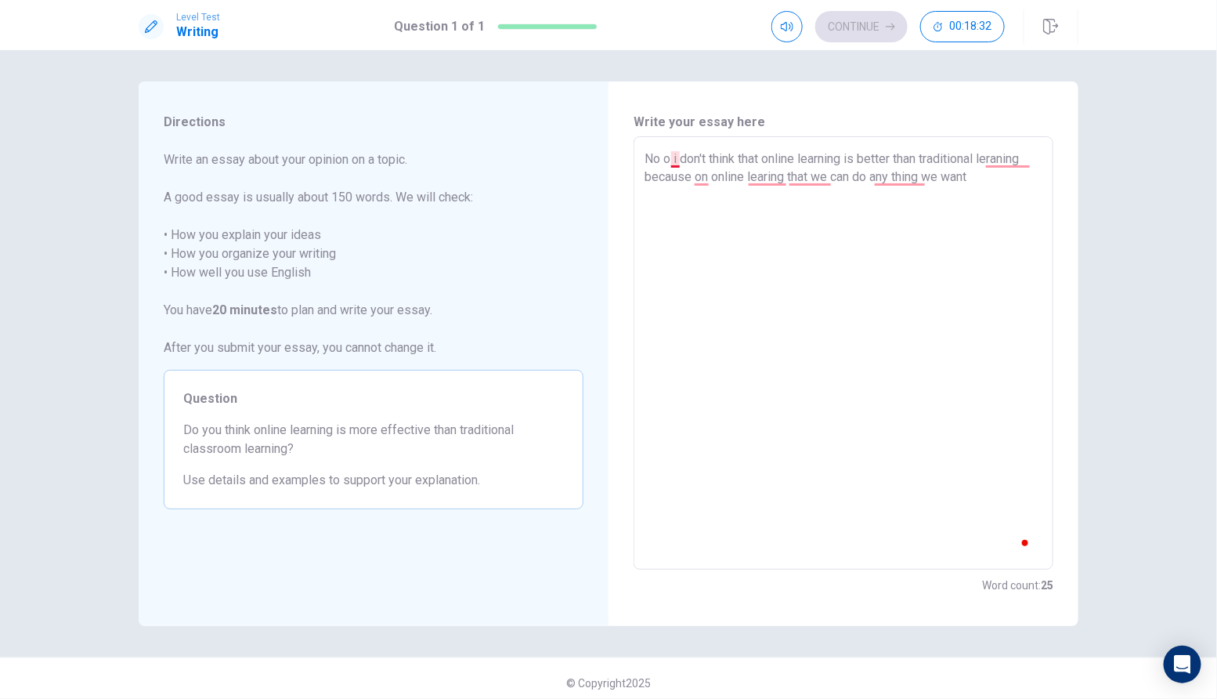
click at [672, 161] on textarea "No o i don't think that online learning is better than traditional leraning bec…" at bounding box center [844, 353] width 398 height 407
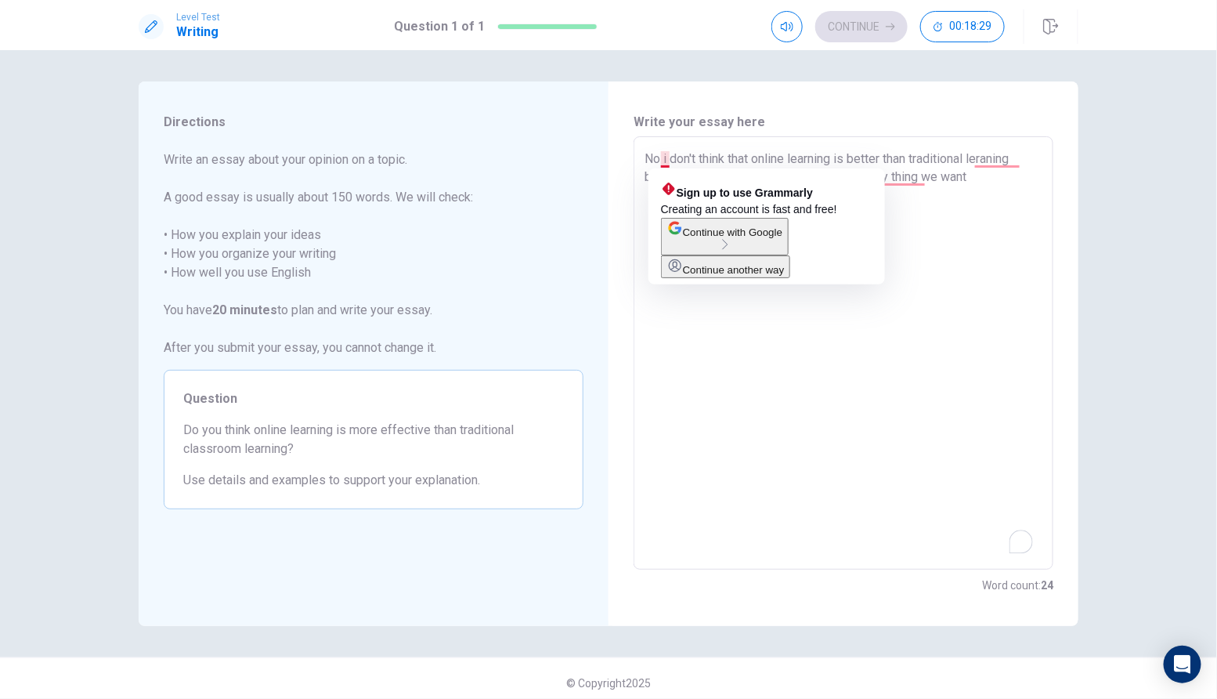
click at [667, 160] on textarea "No i don't think that online learning is better than traditional leraning becau…" at bounding box center [844, 353] width 398 height 407
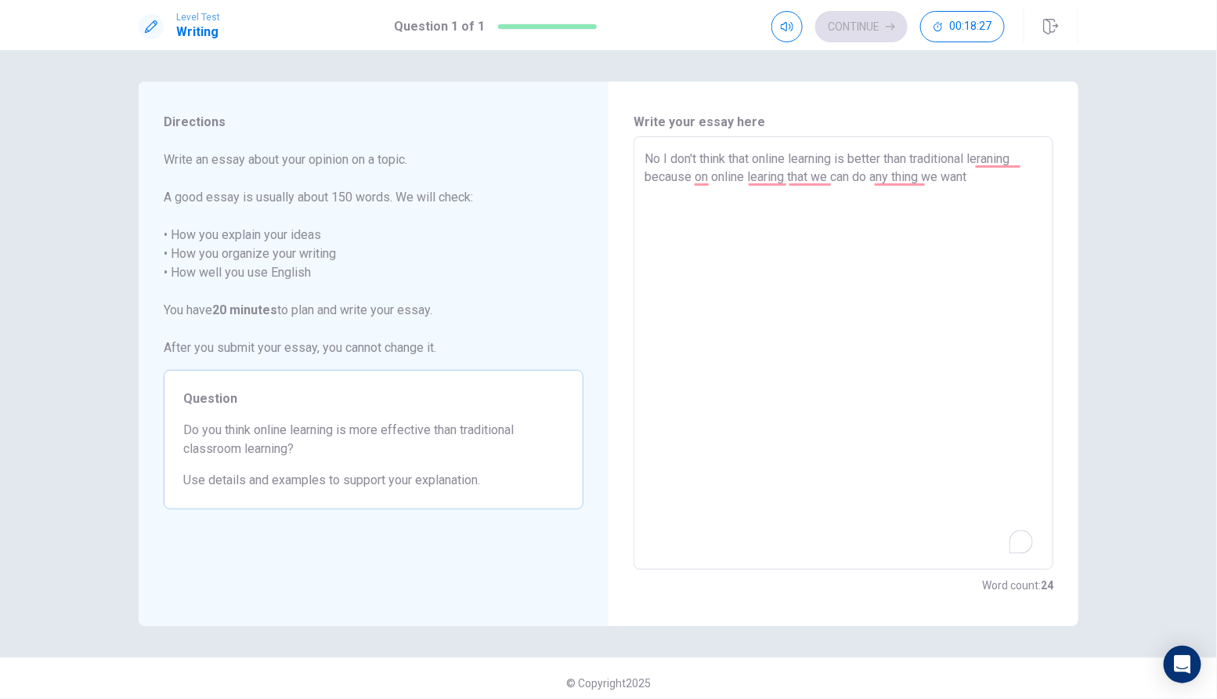
click at [901, 275] on textarea "No I don't think that online learning is better than traditional leraning becau…" at bounding box center [844, 353] width 398 height 407
click at [772, 173] on textarea "No I don't think that online learning is better than traditional leraning becau…" at bounding box center [844, 353] width 398 height 407
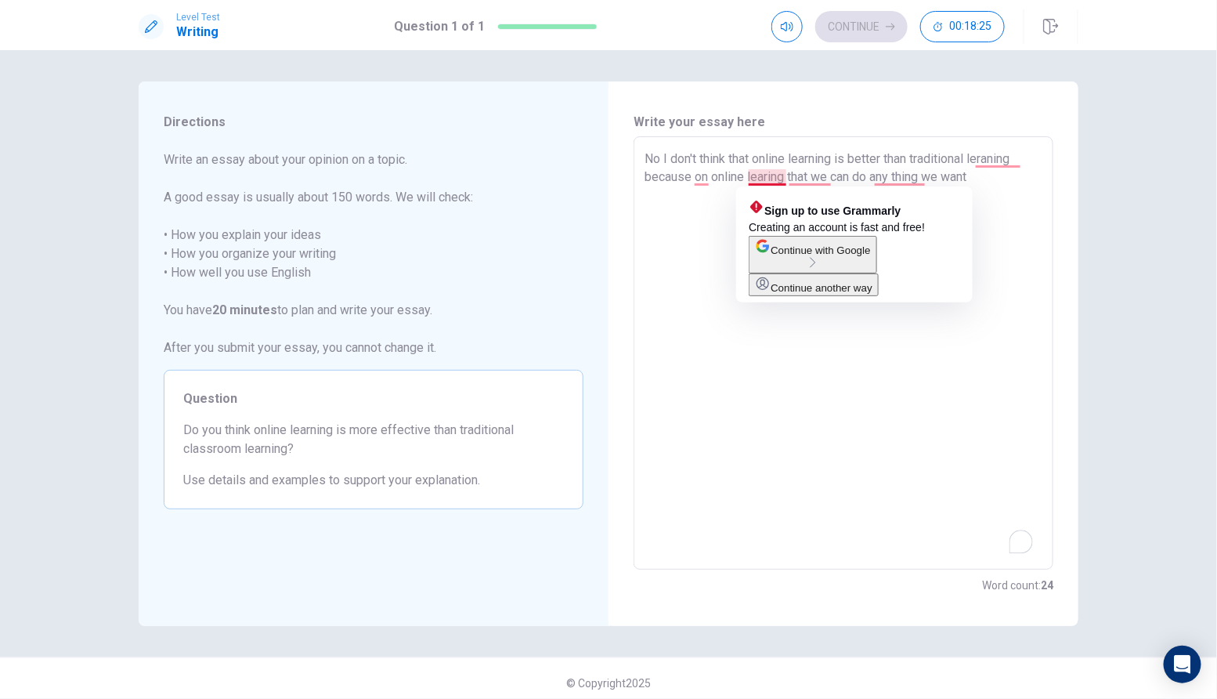
click at [857, 373] on textarea "No I don't think that online learning is better than traditional leraning becau…" at bounding box center [844, 353] width 398 height 407
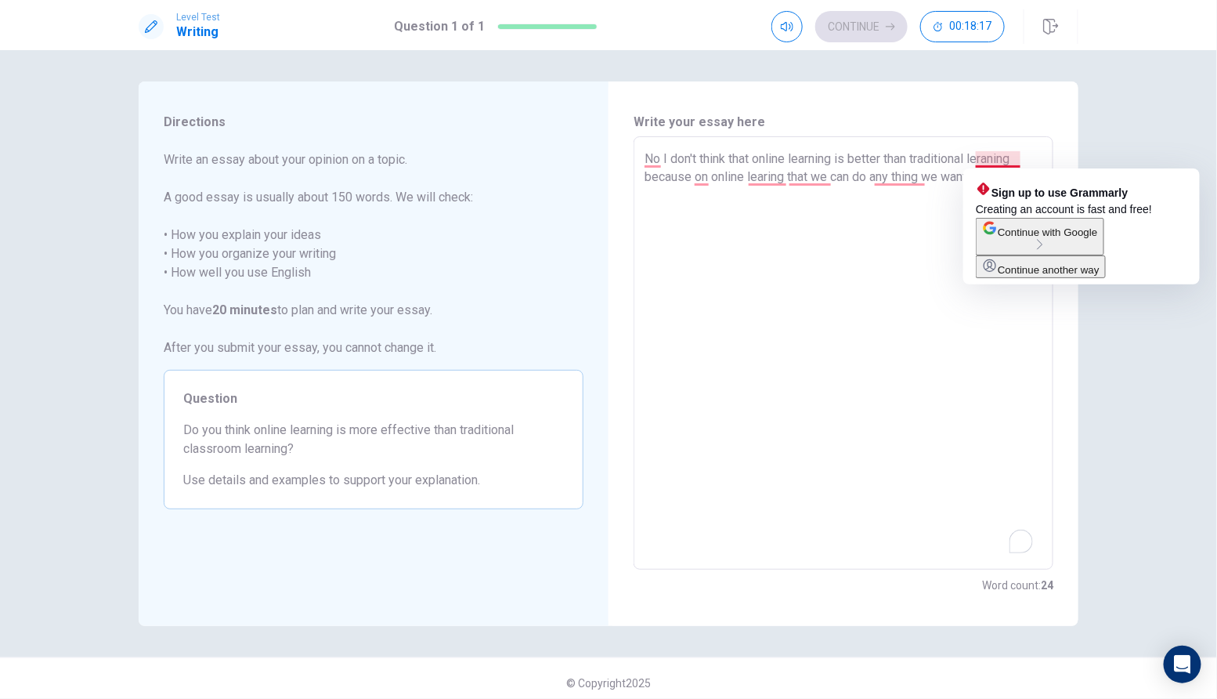
click at [1001, 151] on textarea "No I don't think that online learning is better than traditional leraning becau…" at bounding box center [844, 353] width 398 height 407
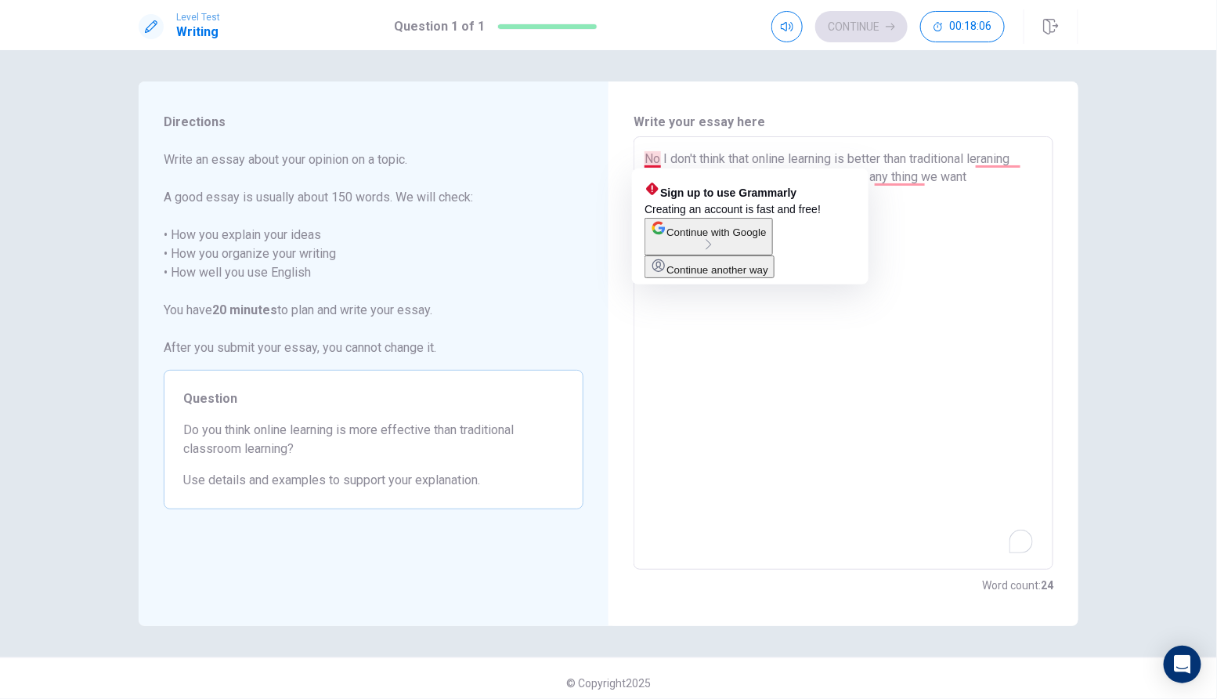
drag, startPoint x: 649, startPoint y: 157, endPoint x: 943, endPoint y: 251, distance: 309.1
click at [943, 251] on textarea "No I don't think that online learning is better than traditional leraning becau…" at bounding box center [844, 353] width 398 height 407
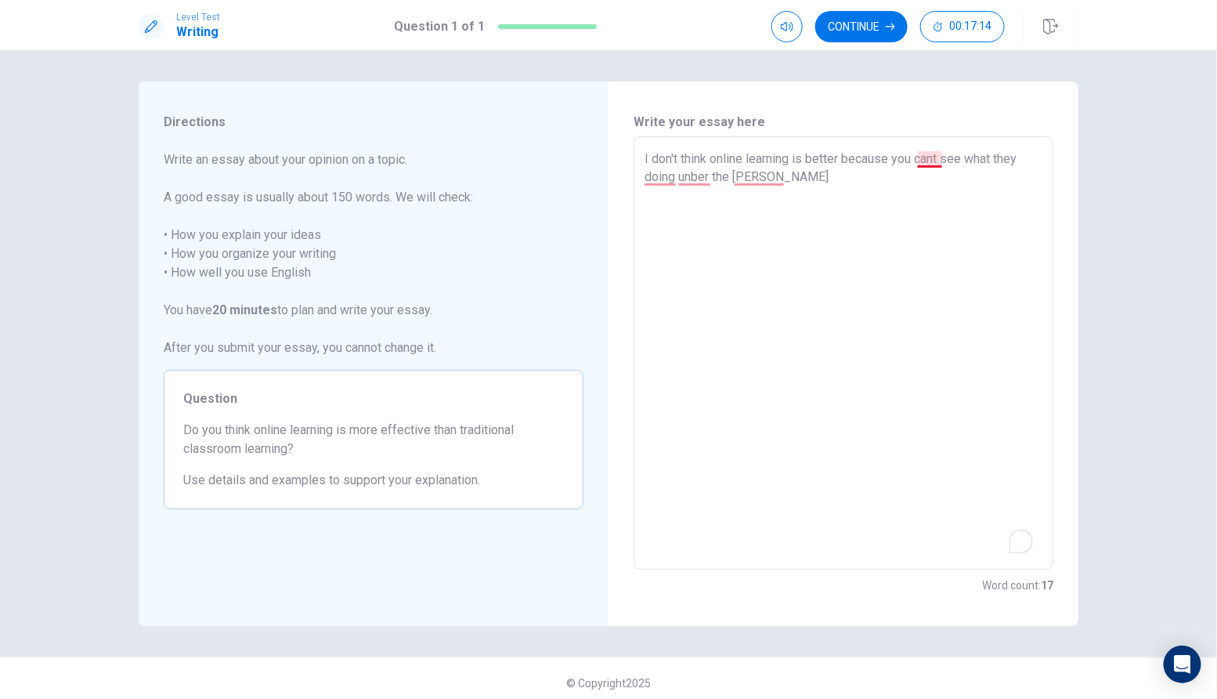
click at [938, 160] on textarea "I don't think online learning is better because you cant see what they doing un…" at bounding box center [844, 353] width 398 height 407
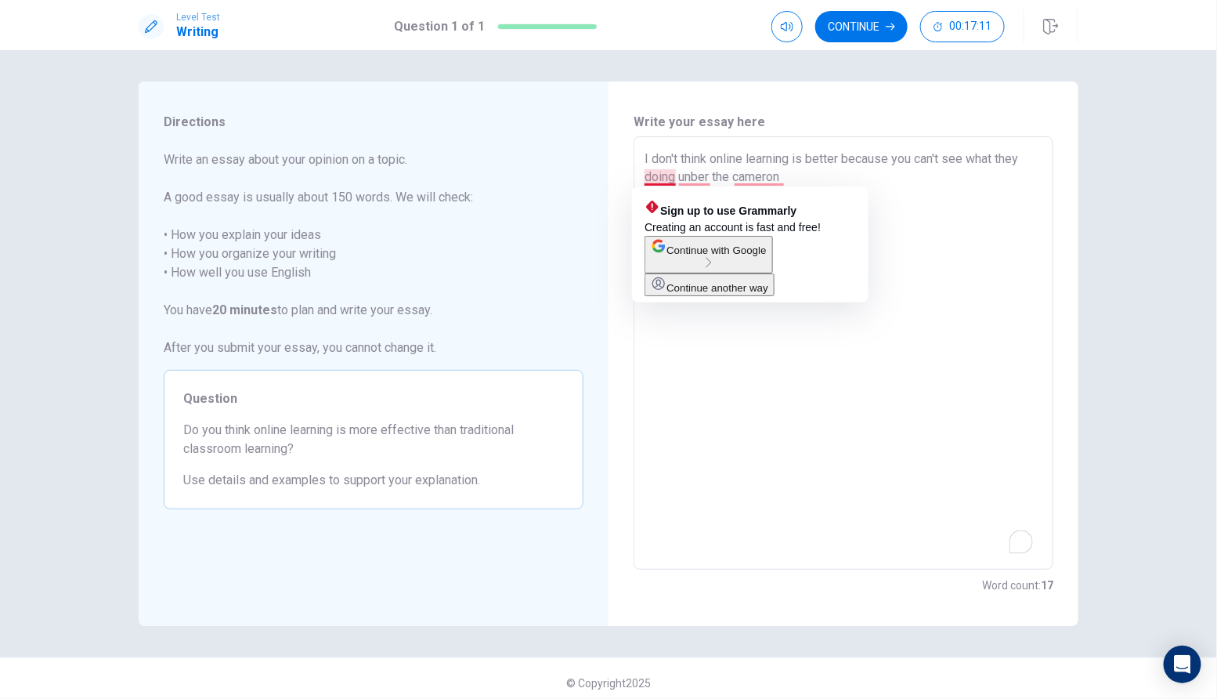
click at [674, 175] on textarea "I don't think online learning is better because you can't see what they doing u…" at bounding box center [844, 353] width 398 height 407
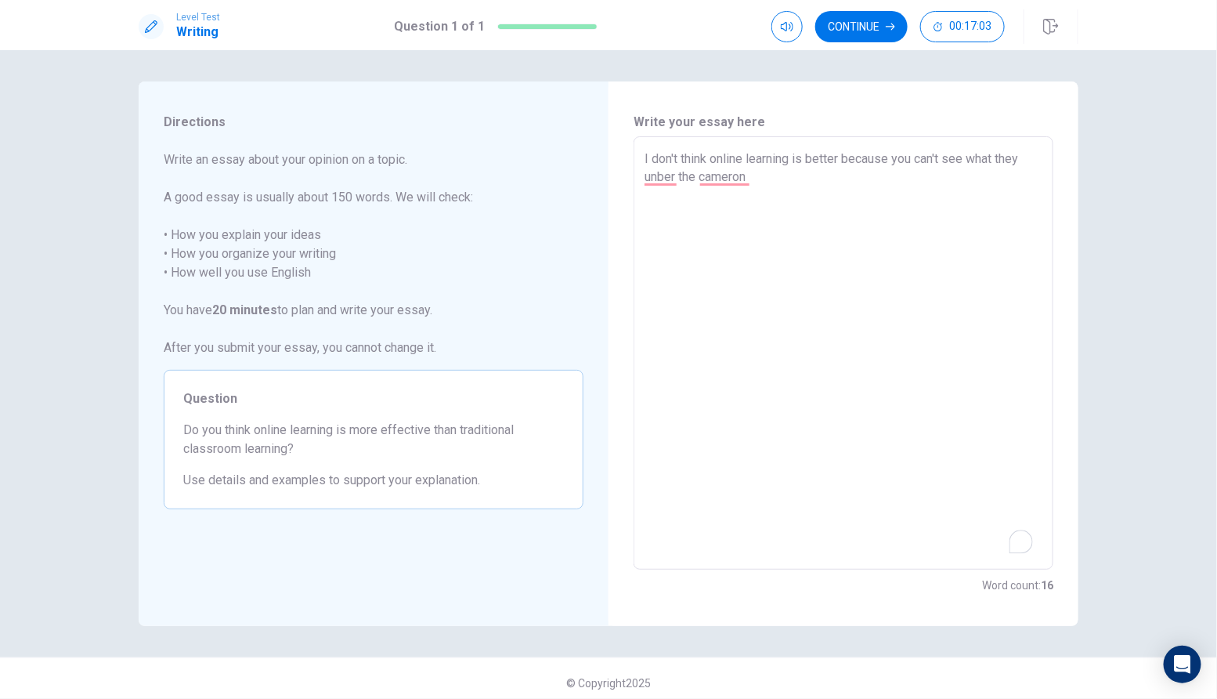
click at [1005, 160] on textarea "I don't think online learning is better because you can't see what they unber t…" at bounding box center [844, 353] width 398 height 407
click at [1002, 160] on textarea "I don't think online learning is better because you can't see what they unber t…" at bounding box center [844, 353] width 398 height 407
click at [1002, 164] on textarea "I don't think online learning is better because you can't see what they unber t…" at bounding box center [844, 353] width 398 height 407
click at [997, 161] on textarea "I don't think online learning is better because you can't see what they unber t…" at bounding box center [844, 353] width 398 height 407
click at [1003, 161] on textarea "I don't think online learning is better because you can't see what they unber t…" at bounding box center [844, 353] width 398 height 407
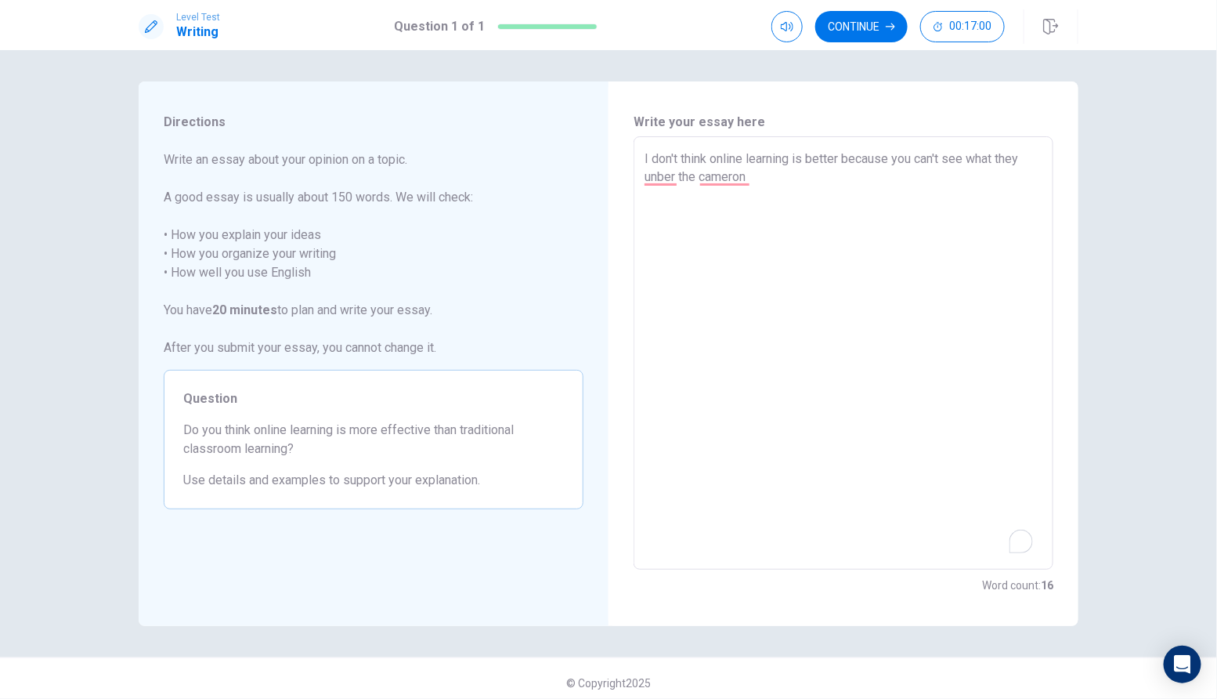
click at [1001, 161] on textarea "I don't think online learning is better because you can't see what they unber t…" at bounding box center [844, 353] width 398 height 407
click at [678, 181] on textarea "I don't think online learning is better because you can't see what are they unb…" at bounding box center [844, 353] width 398 height 407
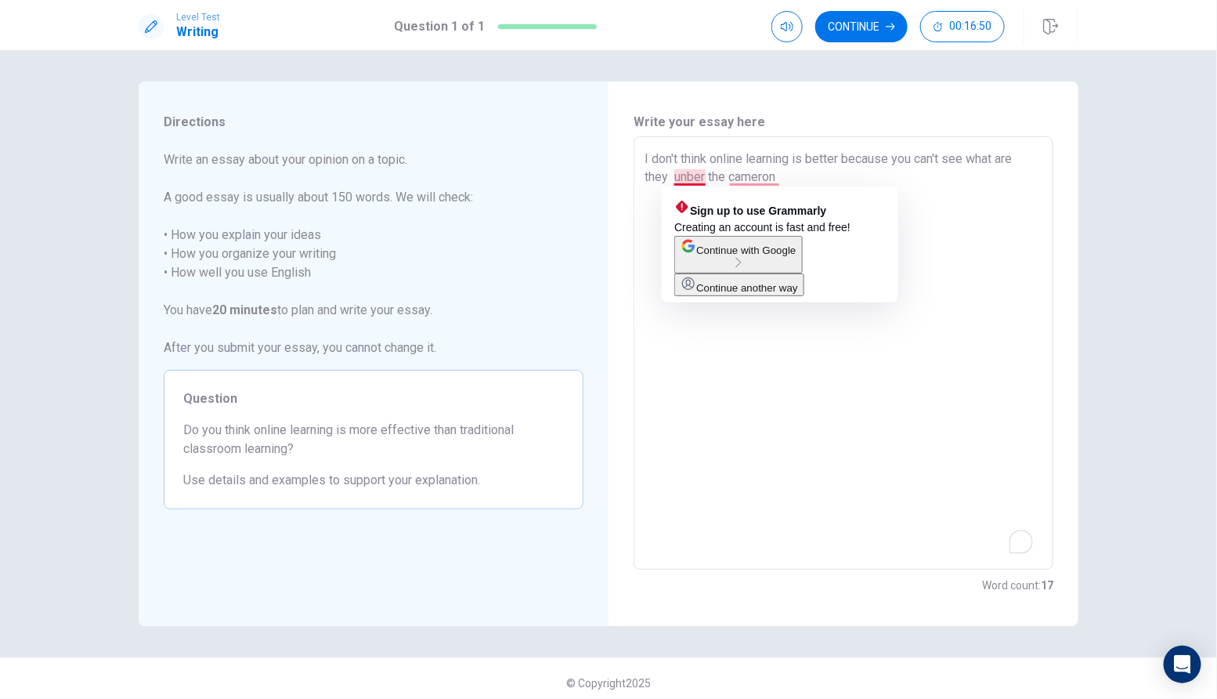
click at [672, 177] on textarea "I don't think online learning is better because you can't see what are they unb…" at bounding box center [844, 353] width 398 height 407
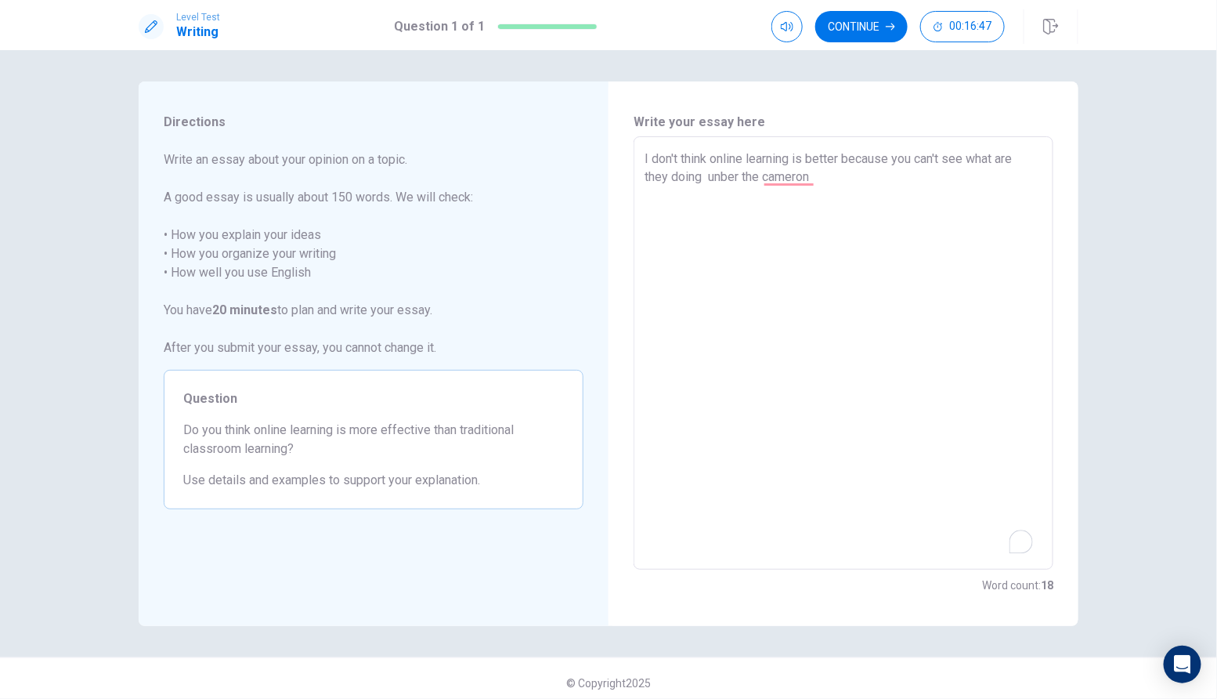
click at [814, 179] on textarea "I don't think online learning is better because you can't see what are they doi…" at bounding box center [844, 353] width 398 height 407
click at [710, 173] on textarea "I don't think online learning is better because you can't see what are they doi…" at bounding box center [844, 353] width 398 height 407
click at [724, 179] on textarea "I don't think online learning is better because you can't see what are they doi…" at bounding box center [844, 353] width 398 height 407
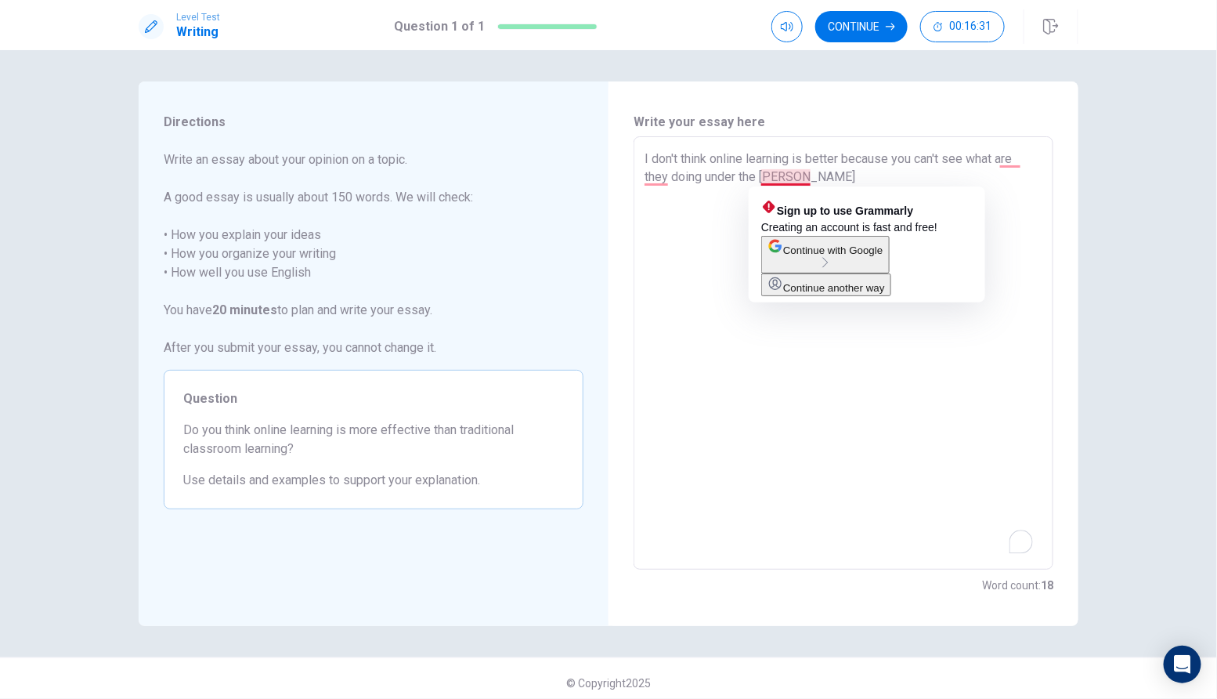
click at [674, 241] on textarea "I don't think online learning is better because you can't see what are they doi…" at bounding box center [844, 353] width 398 height 407
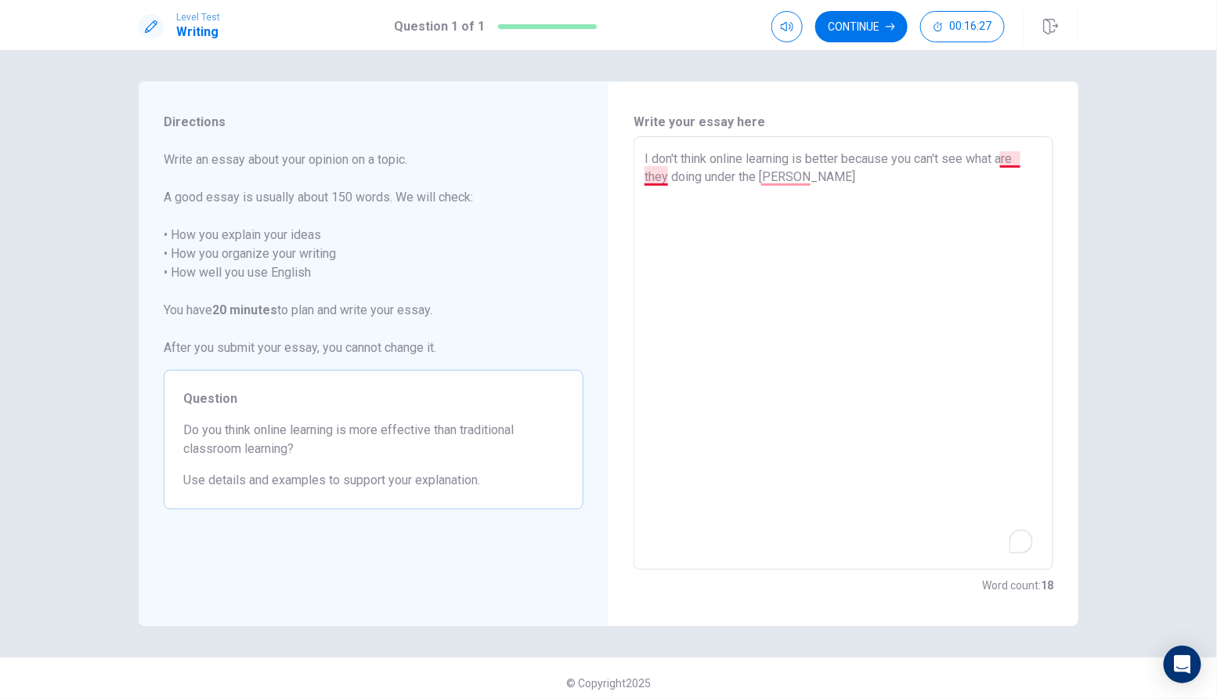
click at [1019, 151] on textarea "I don't think online learning is better because you can't see what are they doi…" at bounding box center [844, 353] width 398 height 407
click at [1032, 167] on textarea "I don't think online learning is better because you can't see what they doing u…" at bounding box center [844, 353] width 398 height 407
click at [809, 176] on textarea "I don't think online learning is better because you can't see what they are doi…" at bounding box center [844, 353] width 398 height 407
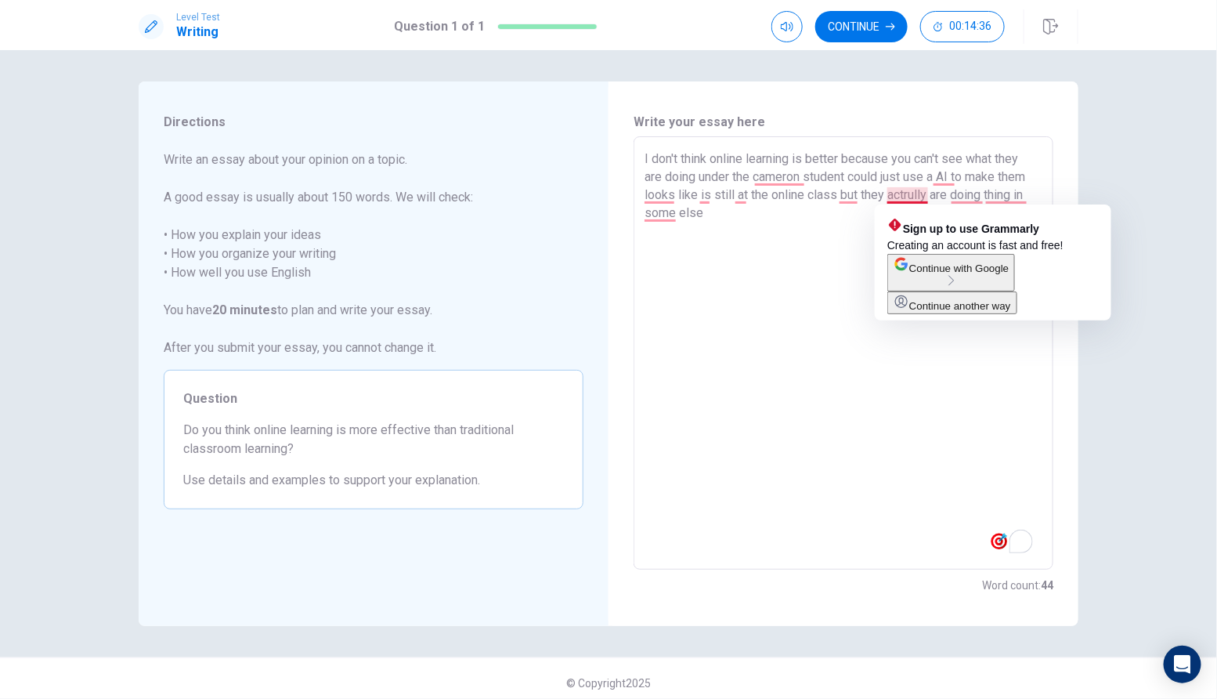
click at [912, 194] on textarea "I don't think online learning is better because you can't see what they are doi…" at bounding box center [844, 353] width 398 height 407
click at [915, 194] on textarea "I don't think online learning is better because you can't see what they are doi…" at bounding box center [844, 353] width 398 height 407
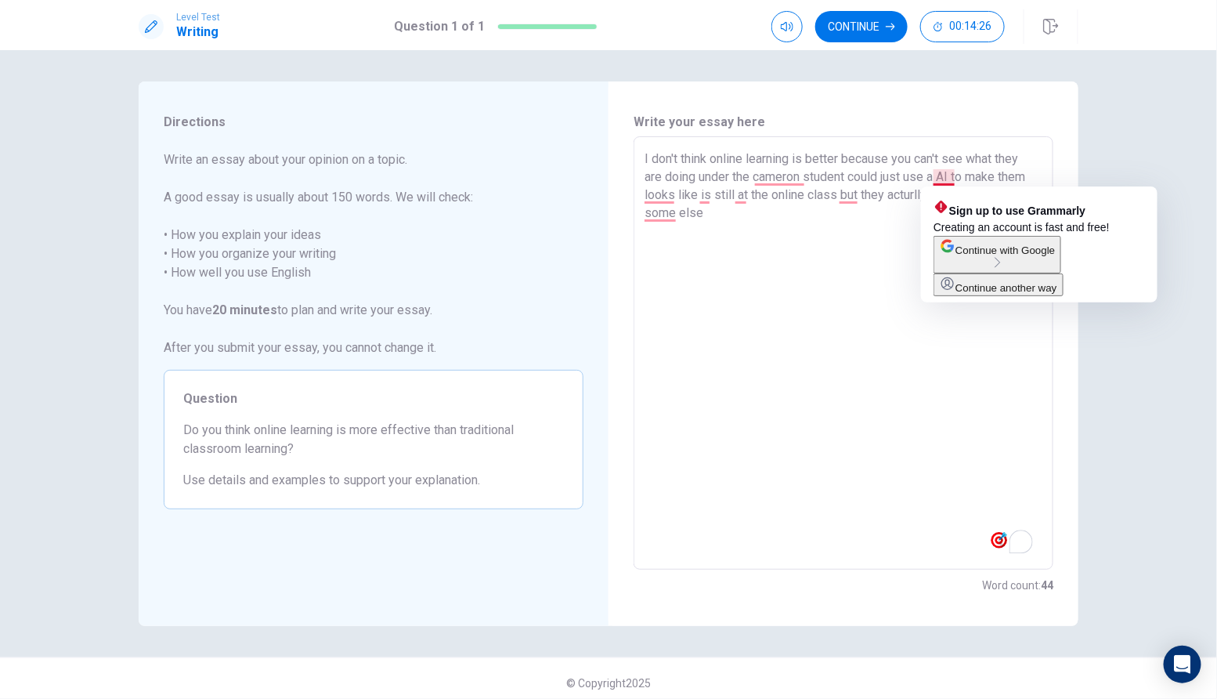
click at [941, 180] on textarea "I don't think online learning is better because you can't see what they are doi…" at bounding box center [844, 353] width 398 height 407
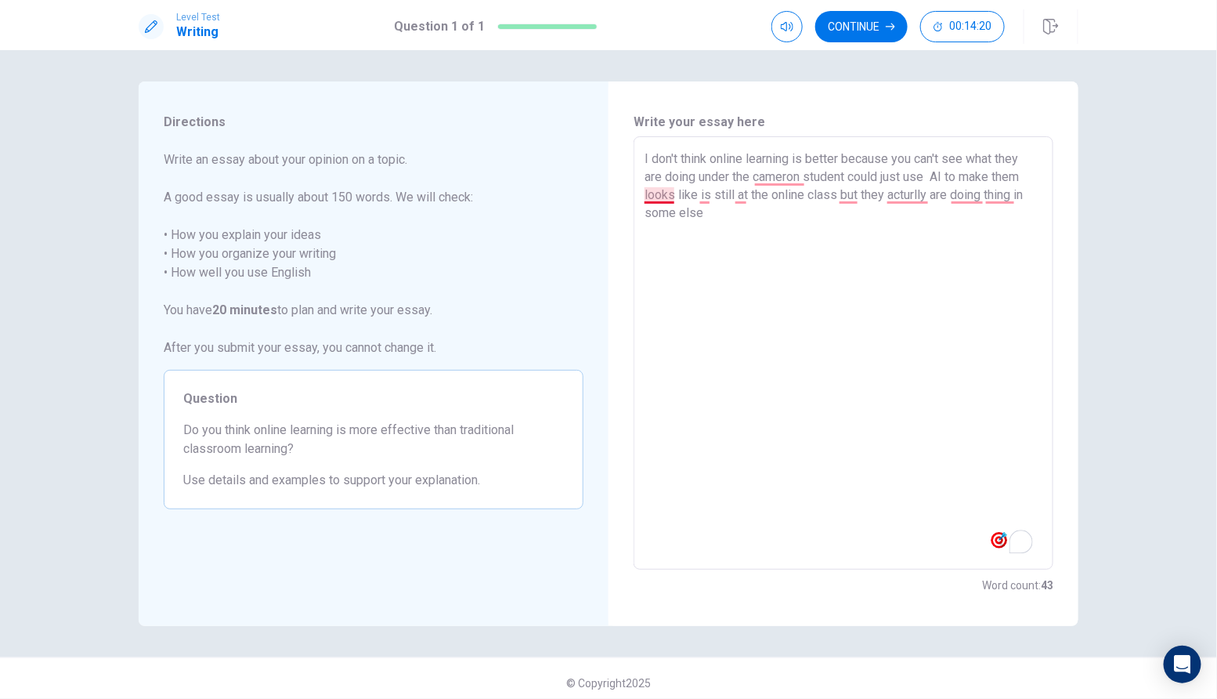
click at [674, 199] on textarea "I don't think online learning is better because you can't see what they are doi…" at bounding box center [844, 353] width 398 height 407
click at [705, 195] on textarea "I don't think online learning is better because you can't see what they are doi…" at bounding box center [844, 353] width 398 height 407
click at [699, 198] on textarea "I don't think online learning is better because you can't see what they are doi…" at bounding box center [844, 353] width 398 height 407
click at [699, 199] on textarea "I don't think online learning is better because you can't see what they are doi…" at bounding box center [844, 353] width 398 height 407
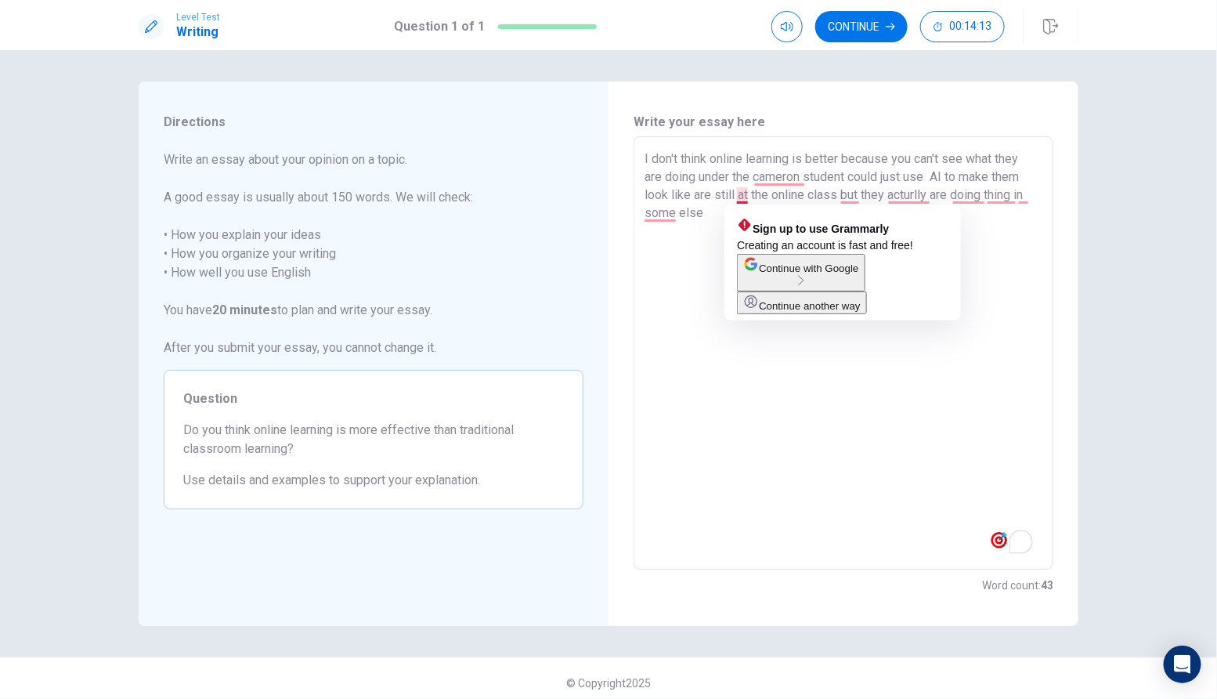
click at [746, 195] on textarea "I don't think online learning is better because you can't see what they are doi…" at bounding box center [844, 353] width 398 height 407
click at [751, 196] on textarea "I don't think online learning is better because you can't see what they are doi…" at bounding box center [844, 353] width 398 height 407
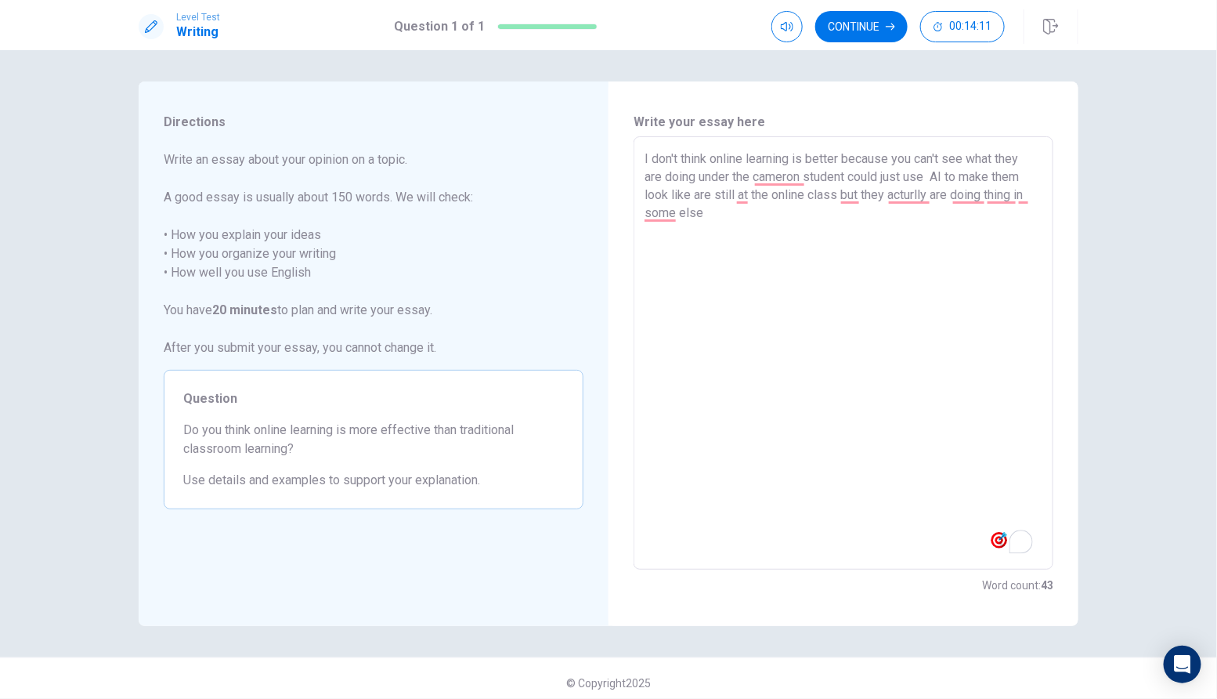
click at [751, 196] on textarea "I don't think online learning is better because you can't see what they are doi…" at bounding box center [844, 353] width 398 height 407
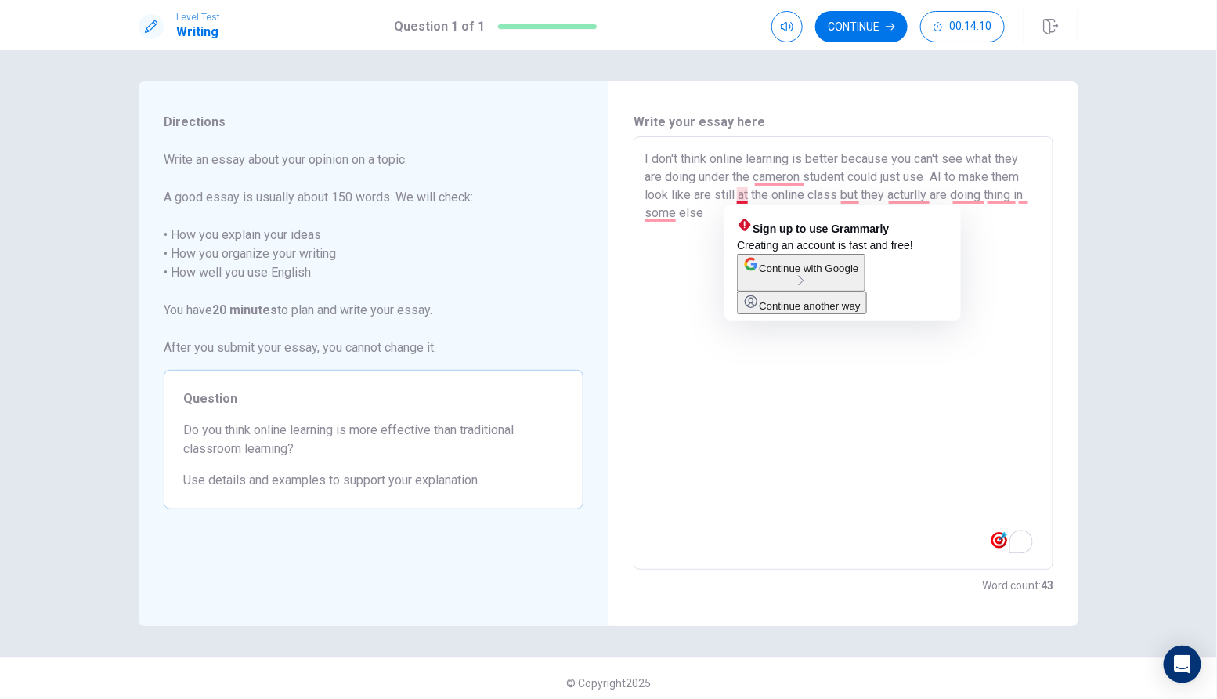
click at [747, 197] on textarea "I don't think online learning is better because you can't see what they are doi…" at bounding box center [844, 353] width 398 height 407
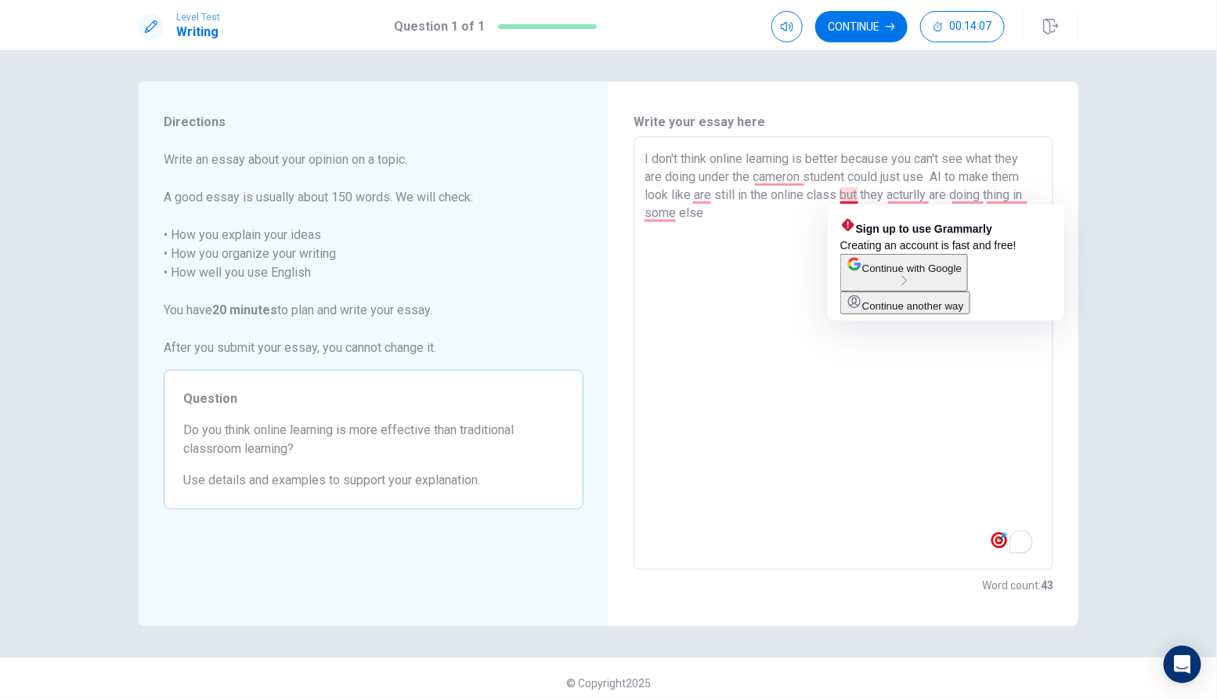
click at [861, 196] on textarea "I don't think online learning is better because you can't see what they are doi…" at bounding box center [844, 353] width 398 height 407
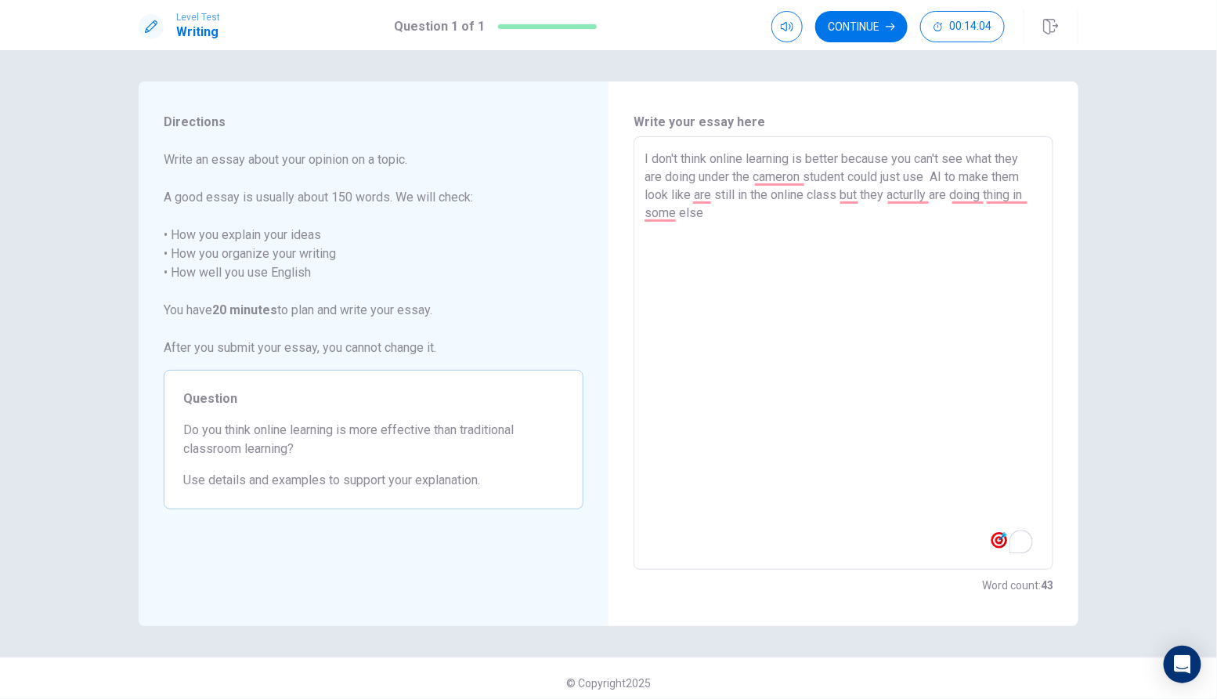
click at [885, 193] on textarea "I don't think online learning is better because you can't see what they are doi…" at bounding box center [844, 353] width 398 height 407
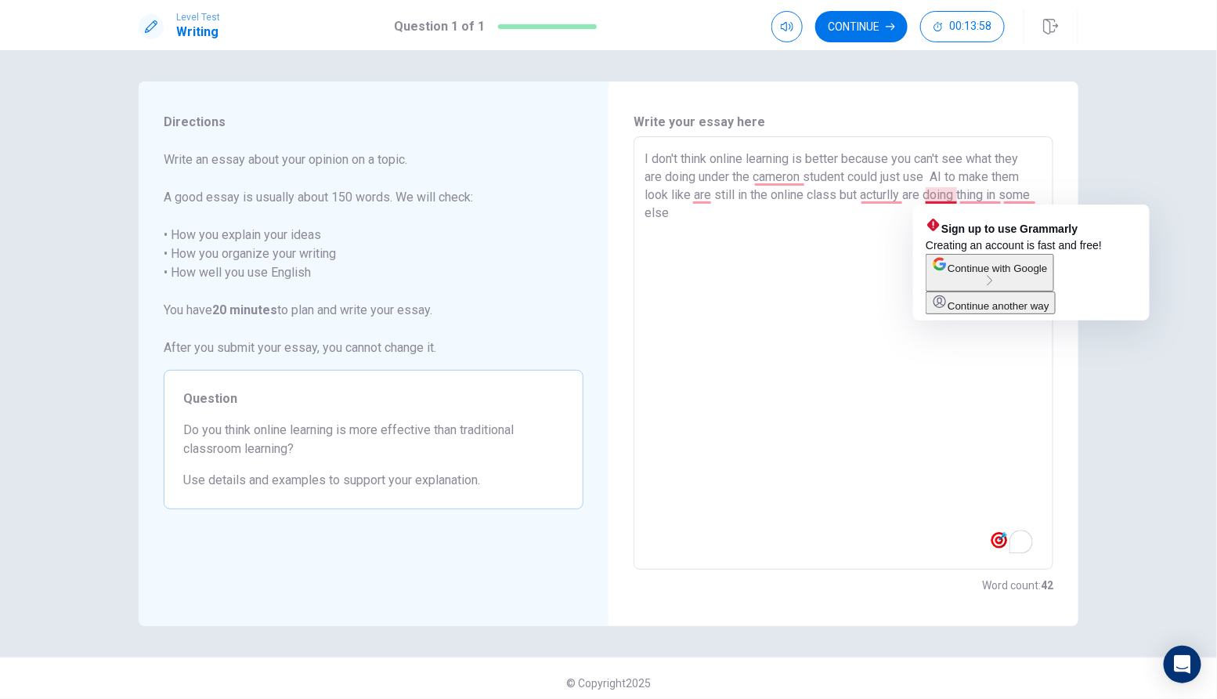
drag, startPoint x: 927, startPoint y: 193, endPoint x: 1057, endPoint y: 207, distance: 131.6
click at [1057, 207] on html "Level Test Writing Question 1 of 1 Continue 00:13:58 Question 1 of 1 Continue 0…" at bounding box center [608, 349] width 1217 height 699
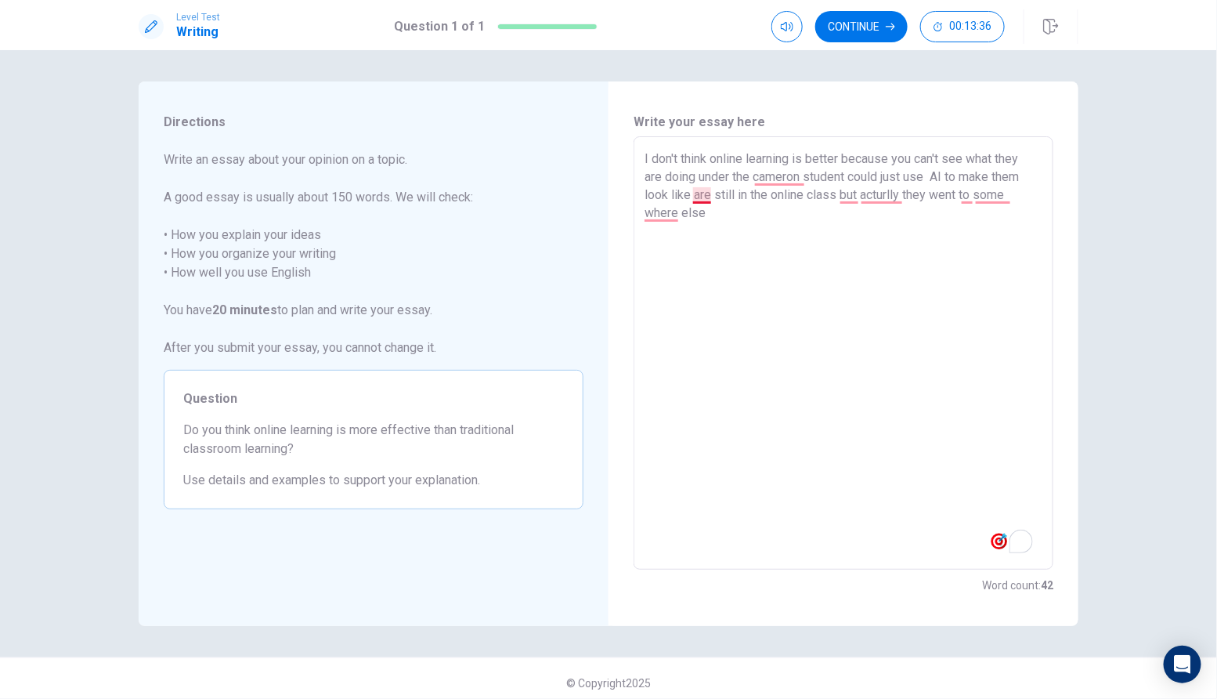
click at [701, 189] on textarea "I don't think online learning is better because you can't see what they are doi…" at bounding box center [844, 353] width 398 height 407
click at [701, 194] on textarea "I don't think online learning is better because you can't see what they are doi…" at bounding box center [844, 353] width 398 height 407
click at [667, 195] on textarea "I don't think online learning is better because you can't see what they are doi…" at bounding box center [844, 353] width 398 height 407
click at [753, 226] on textarea "I don't think online learning is better because you can't see what they are doi…" at bounding box center [844, 353] width 398 height 407
click at [787, 215] on textarea "I don't think online learning is better because you can't see what they are doi…" at bounding box center [844, 353] width 398 height 407
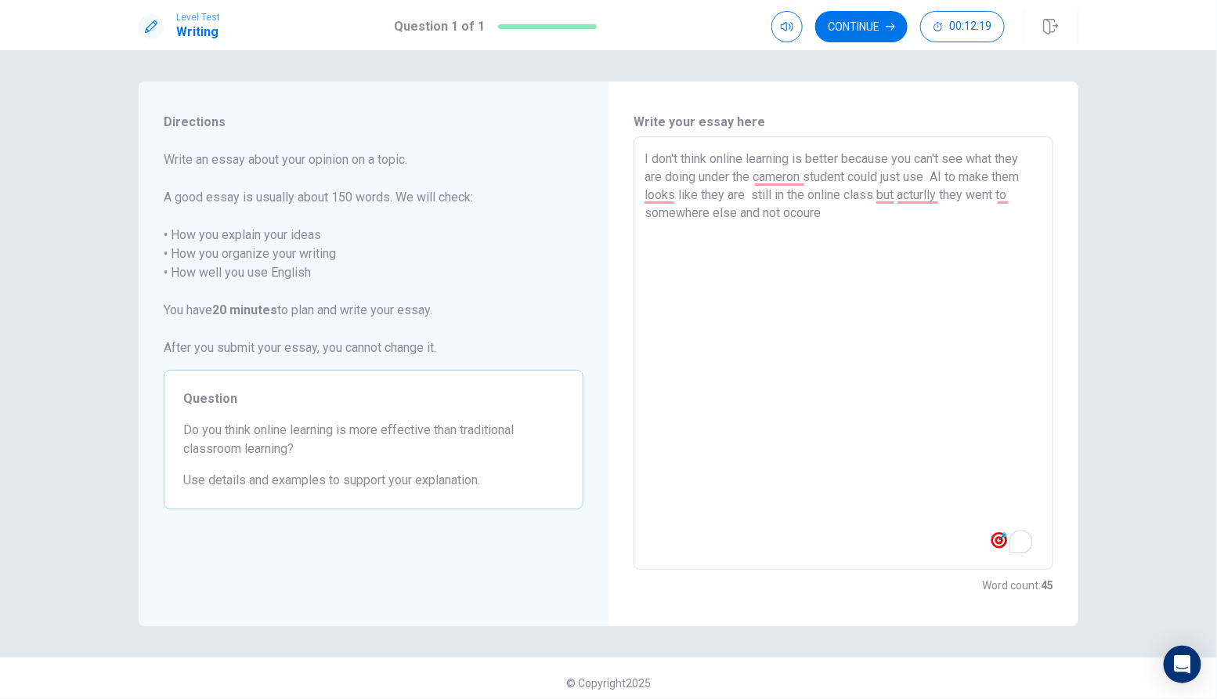
click at [782, 215] on textarea "I don't think online learning is better because you can't see what they are doi…" at bounding box center [844, 353] width 398 height 407
click at [797, 219] on textarea "I don't think online learning is better because you can't see what they are doi…" at bounding box center [844, 353] width 398 height 407
click at [826, 219] on textarea "I don't think online learning is better because you can't see what they are doi…" at bounding box center [844, 353] width 398 height 407
click at [833, 222] on textarea "I don't think online learning is better because you can't see what they are doi…" at bounding box center [844, 353] width 398 height 407
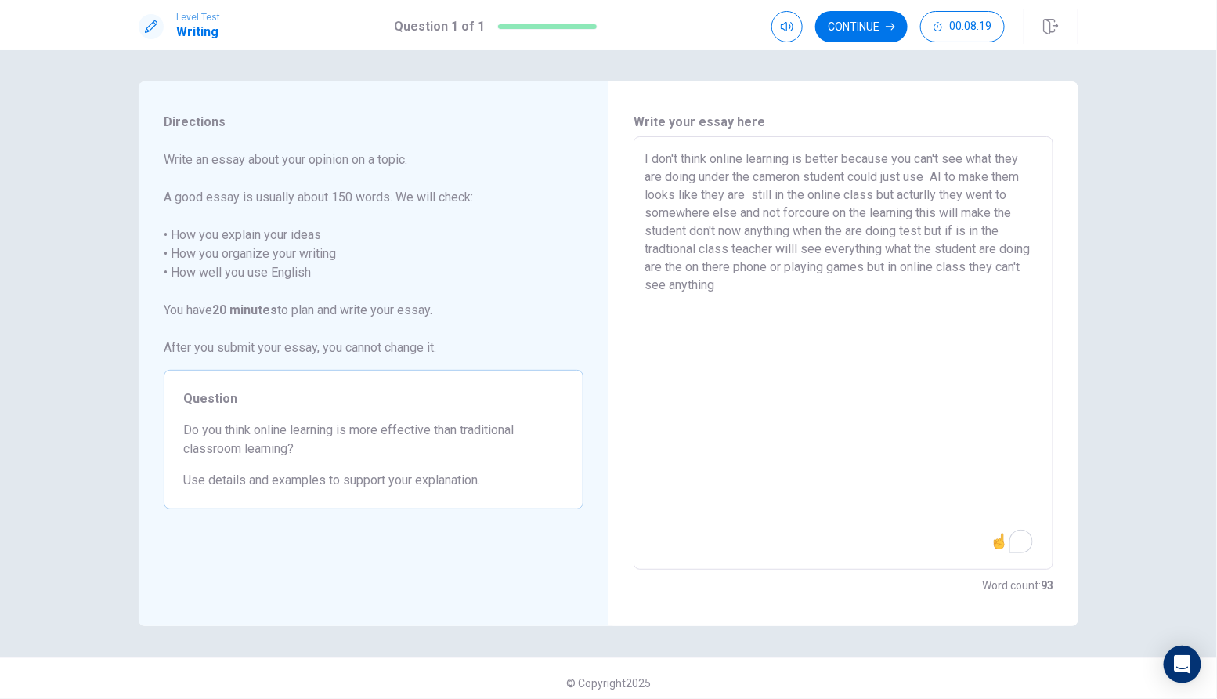
click at [929, 234] on textarea "I don't think online learning is better because you can't see what they are doi…" at bounding box center [844, 353] width 398 height 407
click at [725, 284] on textarea "I don't think online learning is better because you can't see what they are doi…" at bounding box center [844, 353] width 398 height 407
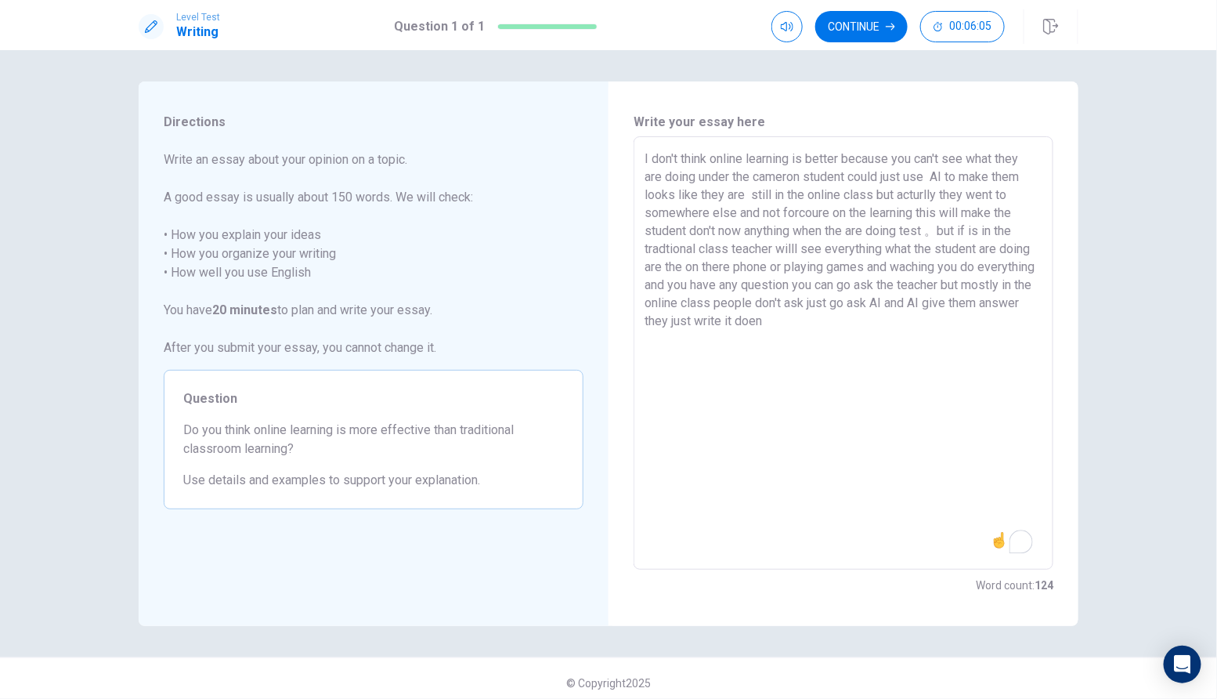
click at [934, 232] on textarea "I don't think online learning is better because you can't see what they are doi…" at bounding box center [844, 353] width 398 height 407
click at [931, 232] on textarea "I don't think online learning is better because you can't see what they are doi…" at bounding box center [844, 353] width 398 height 407
click at [938, 232] on textarea "I don't think online learning is better because you can't see what they are doi…" at bounding box center [844, 353] width 398 height 407
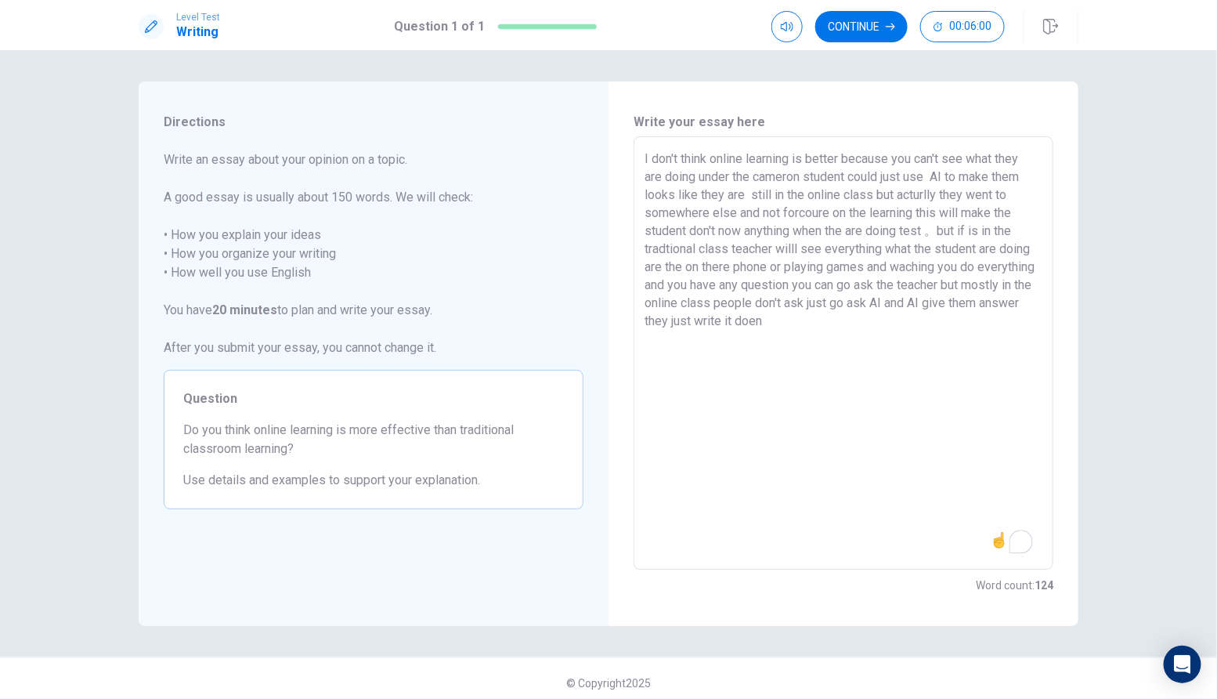
click at [843, 328] on textarea "I don't think online learning is better because you can't see what they are doi…" at bounding box center [844, 353] width 398 height 407
click at [999, 292] on textarea "I don't think online learning is better because you can't see what they are doi…" at bounding box center [844, 353] width 398 height 407
click at [1008, 291] on textarea "I don't think online learning is better because you can't see what they are doi…" at bounding box center [844, 353] width 398 height 407
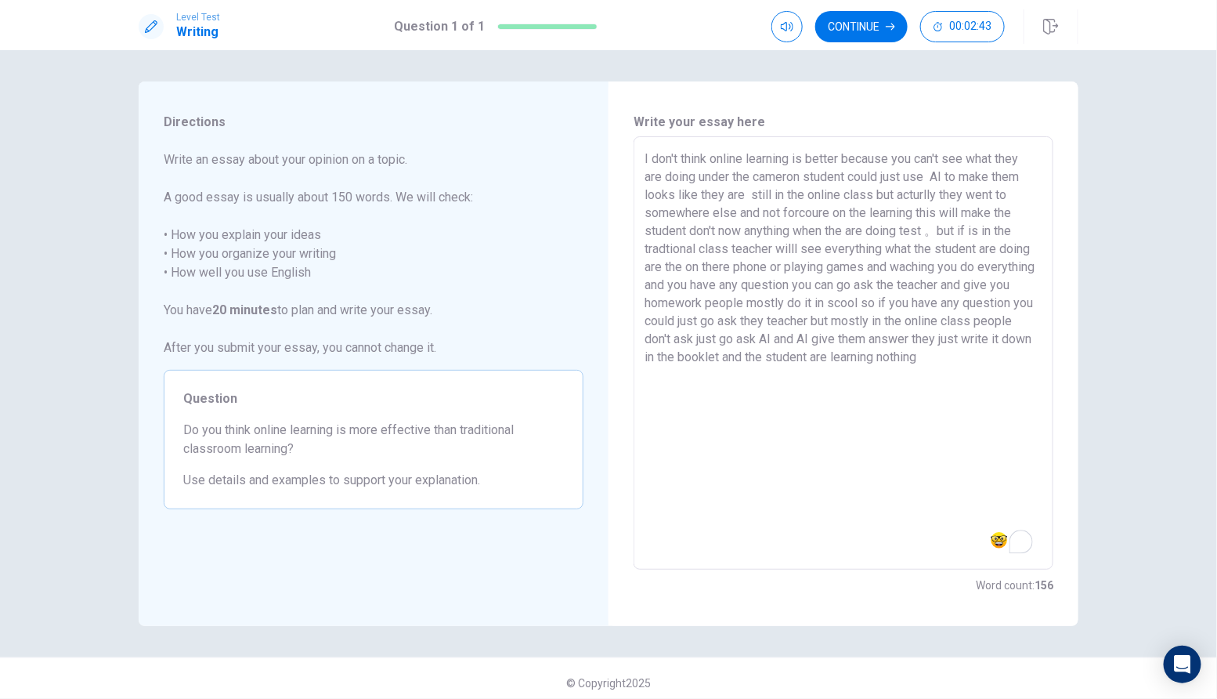
click at [840, 159] on textarea "I don't think online learning is better because you can't see what they are doi…" at bounding box center [844, 353] width 398 height 407
click at [831, 177] on textarea "I don't think online learning is better， because you can't see what they are do…" at bounding box center [844, 353] width 398 height 407
click at [681, 197] on textarea "I don't think online learning is better， because you can't see what they are do…" at bounding box center [844, 353] width 398 height 407
click at [902, 195] on textarea "I don't think online learning is better， because you can't see what they are do…" at bounding box center [844, 353] width 398 height 407
click at [902, 196] on textarea "I don't think online learning is better， because you can't see what they are do…" at bounding box center [844, 353] width 398 height 407
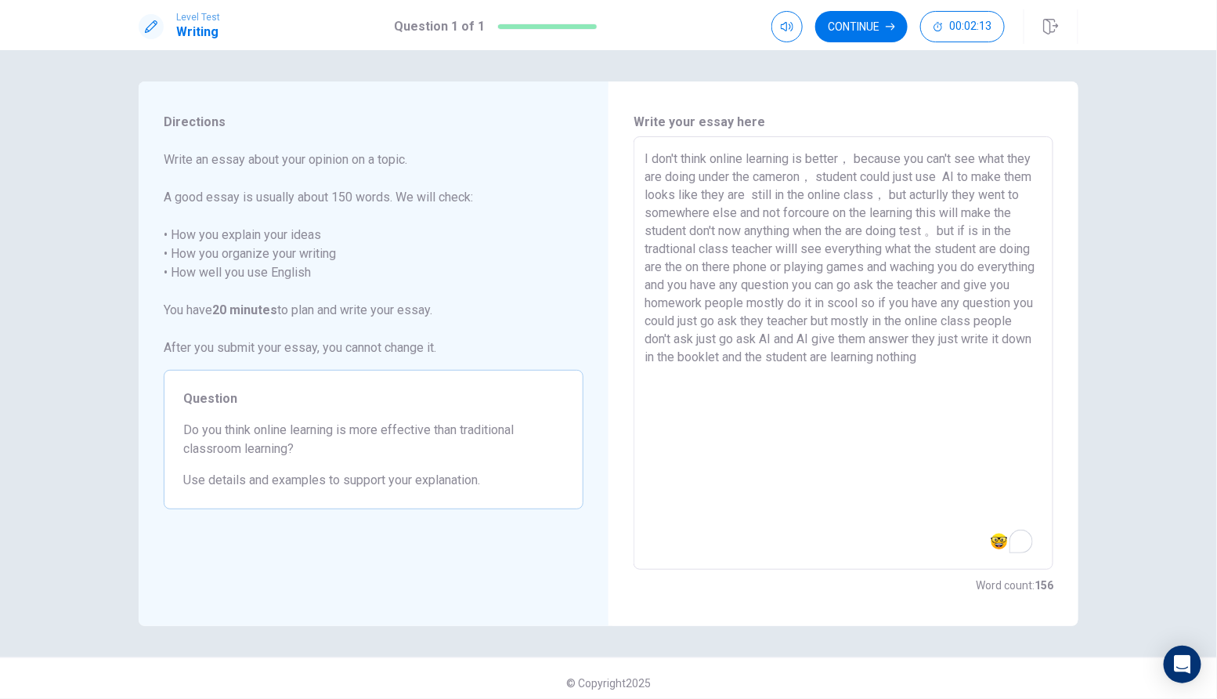
click at [698, 271] on textarea "I don't think online learning is better， because you can't see what they are do…" at bounding box center [844, 353] width 398 height 407
click at [838, 321] on textarea "I don't think online learning is better， because you can't see what they are do…" at bounding box center [844, 353] width 398 height 407
click at [880, 323] on textarea "I don't think online learning is better， because you can't see what they are do…" at bounding box center [844, 353] width 398 height 407
click at [1000, 365] on textarea "I don't think online learning is better， because you can't see what they are do…" at bounding box center [844, 353] width 398 height 407
click at [856, 25] on button "Continue" at bounding box center [861, 26] width 92 height 31
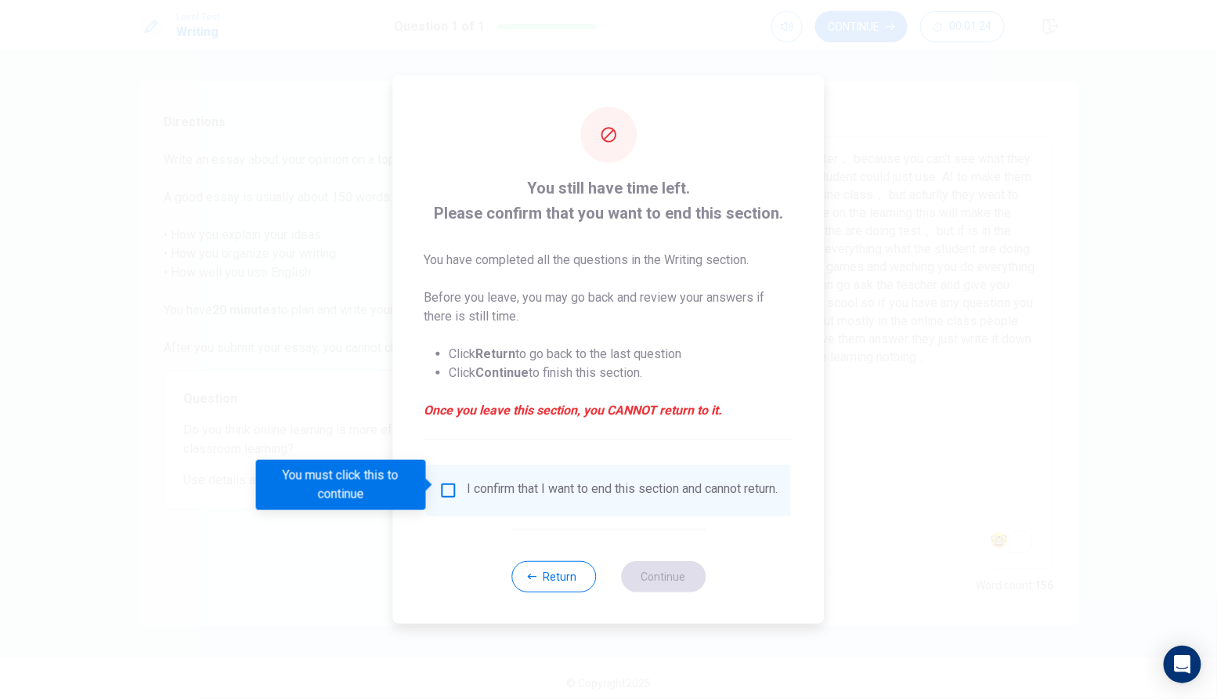
click at [451, 473] on div "I confirm that I want to end this section and cannot return." at bounding box center [609, 490] width 364 height 52
click at [451, 481] on input "You must click this to continue" at bounding box center [448, 490] width 19 height 19
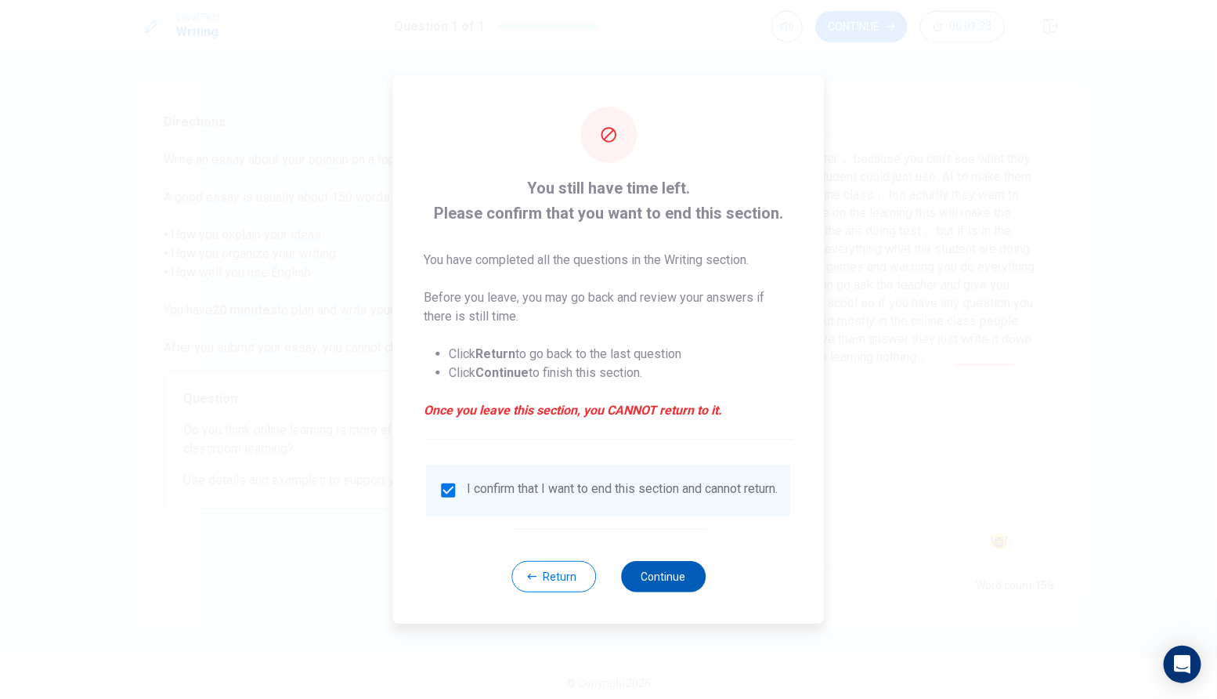
click at [651, 573] on button "Continue" at bounding box center [663, 576] width 85 height 31
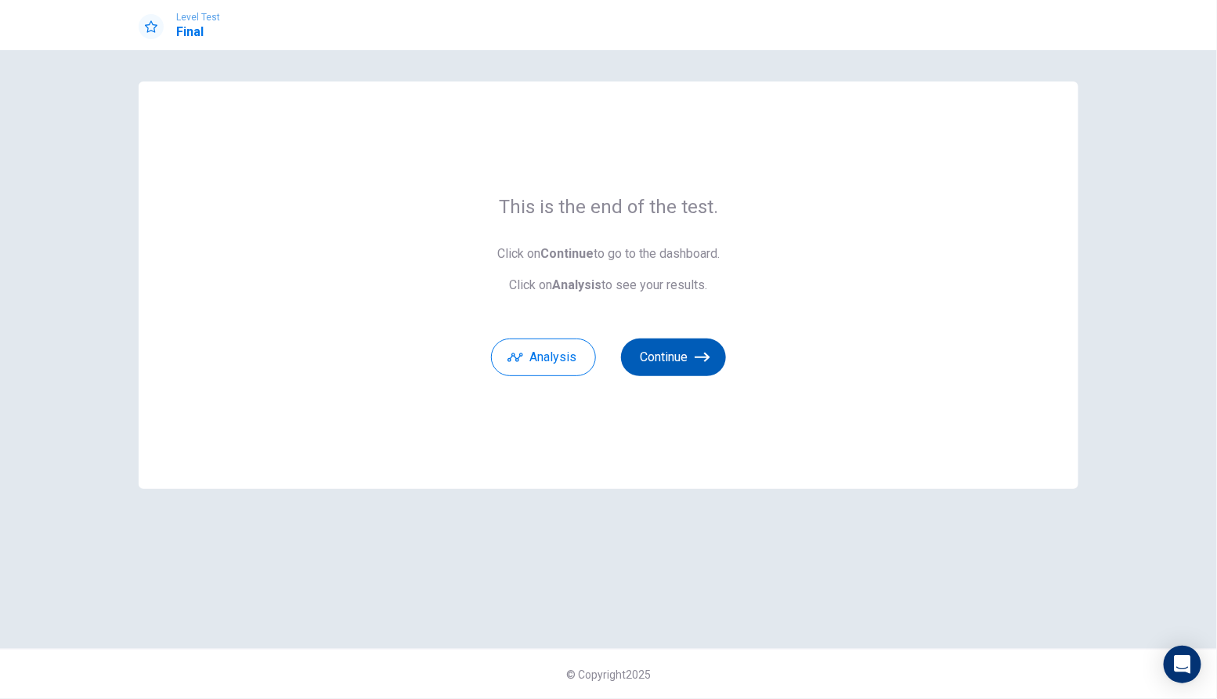
click at [703, 356] on icon "button" at bounding box center [703, 356] width 16 height 9
